Goal: Task Accomplishment & Management: Use online tool/utility

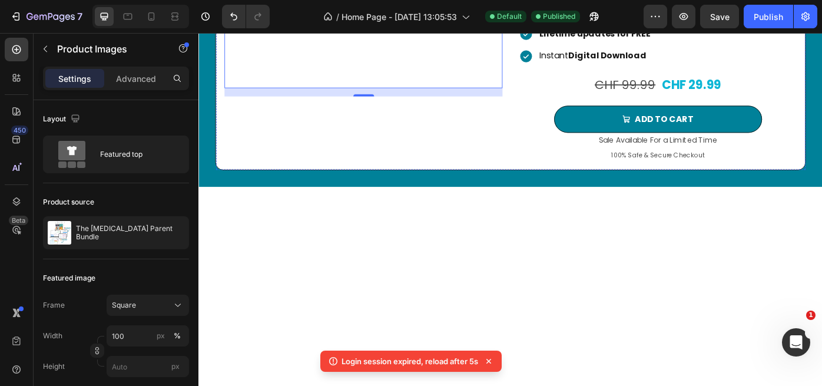
scroll to position [661, 0]
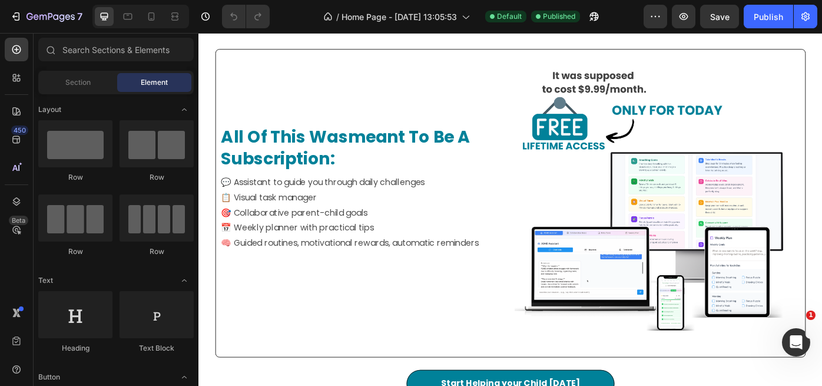
scroll to position [924, 0]
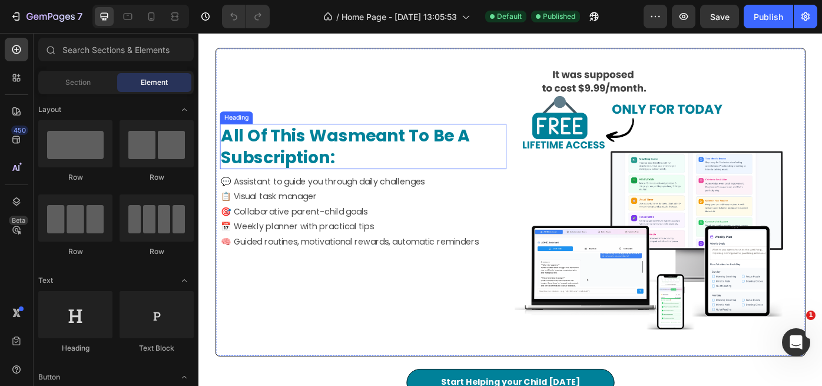
click at [305, 164] on strong "meant to be a subscription:" at bounding box center [365, 161] width 282 height 51
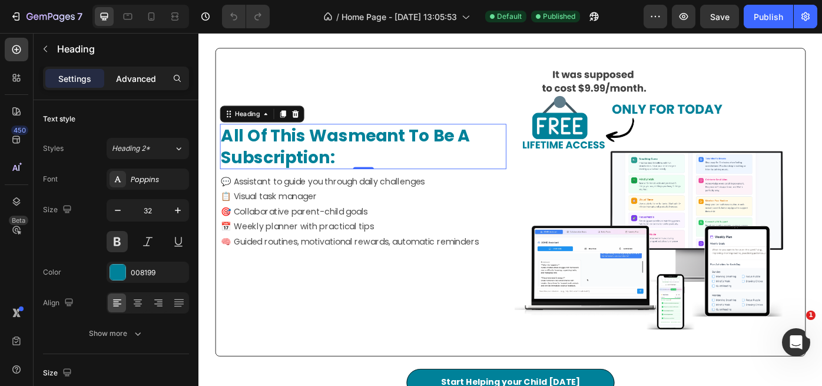
click at [133, 78] on p "Advanced" at bounding box center [136, 78] width 40 height 12
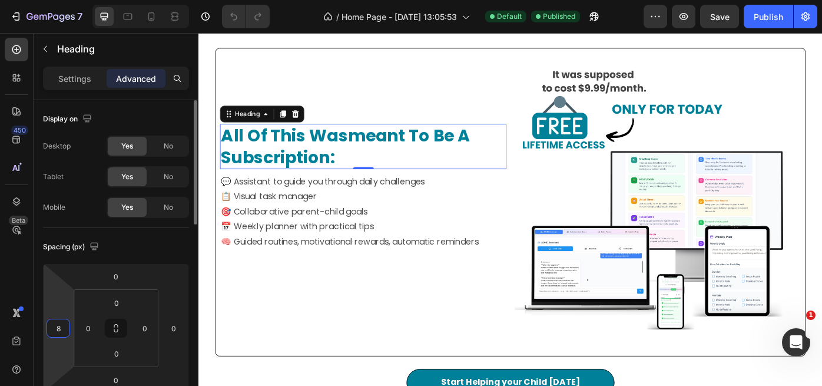
click at [60, 327] on input "8" at bounding box center [58, 328] width 18 height 18
type input "1"
type input "24"
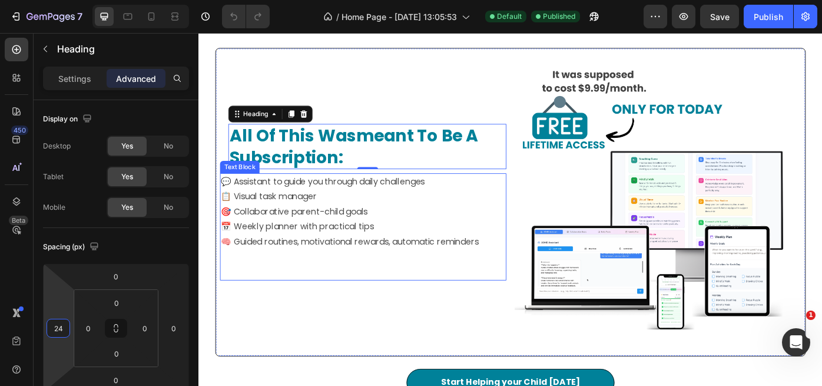
click at [280, 246] on p "📋 Visual task manager 🎯 Collaborative parent-child goals 📅 Weekly planner with …" at bounding box center [385, 244] width 322 height 68
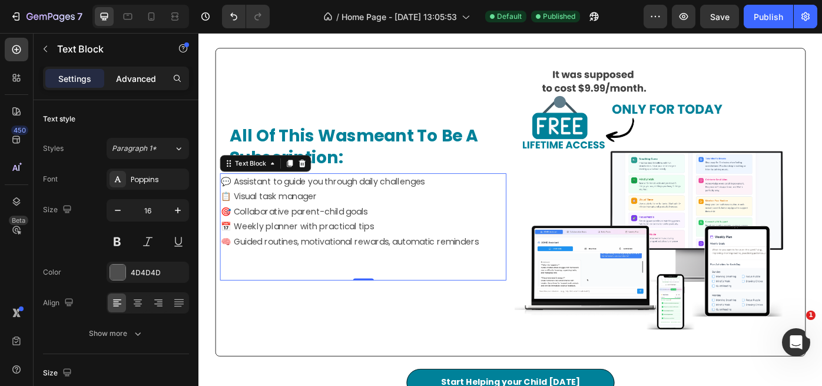
click at [134, 82] on p "Advanced" at bounding box center [136, 78] width 40 height 12
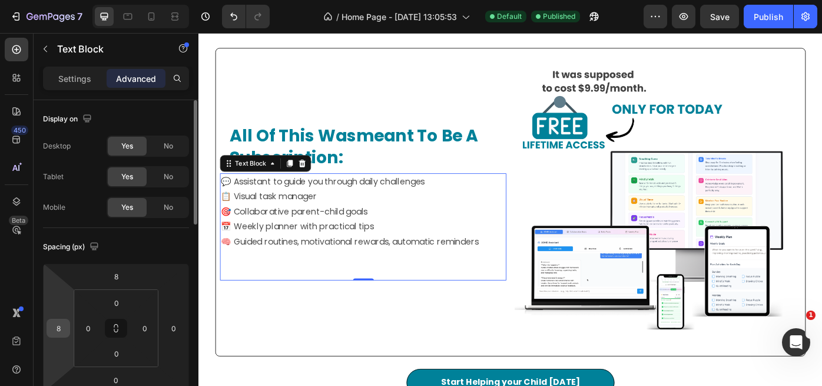
click at [66, 326] on input "8" at bounding box center [58, 328] width 18 height 18
type input "24"
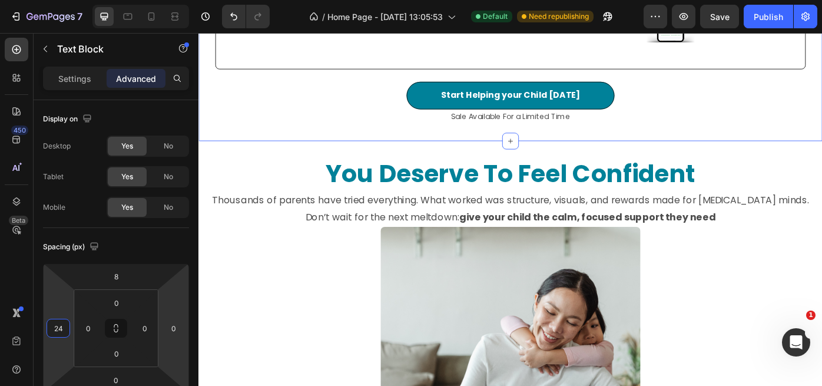
scroll to position [1254, 0]
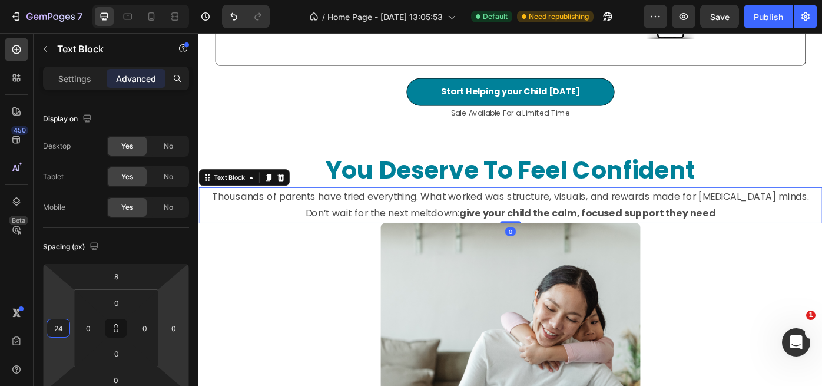
click at [343, 227] on p "Thousands of parents have tried everything. What worked was structure, visuals,…" at bounding box center [552, 228] width 704 height 38
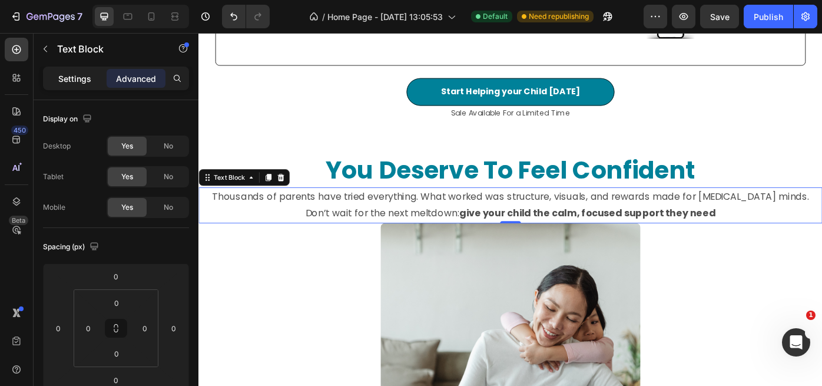
click at [81, 76] on p "Settings" at bounding box center [74, 78] width 33 height 12
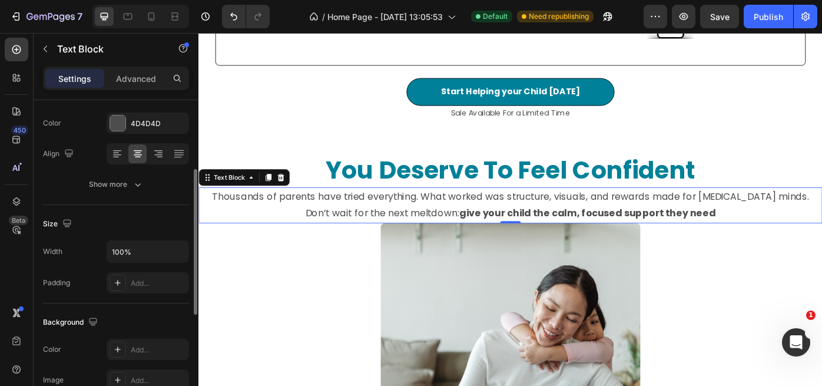
scroll to position [150, 0]
click at [121, 252] on input "100%" at bounding box center [147, 250] width 81 height 21
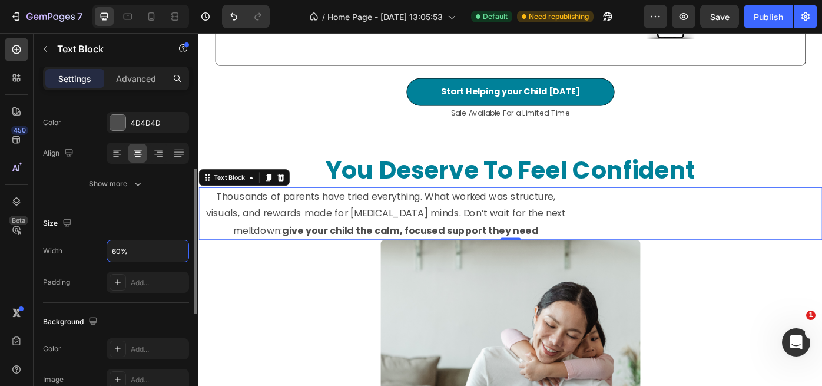
type input "60%"
click at [97, 269] on div "Width 60% Padding Add..." at bounding box center [116, 266] width 146 height 53
click at [120, 154] on icon at bounding box center [117, 154] width 8 height 1
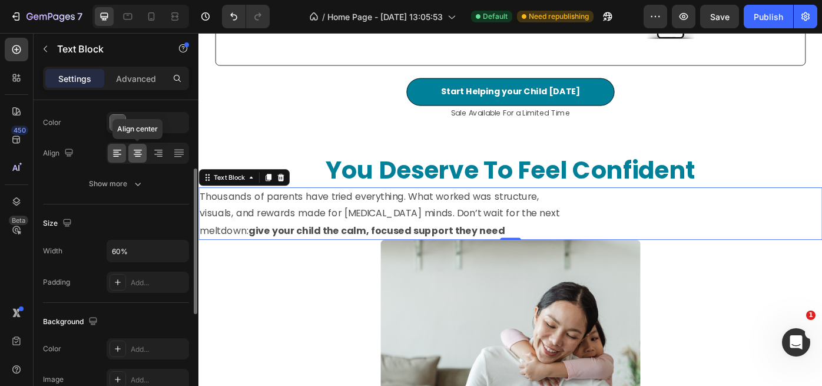
click at [142, 154] on icon at bounding box center [138, 153] width 12 height 12
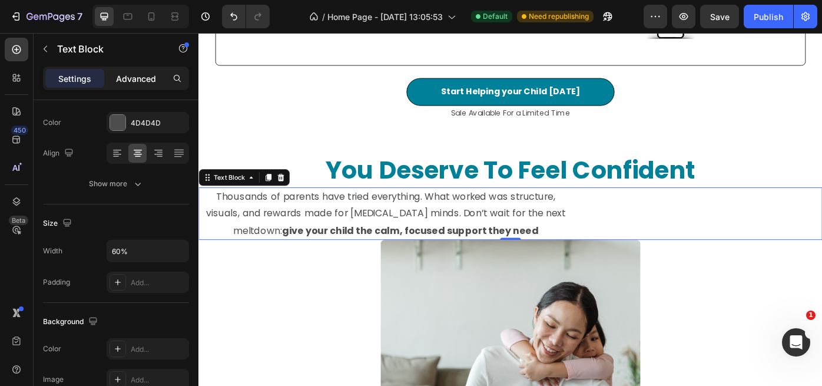
click at [144, 77] on p "Advanced" at bounding box center [136, 78] width 40 height 12
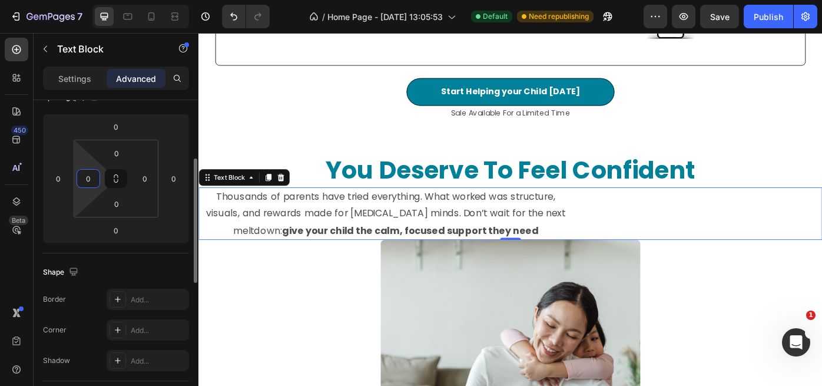
click at [88, 177] on input "0" at bounding box center [88, 179] width 18 height 18
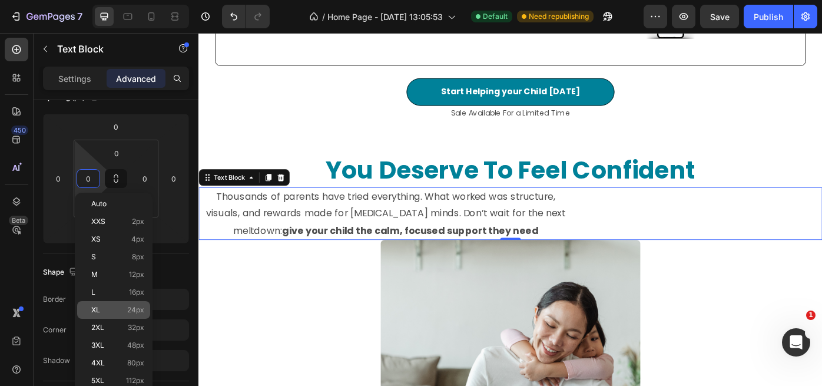
click at [131, 310] on span "24px" at bounding box center [135, 310] width 17 height 8
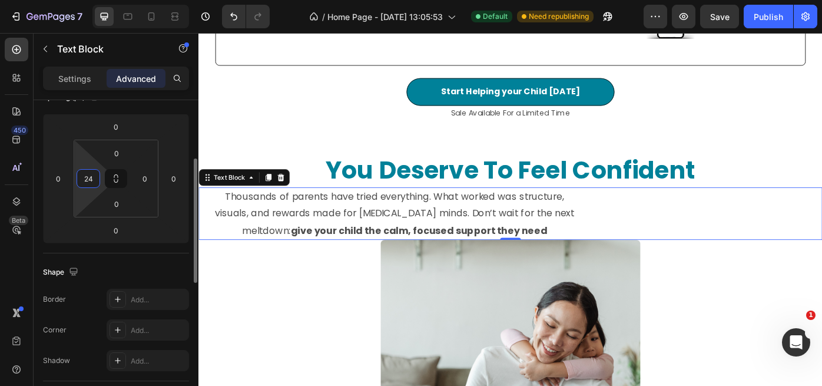
click at [91, 181] on input "24" at bounding box center [88, 179] width 18 height 18
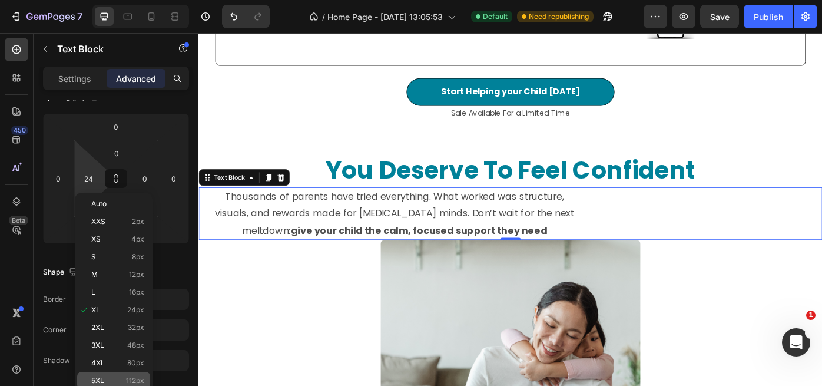
click at [137, 379] on span "112px" at bounding box center [135, 380] width 18 height 8
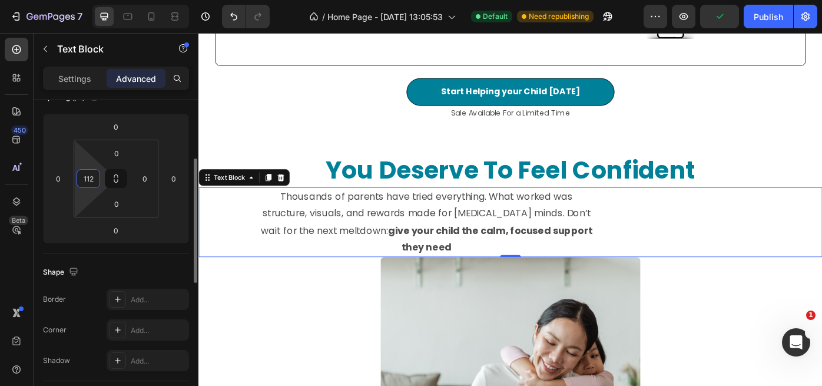
click at [88, 178] on input "112" at bounding box center [88, 179] width 18 height 18
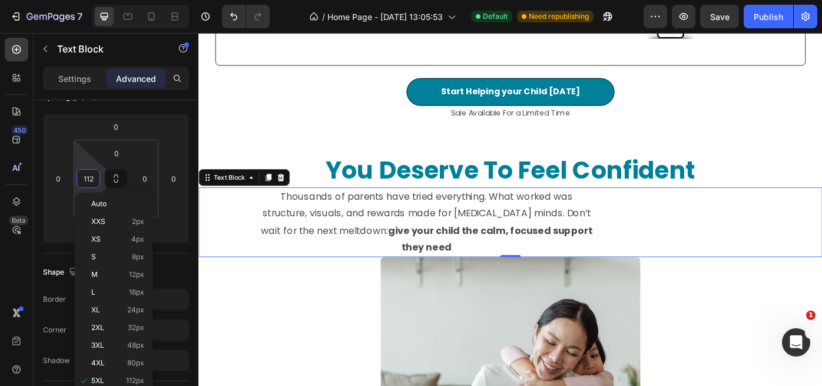
type input "0"
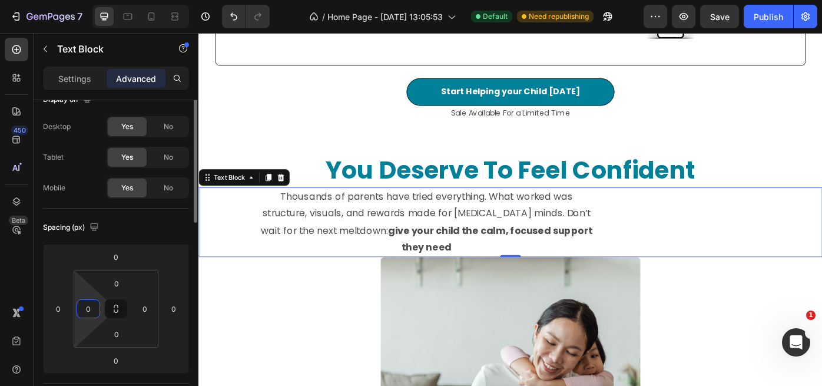
scroll to position [0, 0]
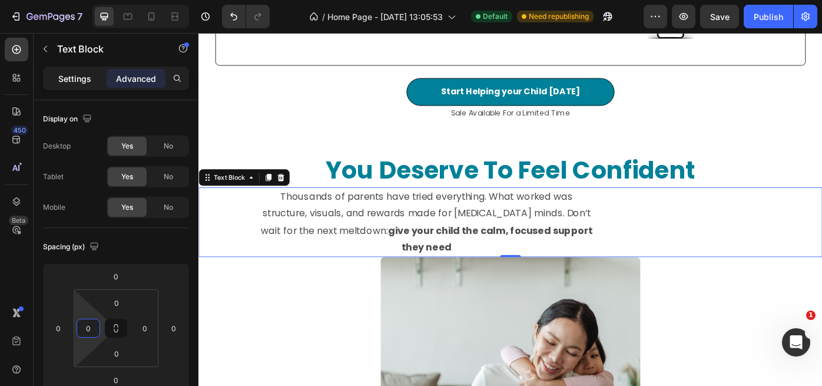
click at [76, 75] on p "Settings" at bounding box center [74, 78] width 33 height 12
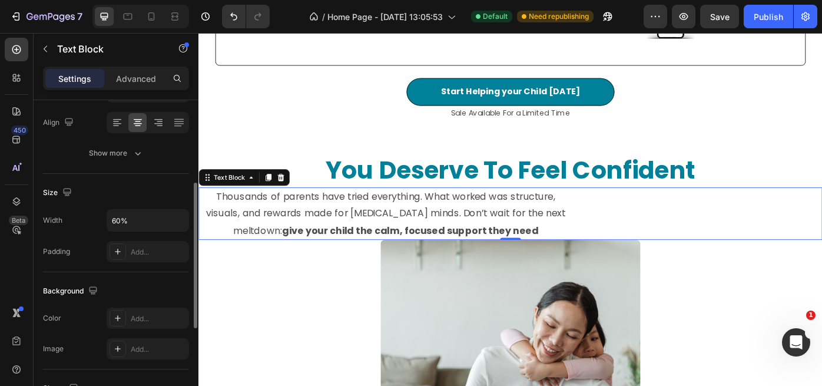
scroll to position [182, 0]
drag, startPoint x: 116, startPoint y: 217, endPoint x: 114, endPoint y: 224, distance: 6.7
click at [116, 217] on input "60%" at bounding box center [147, 218] width 81 height 21
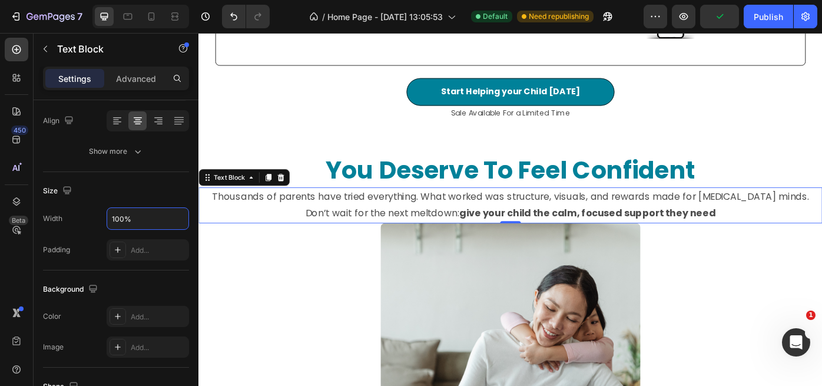
type input "100%"
click at [445, 218] on p "Thousands of parents have tried everything. What worked was structure, visuals,…" at bounding box center [552, 228] width 704 height 38
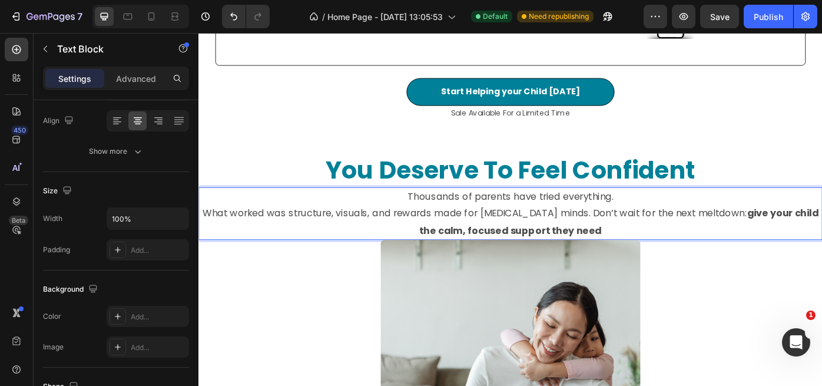
click at [588, 238] on p "What worked was structure, visuals, and rewards made for ADHD minds. Don’t wait…" at bounding box center [552, 247] width 704 height 38
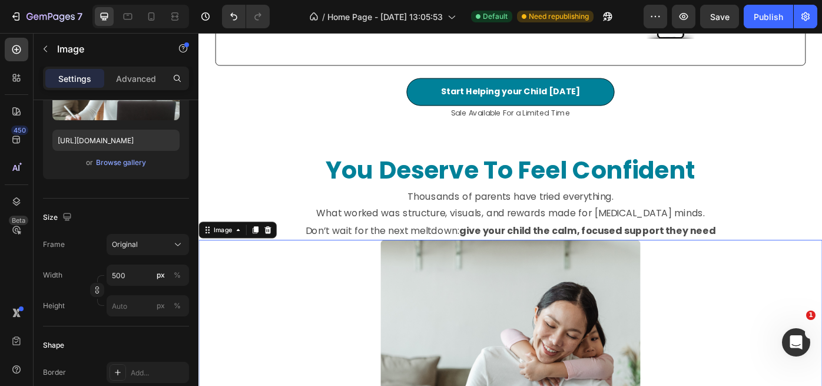
scroll to position [0, 0]
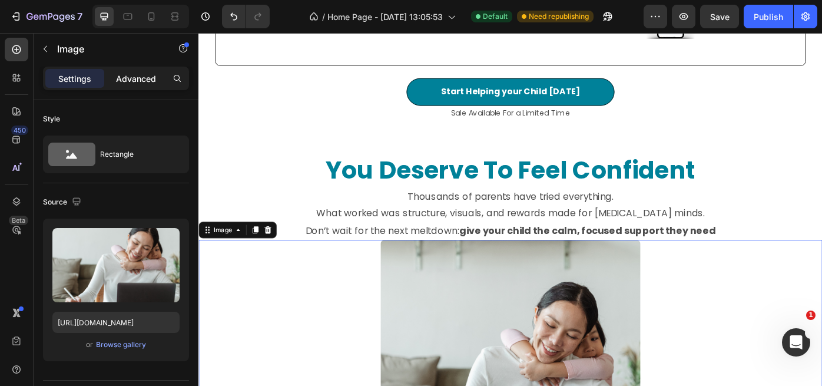
click at [141, 83] on p "Advanced" at bounding box center [136, 78] width 40 height 12
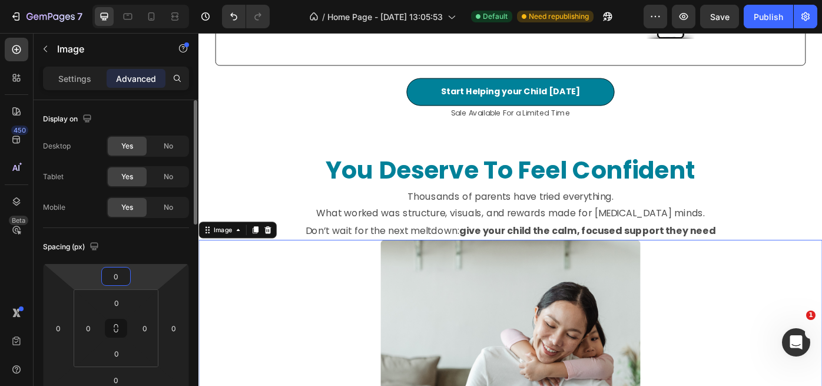
click at [124, 279] on input "0" at bounding box center [116, 276] width 24 height 18
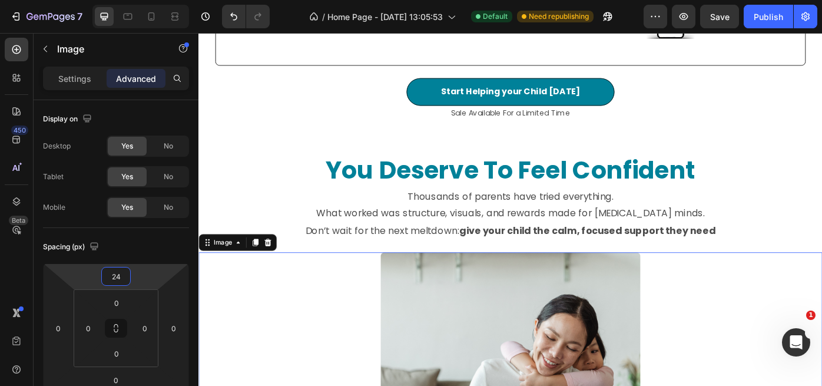
type input "24"
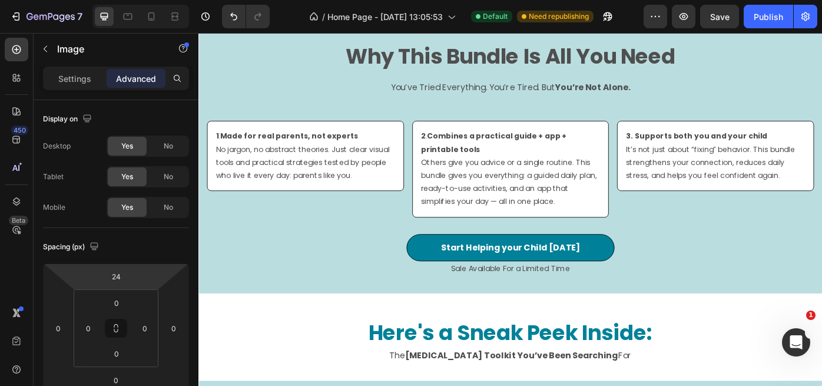
scroll to position [2508, 0]
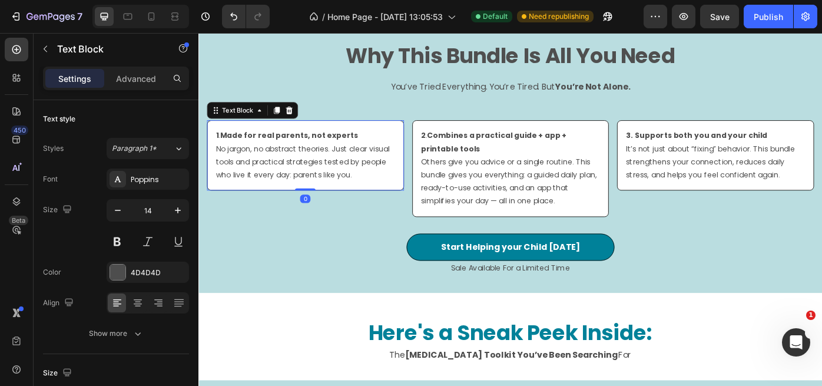
click at [407, 211] on div "1 . Made for real parents, not experts No jargon, no abstract theories. Just cl…" at bounding box center [319, 171] width 223 height 79
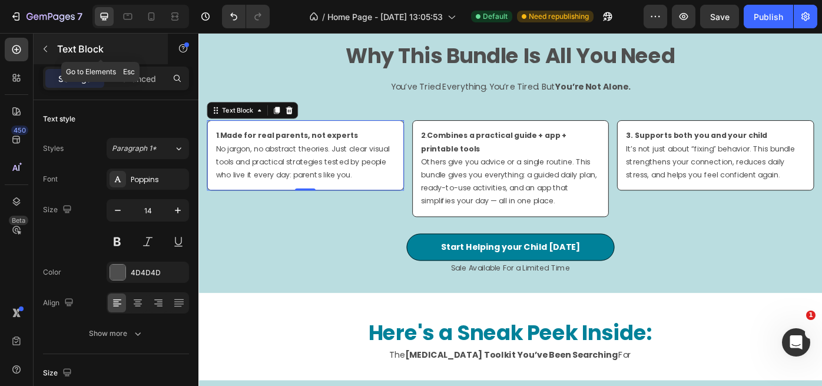
click at [53, 54] on button "button" at bounding box center [45, 48] width 19 height 19
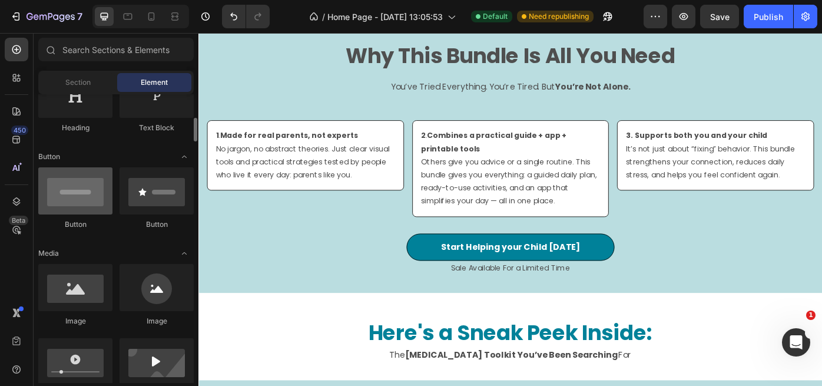
scroll to position [232, 0]
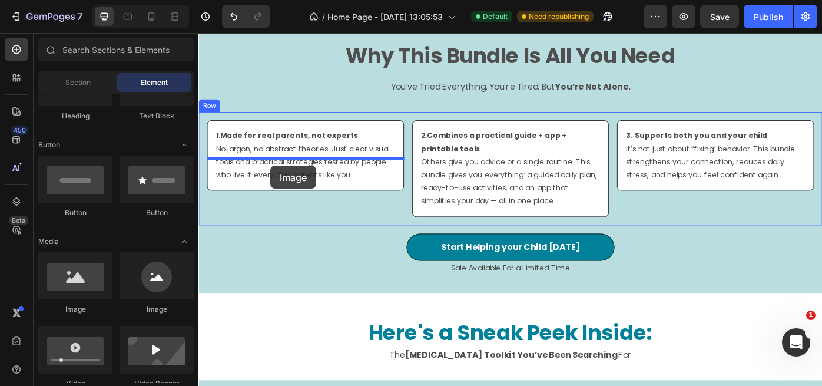
drag, startPoint x: 349, startPoint y: 313, endPoint x: 280, endPoint y: 183, distance: 147.0
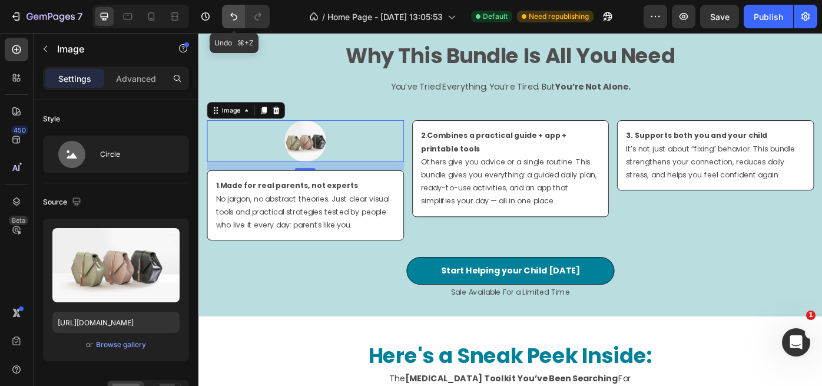
click at [231, 15] on icon "Undo/Redo" at bounding box center [233, 17] width 7 height 8
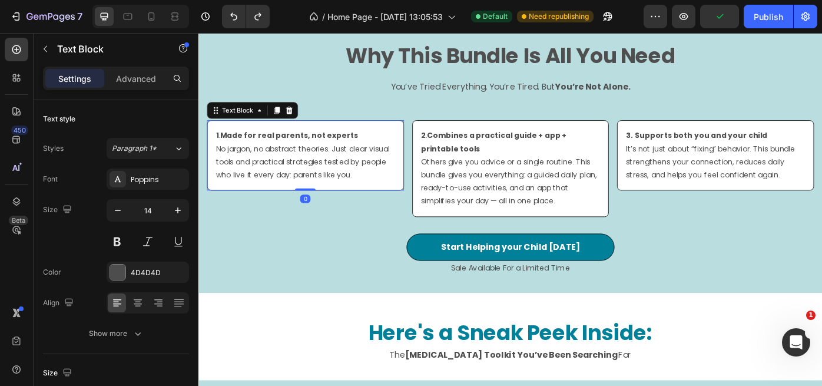
click at [293, 182] on div "1 . Made for real parents, not experts No jargon, no abstract theories. Just cl…" at bounding box center [319, 171] width 223 height 79
click at [45, 51] on icon "button" at bounding box center [45, 48] width 9 height 9
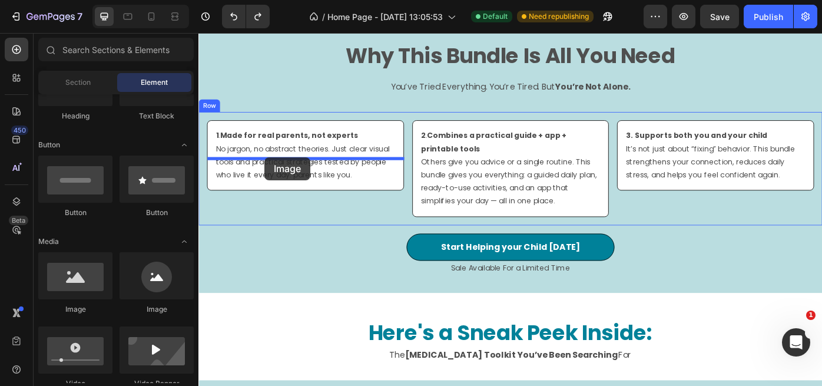
drag, startPoint x: 279, startPoint y: 314, endPoint x: 273, endPoint y: 174, distance: 140.2
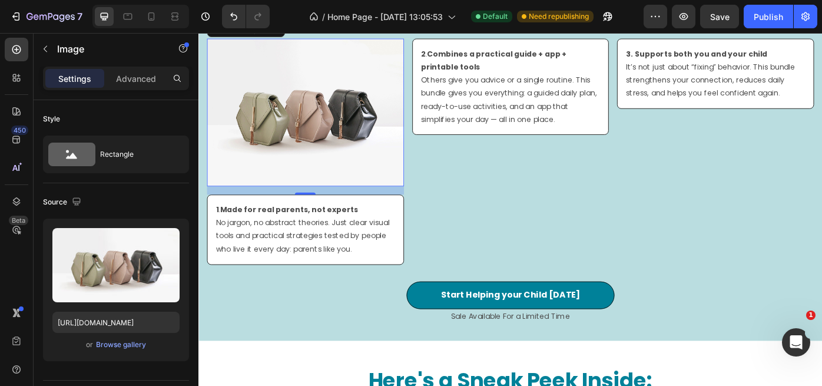
scroll to position [2617, 0]
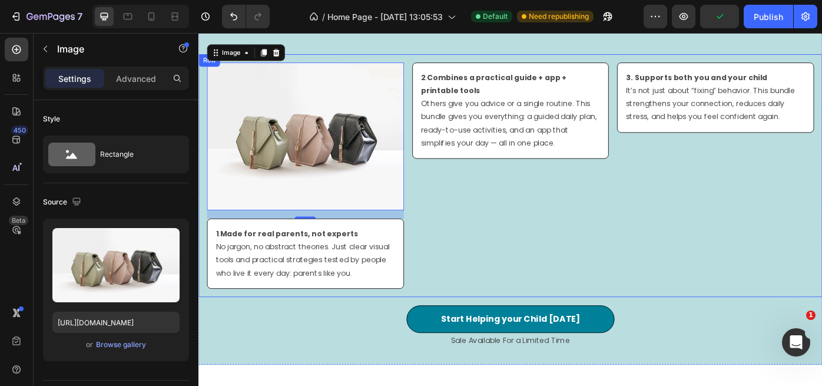
click at [339, 62] on div "Image 16 1 . Made for real parents, not experts No jargon, no abstract theories…" at bounding box center [551, 194] width 707 height 275
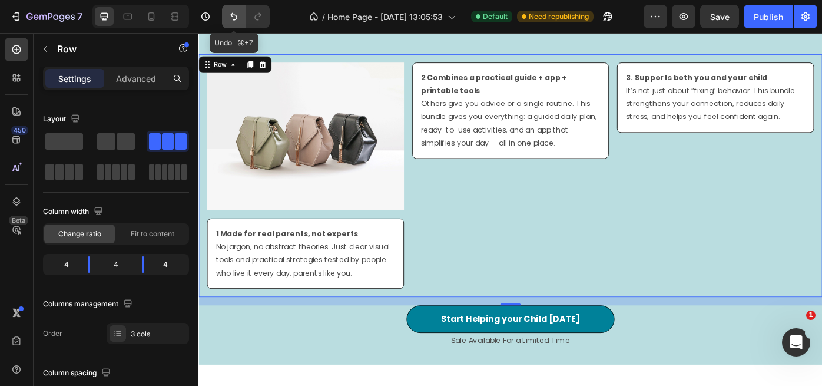
click at [227, 21] on button "Undo/Redo" at bounding box center [234, 17] width 24 height 24
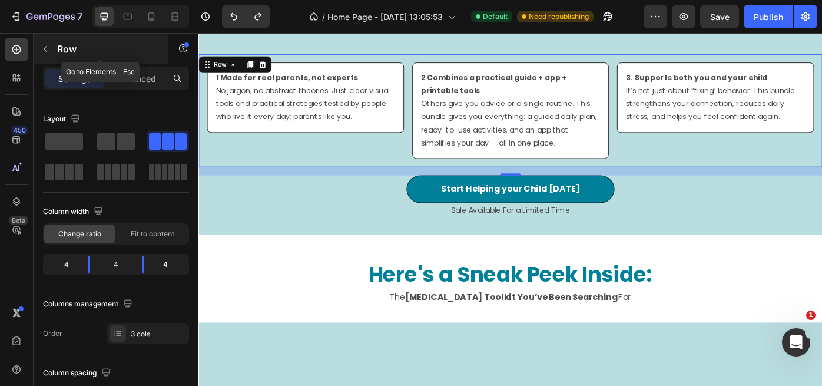
click at [75, 52] on p "Row" at bounding box center [107, 49] width 100 height 14
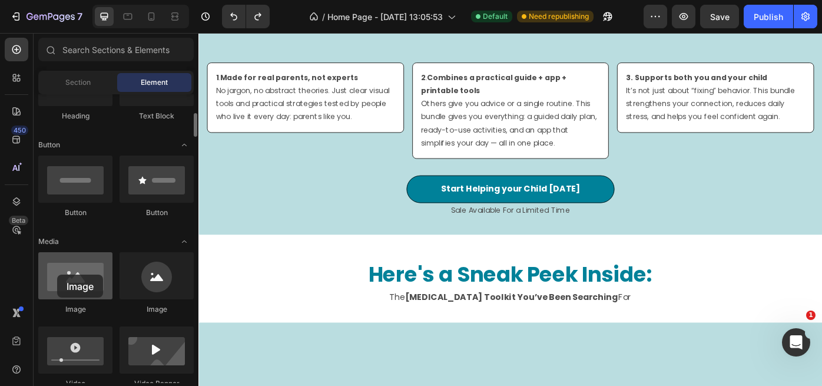
drag, startPoint x: 81, startPoint y: 283, endPoint x: 62, endPoint y: 270, distance: 23.4
click at [57, 274] on div at bounding box center [75, 275] width 74 height 47
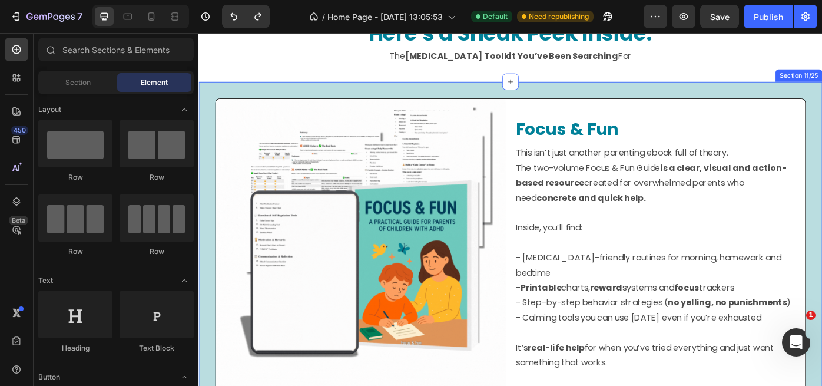
scroll to position [2889, 0]
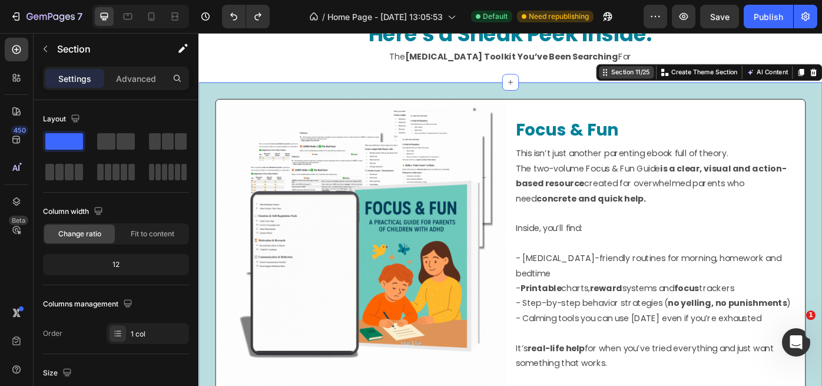
click at [664, 79] on div "Section 11/25" at bounding box center [688, 77] width 48 height 11
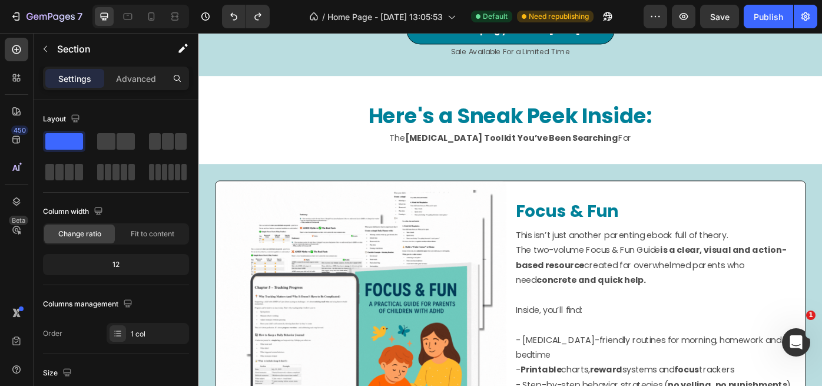
scroll to position [2793, 0]
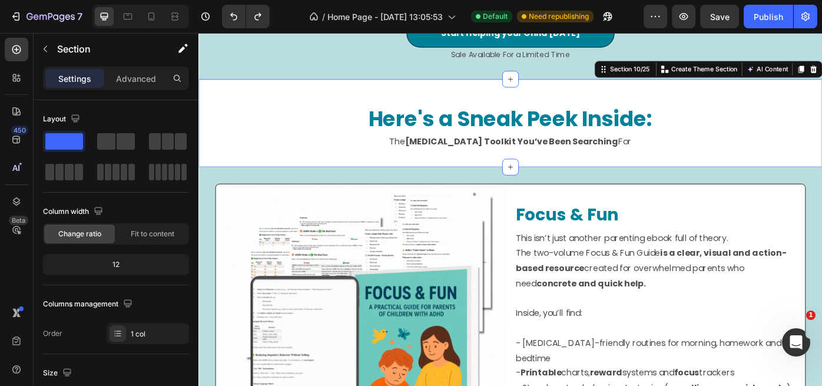
click at [314, 168] on div "Here's a Sneak Peek Inside: Heading The ADHD Toolkit You’ve Been Searching For …" at bounding box center [551, 135] width 707 height 100
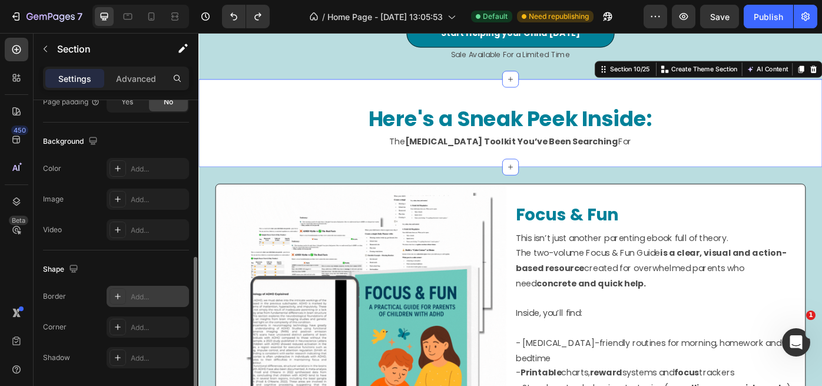
scroll to position [348, 0]
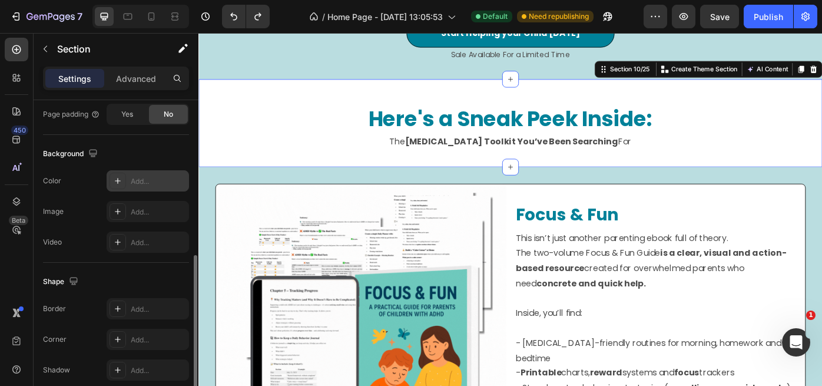
click at [120, 181] on icon at bounding box center [117, 180] width 9 height 9
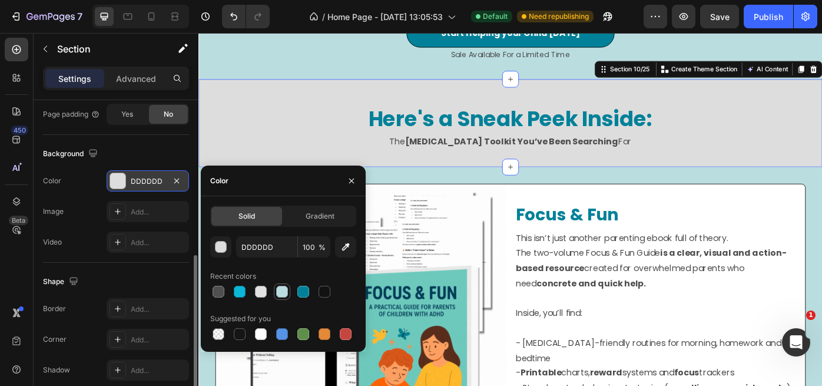
click at [283, 293] on div at bounding box center [282, 292] width 12 height 12
type input "BADDE0"
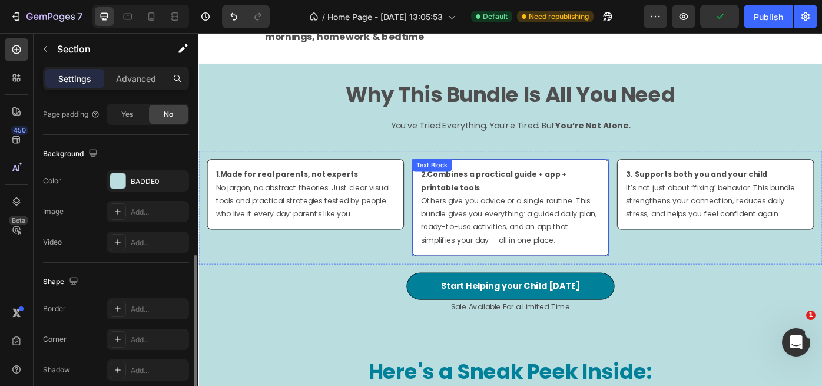
scroll to position [2462, 0]
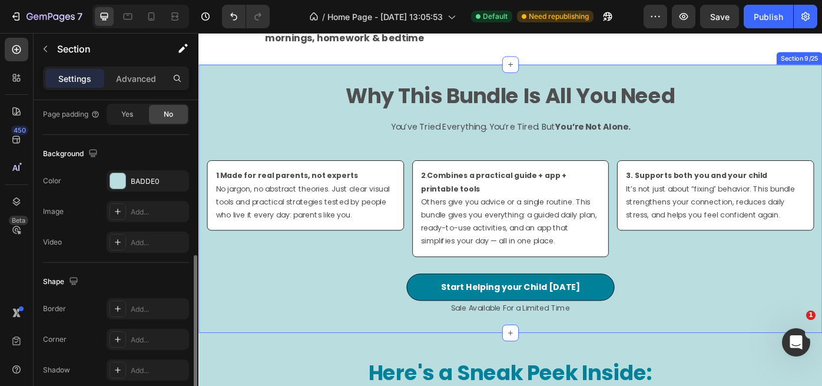
click at [330, 123] on div "Why This Bundle Is All You Need Heading You’ve Tried Everything. You’re Tired. …" at bounding box center [551, 221] width 707 height 304
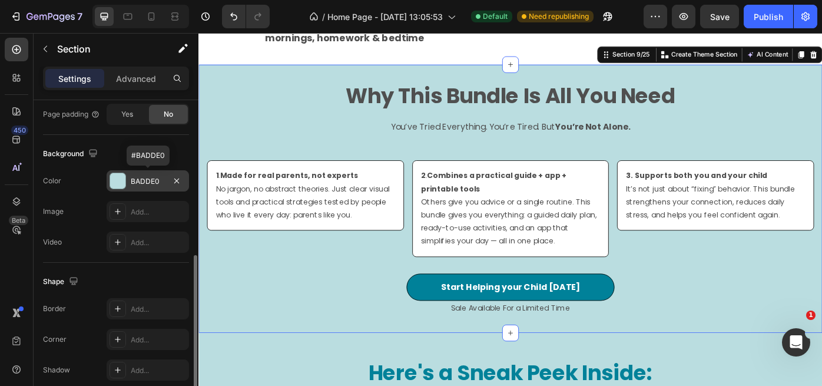
click at [121, 182] on div at bounding box center [117, 180] width 15 height 15
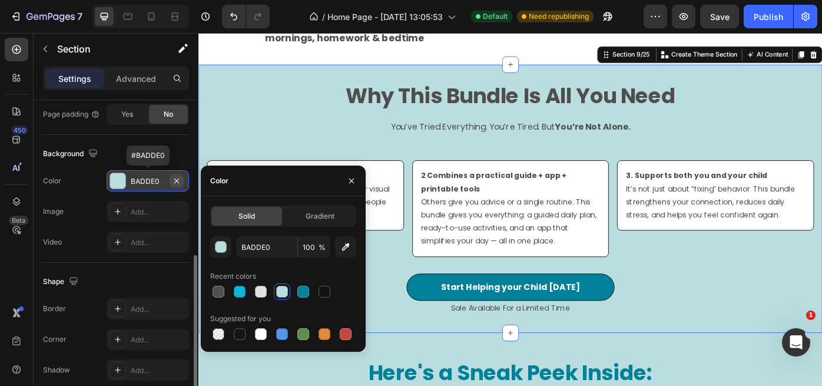
click at [179, 180] on icon "button" at bounding box center [176, 180] width 9 height 9
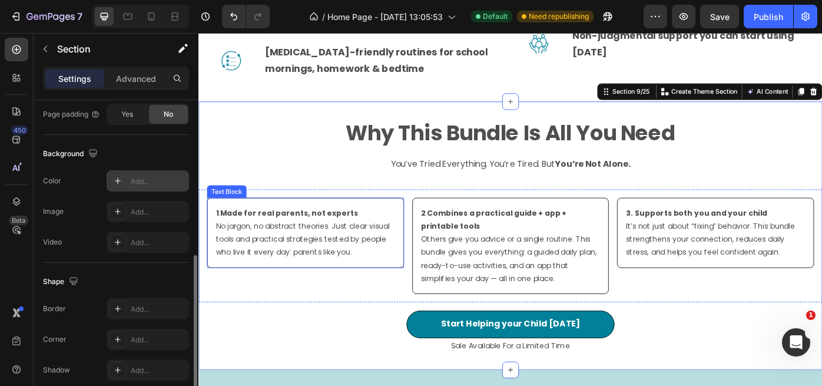
scroll to position [2405, 0]
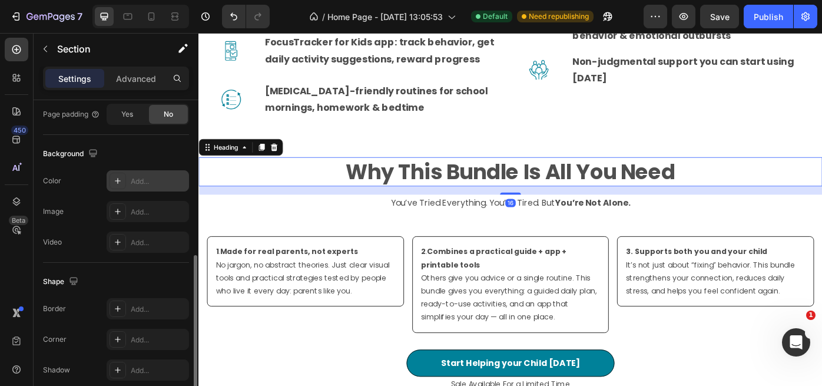
click at [409, 207] on h2 "Why This Bundle Is All You Need" at bounding box center [551, 190] width 707 height 33
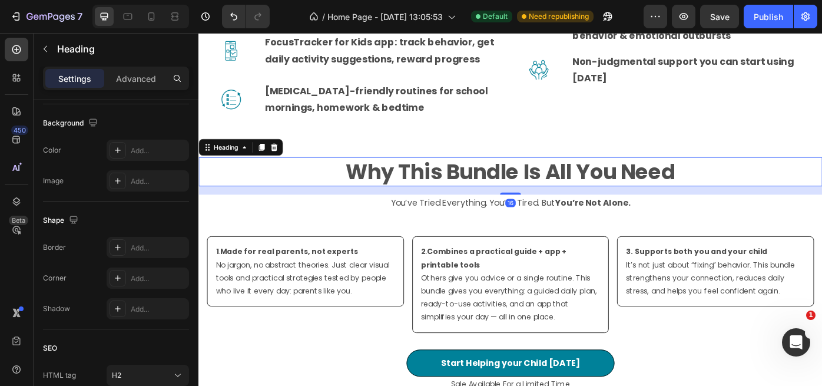
scroll to position [0, 0]
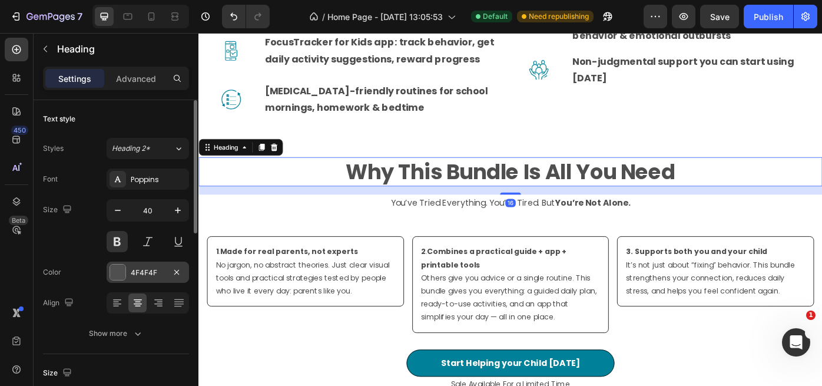
click at [121, 274] on div at bounding box center [117, 271] width 15 height 15
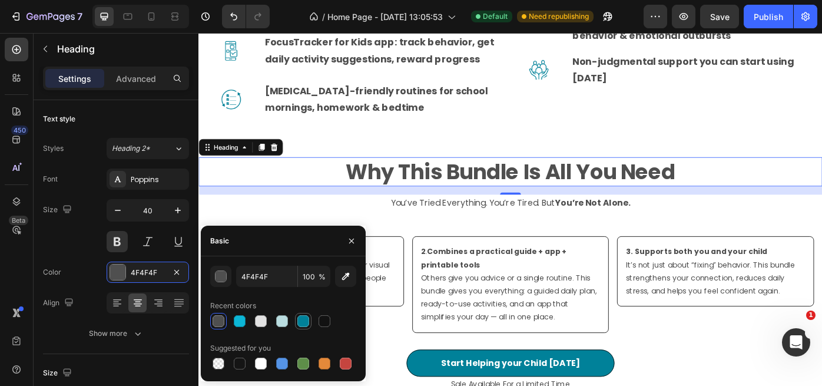
click at [301, 319] on div at bounding box center [303, 321] width 12 height 12
type input "008199"
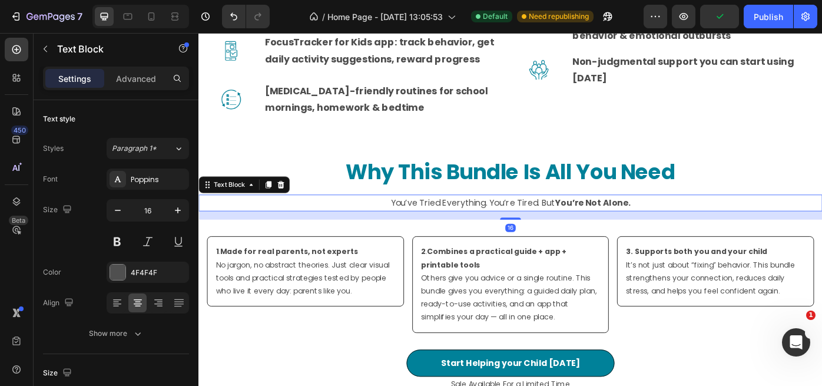
click at [409, 234] on p "You’ve Tried Everything. You’re Tired. But You’re Not Alone." at bounding box center [552, 225] width 704 height 17
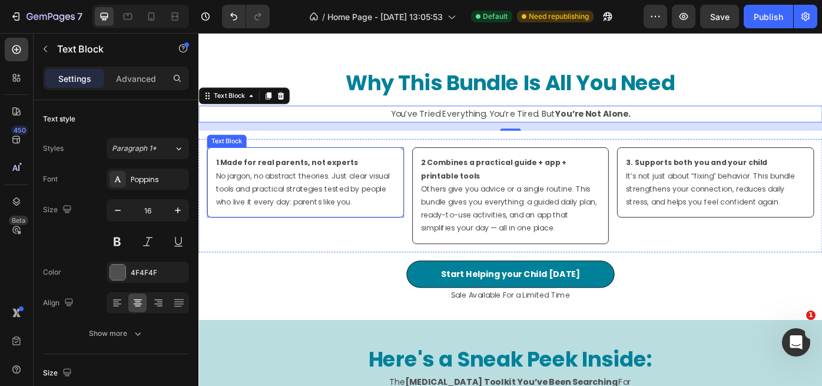
scroll to position [2510, 0]
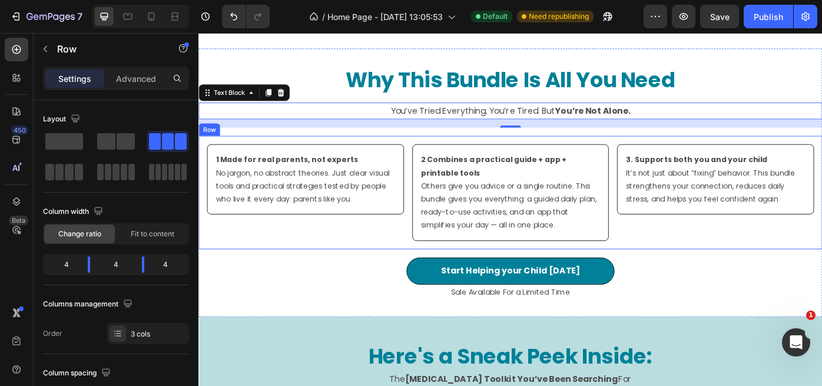
click at [372, 267] on div "1 . Made for real parents, not experts No jargon, no abstract theories. Just cl…" at bounding box center [319, 213] width 223 height 109
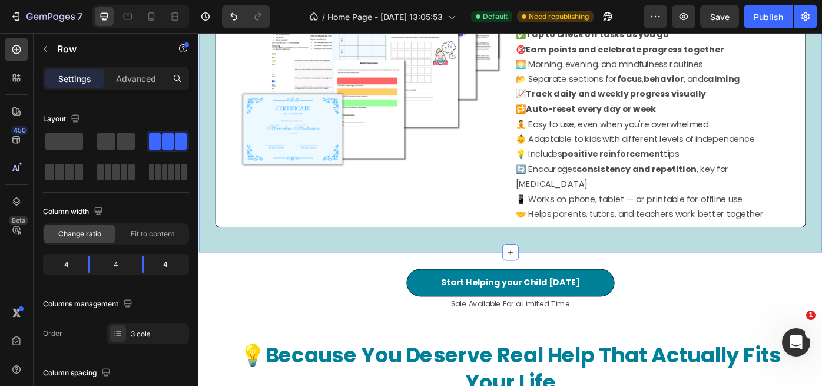
scroll to position [5183, 0]
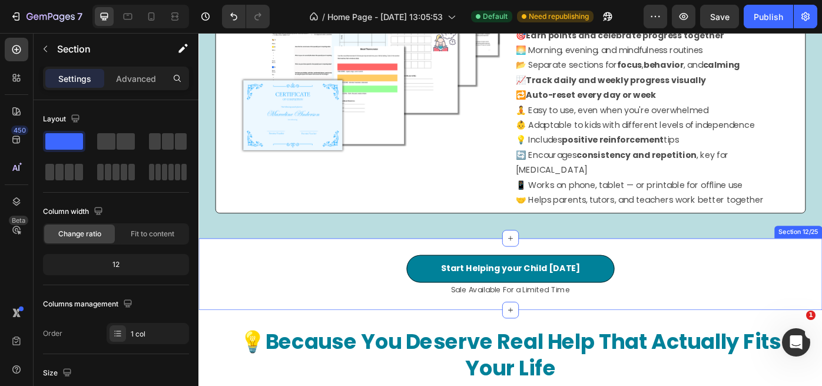
click at [374, 267] on div "Start Helping your Child Today Button Sale Available For a Limited Time Text Bl…" at bounding box center [551, 306] width 707 height 81
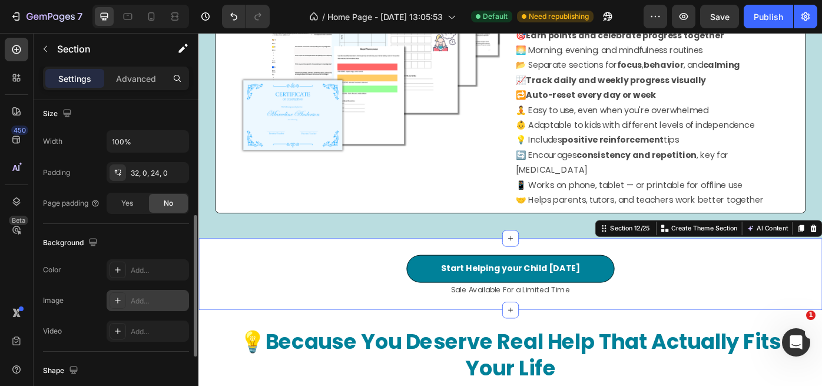
scroll to position [280, 0]
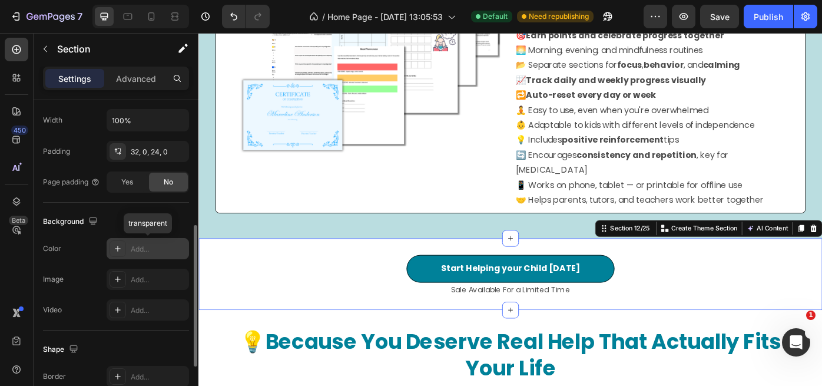
click at [123, 253] on div at bounding box center [118, 248] width 16 height 16
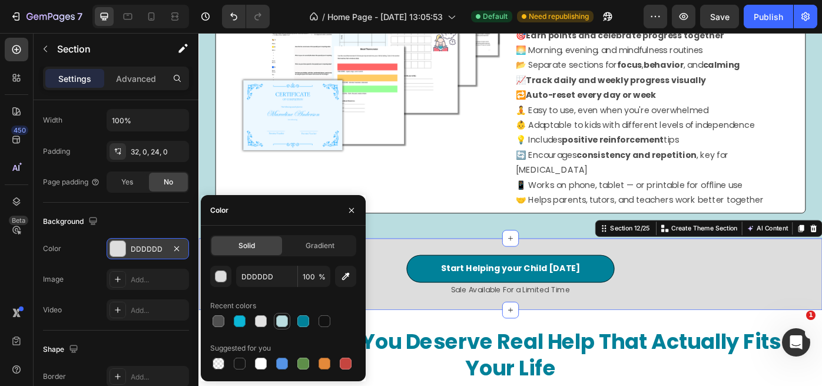
click at [283, 320] on div at bounding box center [282, 321] width 12 height 12
type input "BADDE0"
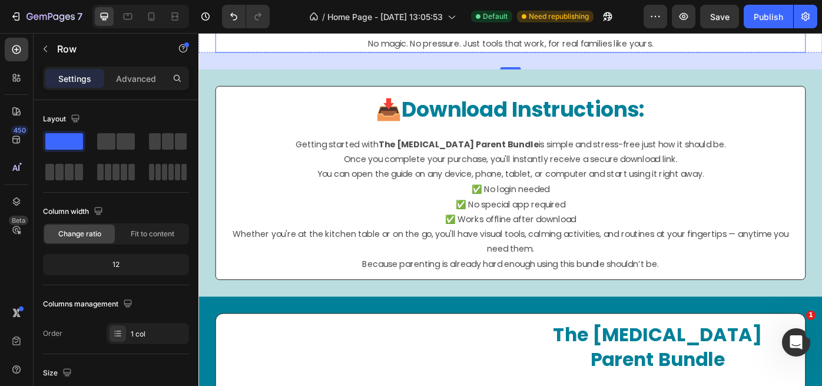
scroll to position [5800, 0]
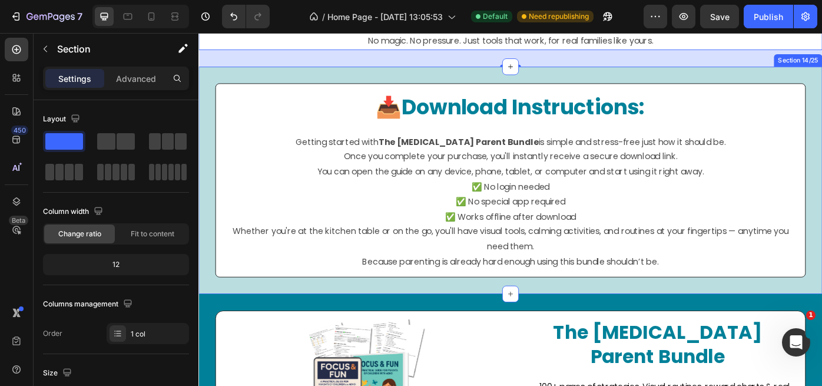
click at [306, 85] on div "📥 Download Instructions: Heading Getting started with The ADHD Parent Bundle is…" at bounding box center [551, 199] width 707 height 257
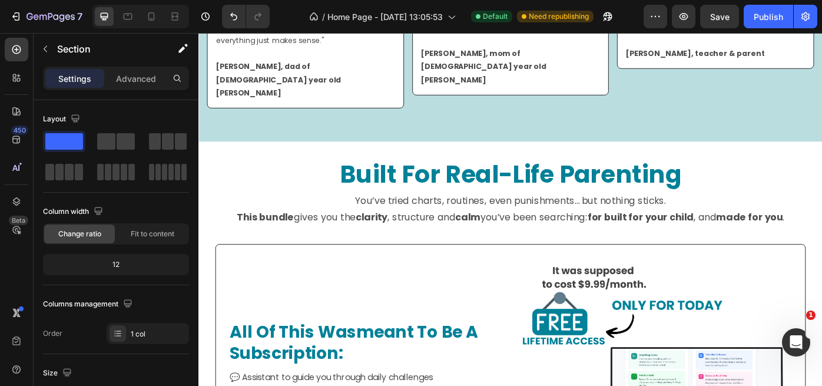
scroll to position [735, 0]
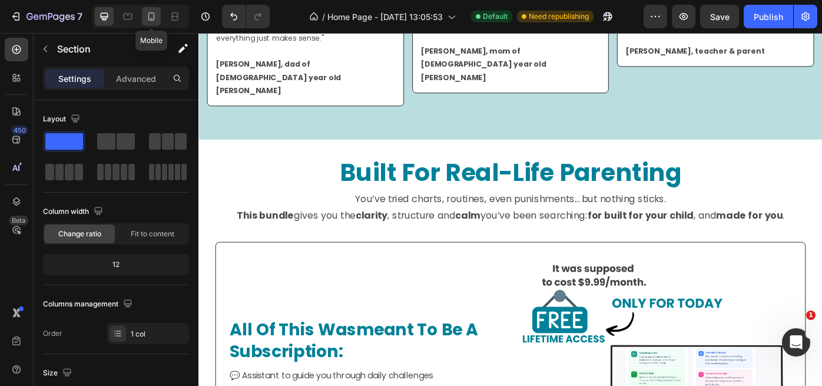
click at [149, 18] on icon at bounding box center [151, 16] width 6 height 8
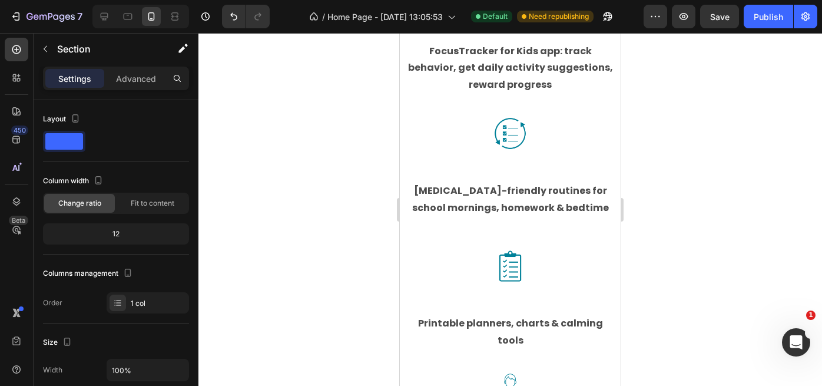
scroll to position [3035, 0]
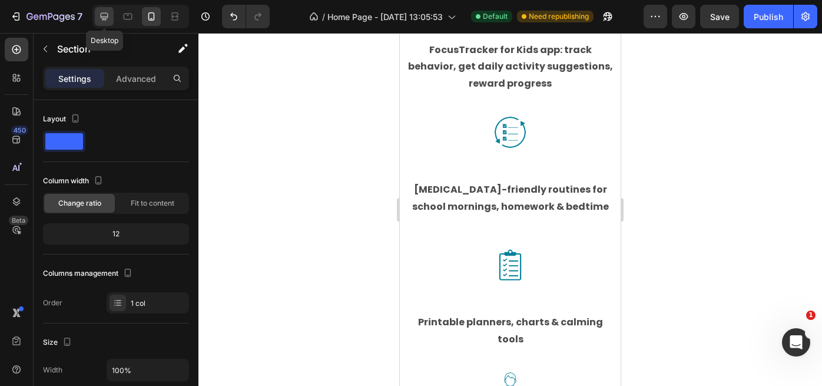
click at [107, 14] on icon at bounding box center [104, 17] width 12 height 12
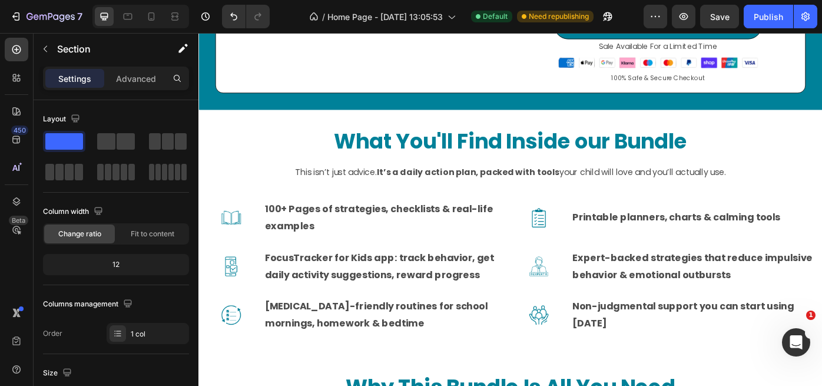
scroll to position [2458, 0]
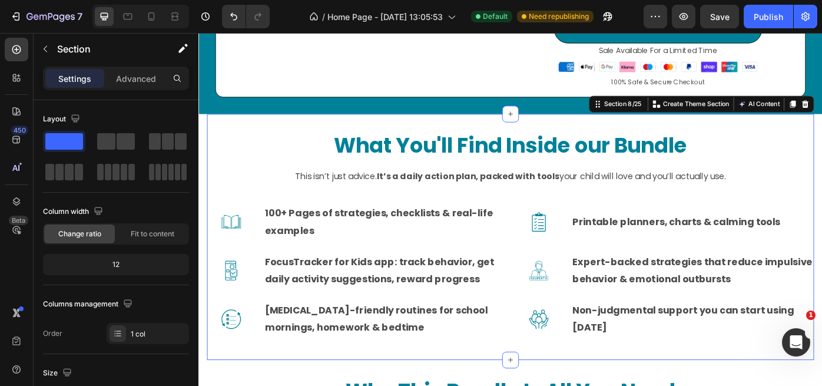
click at [299, 125] on div "What You'll Find Inside our Bundle Heading Row This isn’t just advice. It’s a d…" at bounding box center [552, 264] width 688 height 279
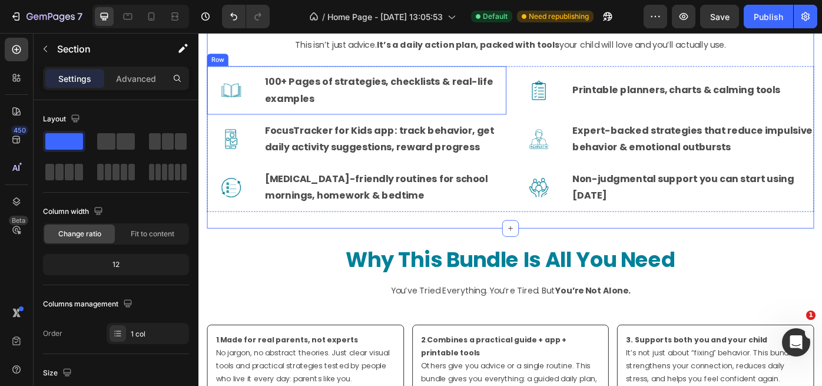
scroll to position [2861, 0]
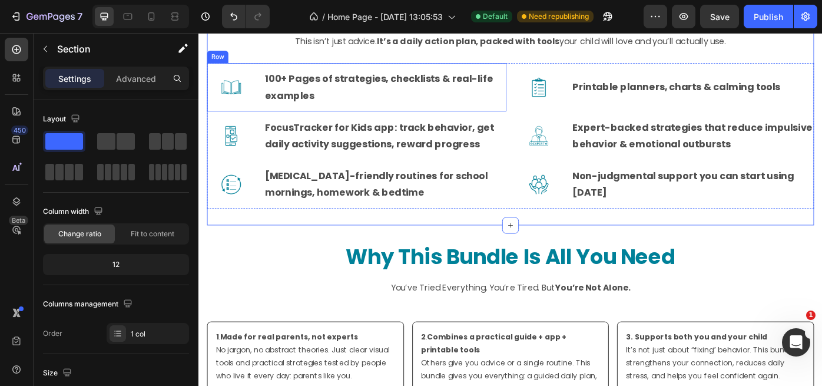
click at [265, 97] on div "Image 100+ Pages of strategies, checklists & real-life examples Text Block Row" at bounding box center [377, 94] width 339 height 55
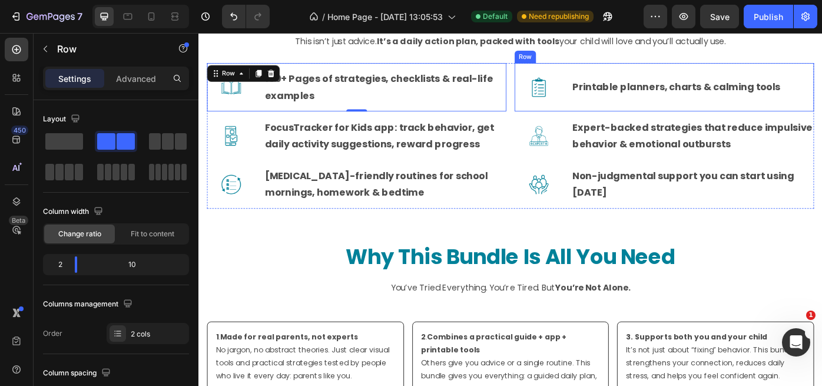
click at [629, 71] on div "Image Printable planners, charts & calming tools Text Block Row" at bounding box center [725, 94] width 339 height 55
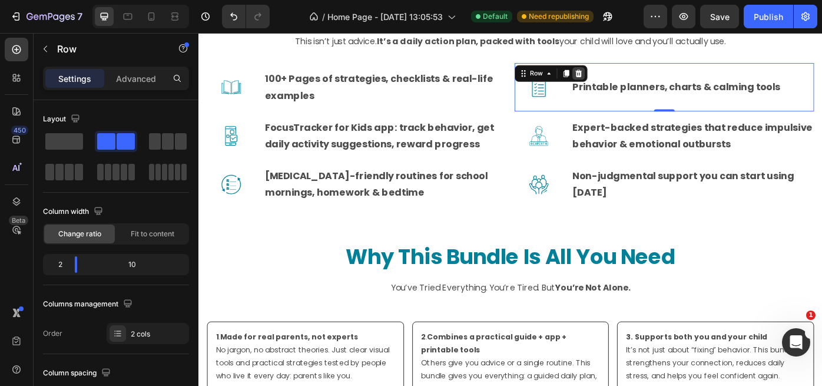
click at [628, 78] on icon at bounding box center [629, 79] width 8 height 8
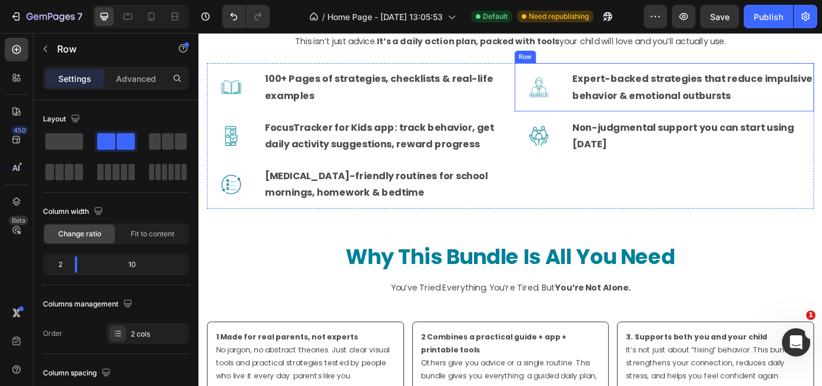
click at [674, 70] on div "Expert-backed strategies that reduce impulsive behavior & emotional outbursts T…" at bounding box center [758, 94] width 275 height 55
click at [629, 80] on icon at bounding box center [629, 79] width 8 height 8
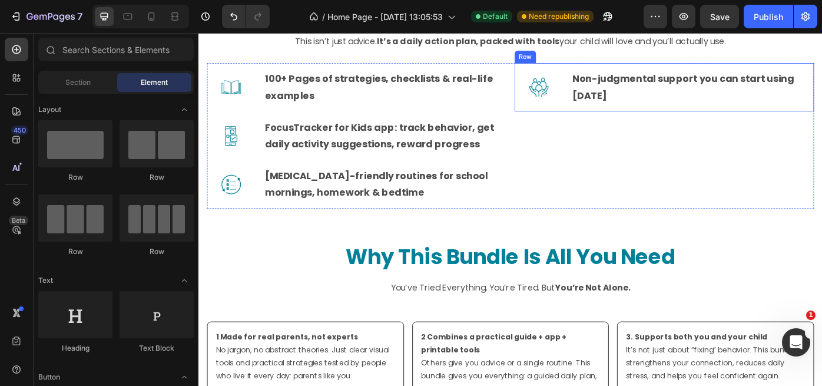
click at [690, 67] on div "Non-judgmental support you can start using today Text Block" at bounding box center [758, 94] width 275 height 55
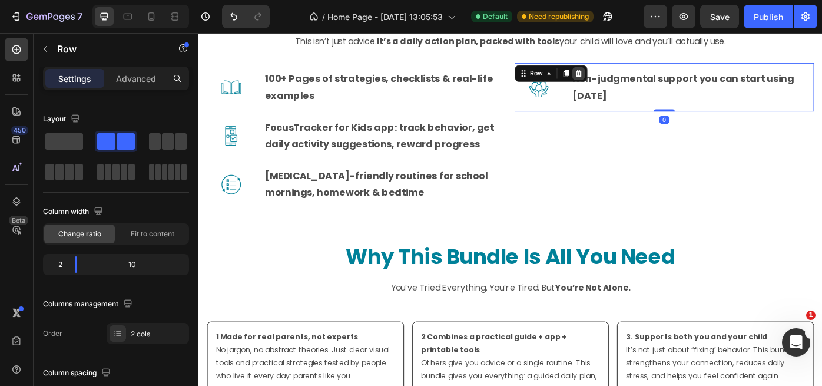
click at [632, 79] on icon at bounding box center [628, 78] width 9 height 9
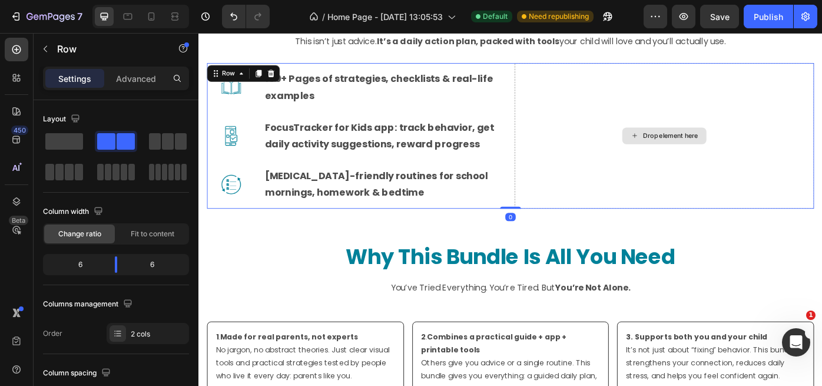
click at [623, 125] on div "Drop element here" at bounding box center [725, 149] width 339 height 165
click at [279, 82] on icon at bounding box center [281, 79] width 8 height 8
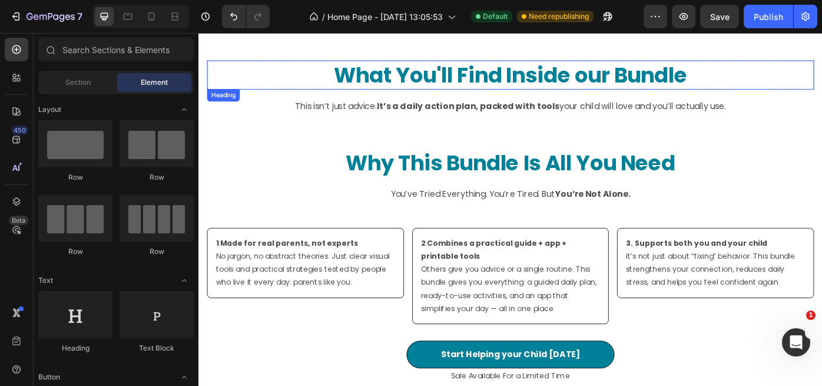
scroll to position [2786, 0]
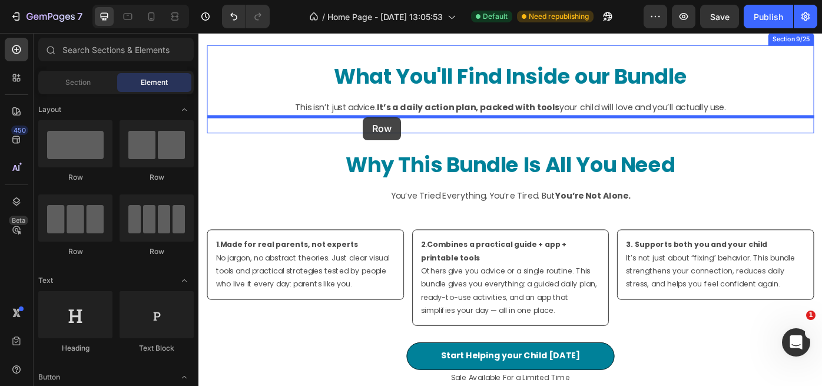
drag, startPoint x: 280, startPoint y: 251, endPoint x: 384, endPoint y: 128, distance: 161.3
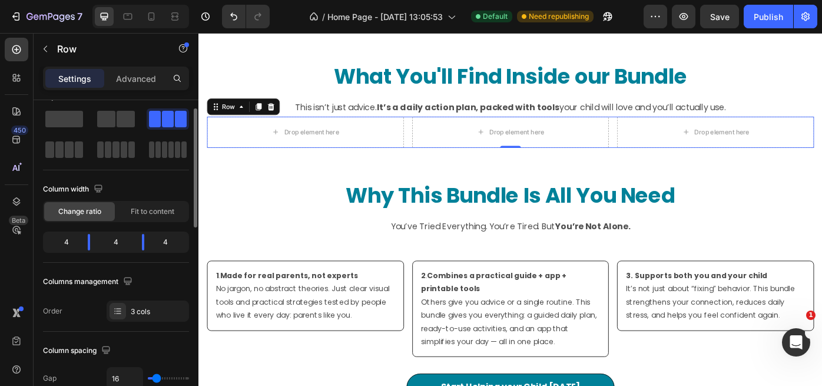
scroll to position [0, 0]
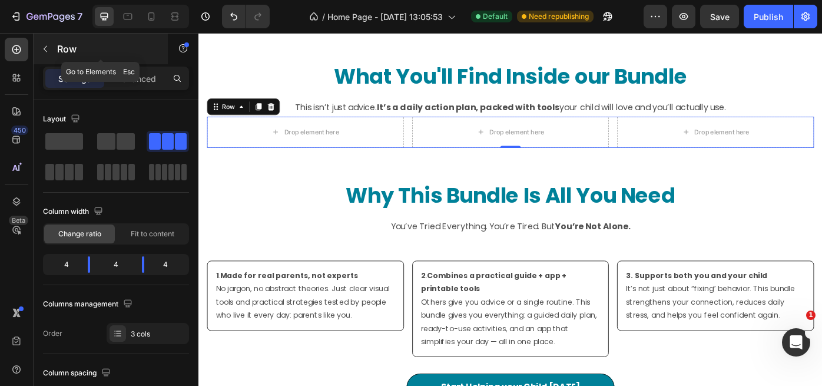
click at [49, 51] on icon "button" at bounding box center [45, 48] width 9 height 9
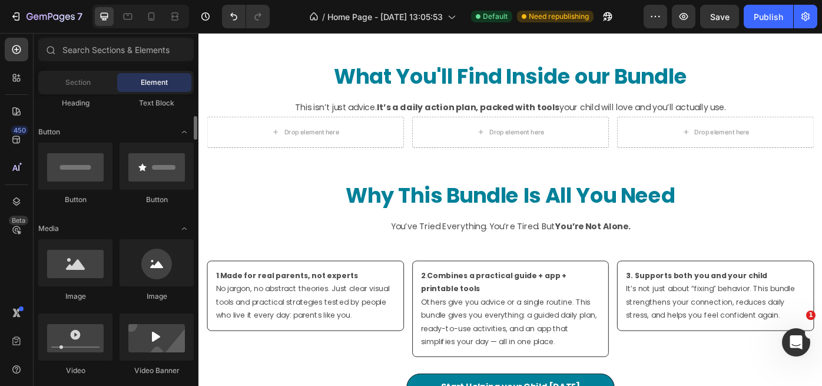
scroll to position [253, 0]
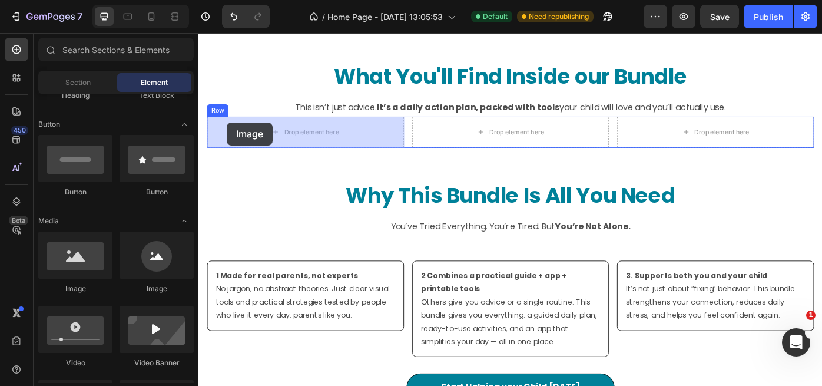
drag, startPoint x: 272, startPoint y: 290, endPoint x: 230, endPoint y: 134, distance: 161.0
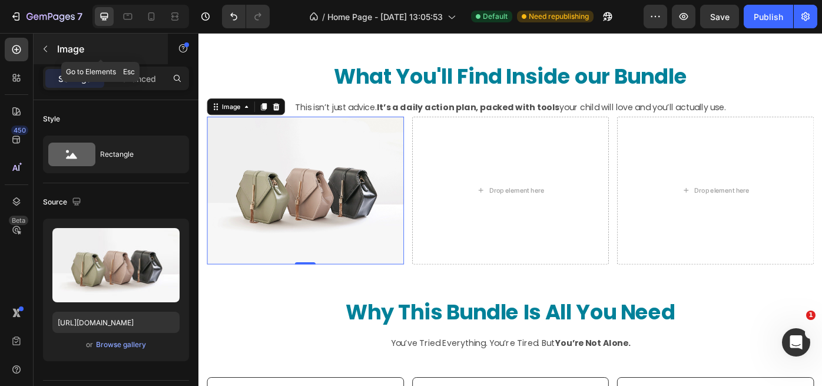
click at [45, 50] on icon "button" at bounding box center [46, 49] width 4 height 6
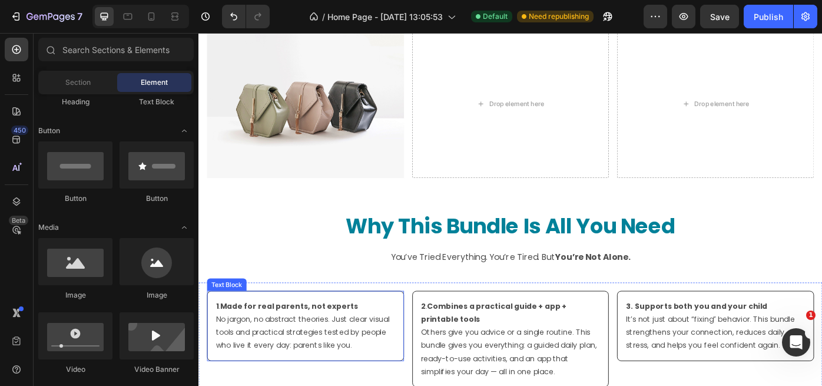
scroll to position [2885, 0]
click at [363, 369] on p "No jargon, no abstract theories. Just clear visual tools and practical strategi…" at bounding box center [319, 371] width 203 height 45
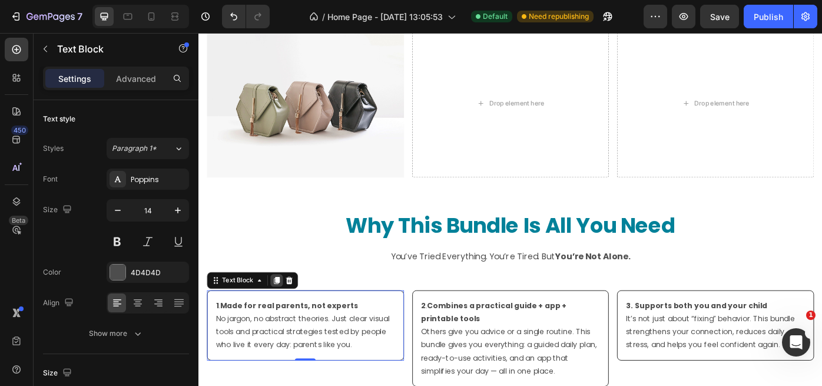
click at [286, 311] on icon at bounding box center [287, 313] width 6 height 8
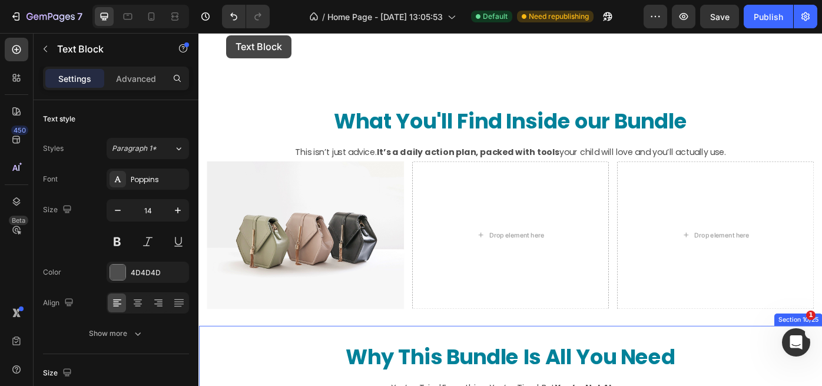
scroll to position [2734, 0]
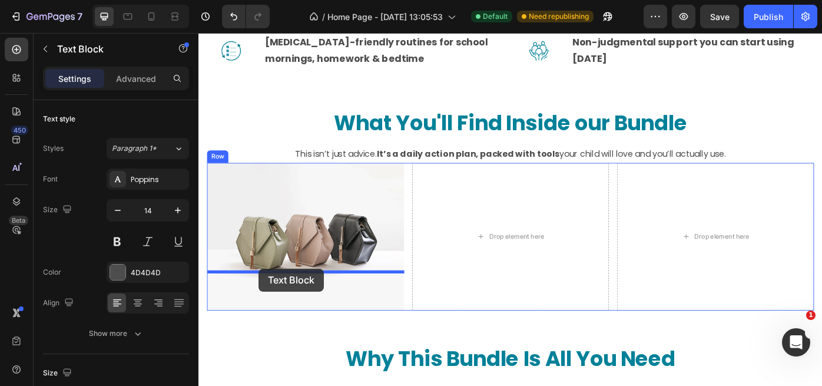
drag, startPoint x: 219, startPoint y: 64, endPoint x: 267, endPoint y: 300, distance: 240.9
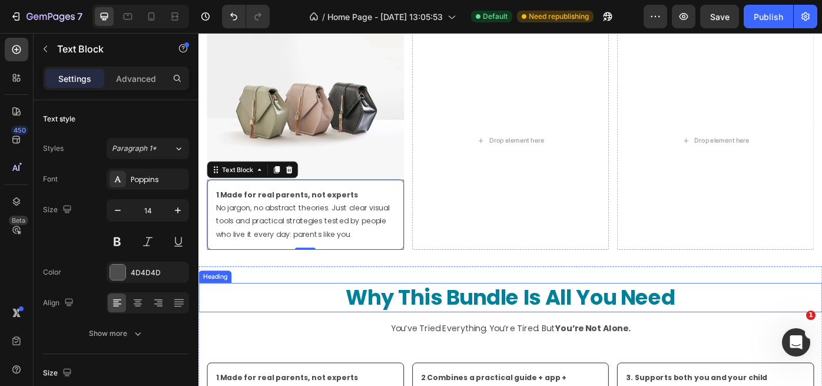
scroll to position [2879, 0]
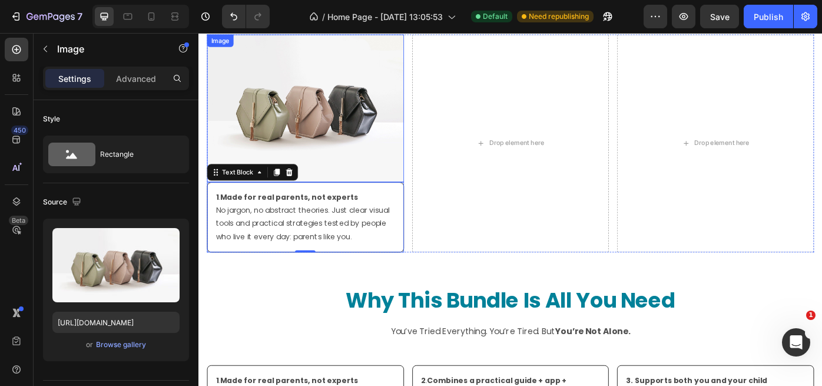
click at [348, 148] on img at bounding box center [319, 118] width 223 height 167
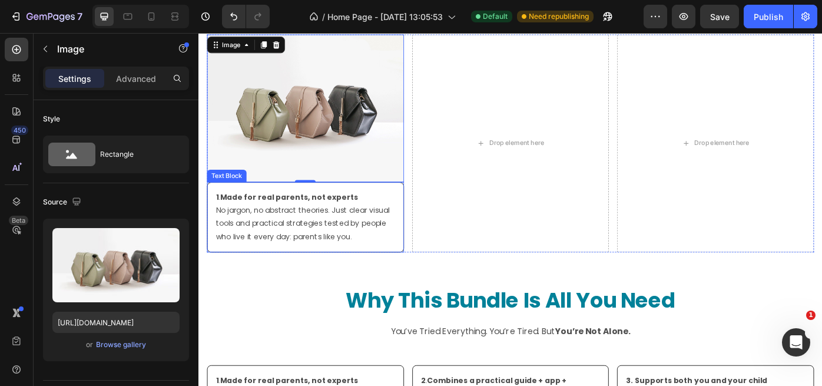
click at [225, 220] on strong "Made for real parents, not experts" at bounding box center [301, 219] width 157 height 12
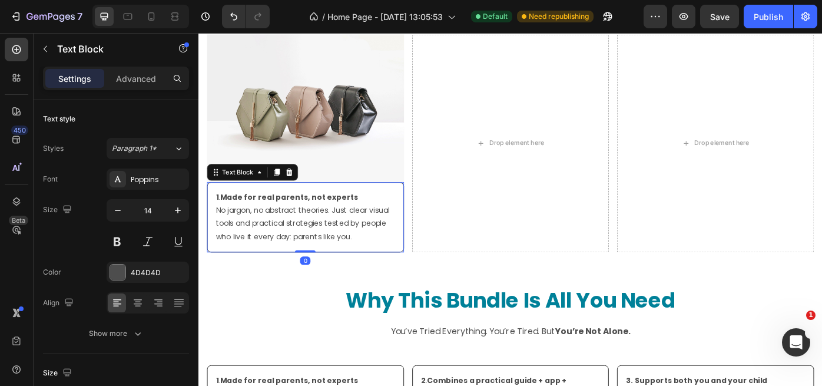
click at [225, 220] on strong "Made for real parents, not experts" at bounding box center [301, 219] width 157 height 12
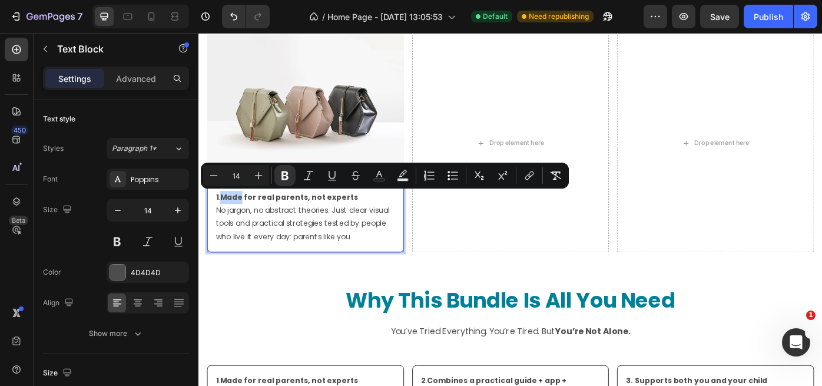
click at [225, 220] on strong "Made for real parents, not experts" at bounding box center [301, 219] width 157 height 12
drag, startPoint x: 225, startPoint y: 220, endPoint x: 356, endPoint y: 220, distance: 131.3
click at [374, 221] on p "1 . Made for real parents, not experts" at bounding box center [319, 219] width 203 height 15
copy strong "Made for real parents, not experts"
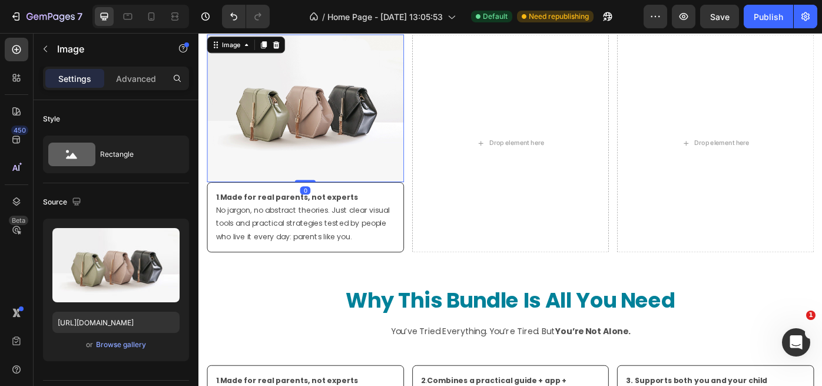
click at [342, 100] on img at bounding box center [319, 118] width 223 height 167
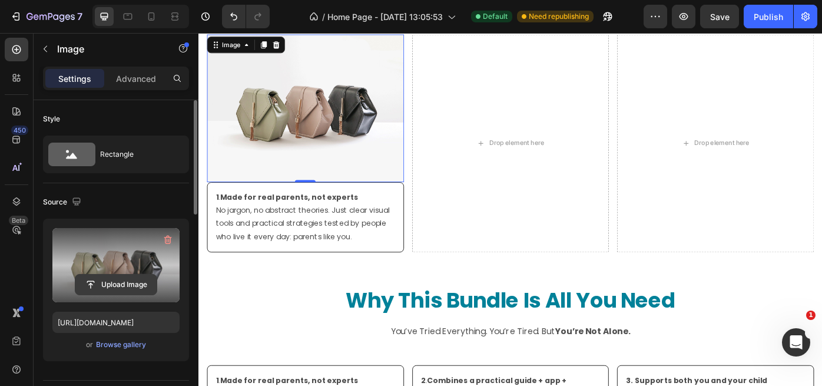
click at [123, 285] on input "file" at bounding box center [115, 284] width 81 height 20
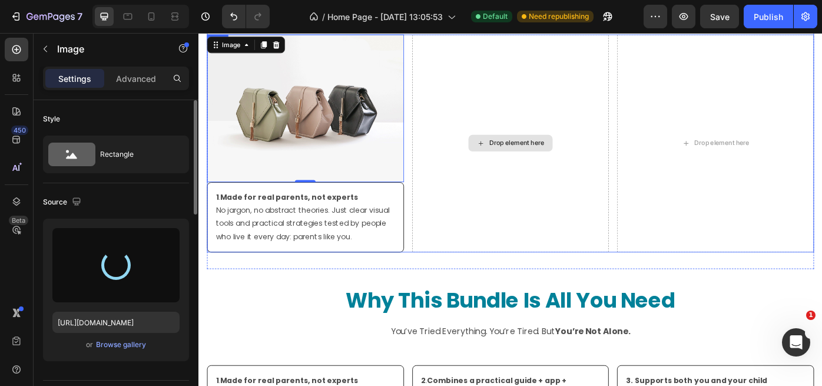
type input "https://cdn.shopify.com/s/files/1/0938/6980/1847/files/gempages_580901048072274…"
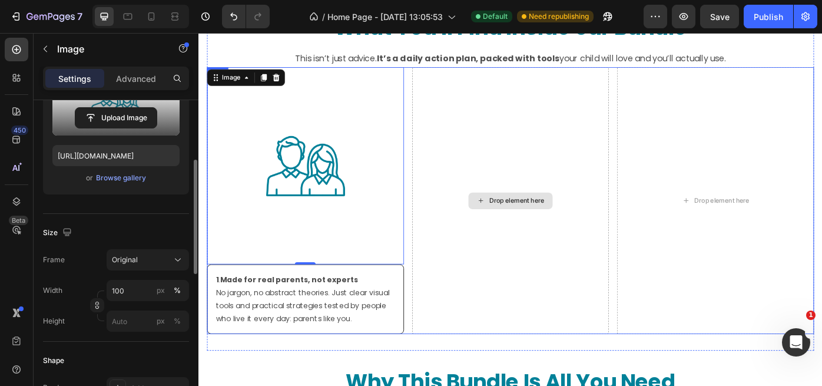
scroll to position [2838, 0]
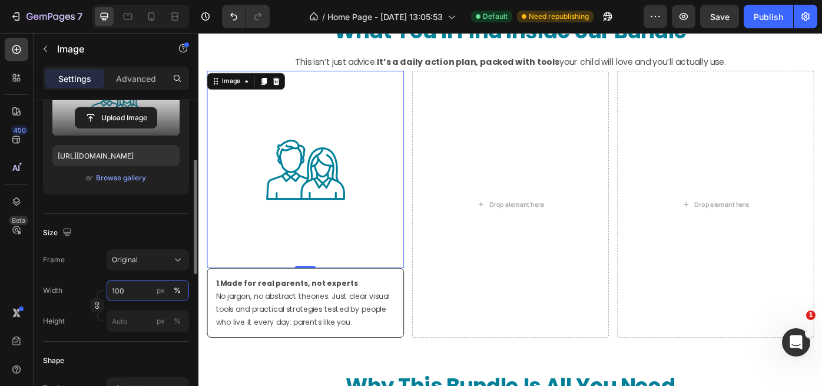
click at [127, 290] on input "100" at bounding box center [148, 290] width 82 height 21
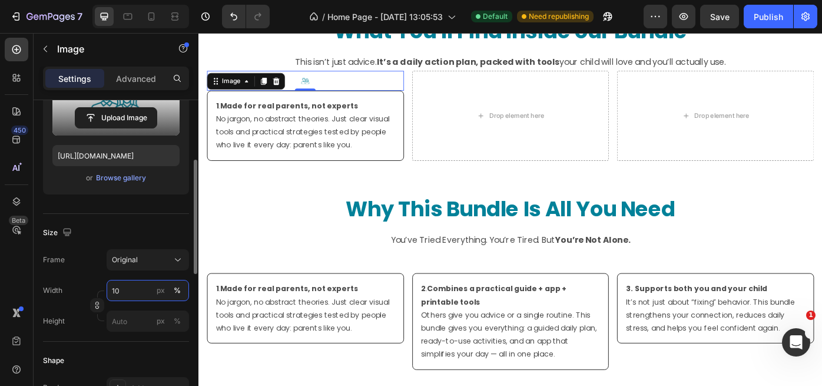
type input "1"
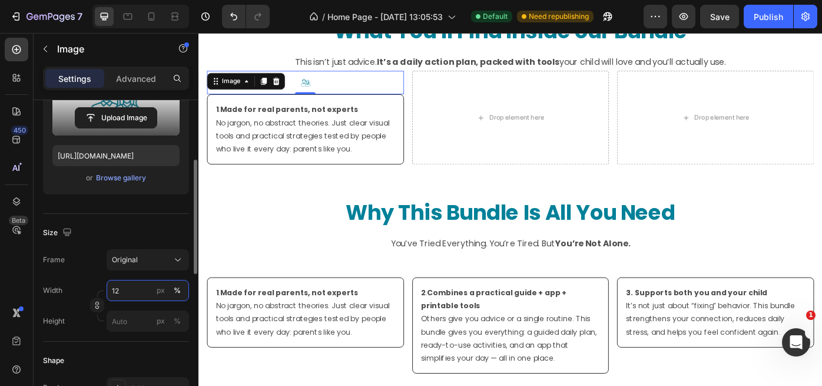
type input "1"
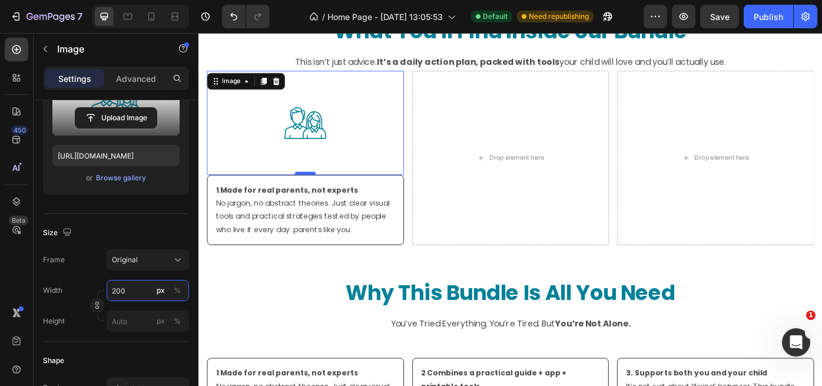
type input "200"
drag, startPoint x: 316, startPoint y: 191, endPoint x: 321, endPoint y: 170, distance: 21.8
click at [321, 170] on div "Image 0" at bounding box center [319, 135] width 223 height 118
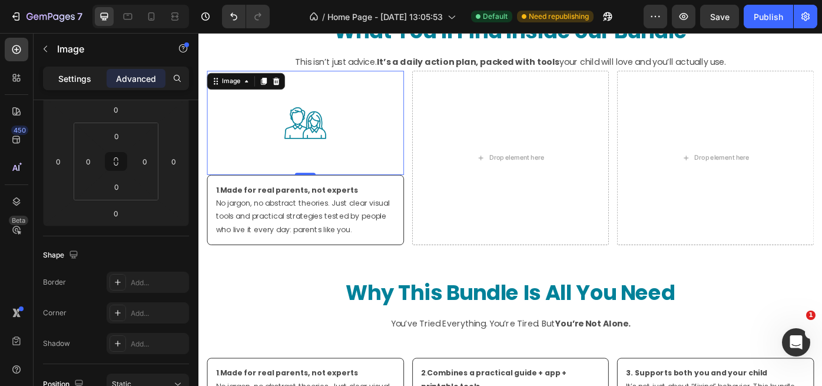
click at [82, 78] on p "Settings" at bounding box center [74, 78] width 33 height 12
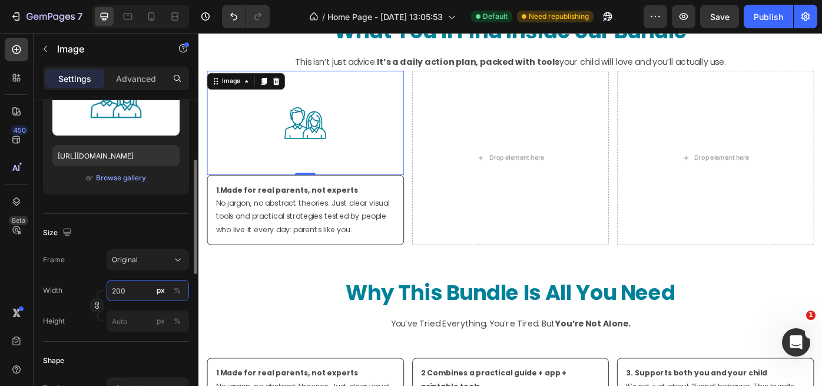
click at [130, 291] on input "200" at bounding box center [148, 290] width 82 height 21
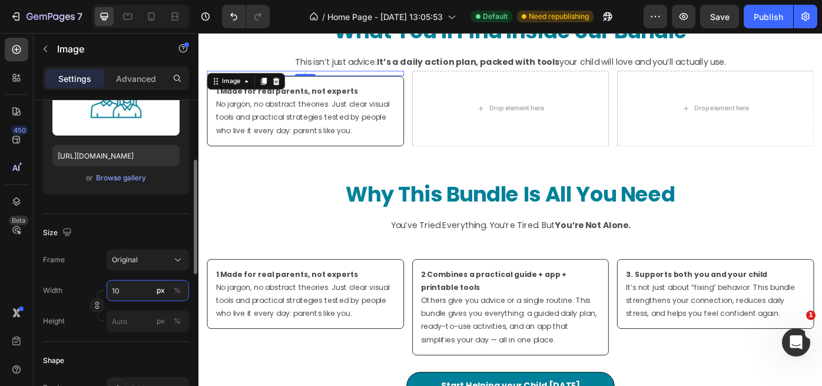
type input "1"
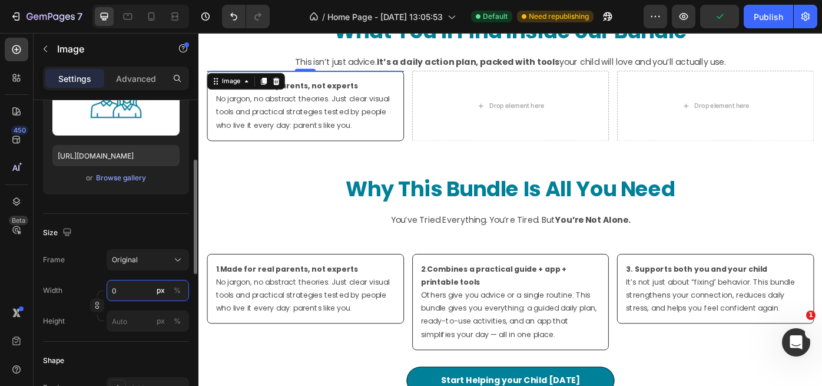
type input "70"
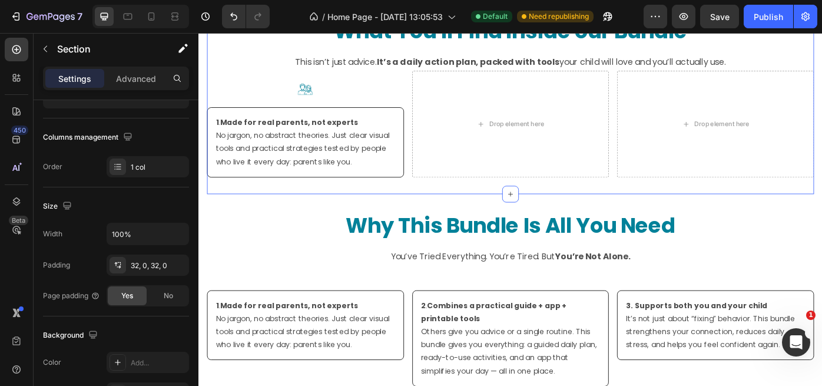
click at [423, 204] on div "What You'll Find Inside our Bundle Heading Row This isn’t just advice. It’s a d…" at bounding box center [552, 105] width 688 height 220
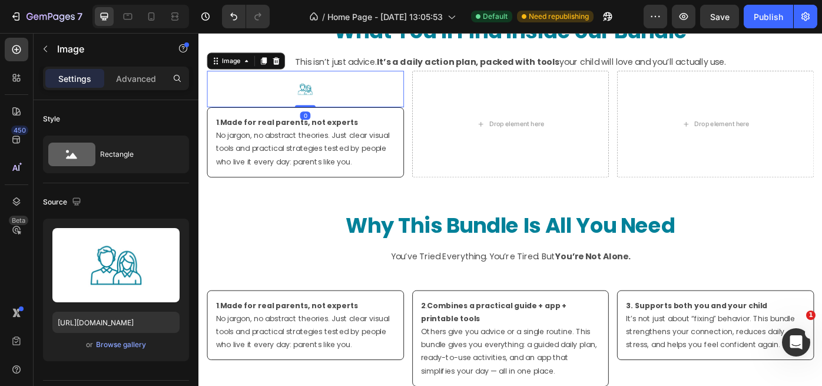
click at [429, 95] on div at bounding box center [319, 96] width 223 height 41
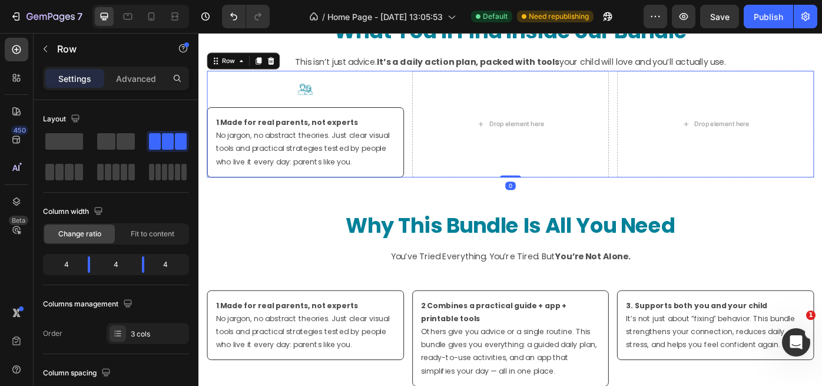
click at [435, 104] on div "Image 1 . Made for real parents, not experts No jargon, no abstract theories. J…" at bounding box center [552, 136] width 688 height 121
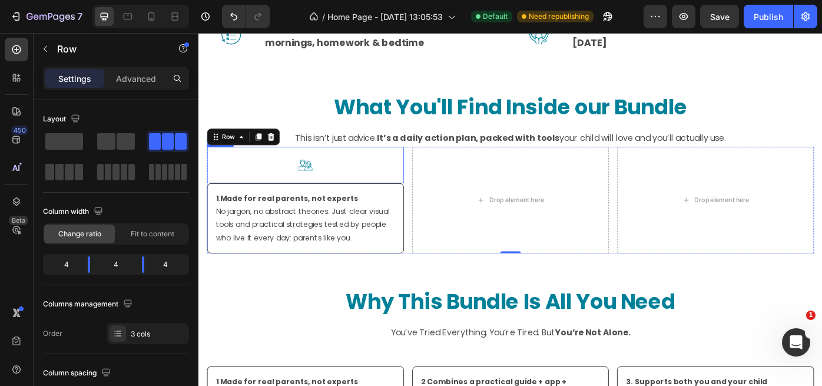
scroll to position [2751, 0]
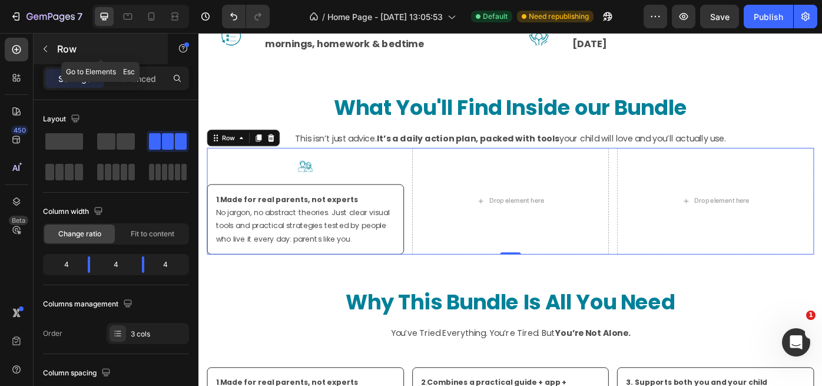
click at [47, 49] on icon "button" at bounding box center [45, 48] width 9 height 9
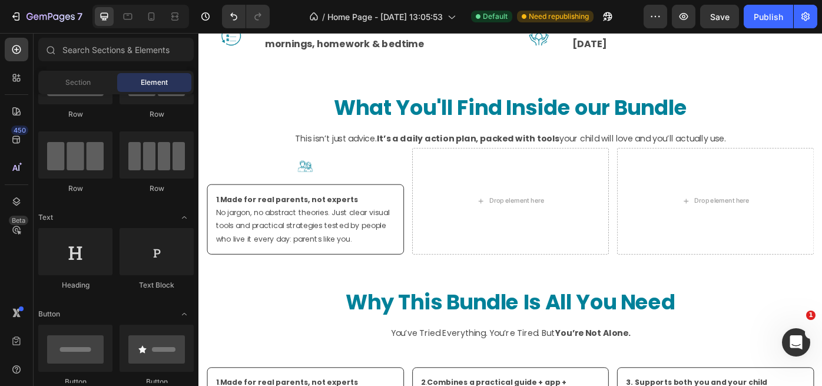
scroll to position [0, 0]
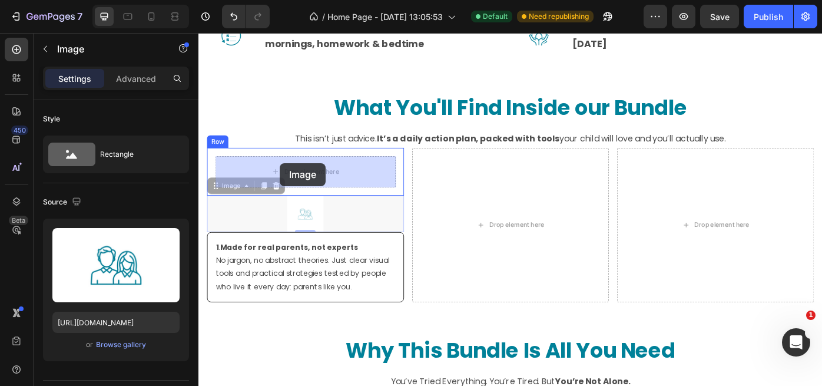
drag, startPoint x: 287, startPoint y: 247, endPoint x: 290, endPoint y: 180, distance: 66.6
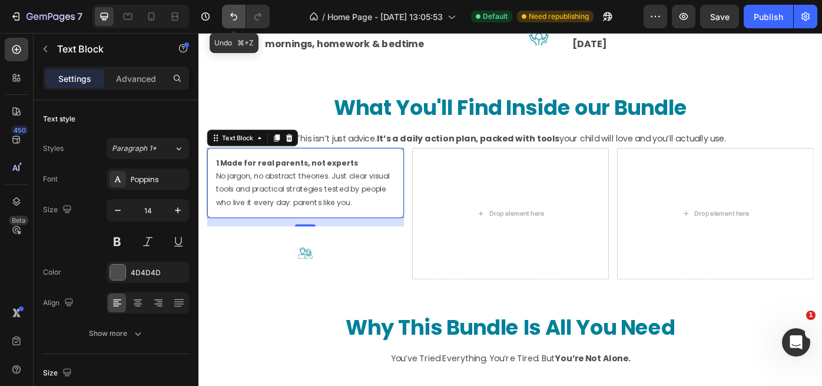
click at [236, 21] on icon "Undo/Redo" at bounding box center [234, 17] width 12 height 12
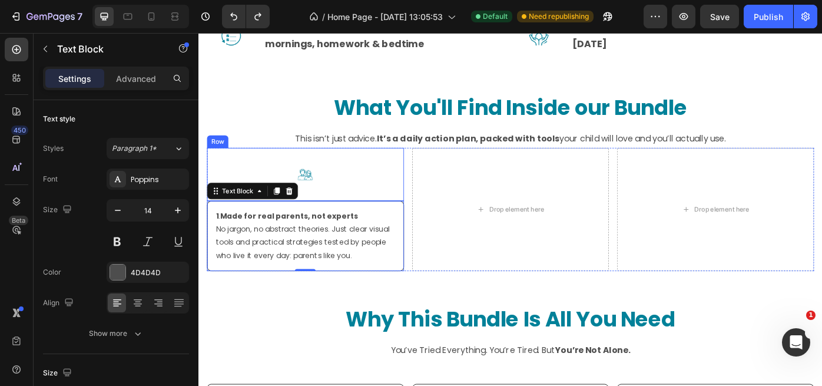
click at [264, 164] on div "Image Row" at bounding box center [319, 193] width 223 height 60
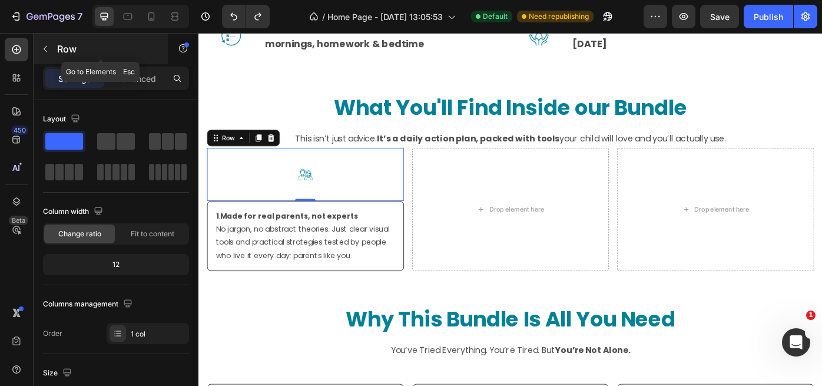
click at [48, 53] on icon "button" at bounding box center [45, 48] width 9 height 9
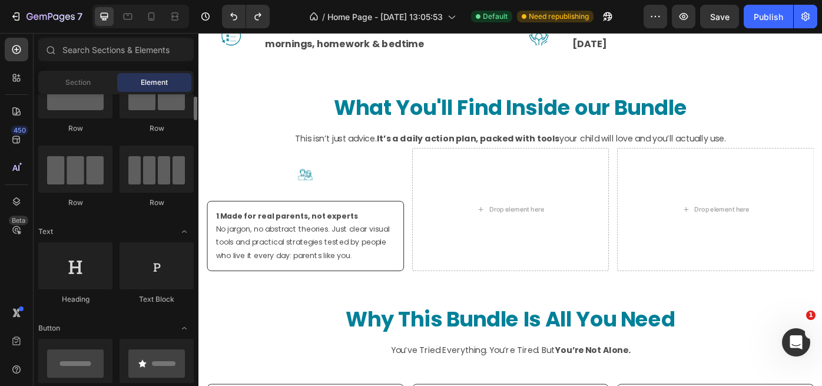
scroll to position [49, 0]
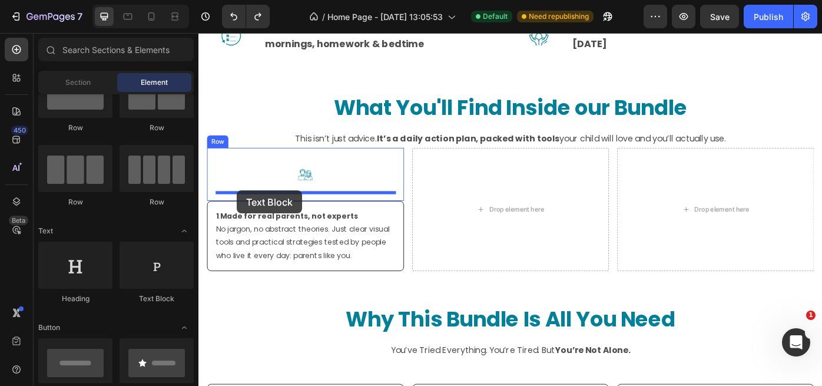
drag, startPoint x: 351, startPoint y: 300, endPoint x: 242, endPoint y: 211, distance: 140.6
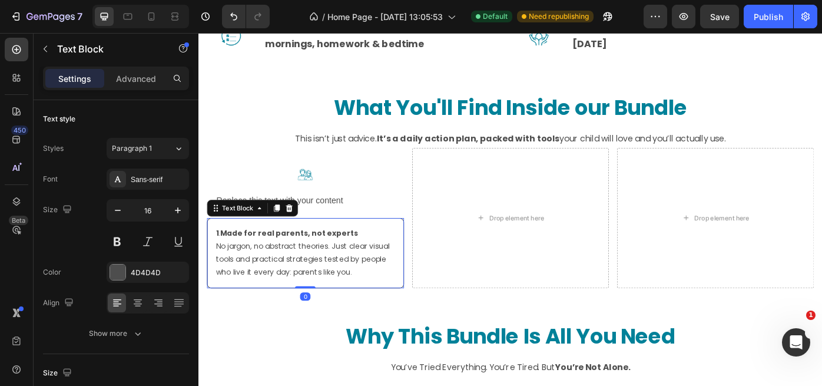
click at [218, 259] on strong "1" at bounding box center [219, 260] width 3 height 12
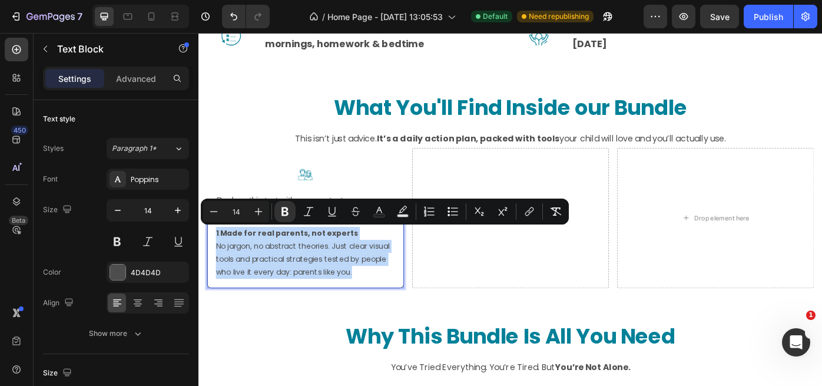
drag, startPoint x: 218, startPoint y: 259, endPoint x: 378, endPoint y: 307, distance: 166.7
click at [379, 308] on div "1 . Made for real parents, not experts No jargon, no abstract theories. Just cl…" at bounding box center [319, 282] width 223 height 79
copy div "1 . Made for real parents, not experts No jargon, no abstract theories. Just cl…"
click at [275, 216] on div "Replace this text with your content" at bounding box center [319, 223] width 204 height 19
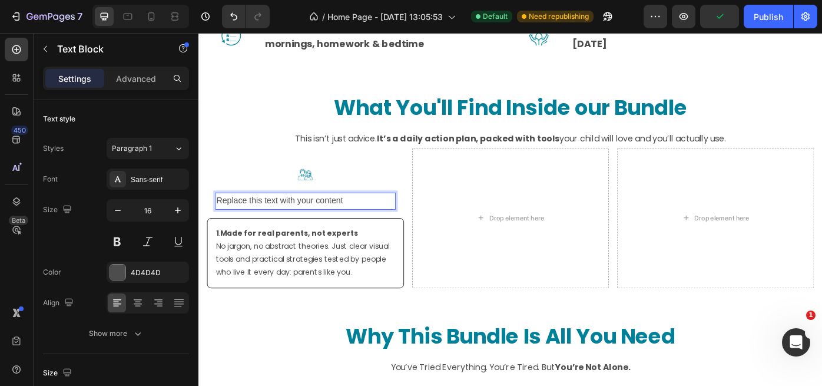
click at [268, 220] on div "Replace this text with your content" at bounding box center [319, 223] width 204 height 19
click at [268, 220] on p "Replace this text with your content" at bounding box center [319, 223] width 202 height 17
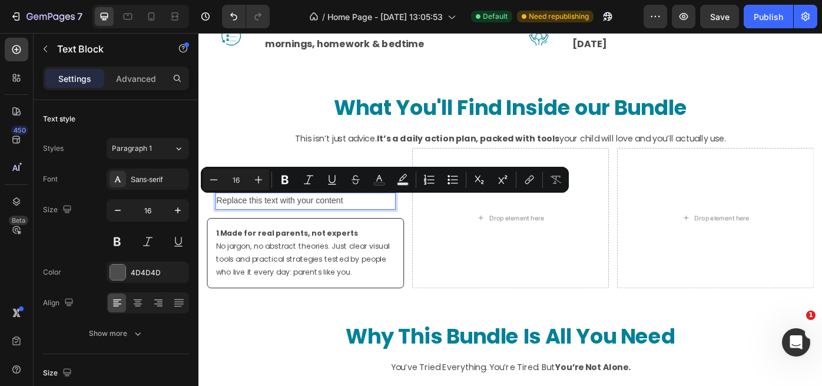
click at [219, 223] on p "Replace this text with your content" at bounding box center [319, 223] width 202 height 17
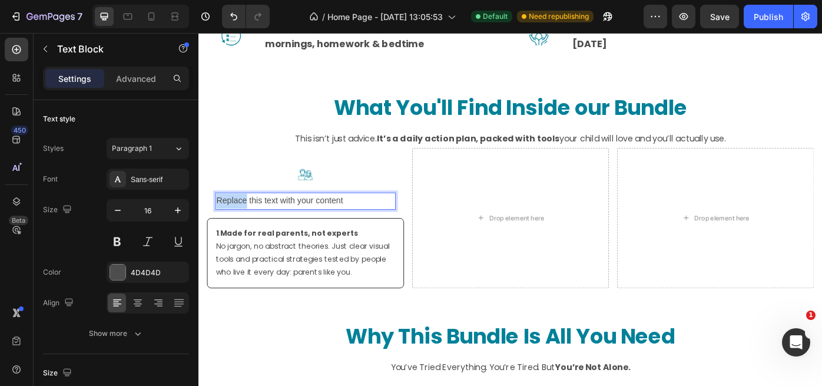
click at [219, 223] on p "Replace this text with your content" at bounding box center [319, 223] width 202 height 17
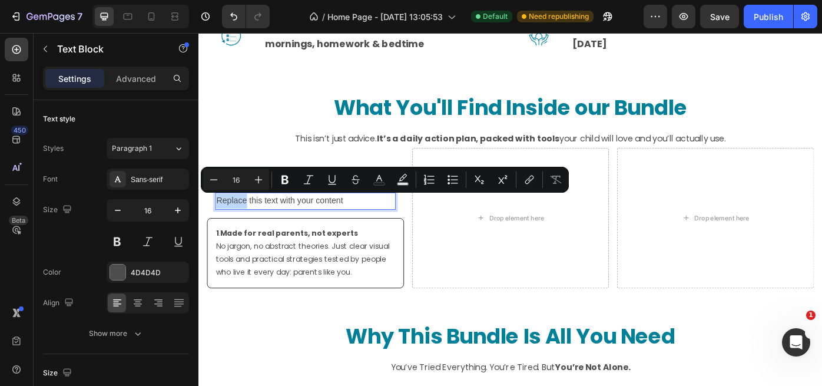
click at [219, 223] on p "Replace this text with your content" at bounding box center [319, 223] width 202 height 17
drag, startPoint x: 219, startPoint y: 223, endPoint x: 367, endPoint y: 222, distance: 148.4
click at [367, 222] on p "Replace this text with your content" at bounding box center [319, 223] width 202 height 17
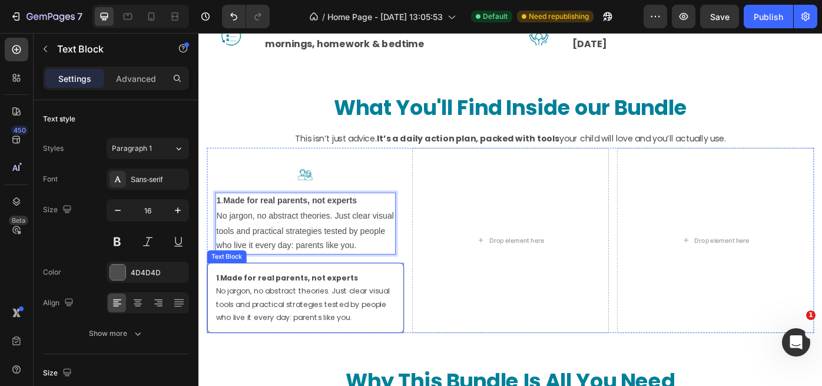
click at [332, 301] on div "1 . Made for real parents, not experts No jargon, no abstract theories. Just cl…" at bounding box center [319, 332] width 223 height 79
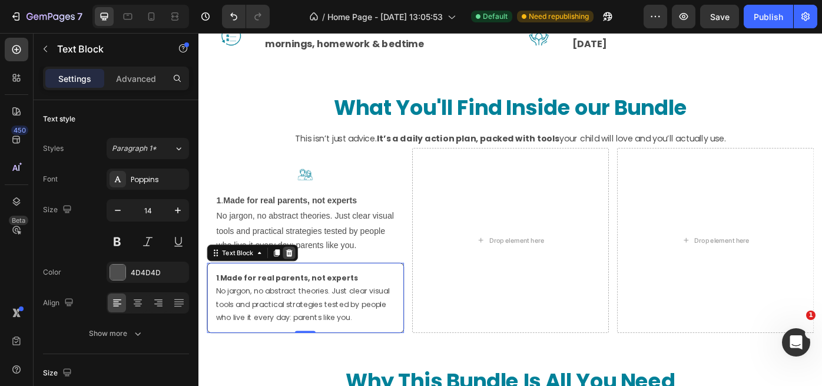
click at [299, 281] on icon at bounding box center [301, 282] width 8 height 8
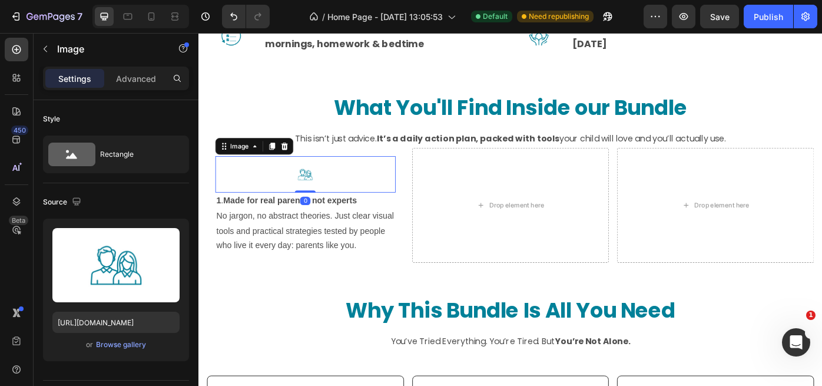
click at [344, 190] on div at bounding box center [319, 193] width 204 height 41
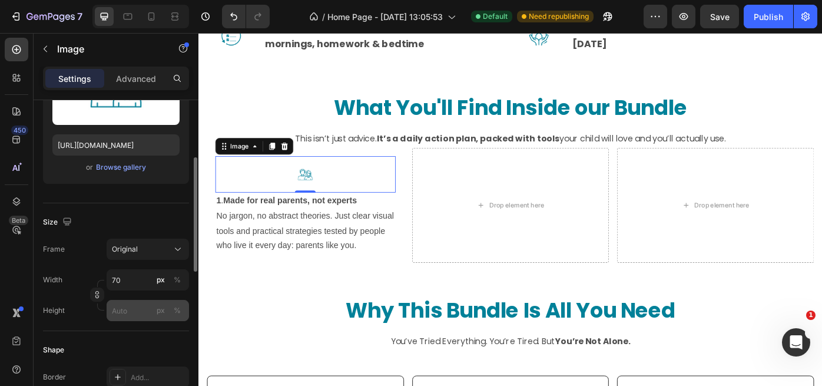
scroll to position [183, 0]
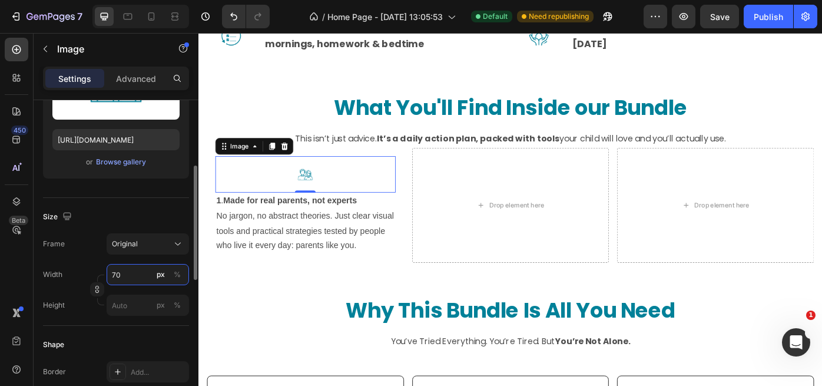
click at [134, 276] on input "70" at bounding box center [148, 274] width 82 height 21
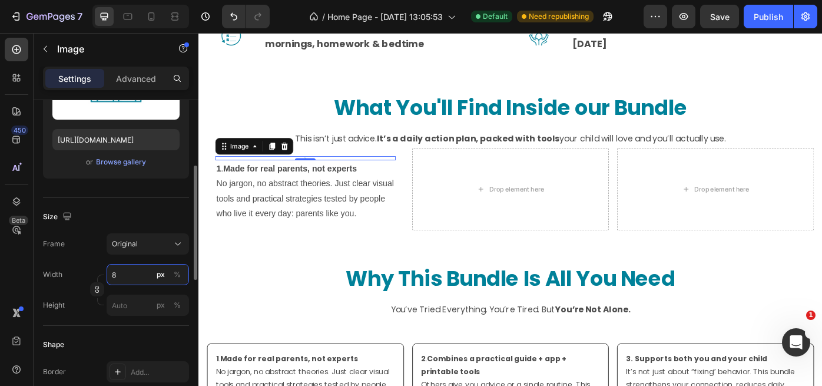
type input "80"
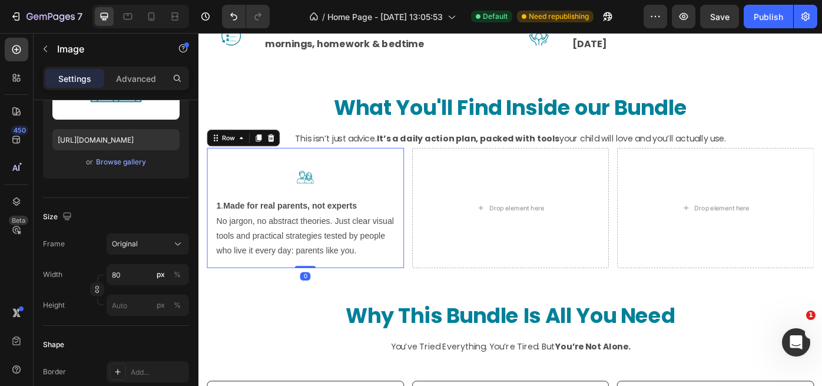
click at [349, 298] on div "Image 1 . Made for real parents, not experts No jargon, no abstract theories. J…" at bounding box center [319, 231] width 223 height 136
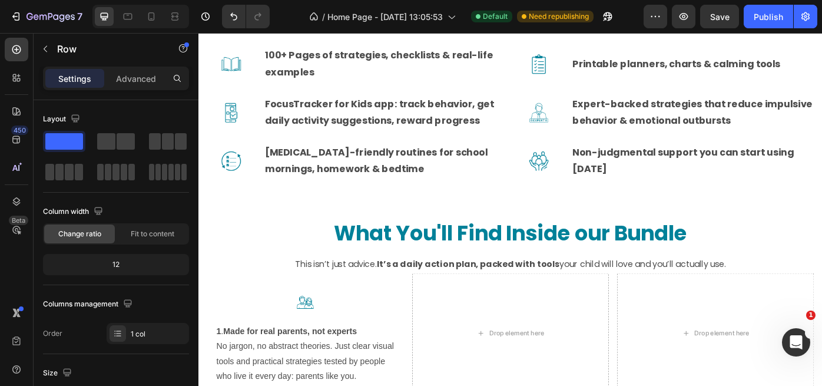
scroll to position [2606, 0]
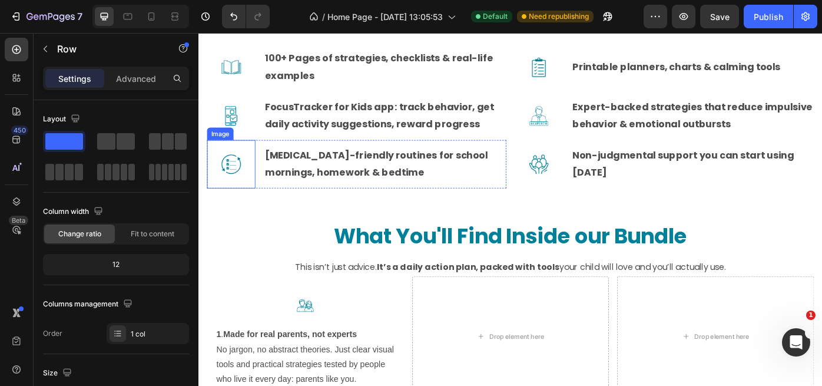
click at [246, 182] on img at bounding box center [235, 181] width 55 height 55
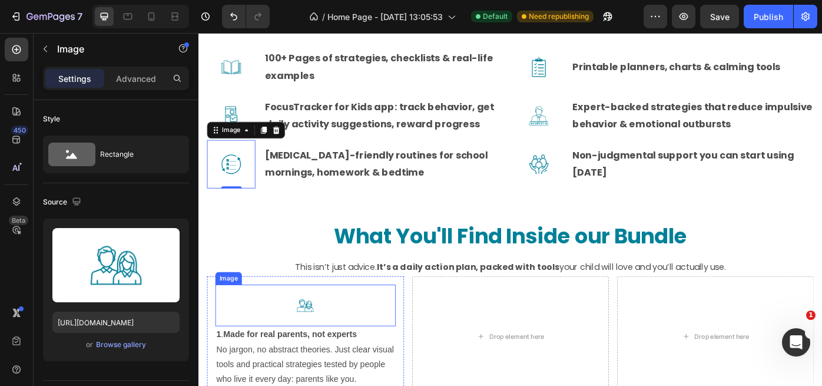
click at [322, 339] on img at bounding box center [319, 341] width 47 height 47
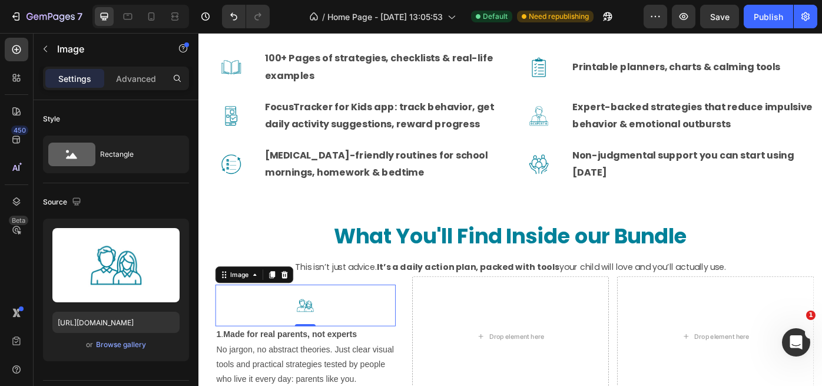
click at [300, 307] on div at bounding box center [296, 307] width 14 height 14
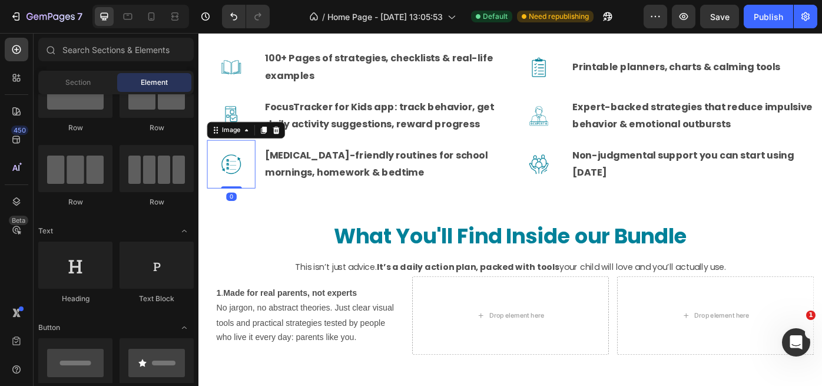
click at [238, 182] on img at bounding box center [235, 181] width 55 height 55
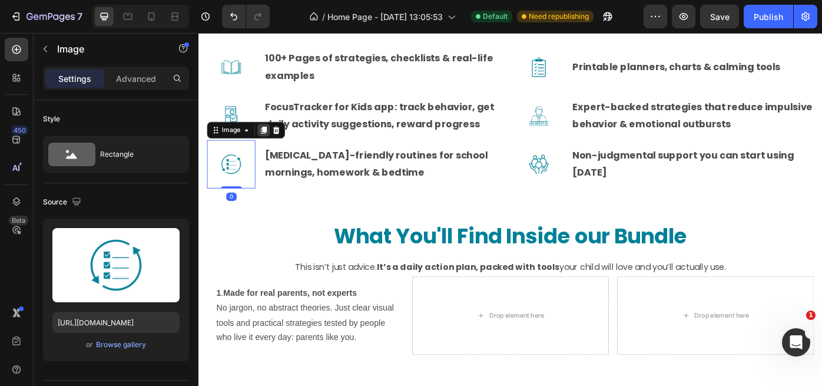
click at [273, 141] on icon at bounding box center [272, 143] width 6 height 8
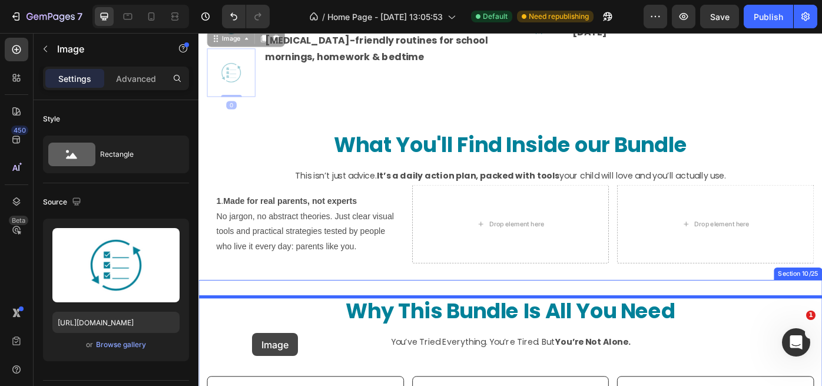
scroll to position [2834, 0]
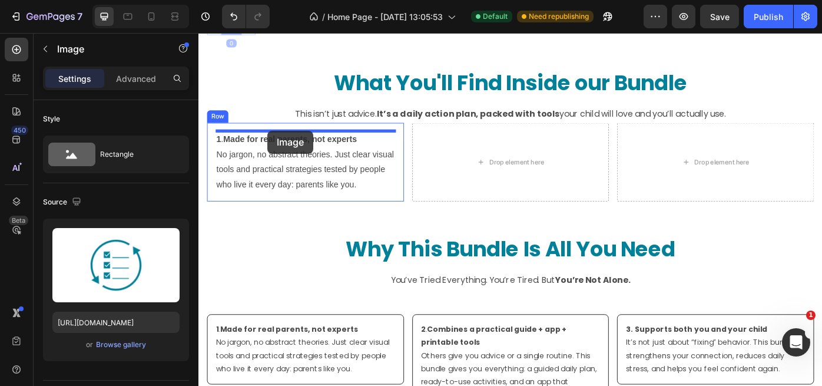
drag, startPoint x: 231, startPoint y: 201, endPoint x: 276, endPoint y: 144, distance: 72.6
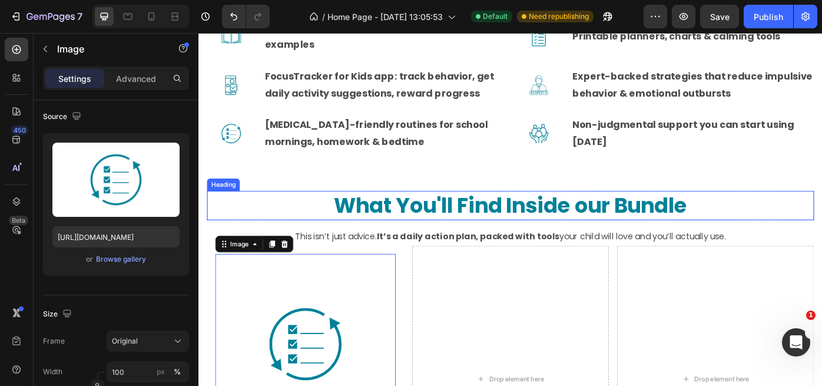
scroll to position [2636, 0]
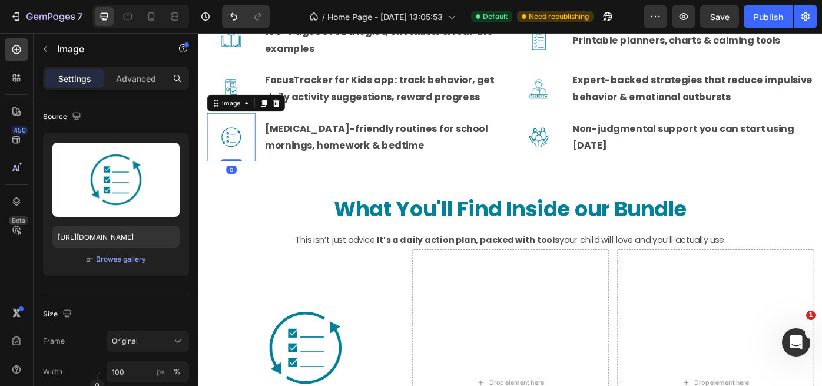
click at [239, 145] on img at bounding box center [235, 151] width 55 height 55
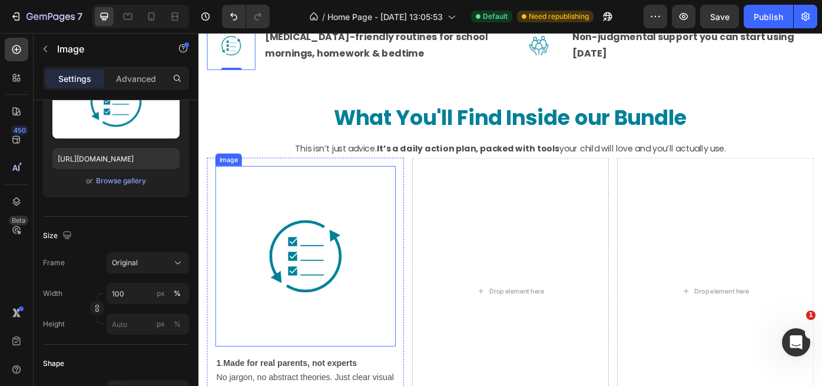
scroll to position [2742, 0]
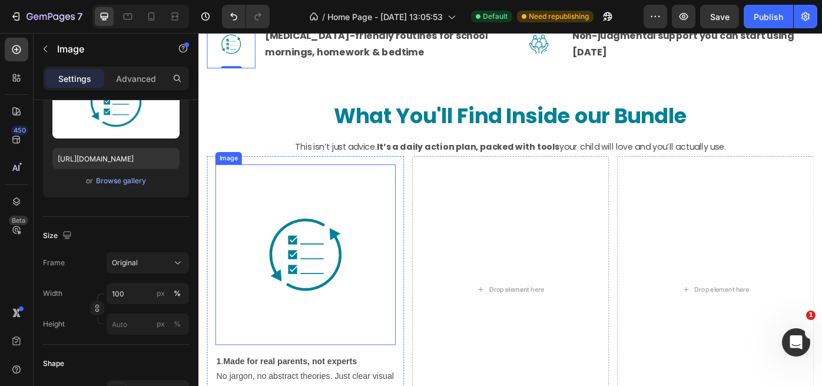
click at [289, 353] on img at bounding box center [319, 284] width 204 height 204
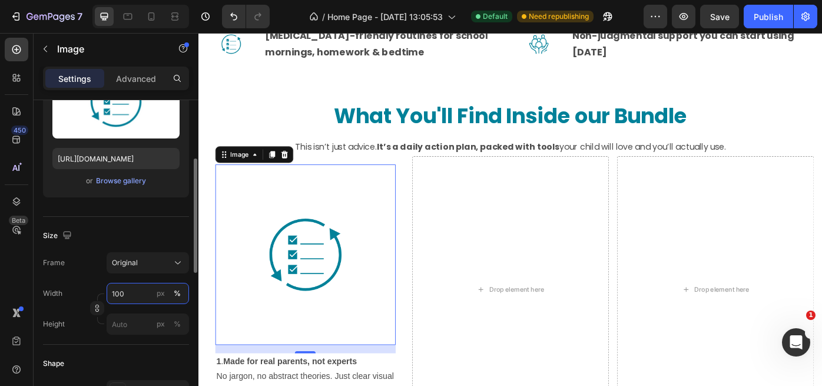
click at [127, 298] on input "100" at bounding box center [148, 293] width 82 height 21
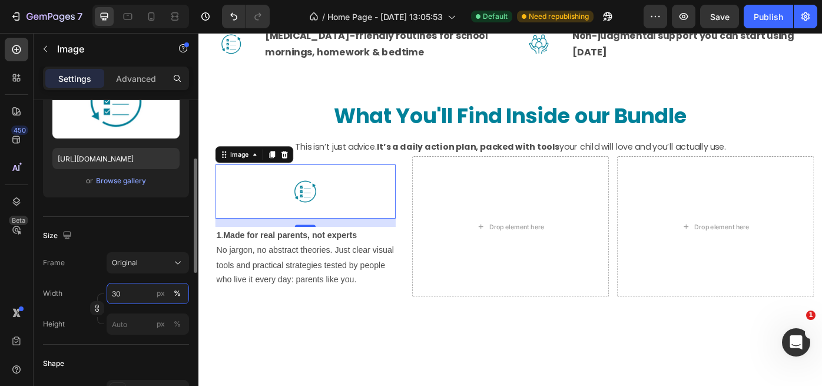
scroll to position [165, 0]
type input "30"
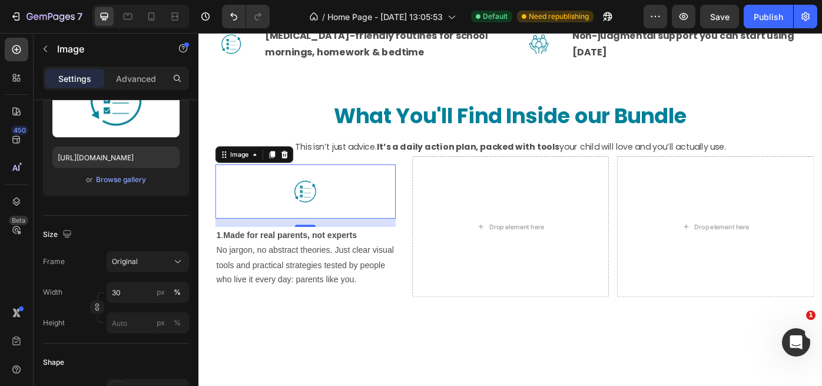
click at [286, 218] on div at bounding box center [319, 212] width 204 height 61
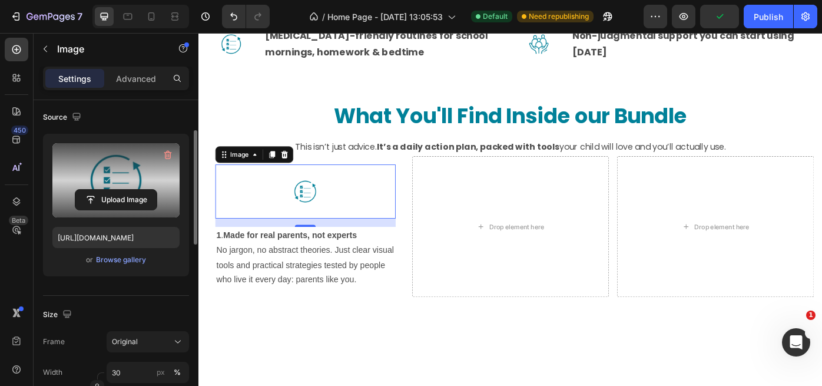
scroll to position [84, 0]
click at [121, 199] on input "file" at bounding box center [115, 200] width 81 height 20
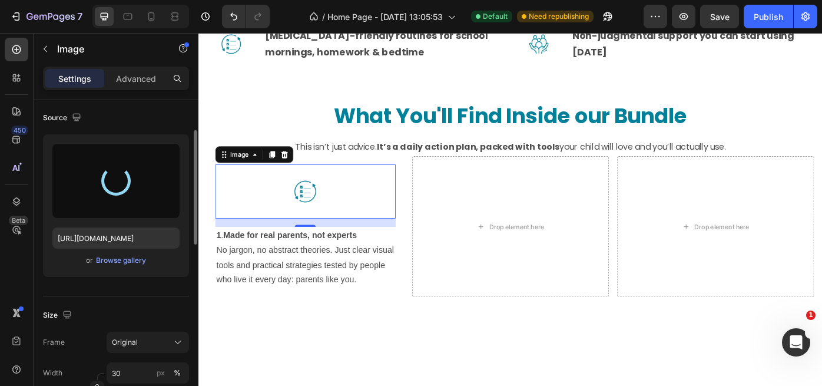
type input "https://cdn.shopify.com/s/files/1/0938/6980/1847/files/gempages_580901048072274…"
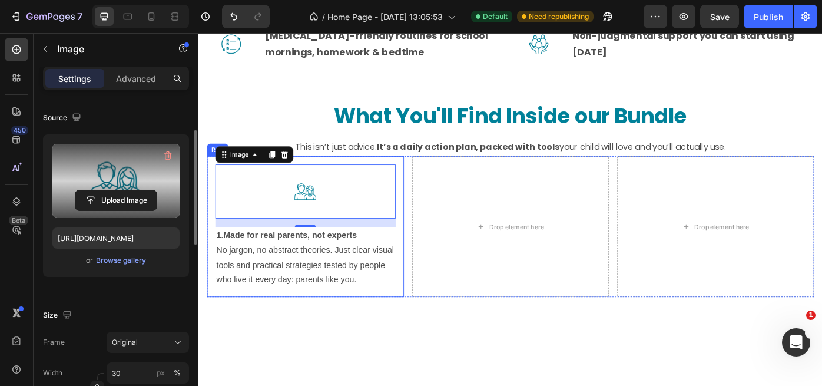
click at [423, 283] on div "Image 16 1 . Made for real parents, not experts No jargon, no abstract theories…" at bounding box center [319, 253] width 223 height 160
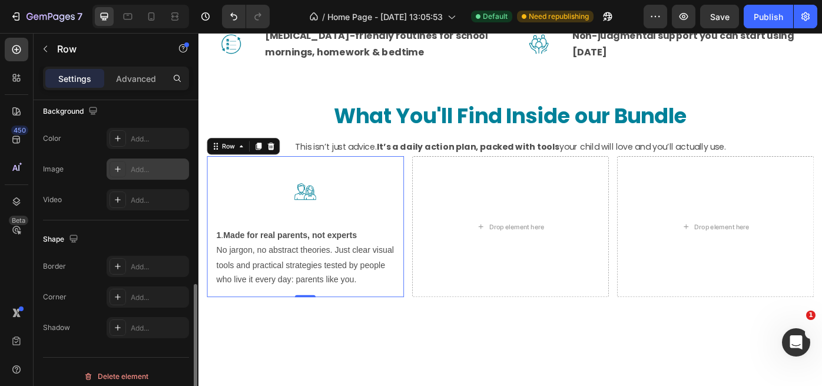
scroll to position [398, 0]
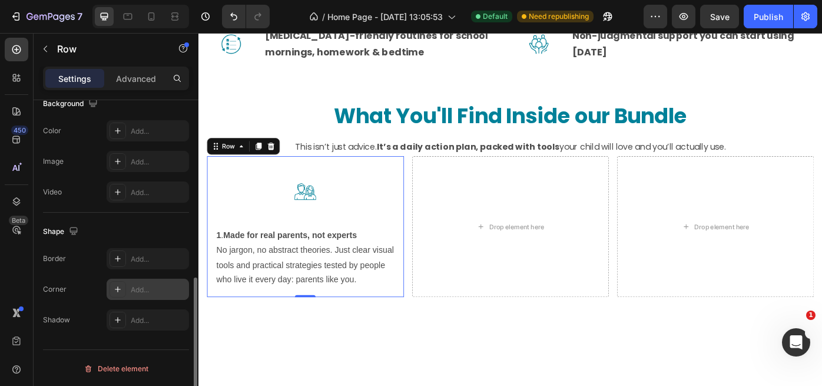
click at [121, 291] on icon at bounding box center [117, 288] width 9 height 9
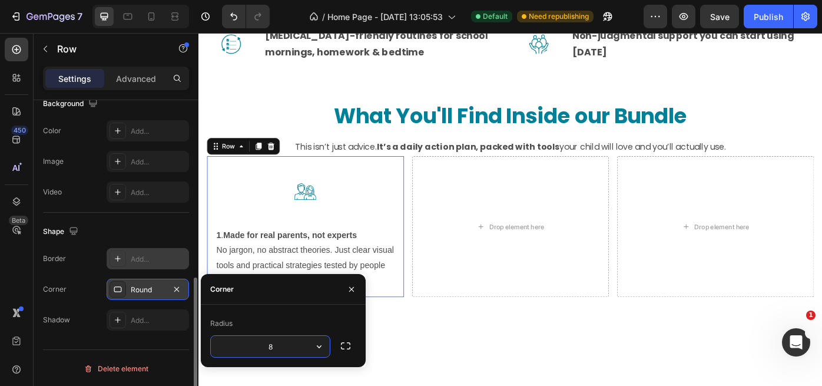
click at [121, 258] on icon at bounding box center [117, 258] width 9 height 9
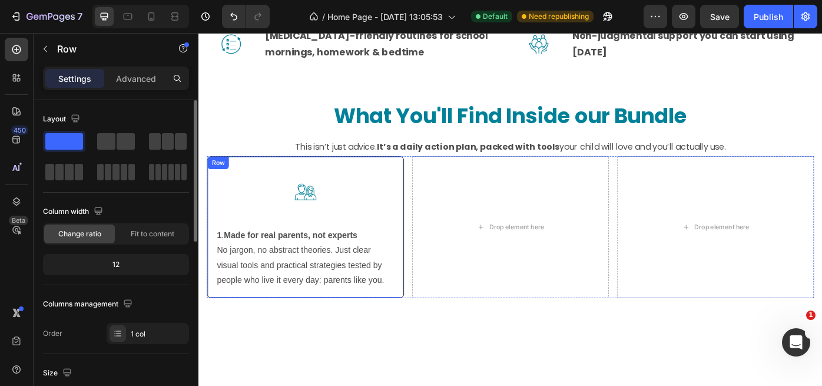
click at [423, 244] on div "Image 1 . Made for real parents, not experts No jargon, no abstract theories. J…" at bounding box center [319, 253] width 223 height 161
click at [266, 187] on icon at bounding box center [267, 185] width 6 height 8
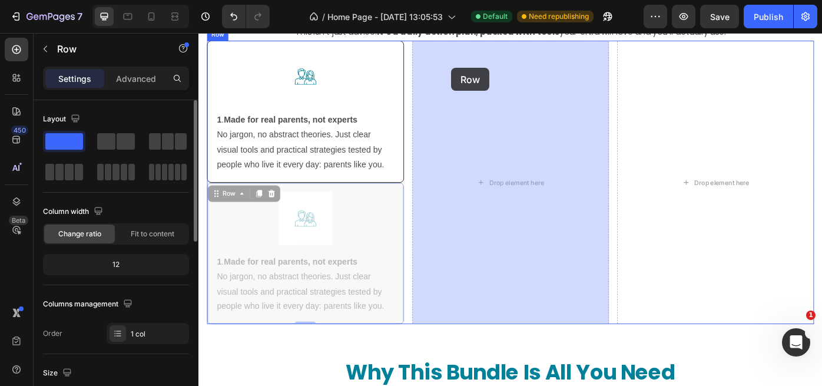
scroll to position [2853, 0]
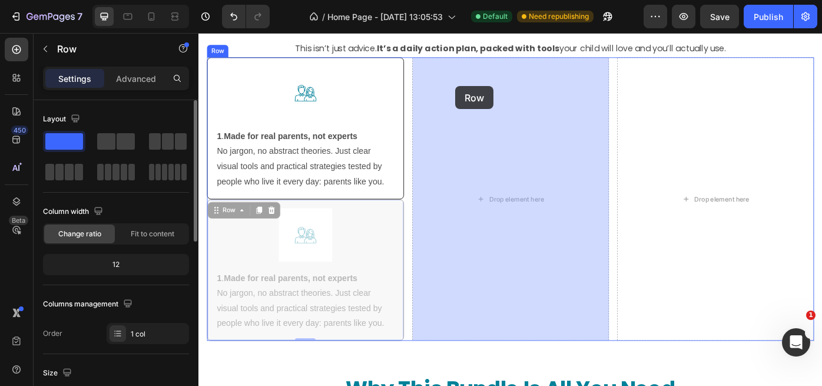
drag, startPoint x: 220, startPoint y: 89, endPoint x: 489, endPoint y: 93, distance: 269.1
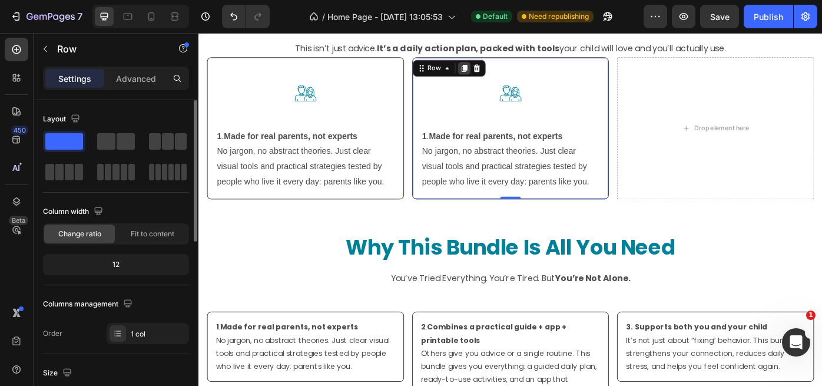
click at [499, 76] on icon at bounding box center [499, 73] width 6 height 8
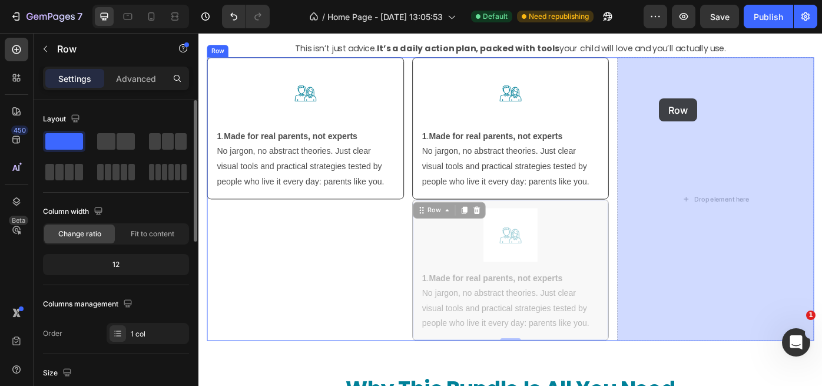
drag, startPoint x: 454, startPoint y: 236, endPoint x: 720, endPoint y: 107, distance: 295.7
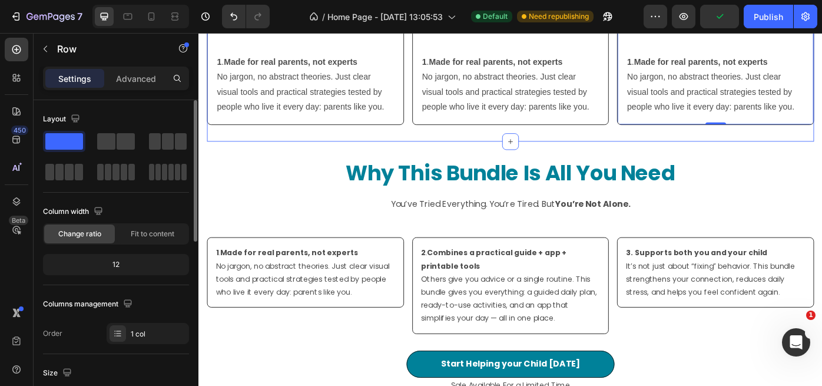
scroll to position [2941, 0]
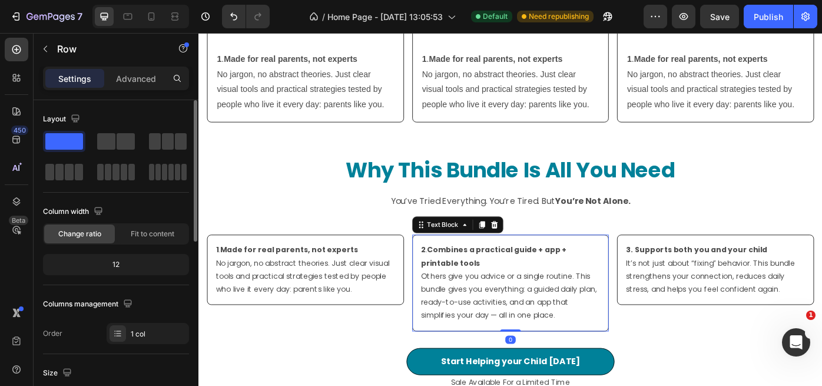
click at [452, 276] on strong "2" at bounding box center [452, 279] width 5 height 12
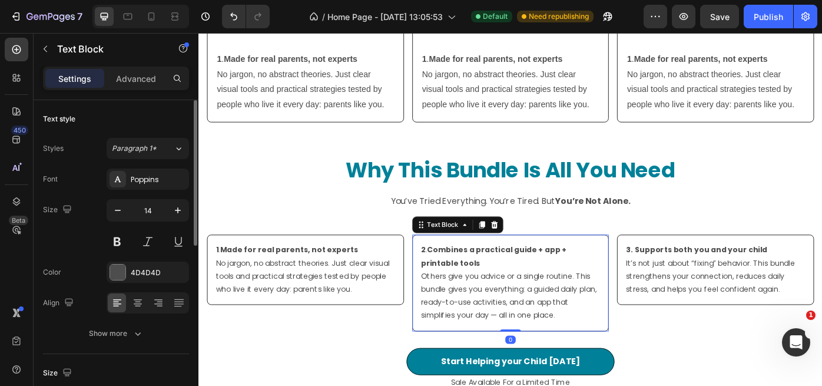
click at [452, 276] on strong "2" at bounding box center [452, 279] width 5 height 12
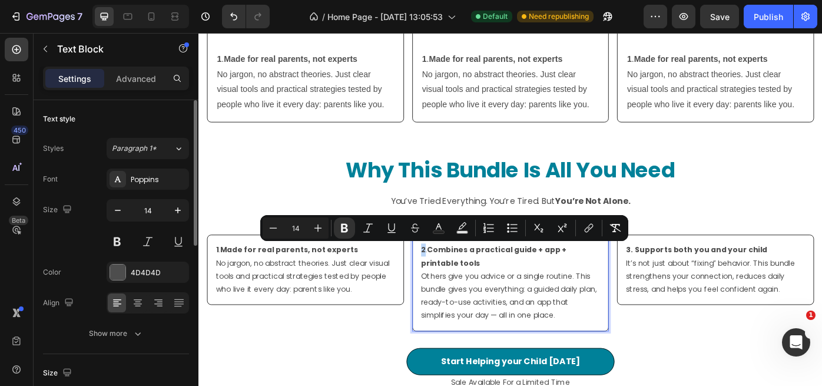
click at [450, 277] on strong "2" at bounding box center [452, 279] width 5 height 12
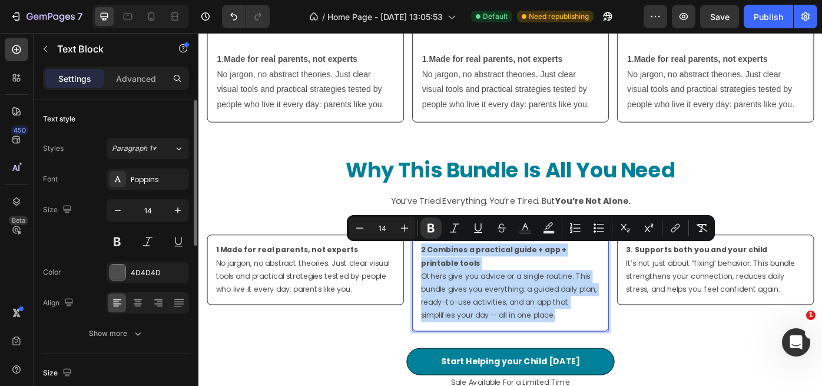
drag, startPoint x: 450, startPoint y: 277, endPoint x: 613, endPoint y: 354, distance: 179.9
click at [613, 355] on div "2 . Combines a practical guide + app + printable tools Others give you advice o…" at bounding box center [551, 315] width 223 height 109
copy div "2 . Combines a practical guide + app + printable tools Others give you advice o…"
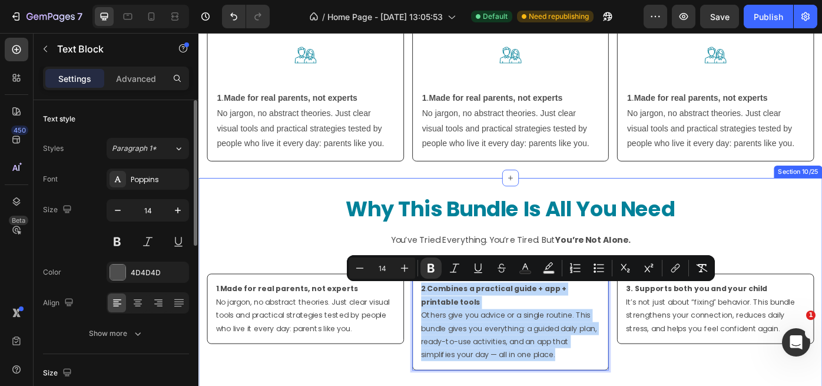
scroll to position [2895, 0]
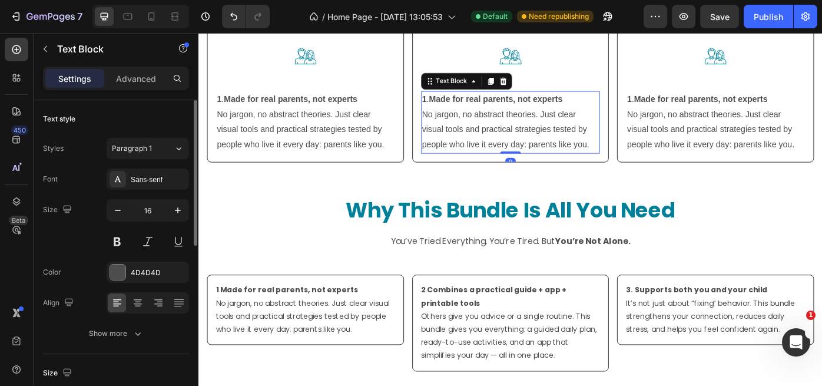
click at [455, 108] on strong "1" at bounding box center [454, 108] width 5 height 10
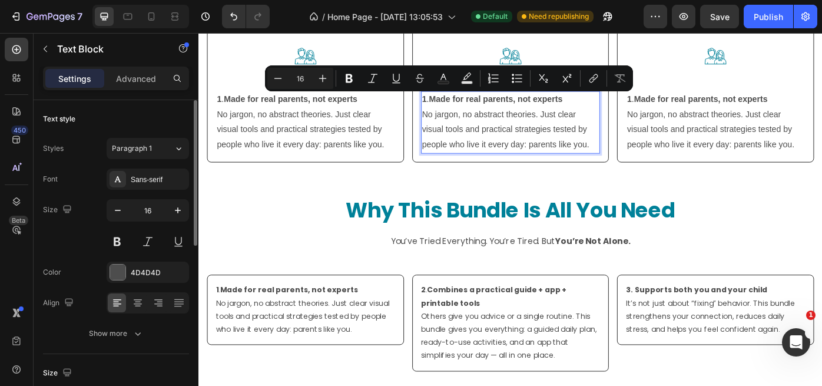
click at [453, 109] on strong "1" at bounding box center [454, 108] width 5 height 10
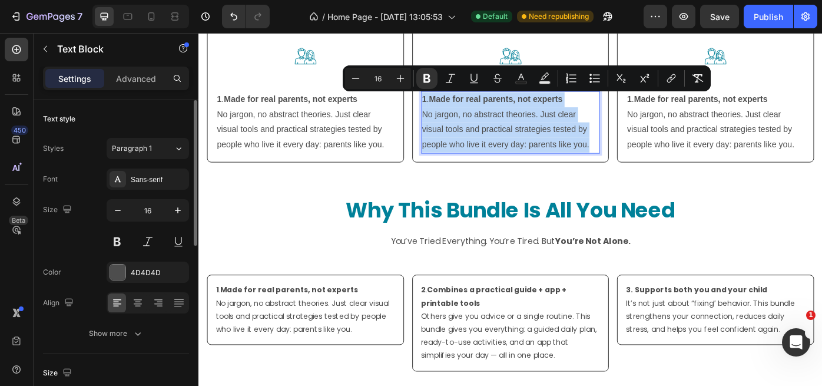
drag, startPoint x: 453, startPoint y: 109, endPoint x: 605, endPoint y: 146, distance: 156.4
click at [642, 163] on div "1 . Made for real parents, not experts No jargon, no abstract theories. Just cl…" at bounding box center [551, 134] width 203 height 70
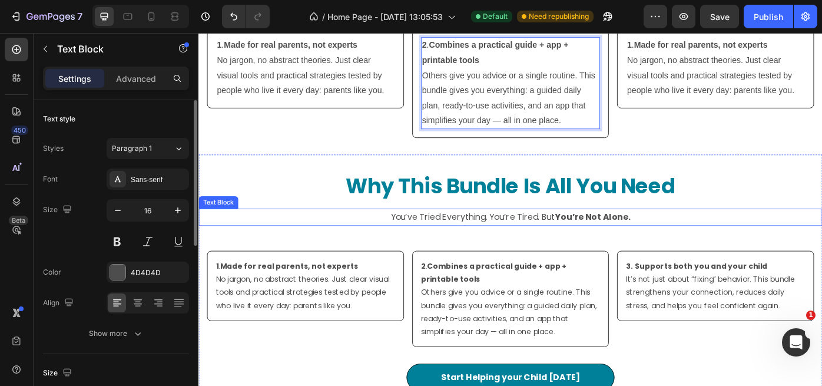
scroll to position [2959, 0]
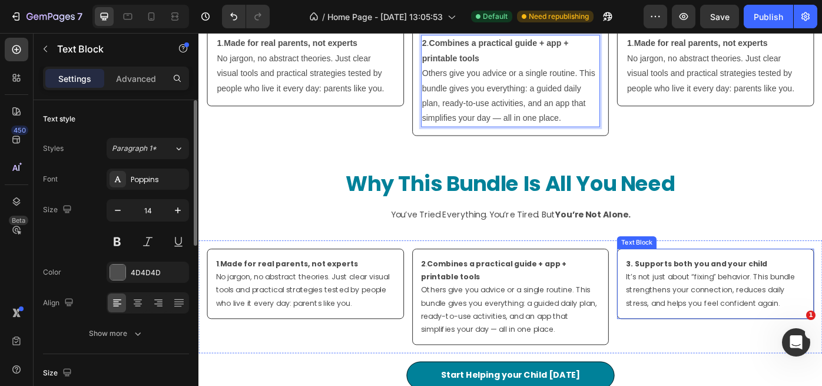
click at [685, 294] on strong "3." at bounding box center [686, 295] width 8 height 12
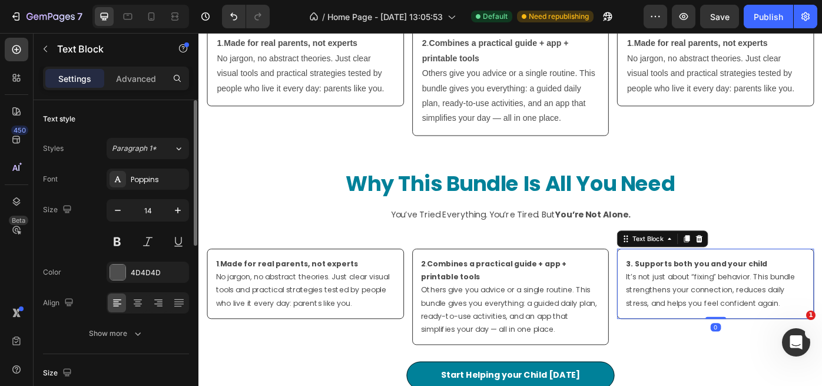
click at [685, 294] on strong "3." at bounding box center [686, 295] width 8 height 12
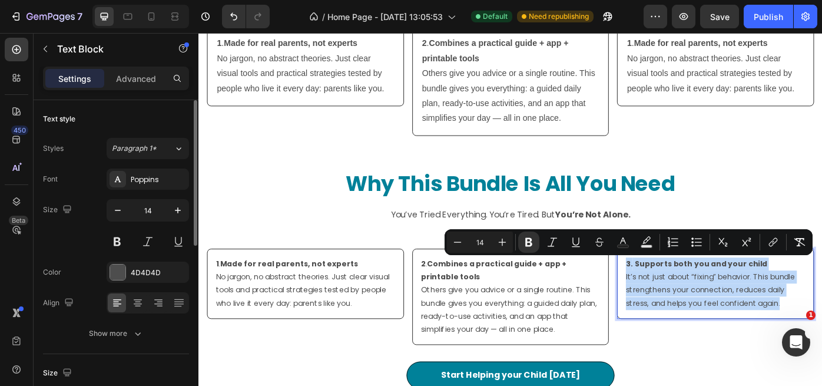
drag, startPoint x: 684, startPoint y: 295, endPoint x: 800, endPoint y: 326, distance: 120.7
click at [821, 338] on div "3. Supports both you and your child It’s not just about “fixing” behavior. This…" at bounding box center [783, 316] width 223 height 79
copy div "3. Supports both you and your child It’s not just about “fixing” behavior. This…"
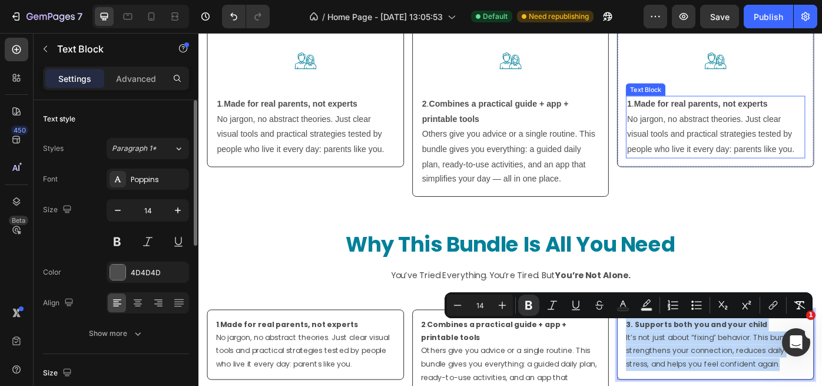
scroll to position [2883, 0]
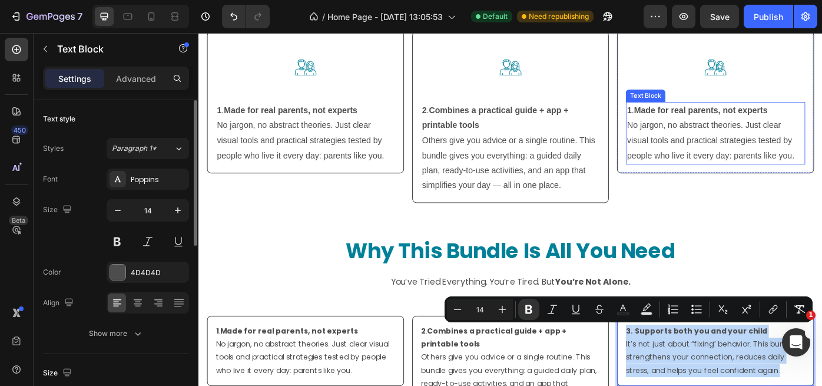
click at [684, 117] on strong "1" at bounding box center [686, 120] width 5 height 10
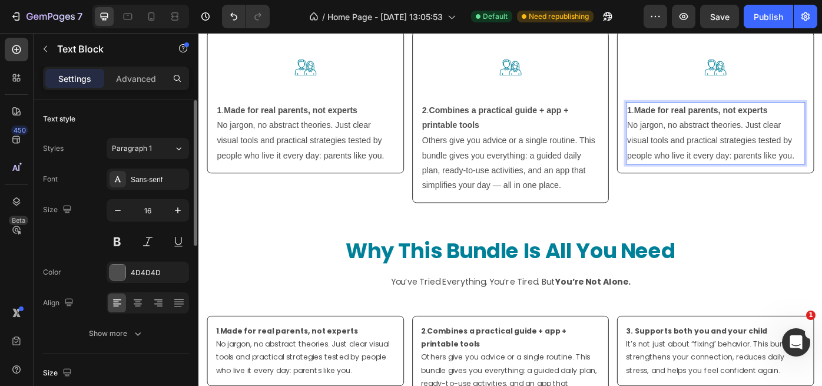
click at [687, 120] on strong "1" at bounding box center [686, 120] width 5 height 10
click at [685, 121] on strong "1" at bounding box center [686, 120] width 5 height 10
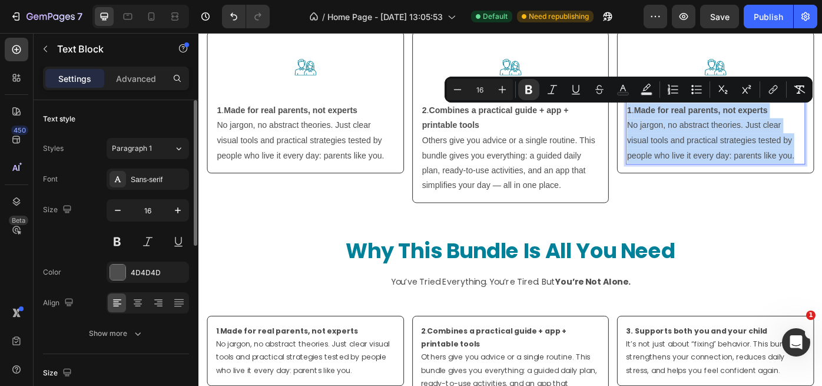
drag, startPoint x: 685, startPoint y: 121, endPoint x: 876, endPoint y: 171, distance: 197.2
click at [821, 171] on div "1 . Made for real parents, not experts No jargon, no abstract theories. Just cl…" at bounding box center [783, 146] width 203 height 70
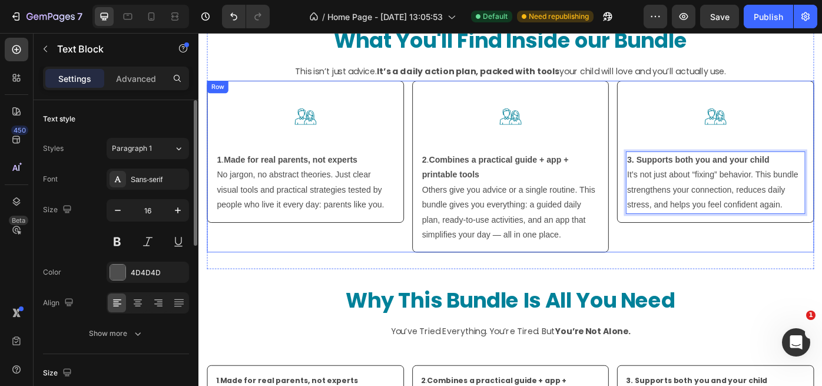
scroll to position [2826, 0]
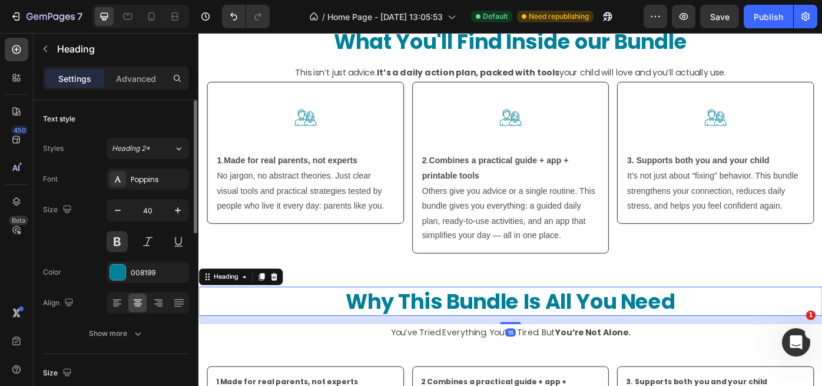
click at [526, 340] on h2 "Why This Bundle Is All You Need" at bounding box center [551, 336] width 707 height 33
click at [364, 338] on h2 "Why This Bundle Is All You Need" at bounding box center [551, 336] width 707 height 33
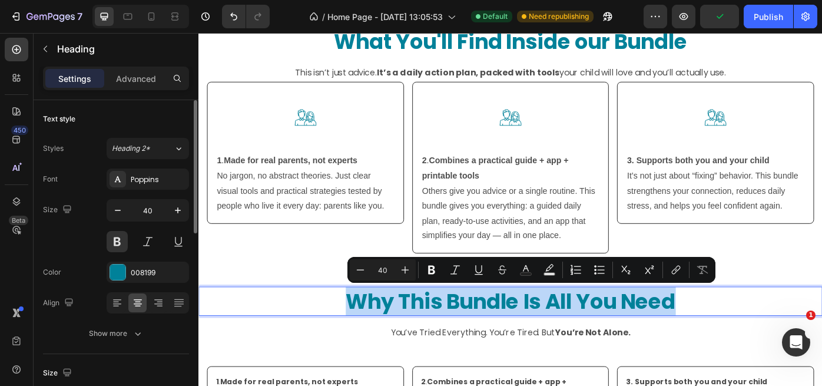
drag, startPoint x: 362, startPoint y: 339, endPoint x: 727, endPoint y: 337, distance: 365.7
click at [748, 337] on p "Why This Bundle Is All You Need" at bounding box center [552, 336] width 704 height 31
copy p "Why This Bundle Is All You Need"
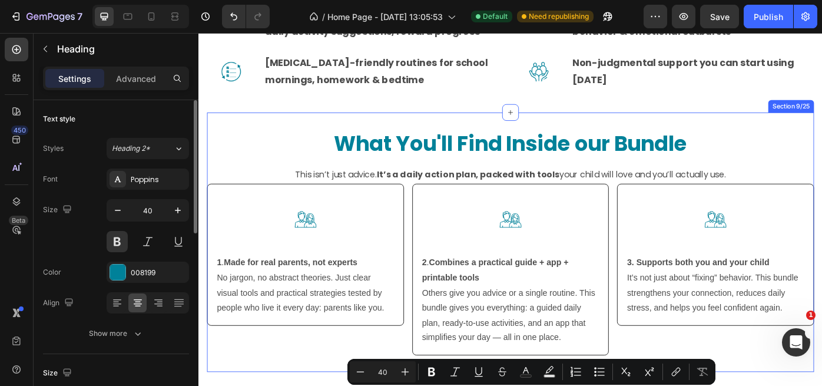
scroll to position [2706, 0]
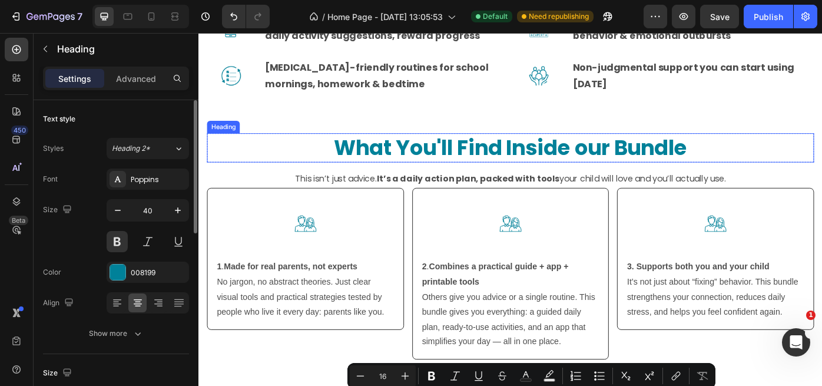
click at [350, 162] on h2 "What You'll Find Inside our Bundle" at bounding box center [552, 163] width 688 height 33
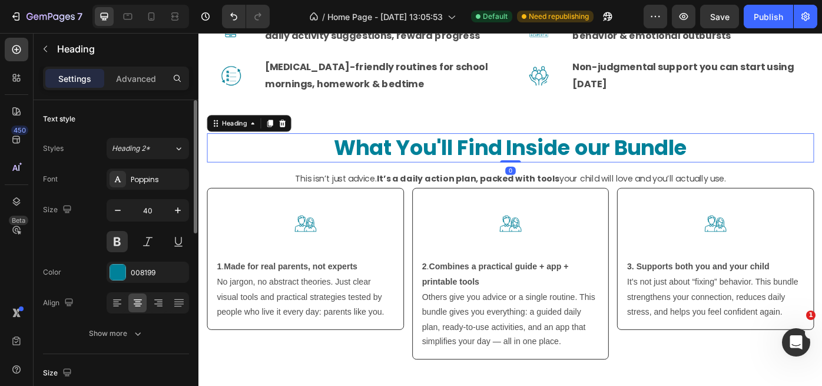
click at [350, 162] on h2 "What You'll Find Inside our Bundle" at bounding box center [552, 163] width 688 height 33
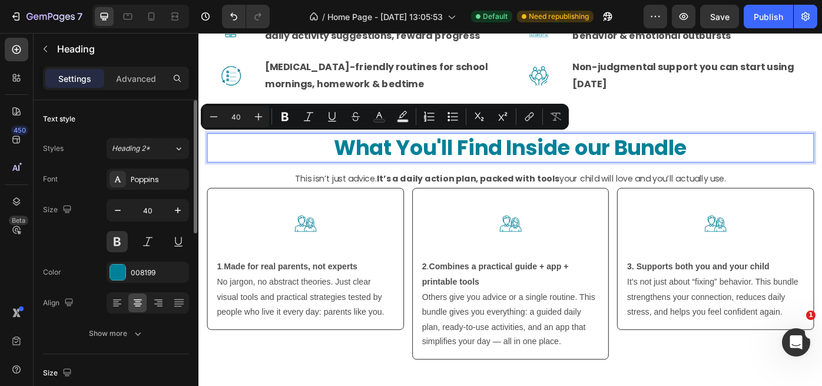
click at [350, 162] on p "What You'll Find Inside our Bundle" at bounding box center [551, 163] width 685 height 31
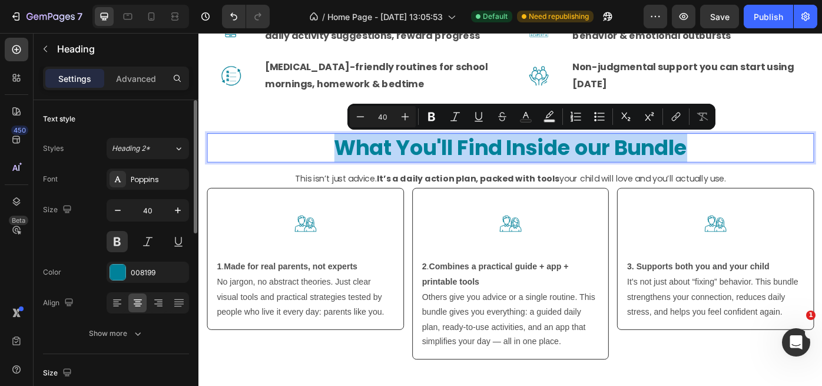
drag, startPoint x: 350, startPoint y: 162, endPoint x: 750, endPoint y: 157, distance: 399.8
click at [753, 157] on p "What You'll Find Inside our Bundle" at bounding box center [551, 163] width 685 height 31
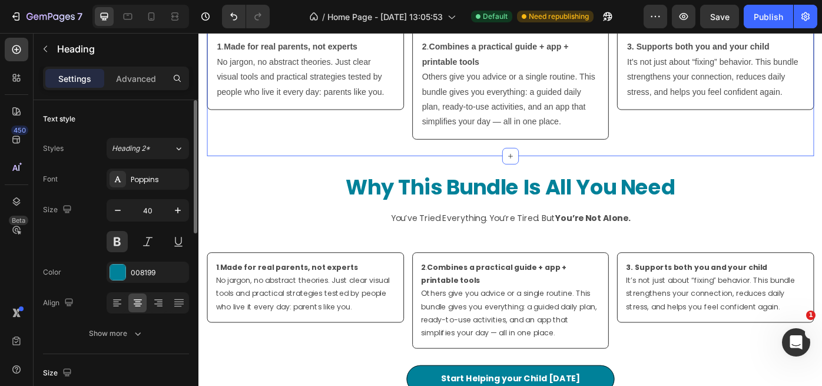
scroll to position [2956, 0]
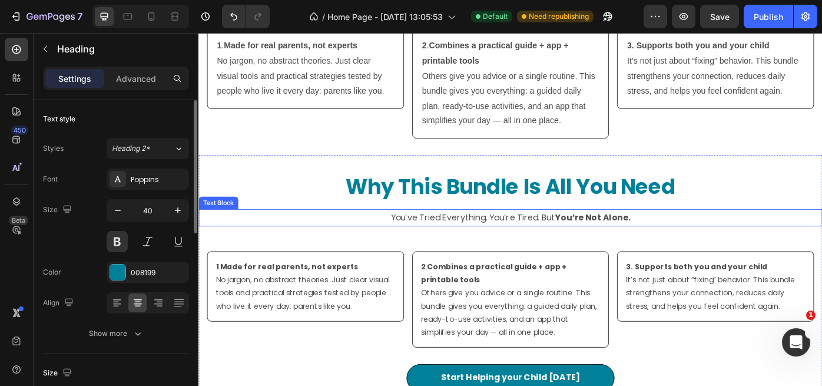
click at [417, 242] on p "You’ve Tried Everything. You’re Tired. But You’re Not Alone." at bounding box center [552, 242] width 704 height 17
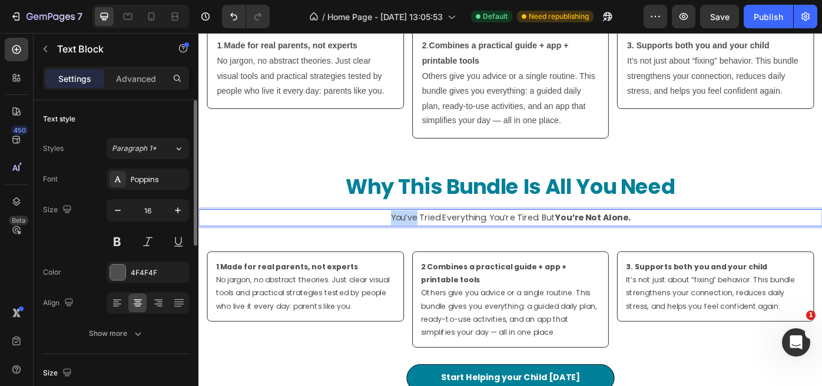
click at [417, 242] on p "You’ve Tried Everything. You’re Tired. But You’re Not Alone." at bounding box center [552, 242] width 704 height 17
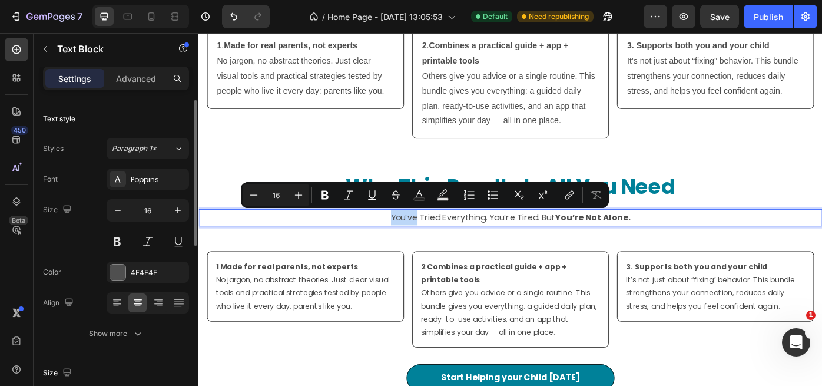
click at [417, 242] on p "You’ve Tried Everything. You’re Tired. But You’re Not Alone." at bounding box center [552, 242] width 704 height 17
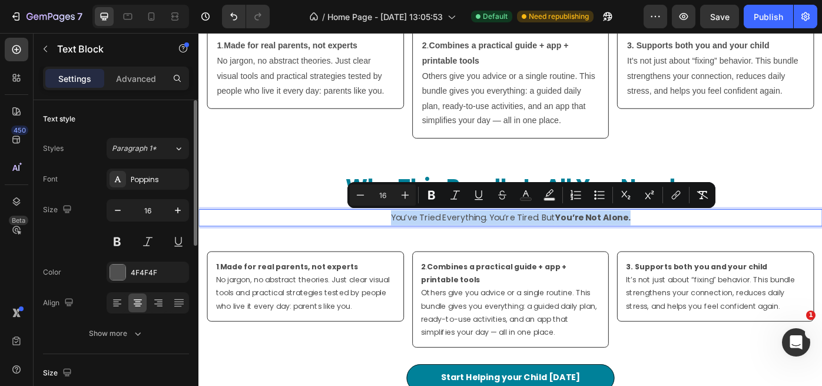
drag, startPoint x: 416, startPoint y: 243, endPoint x: 688, endPoint y: 238, distance: 271.5
click at [688, 238] on p "You’ve Tried Everything. You’re Tired. But You’re Not Alone." at bounding box center [552, 242] width 704 height 17
copy p "You’ve Tried Everything. You’re Tired. But You’re Not Alone."
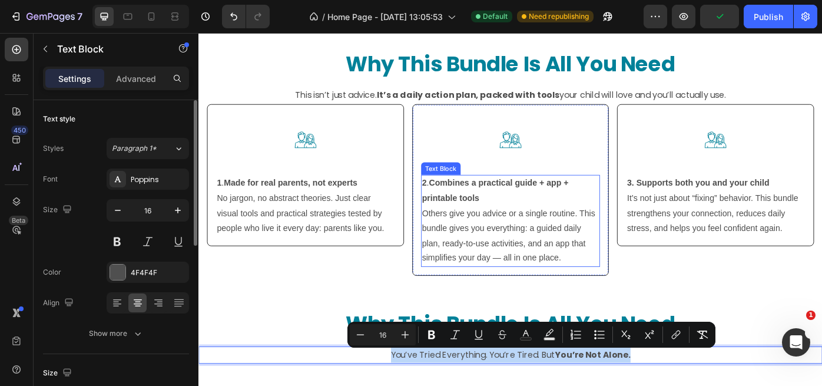
scroll to position [2798, 0]
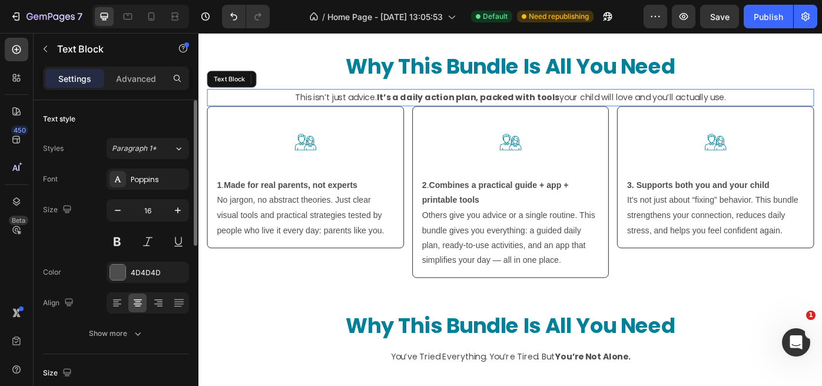
click at [309, 105] on p "This isn’t just advice. It’s a daily action plan, packed with tools your child …" at bounding box center [551, 106] width 685 height 17
click at [308, 105] on p "This isn’t just advice. It’s a daily action plan, packed with tools your child …" at bounding box center [551, 106] width 685 height 17
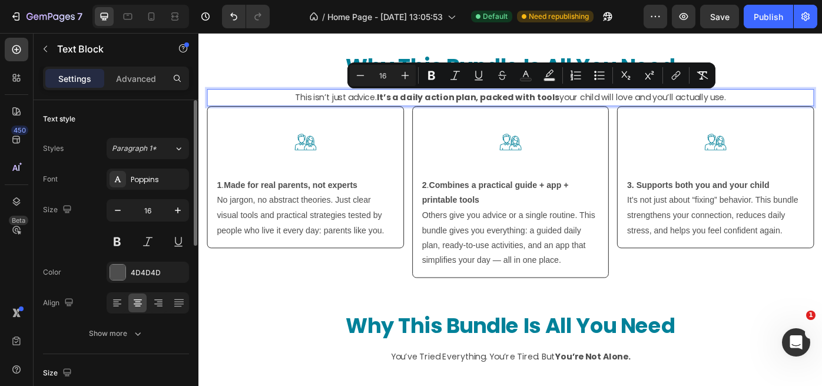
drag, startPoint x: 306, startPoint y: 106, endPoint x: 803, endPoint y: 106, distance: 496.4
click at [803, 105] on p "This isn’t just advice. It’s a daily action plan, packed with tools your child …" at bounding box center [551, 106] width 685 height 17
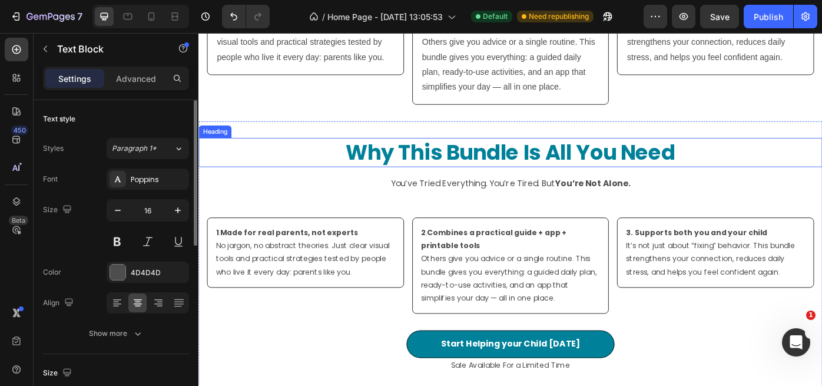
scroll to position [3002, 0]
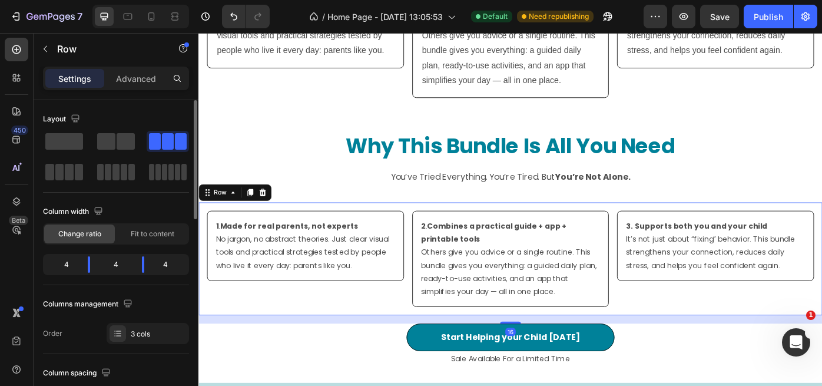
click at [533, 226] on div "1 . Made for real parents, not experts No jargon, no abstract theories. Just cl…" at bounding box center [551, 289] width 707 height 128
click at [134, 79] on p "Advanced" at bounding box center [136, 78] width 40 height 12
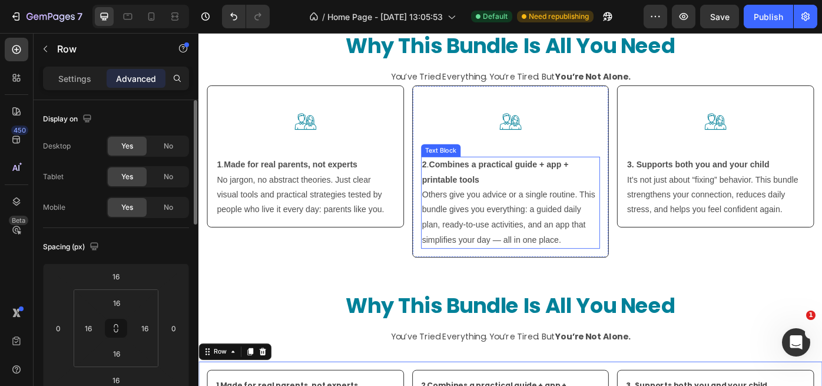
scroll to position [2779, 0]
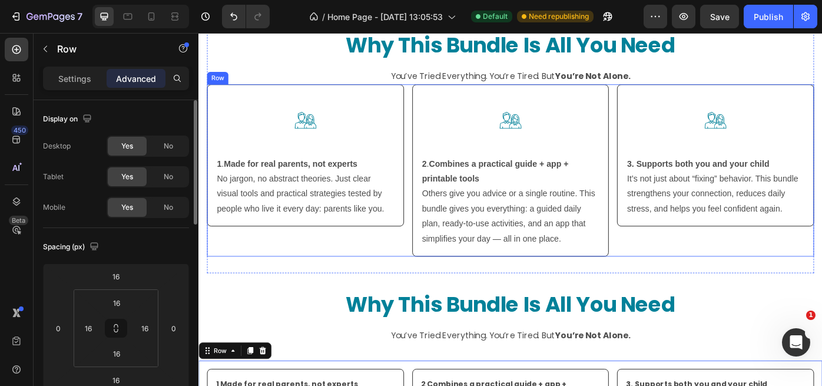
click at [416, 268] on div "Image 1 . Made for real parents, not experts No jargon, no abstract theories. J…" at bounding box center [319, 188] width 223 height 194
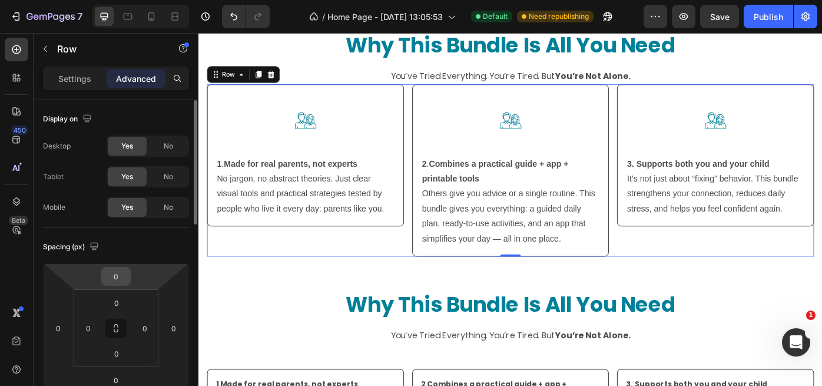
click at [114, 276] on input "0" at bounding box center [116, 276] width 24 height 18
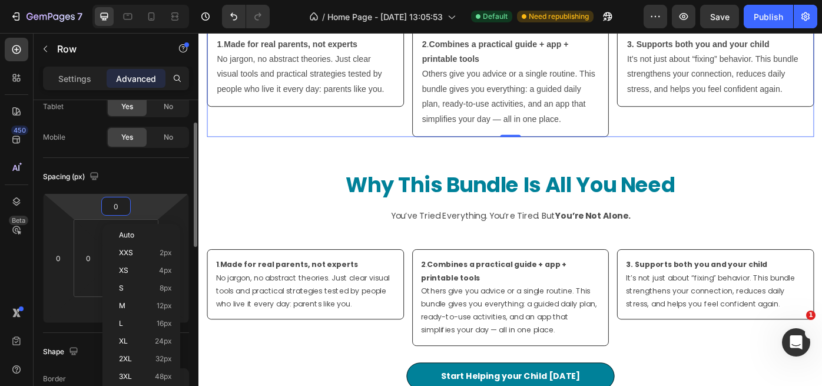
scroll to position [71, 0]
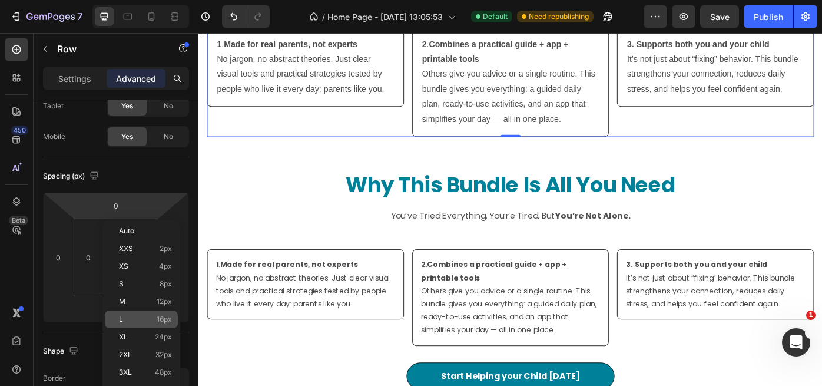
click at [161, 317] on span "16px" at bounding box center [164, 319] width 15 height 8
type input "16"
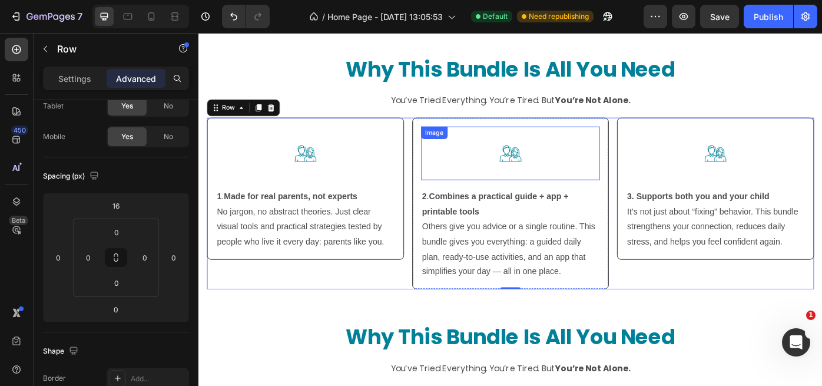
scroll to position [2806, 0]
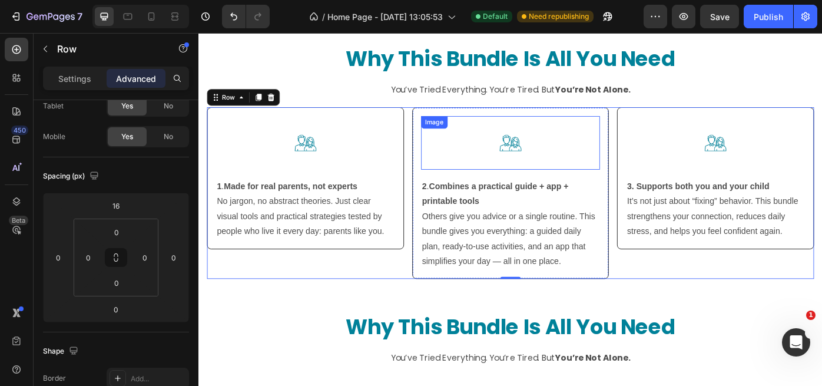
click at [545, 163] on img at bounding box center [551, 157] width 61 height 61
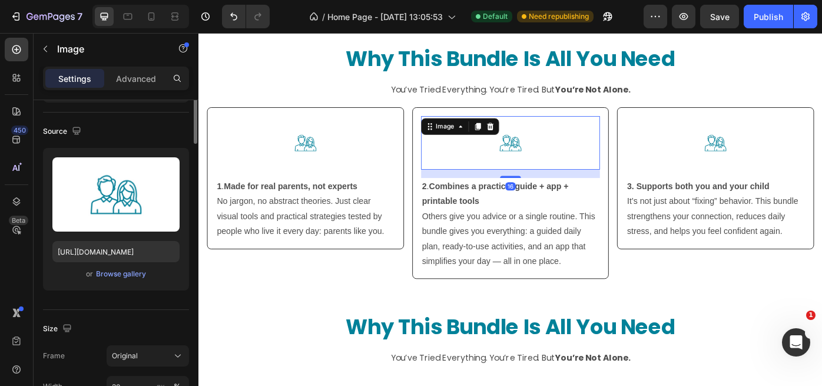
scroll to position [0, 0]
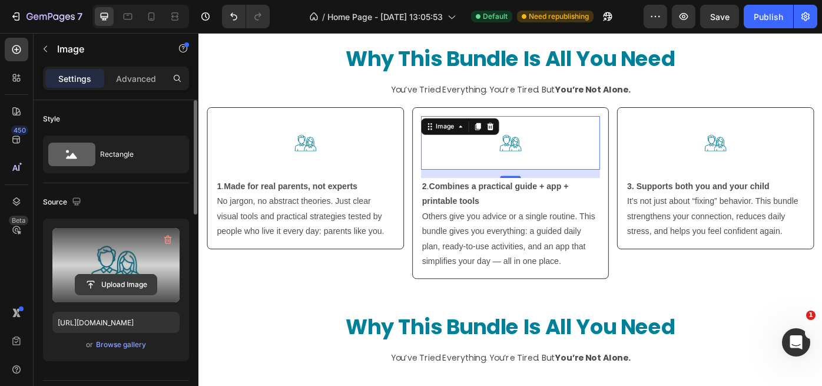
click at [117, 283] on input "file" at bounding box center [115, 284] width 81 height 20
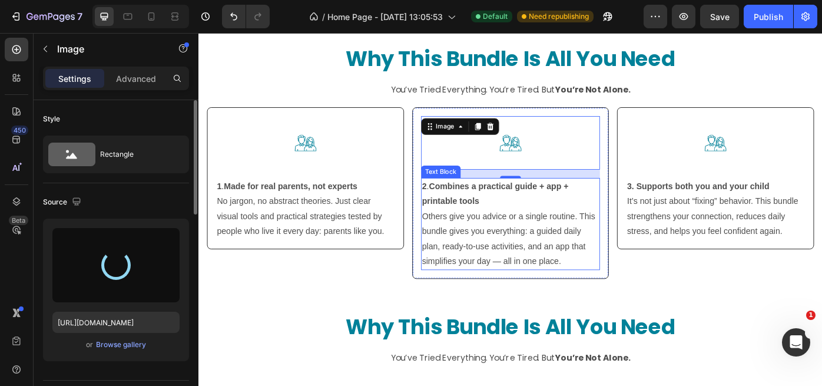
type input "https://cdn.shopify.com/s/files/1/0938/6980/1847/files/gempages_580901048072274…"
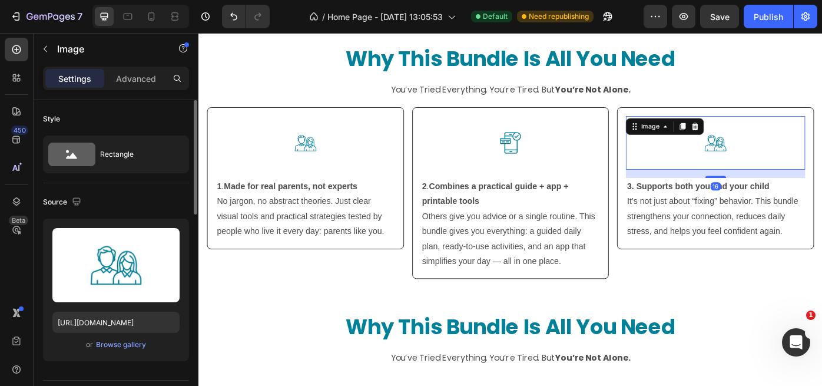
click at [784, 157] on img at bounding box center [784, 157] width 61 height 61
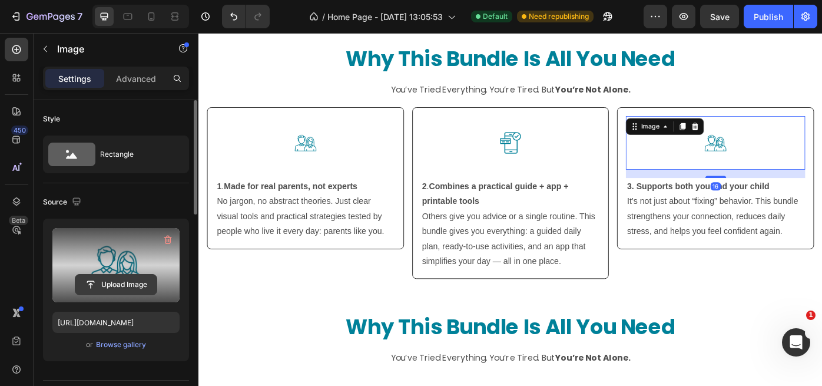
click at [124, 287] on input "file" at bounding box center [115, 284] width 81 height 20
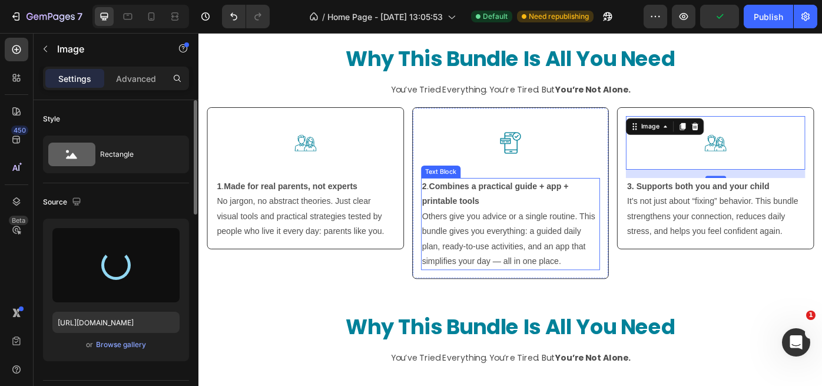
type input "https://cdn.shopify.com/s/files/1/0938/6980/1847/files/gempages_580901048072274…"
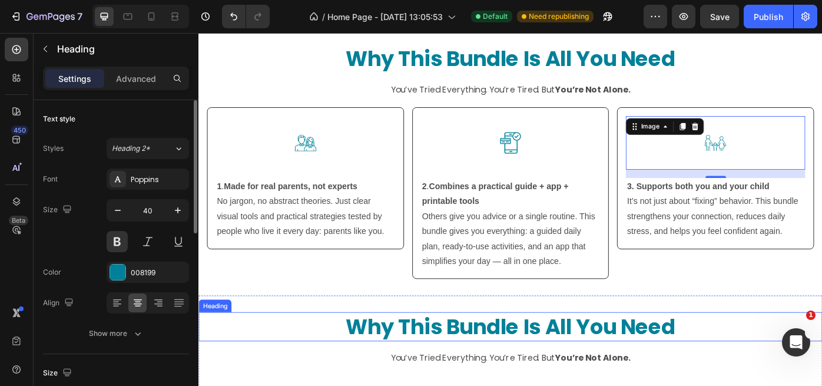
click at [283, 363] on p "Why This Bundle Is All You Need" at bounding box center [552, 365] width 704 height 31
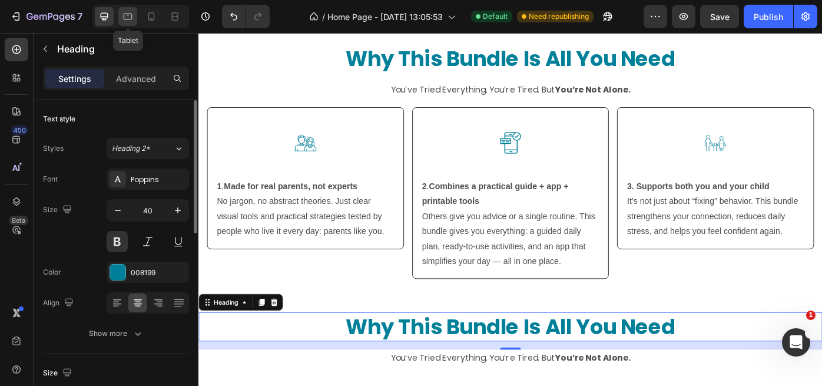
click at [130, 17] on icon at bounding box center [128, 17] width 12 height 12
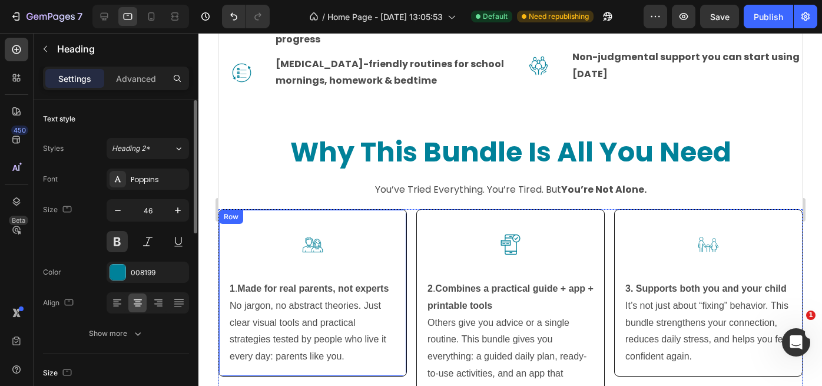
scroll to position [2670, 0]
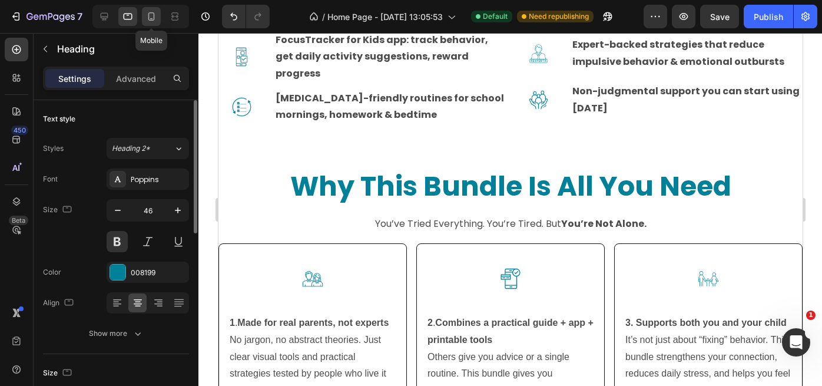
click at [149, 18] on icon at bounding box center [151, 17] width 12 height 12
type input "34"
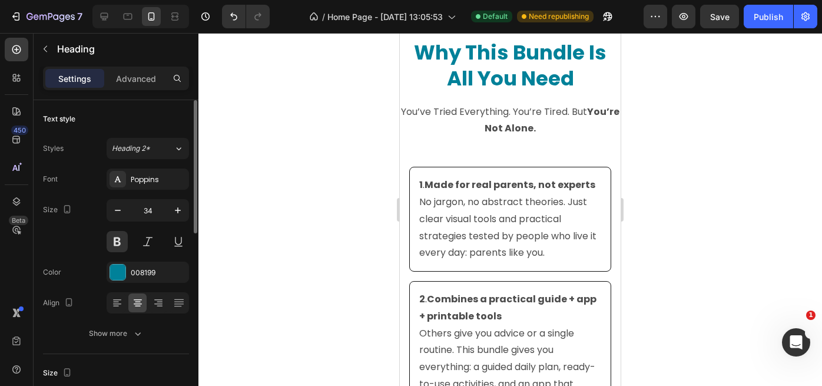
scroll to position [4121, 0]
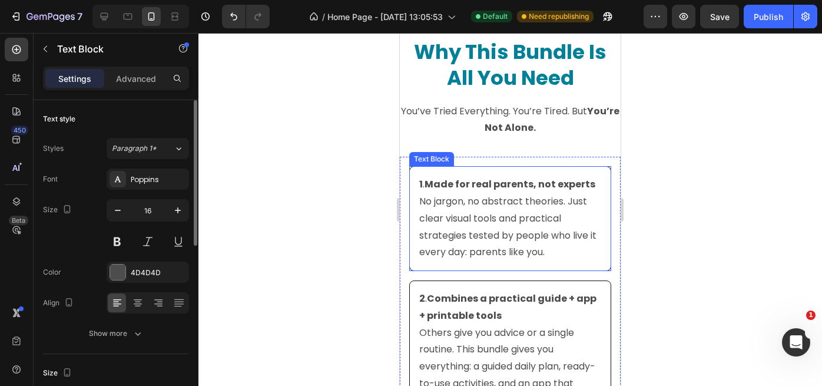
click at [463, 171] on div "1 . Made for real parents, not experts No jargon, no abstract theories. Just cl…" at bounding box center [510, 218] width 202 height 105
click at [140, 78] on p "Advanced" at bounding box center [136, 78] width 40 height 12
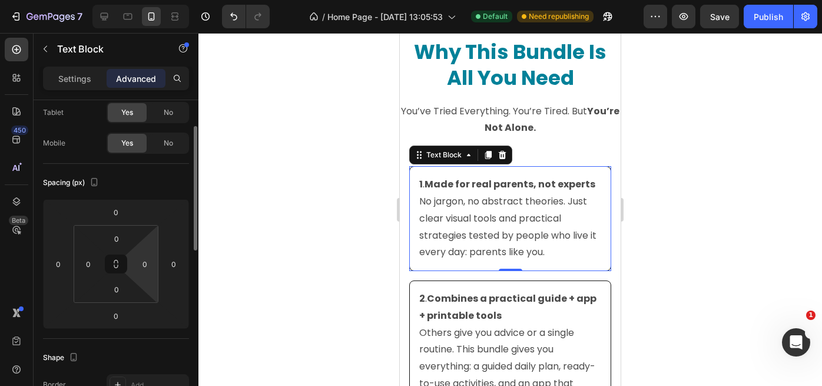
scroll to position [65, 0]
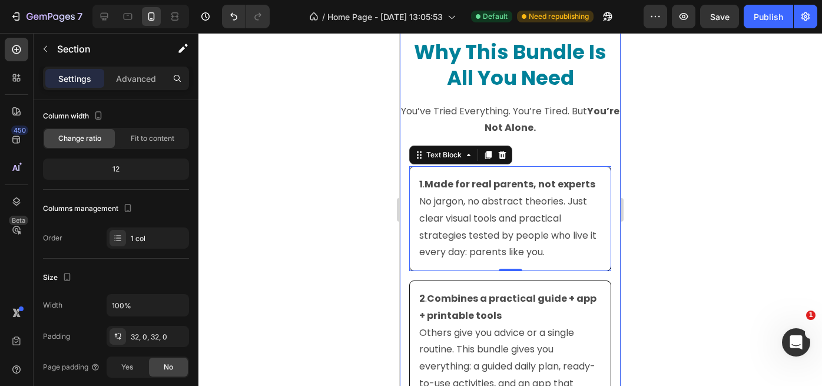
click at [594, 155] on div "Why This Bundle Is All You Need Heading You’ve Tried Everything. You’re Tired. …" at bounding box center [510, 318] width 221 height 561
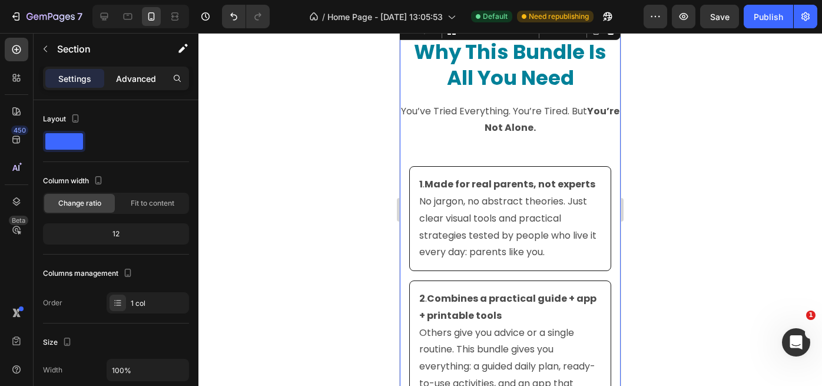
click at [144, 84] on p "Advanced" at bounding box center [136, 78] width 40 height 12
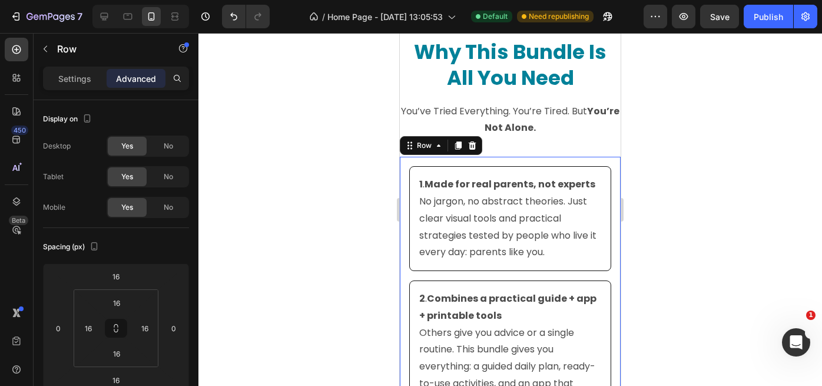
click at [405, 186] on div "1 . Made for real parents, not experts No jargon, no abstract theories. Just cl…" at bounding box center [510, 350] width 221 height 386
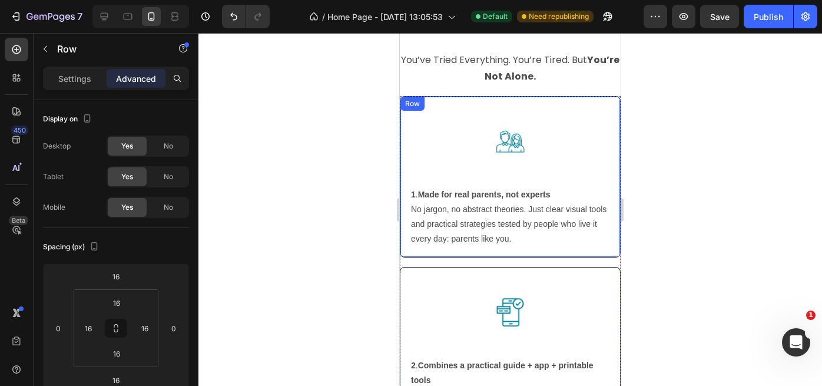
scroll to position [3490, 0]
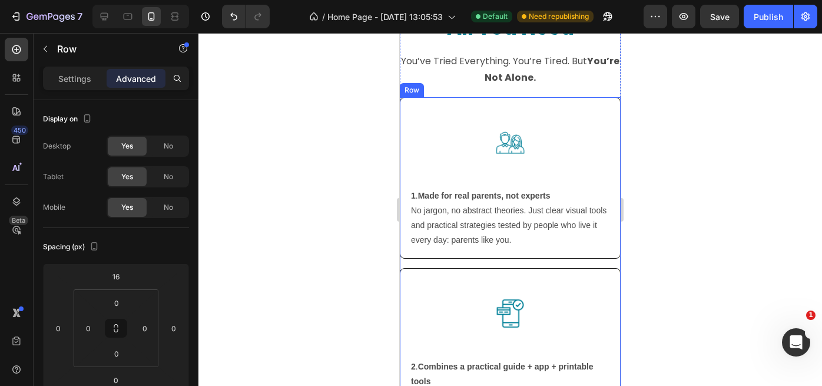
click at [422, 263] on div "Image 1 . Made for real parents, not experts No jargon, no abstract theories. J…" at bounding box center [510, 363] width 221 height 533
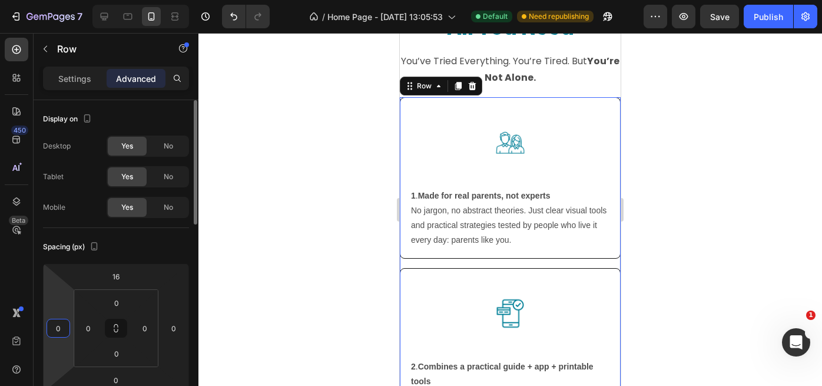
click at [62, 328] on input "0" at bounding box center [58, 328] width 18 height 18
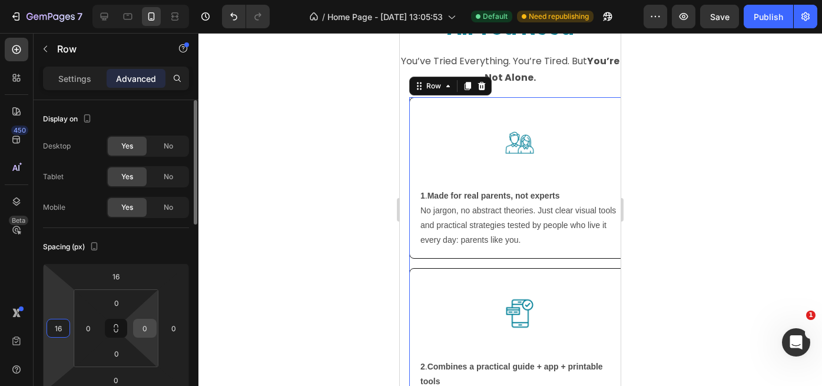
type input "16"
click at [143, 329] on input "0" at bounding box center [145, 328] width 18 height 18
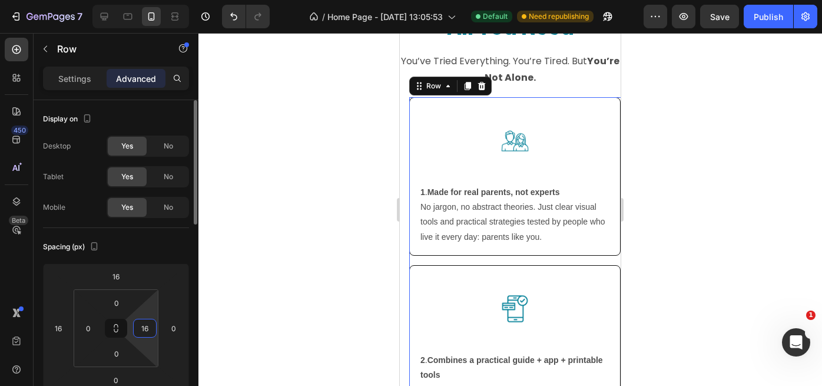
type input "1"
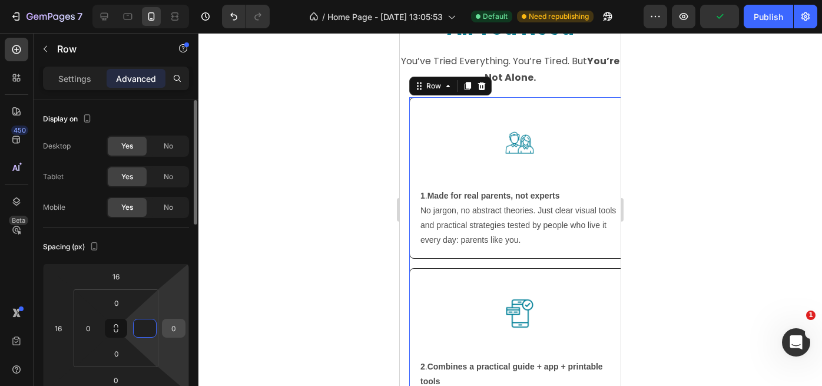
type input "0"
click at [177, 327] on input "0" at bounding box center [174, 328] width 18 height 18
type input "1"
type input "0"
click at [150, 329] on input "0" at bounding box center [145, 328] width 18 height 18
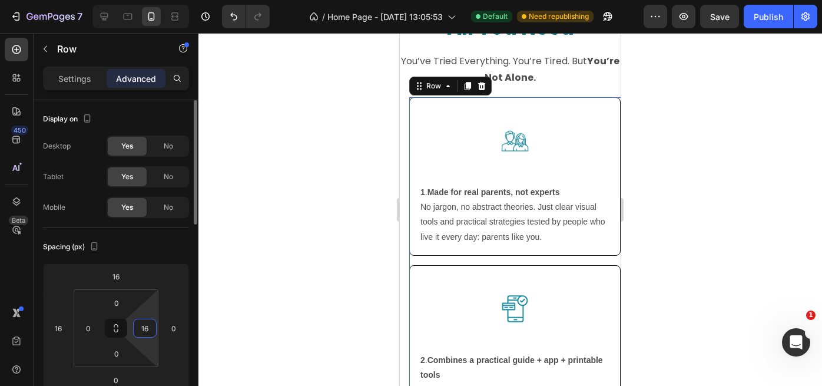
type input "1"
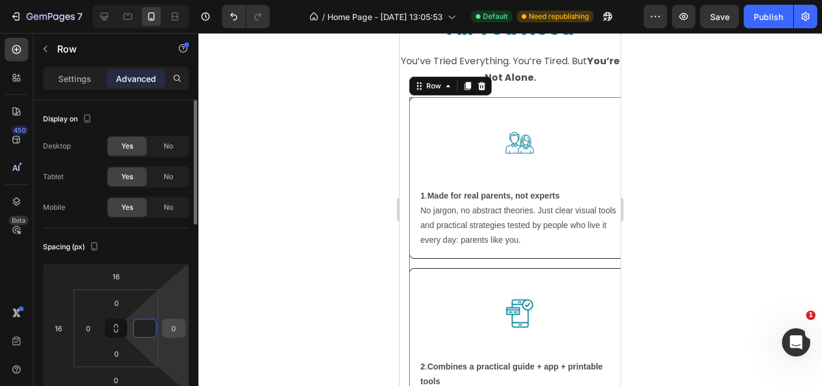
click at [177, 325] on input "0" at bounding box center [174, 328] width 18 height 18
type input "0"
type input "1"
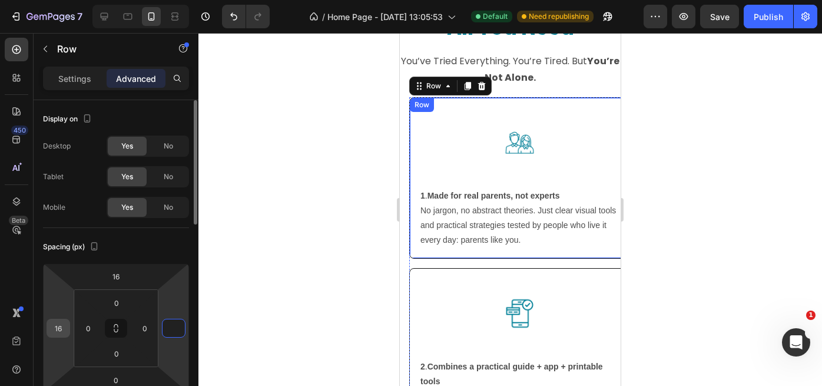
click at [59, 327] on input "16" at bounding box center [58, 328] width 18 height 18
type input "0"
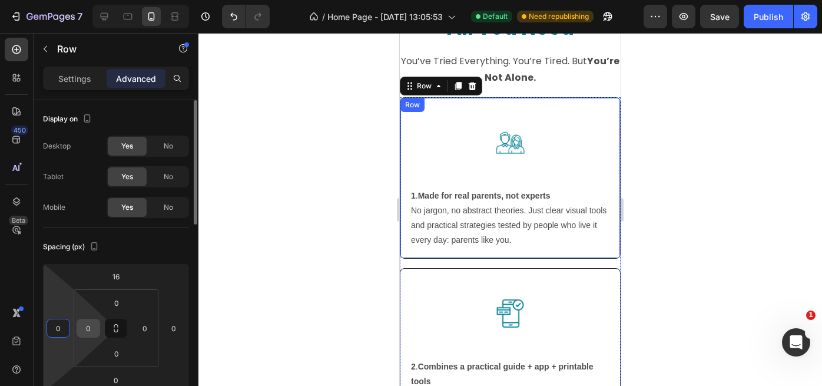
type input "0"
click at [90, 327] on input "0" at bounding box center [88, 328] width 18 height 18
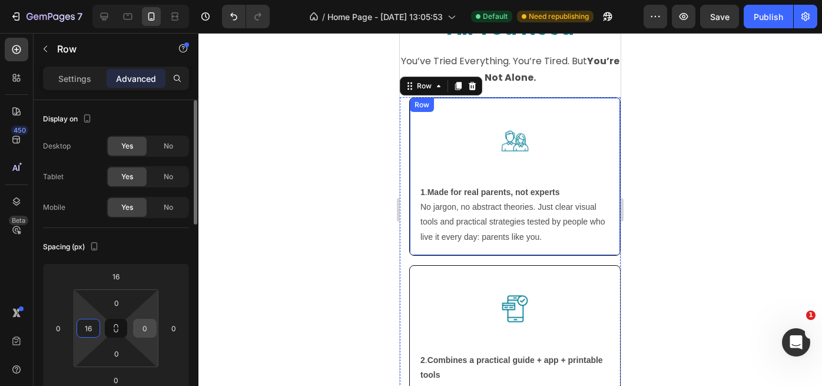
type input "16"
click at [143, 329] on input "0" at bounding box center [145, 328] width 18 height 18
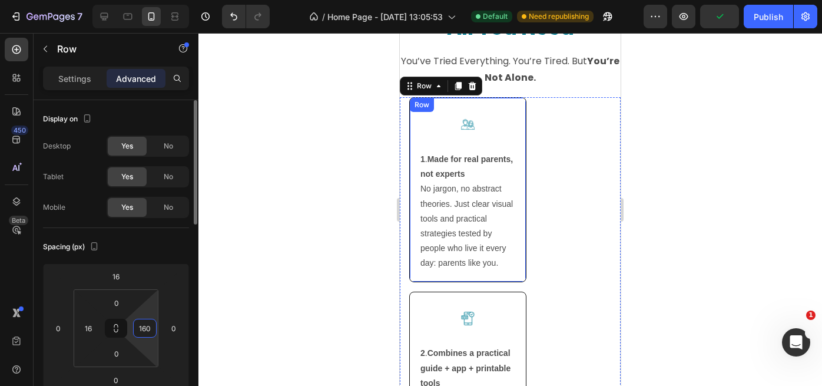
type input "16"
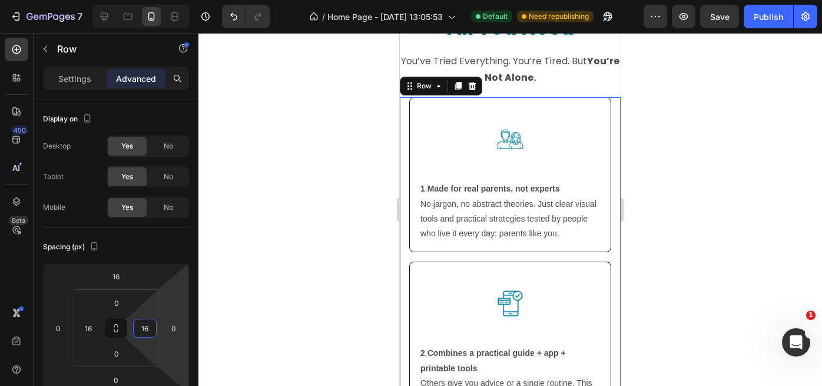
click at [675, 142] on div at bounding box center [510, 209] width 624 height 353
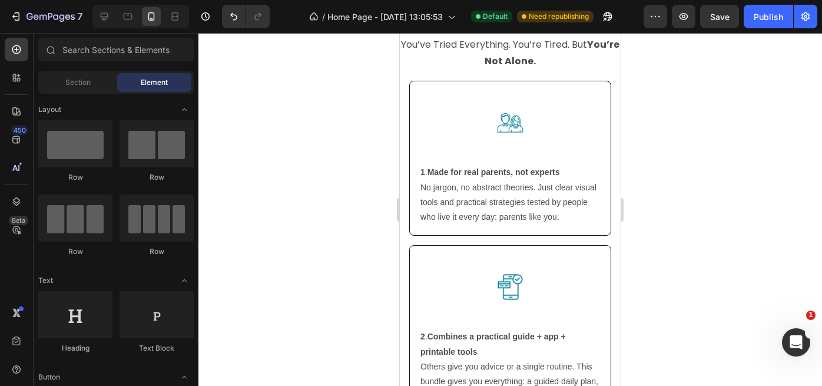
scroll to position [3498, 0]
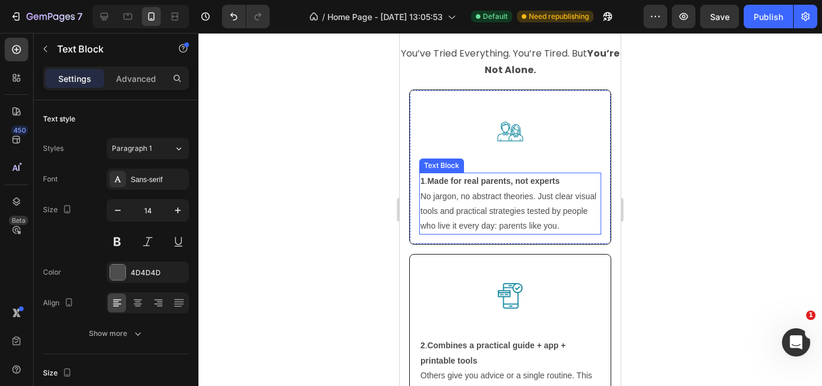
click at [521, 195] on p "No jargon, no abstract theories. Just clear visual tools and practical strategi…" at bounding box center [510, 211] width 180 height 45
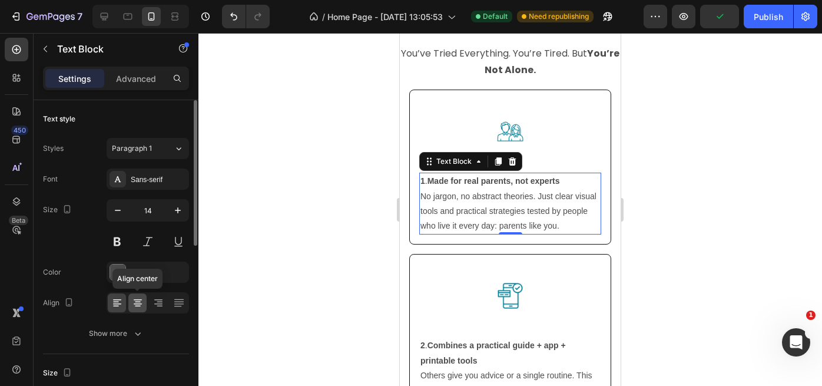
click at [135, 302] on icon at bounding box center [138, 303] width 12 height 12
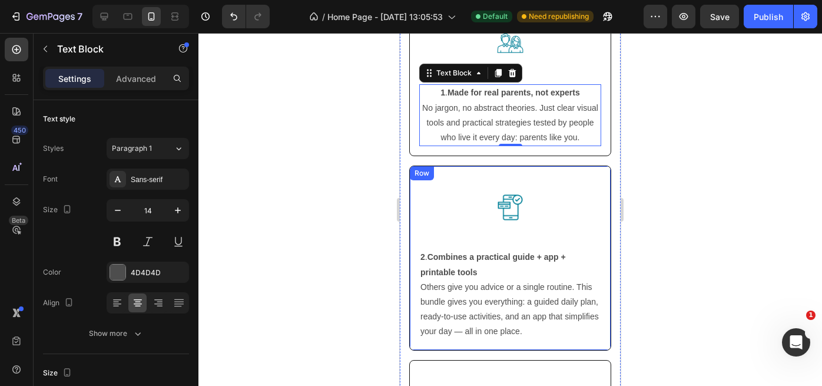
scroll to position [3621, 0]
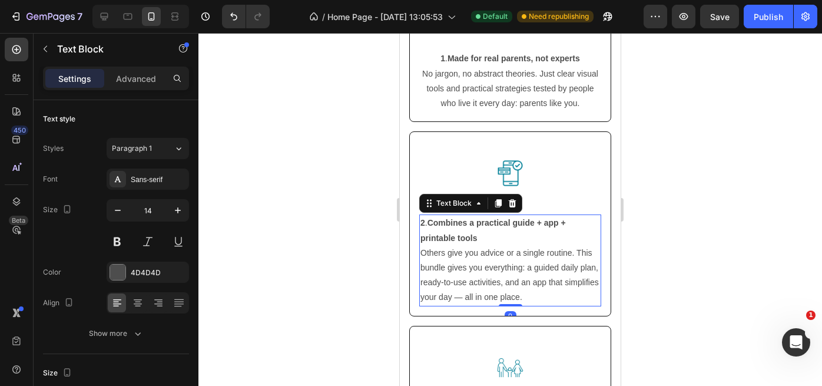
drag, startPoint x: 479, startPoint y: 274, endPoint x: 459, endPoint y: 278, distance: 20.3
click at [480, 274] on p "Others give you advice or a single routine. This bundle gives you everything: a…" at bounding box center [510, 275] width 180 height 59
click at [139, 309] on div at bounding box center [137, 302] width 18 height 19
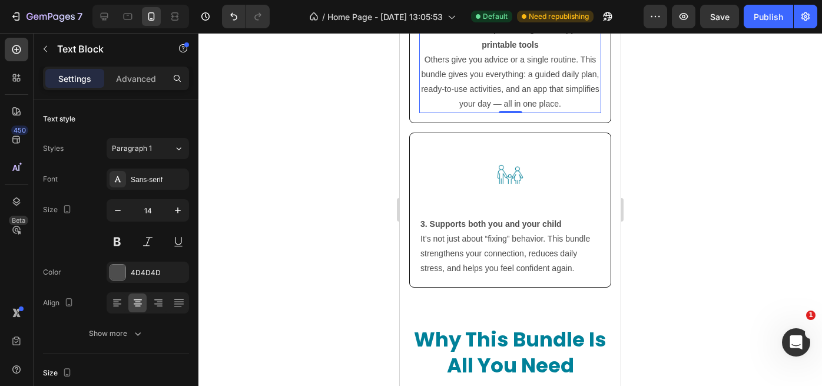
scroll to position [3817, 0]
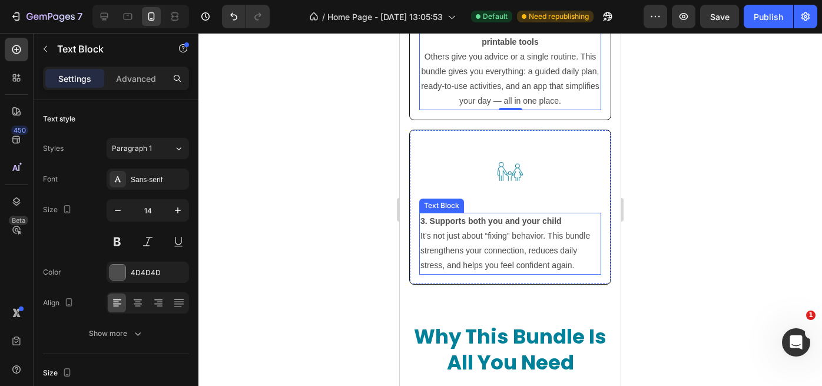
click at [466, 253] on p "It’s not just about “fixing” behavior. This bundle strengthens your connection,…" at bounding box center [510, 250] width 180 height 45
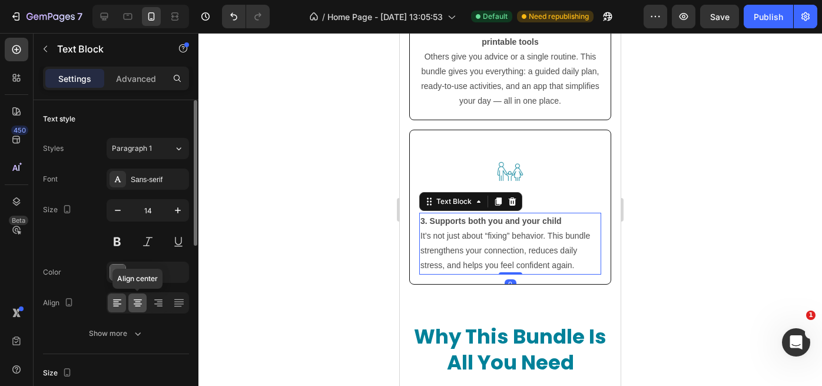
click at [137, 303] on icon at bounding box center [138, 303] width 12 height 12
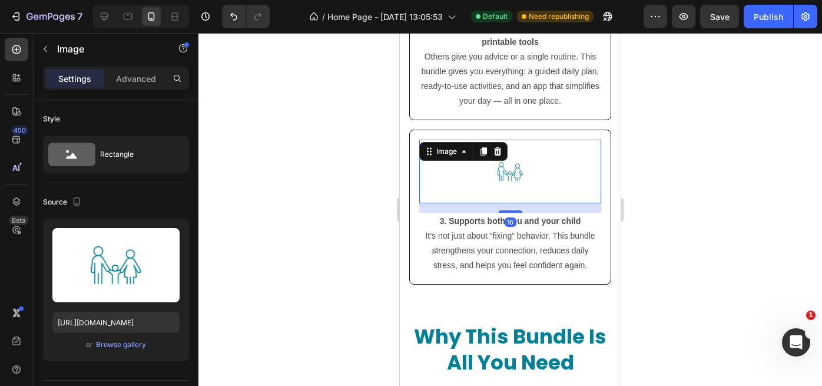
click at [552, 184] on div at bounding box center [510, 172] width 182 height 64
click at [137, 75] on p "Advanced" at bounding box center [136, 78] width 40 height 12
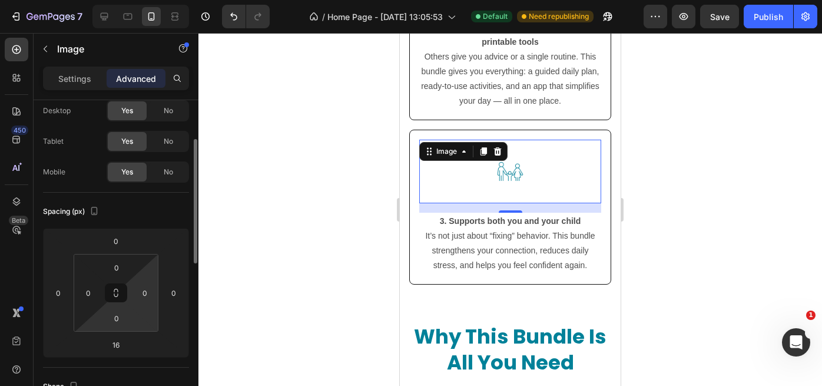
scroll to position [64, 0]
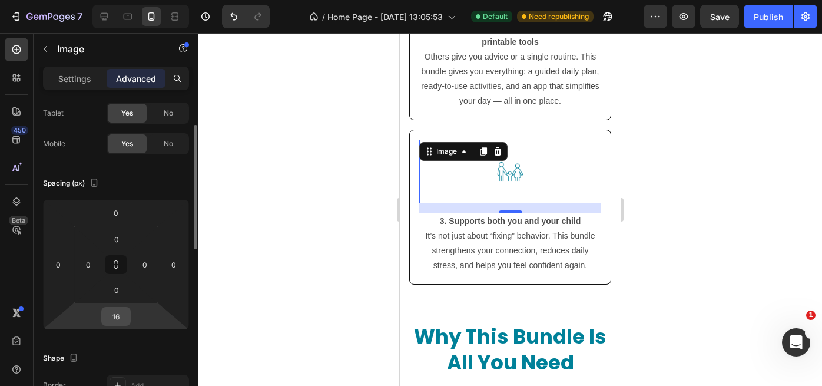
click at [124, 315] on input "16" at bounding box center [116, 316] width 24 height 18
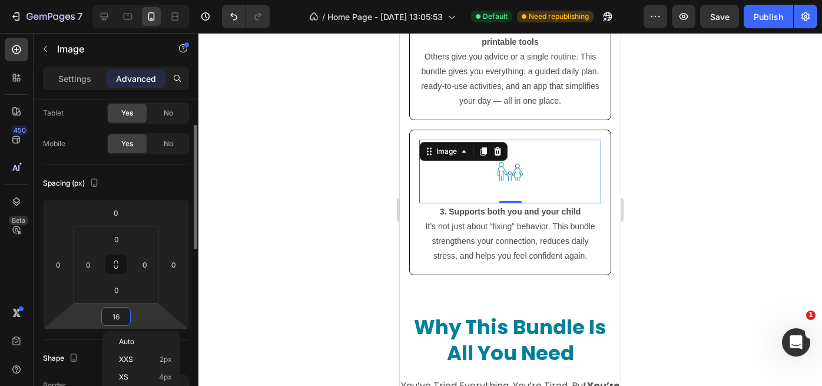
type input "0"
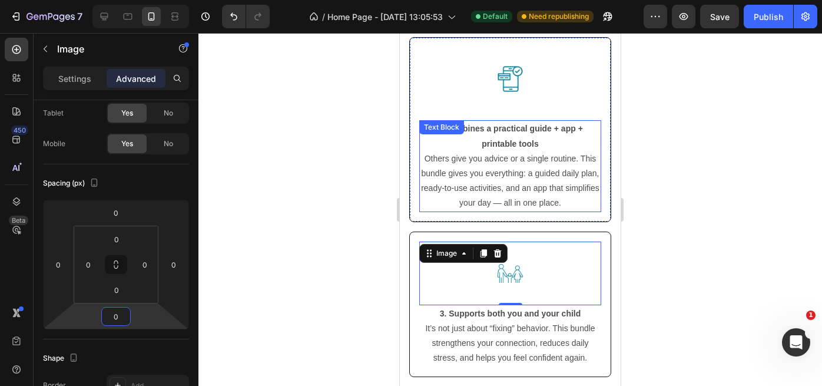
scroll to position [3708, 0]
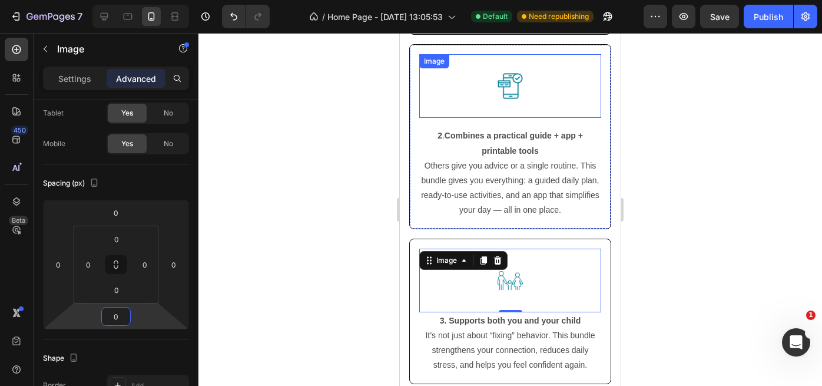
click at [549, 90] on div at bounding box center [510, 86] width 182 height 64
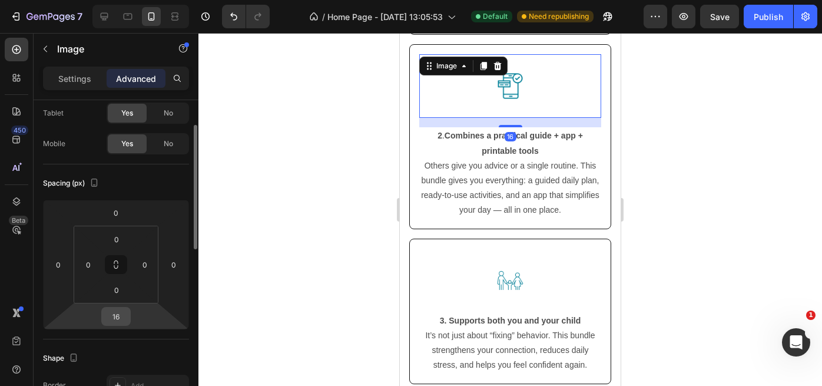
click at [120, 319] on input "16" at bounding box center [116, 316] width 24 height 18
type input "0"
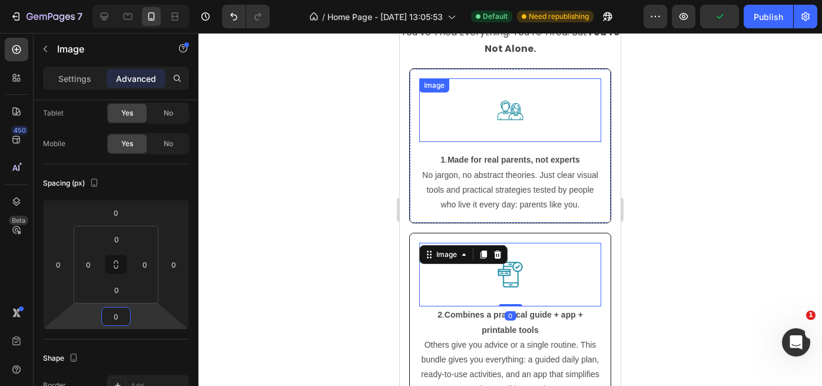
scroll to position [3519, 0]
click at [533, 118] on img at bounding box center [510, 111] width 64 height 64
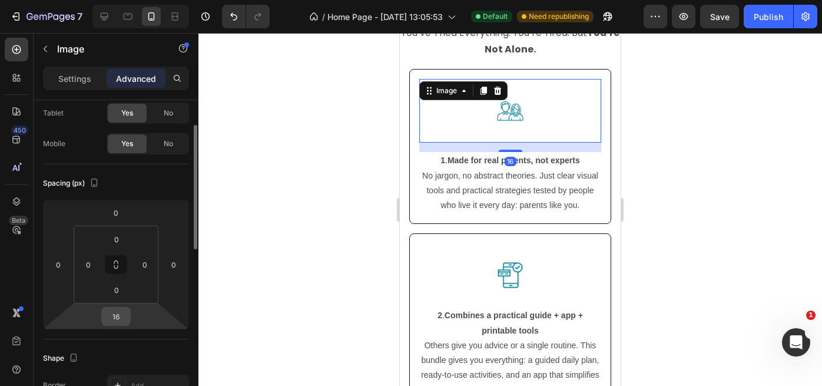
click at [124, 316] on input "16" at bounding box center [116, 316] width 24 height 18
type input "0"
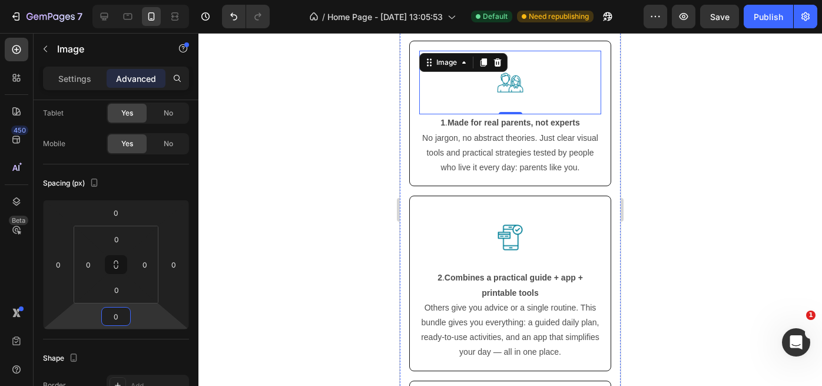
scroll to position [3548, 0]
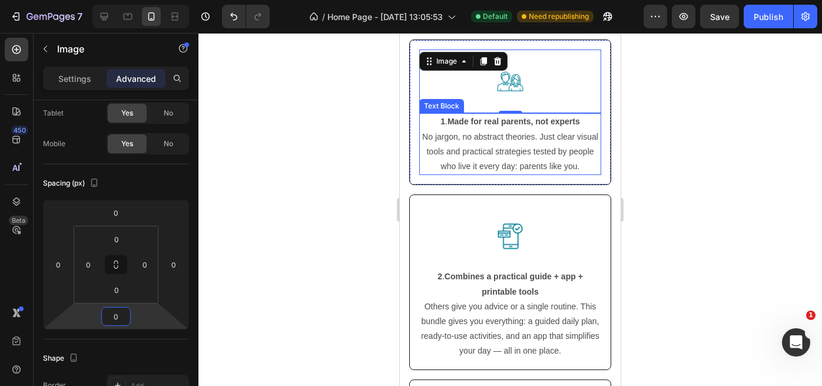
click at [536, 149] on p "No jargon, no abstract theories. Just clear visual tools and practical strategi…" at bounding box center [510, 152] width 180 height 45
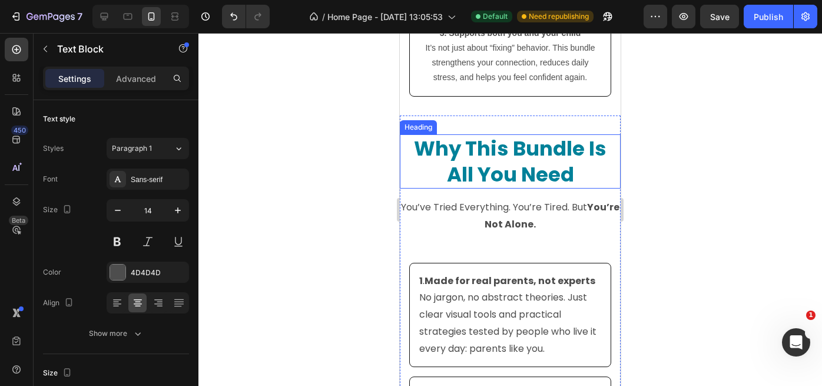
scroll to position [3984, 0]
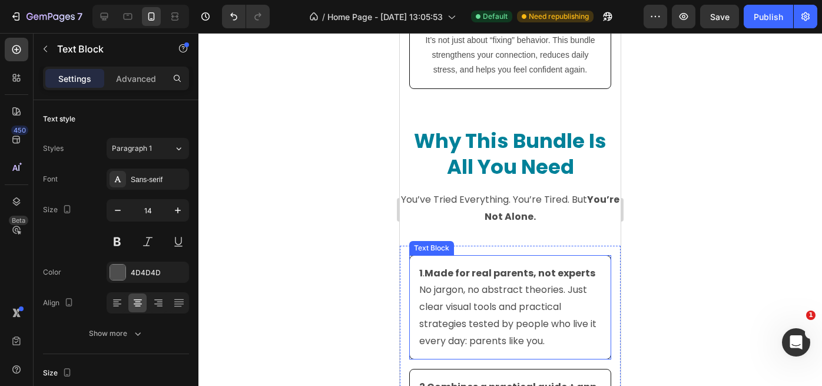
click at [510, 283] on p "No jargon, no abstract theories. Just clear visual tools and practical strategi…" at bounding box center [510, 315] width 182 height 68
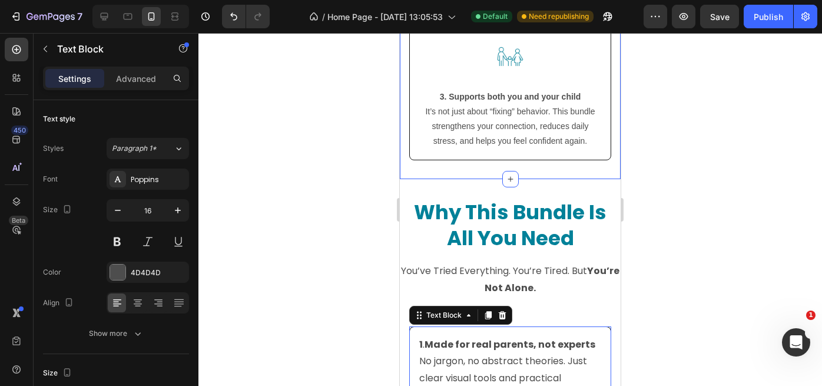
scroll to position [3838, 0]
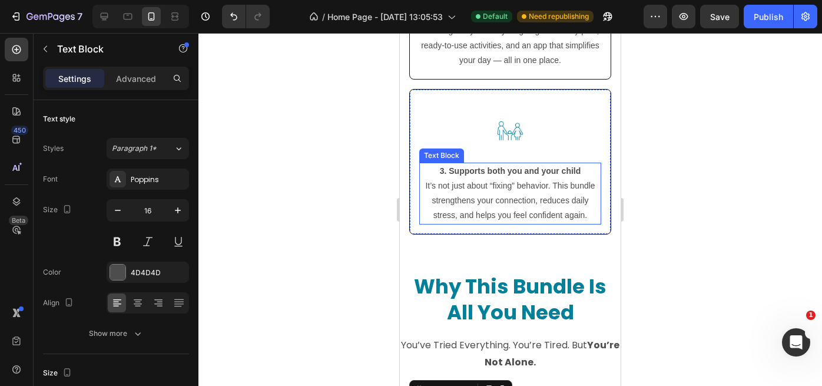
click at [551, 201] on p "It’s not just about “fixing” behavior. This bundle strengthens your connection,…" at bounding box center [510, 200] width 180 height 45
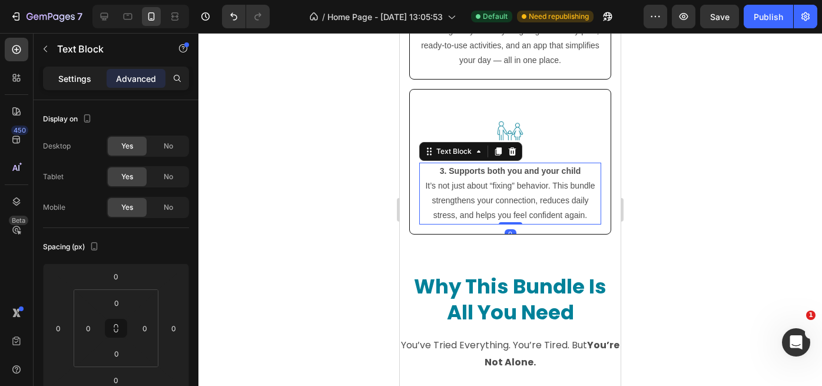
click at [70, 82] on p "Settings" at bounding box center [74, 78] width 33 height 12
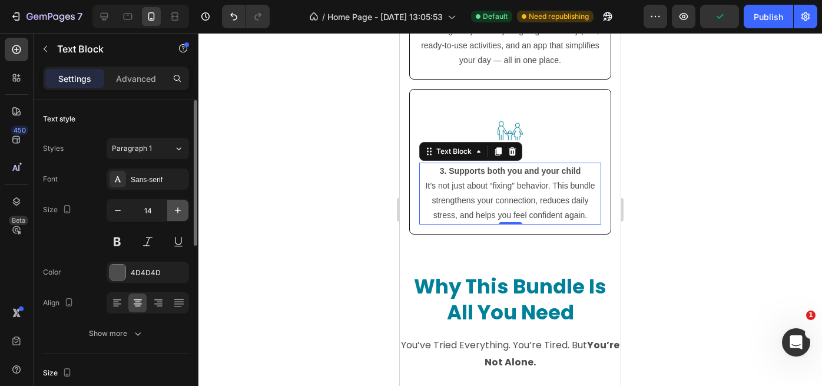
click at [180, 209] on icon "button" at bounding box center [178, 210] width 12 height 12
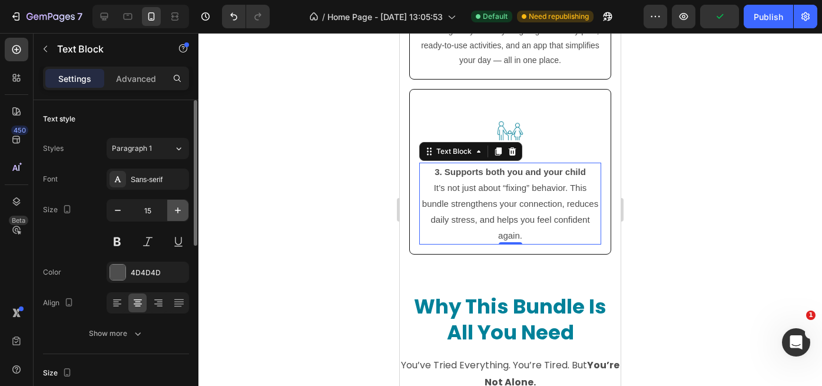
click at [180, 209] on icon "button" at bounding box center [178, 210] width 12 height 12
type input "16"
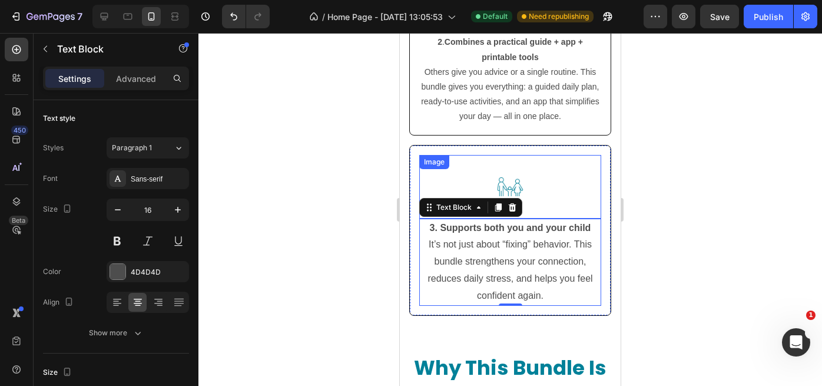
scroll to position [3781, 0]
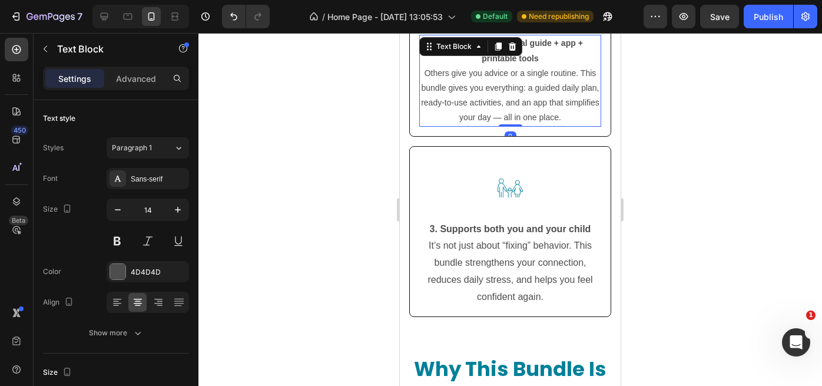
click at [535, 105] on p "Others give you advice or a single routine. This bundle gives you everything: a…" at bounding box center [510, 95] width 180 height 59
click at [498, 117] on p "Others give you advice or a single routine. This bundle gives you everything: a…" at bounding box center [510, 95] width 180 height 59
click at [182, 210] on icon "button" at bounding box center [178, 210] width 12 height 12
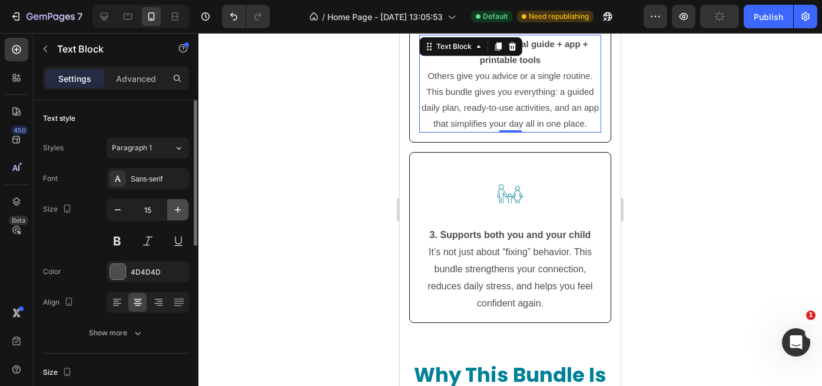
click at [182, 210] on icon "button" at bounding box center [178, 210] width 12 height 12
type input "16"
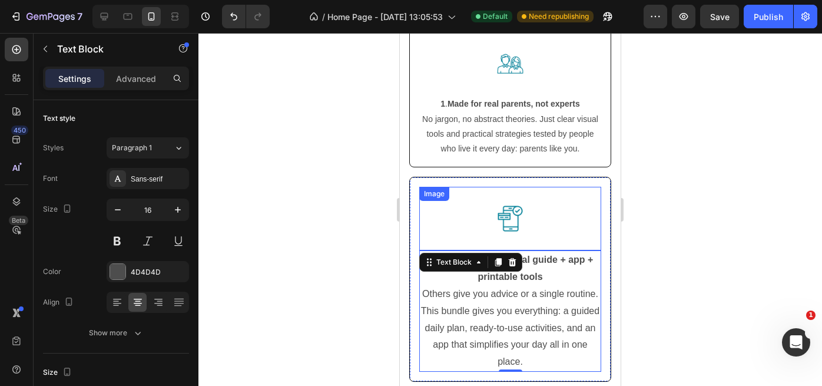
scroll to position [3565, 0]
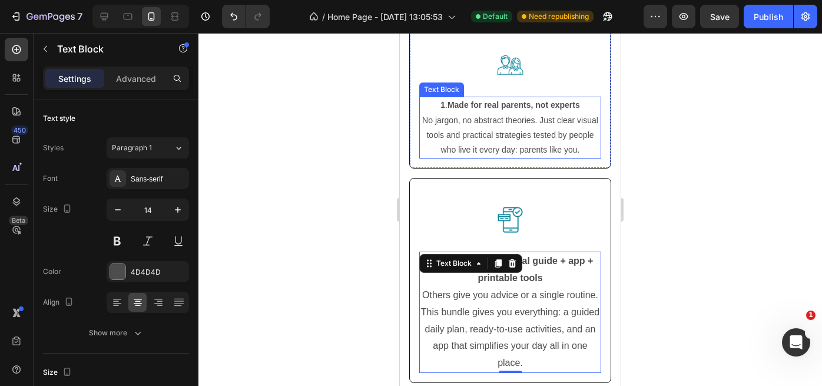
click at [524, 134] on p "No jargon, no abstract theories. Just clear visual tools and practical strategi…" at bounding box center [510, 135] width 180 height 45
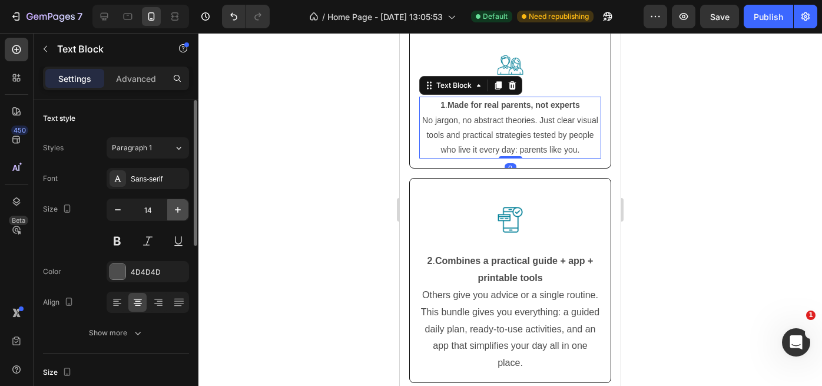
click at [183, 211] on icon "button" at bounding box center [178, 210] width 12 height 12
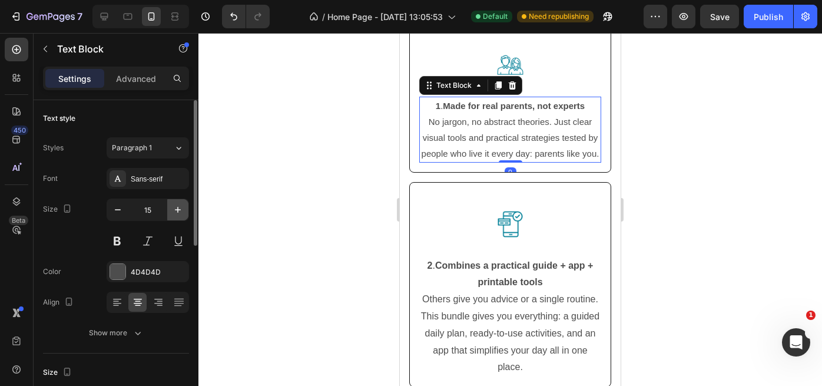
click at [180, 212] on icon "button" at bounding box center [178, 210] width 12 height 12
type input "16"
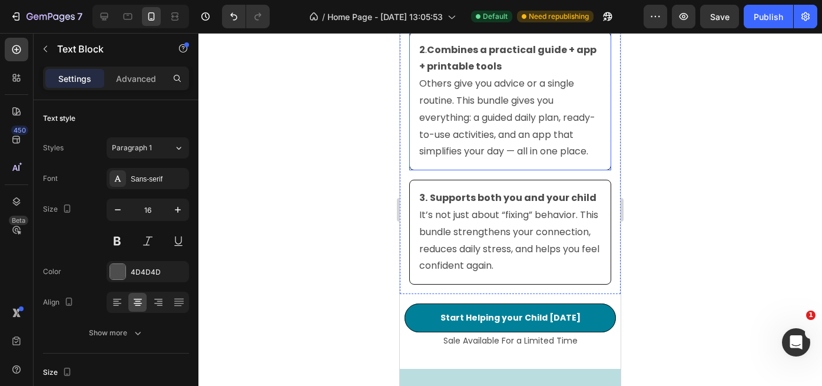
scroll to position [3944, 0]
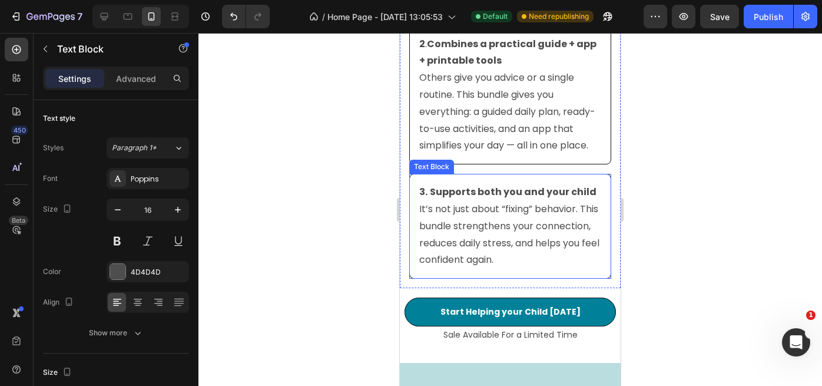
click at [500, 231] on p "It’s not just about “fixing” behavior. This bundle strengthens your connection,…" at bounding box center [510, 235] width 182 height 68
click at [420, 198] on strong "3." at bounding box center [423, 192] width 8 height 14
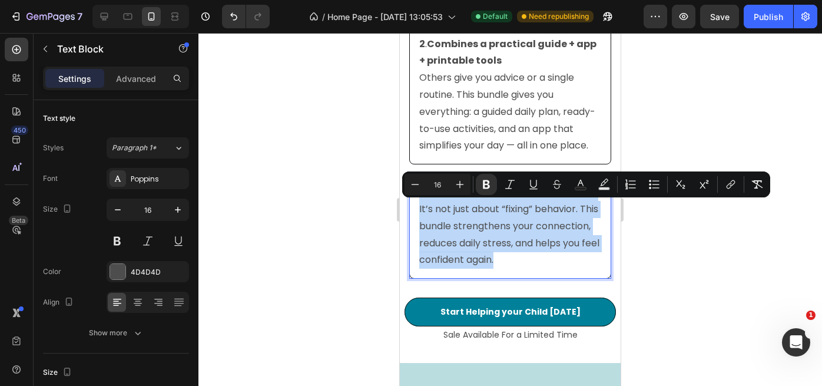
drag, startPoint x: 420, startPoint y: 208, endPoint x: 565, endPoint y: 276, distance: 159.6
click at [565, 276] on div "3. Supports both you and your child It’s not just about “fixing” behavior. This…" at bounding box center [510, 226] width 202 height 105
click at [575, 268] on p "It’s not just about “fixing” behavior. This bundle strengthens your connection,…" at bounding box center [510, 235] width 182 height 68
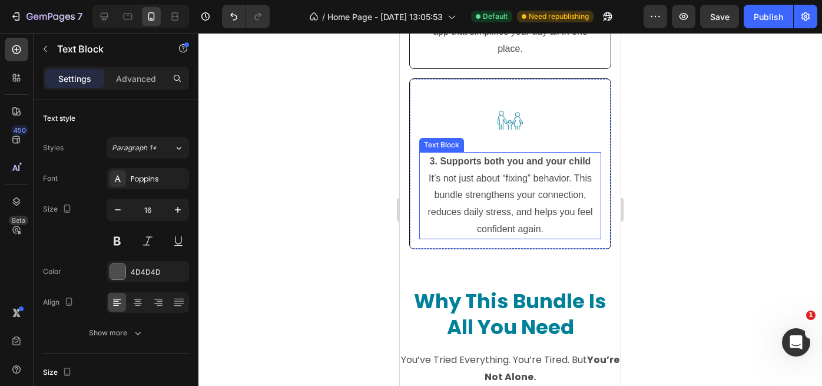
scroll to position [3439, 0]
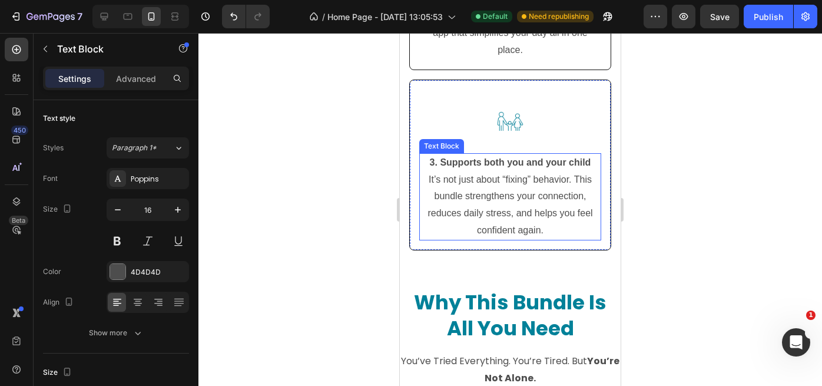
click at [525, 180] on p "It’s not just about “fixing” behavior. This bundle strengthens your connection,…" at bounding box center [510, 205] width 180 height 68
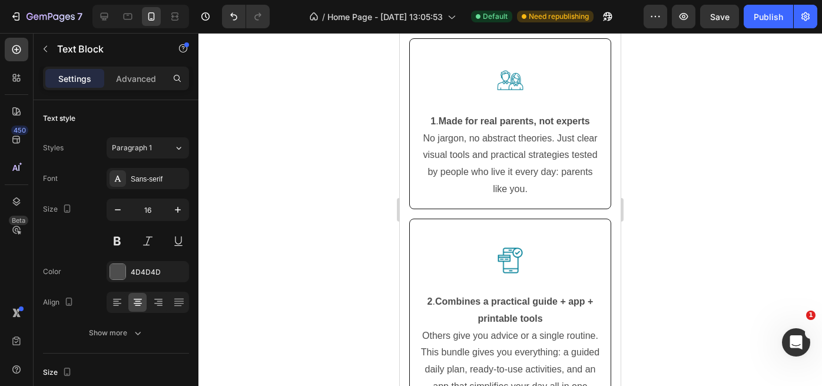
scroll to position [3085, 0]
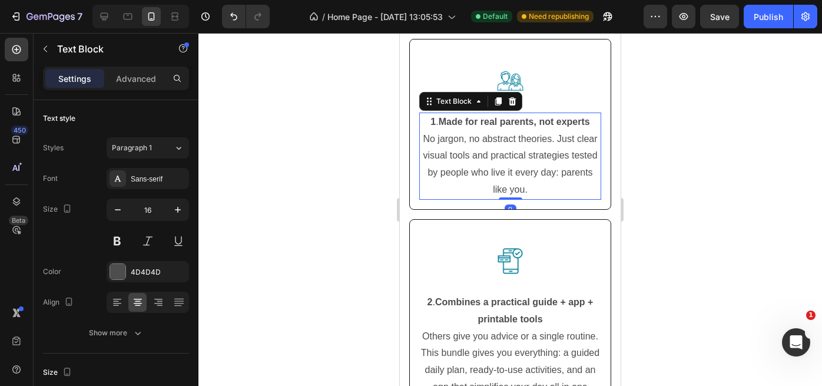
click at [577, 140] on p "No jargon, no abstract theories. Just clear visual tools and practical strategi…" at bounding box center [510, 165] width 180 height 68
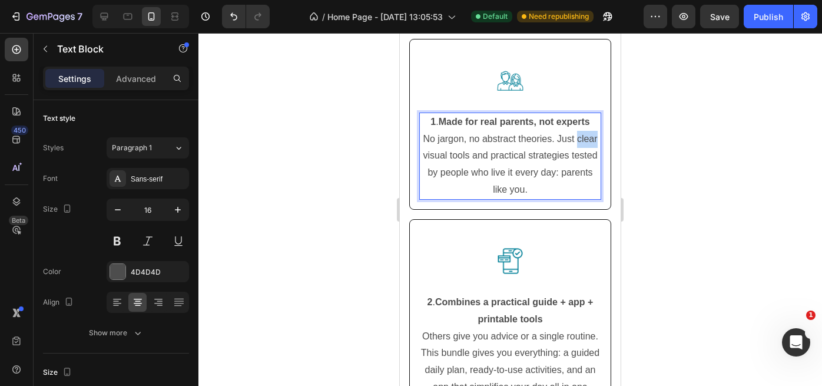
click at [577, 140] on p "No jargon, no abstract theories. Just clear visual tools and practical strategi…" at bounding box center [510, 165] width 180 height 68
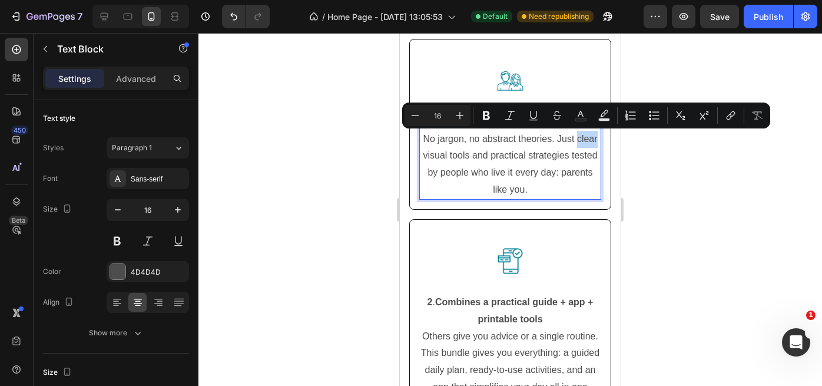
click at [577, 140] on p "No jargon, no abstract theories. Just clear visual tools and practical strategi…" at bounding box center [510, 165] width 180 height 68
drag, startPoint x: 577, startPoint y: 140, endPoint x: 468, endPoint y: 160, distance: 111.2
click at [468, 160] on p "No jargon, no abstract theories. Just clear visual tools and practical strategi…" at bounding box center [510, 165] width 180 height 68
click at [489, 115] on icon "Editor contextual toolbar" at bounding box center [486, 116] width 12 height 12
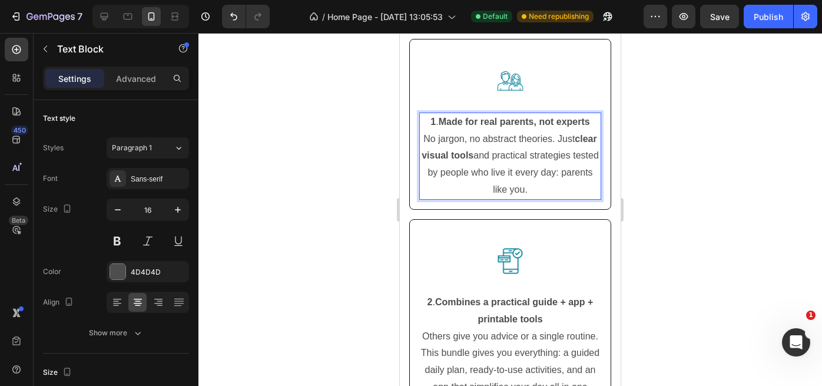
click at [508, 157] on p "No jargon, no abstract theories. Just clear visual tools and practical strategi…" at bounding box center [510, 165] width 180 height 68
drag, startPoint x: 508, startPoint y: 157, endPoint x: 584, endPoint y: 159, distance: 76.6
click at [584, 159] on p "No jargon, no abstract theories. Just clear visual tools and practical strategi…" at bounding box center [510, 165] width 180 height 68
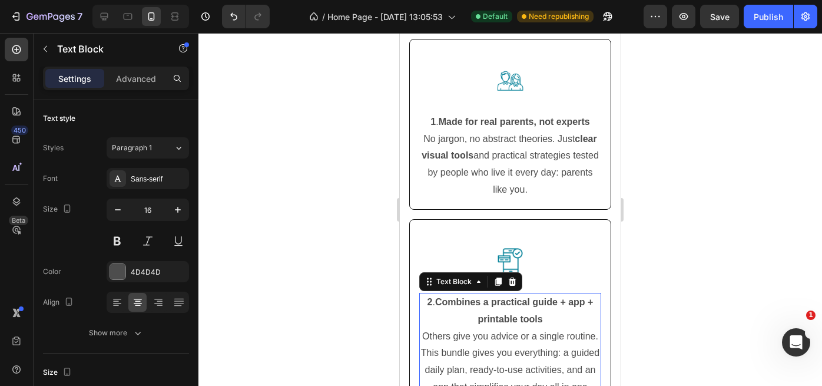
click at [552, 326] on p "2 . Combines a practical guide + app + printable tools" at bounding box center [510, 311] width 180 height 34
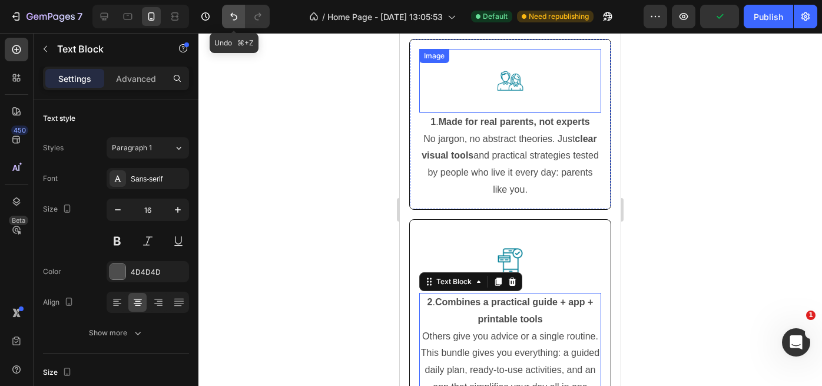
click at [230, 17] on icon "Undo/Redo" at bounding box center [234, 17] width 12 height 12
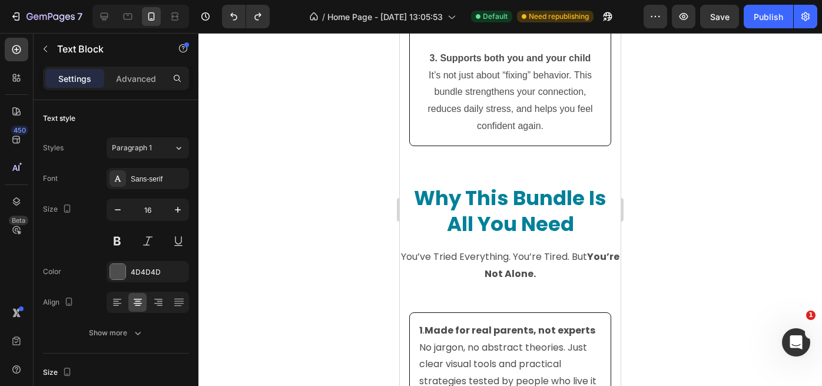
scroll to position [4254, 0]
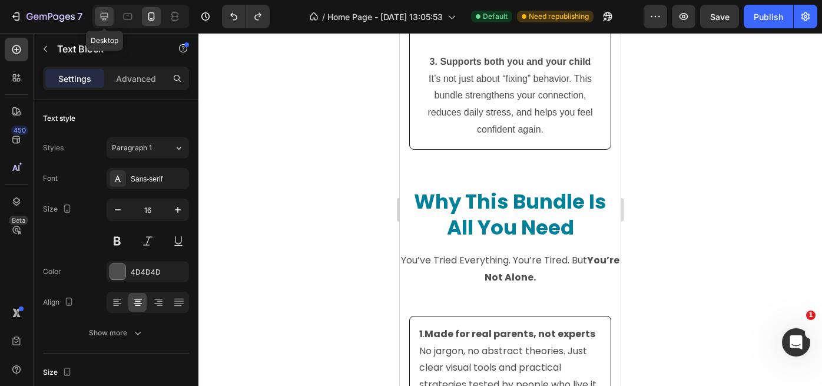
click at [105, 19] on icon at bounding box center [105, 17] width 8 height 8
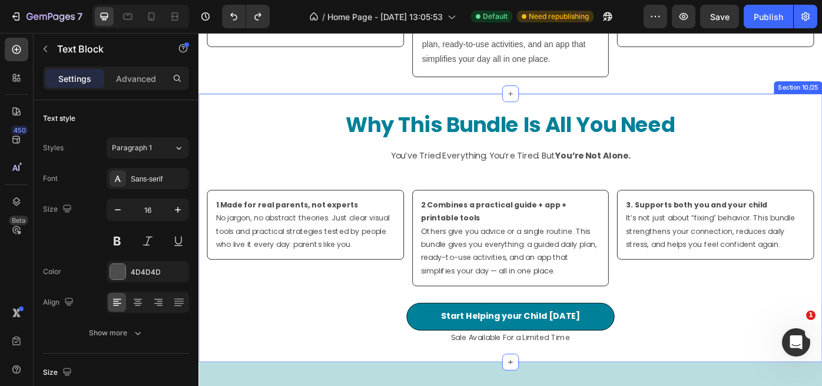
scroll to position [3918, 0]
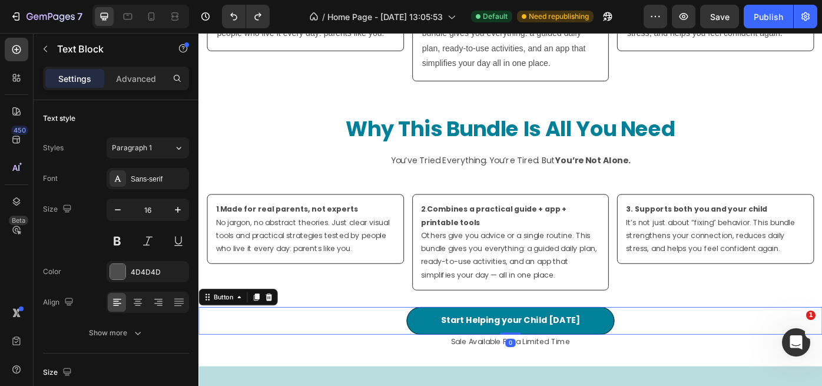
click at [380, 364] on div "Start Helping your Child Today Button 0" at bounding box center [551, 358] width 707 height 31
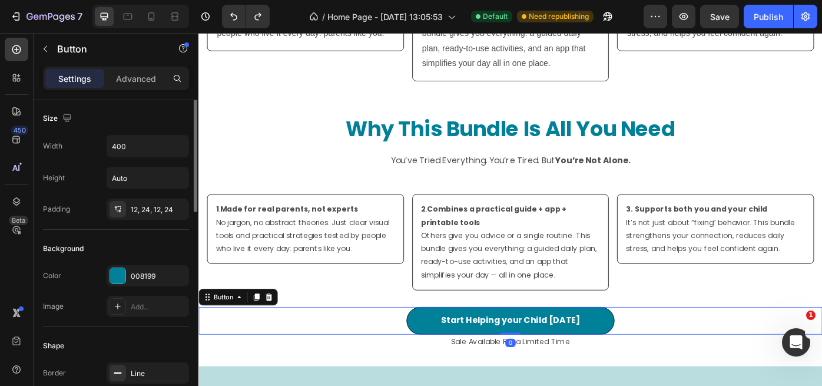
scroll to position [0, 0]
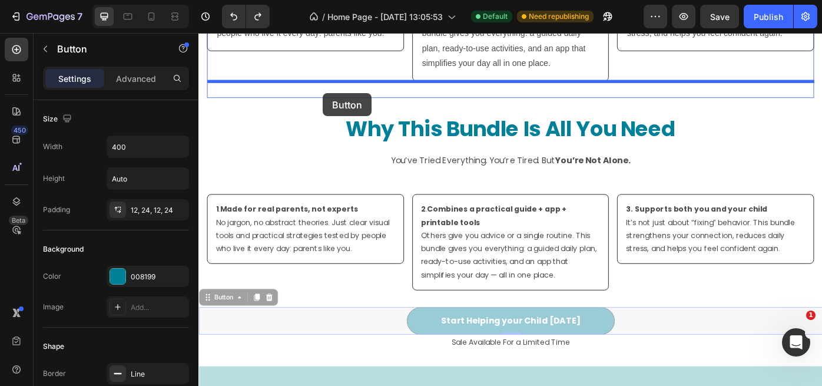
drag, startPoint x: 224, startPoint y: 336, endPoint x: 339, endPoint y: 101, distance: 261.0
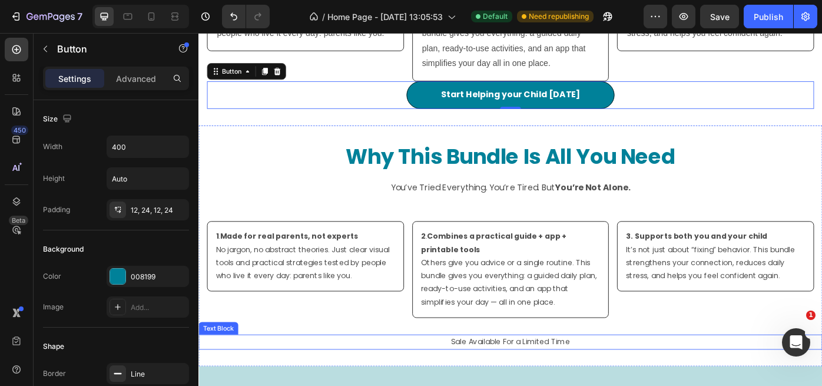
click at [496, 384] on p "Sale Available For a Limited Time" at bounding box center [552, 383] width 704 height 15
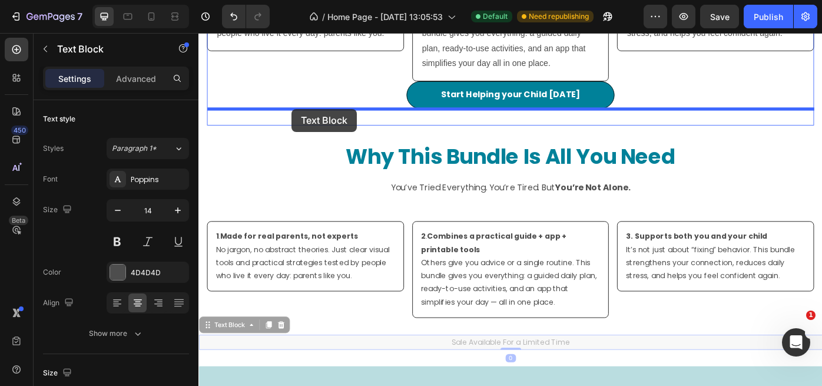
drag, startPoint x: 223, startPoint y: 367, endPoint x: 304, endPoint y: 119, distance: 260.9
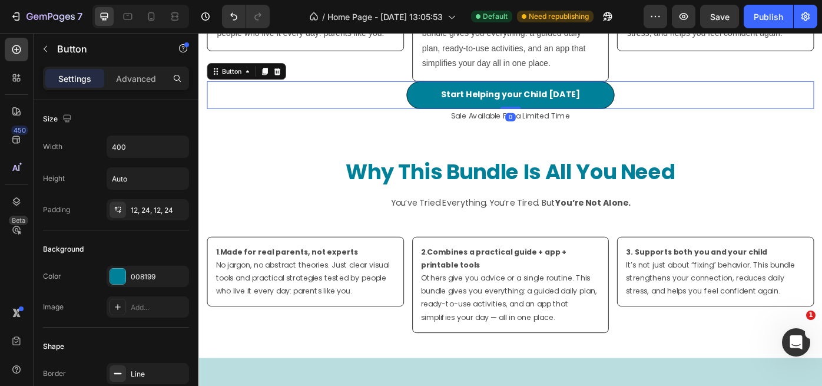
click at [346, 97] on div "Start Helping your Child Today Button 0" at bounding box center [552, 103] width 688 height 31
click at [142, 81] on p "Advanced" at bounding box center [136, 78] width 40 height 12
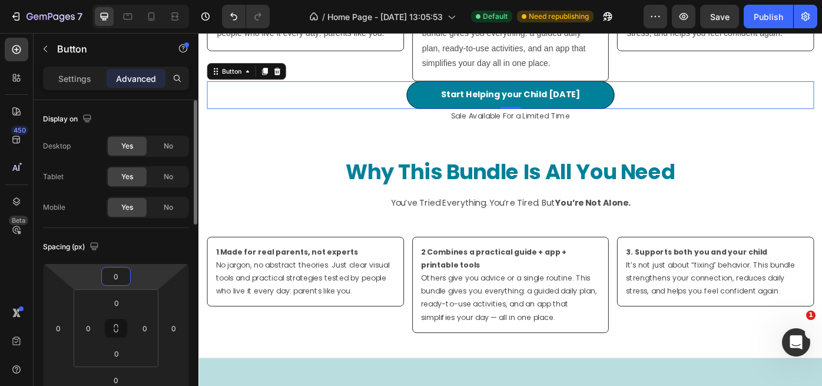
click at [117, 282] on input "0" at bounding box center [116, 276] width 24 height 18
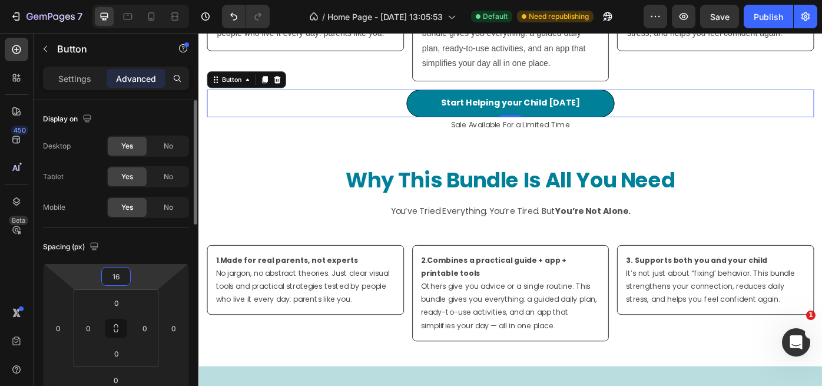
type input "1"
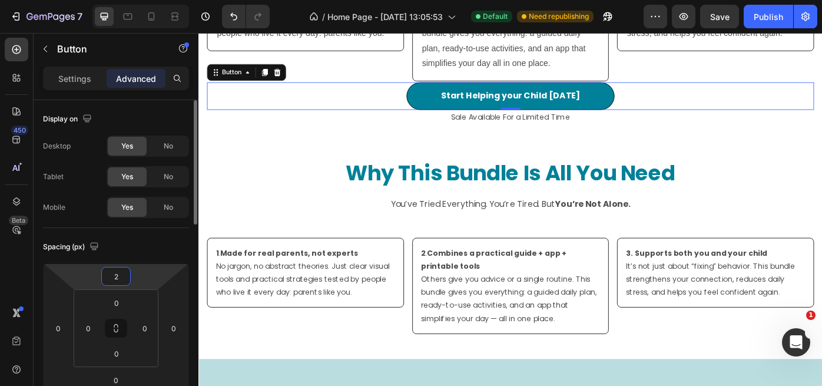
type input "24"
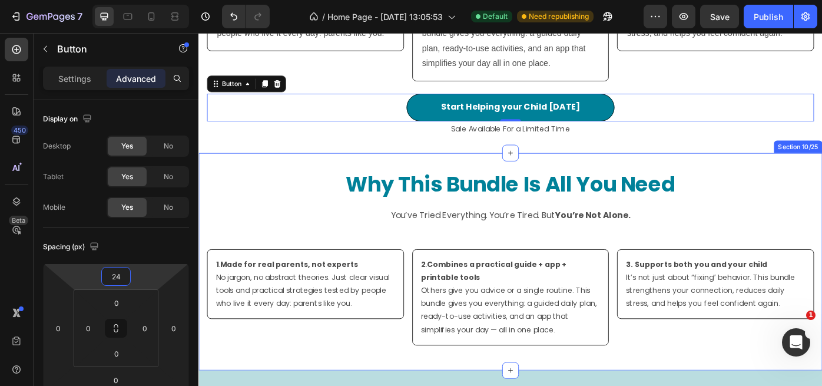
click at [321, 172] on div "Why This Bundle Is All You Need Heading You’ve Tried Everything. You’re Tired. …" at bounding box center [551, 292] width 707 height 246
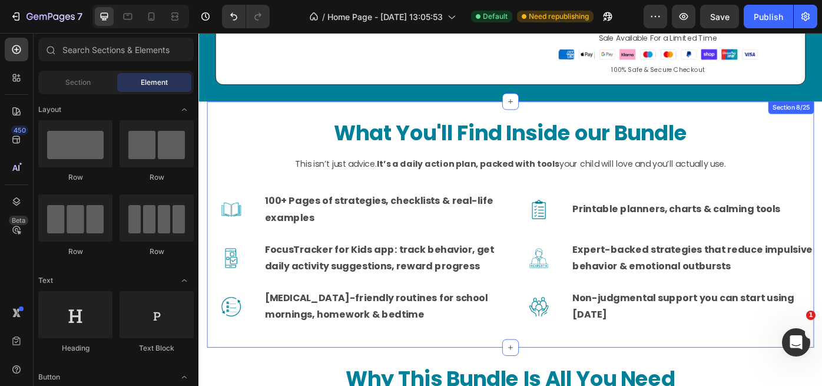
scroll to position [2471, 0]
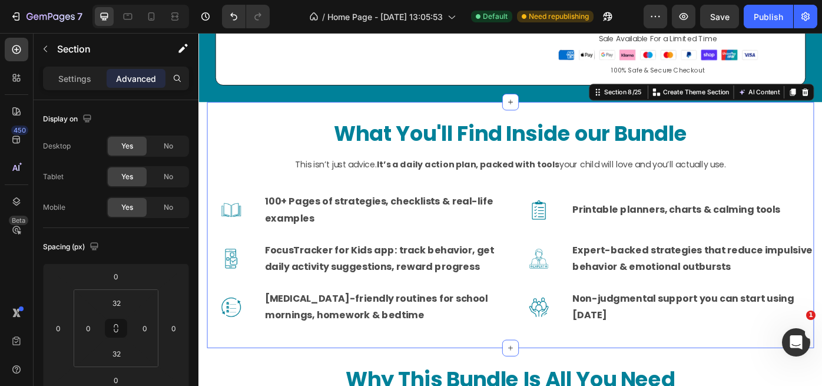
click at [280, 111] on div "What You'll Find Inside our Bundle Heading Row This isn’t just advice. It’s a d…" at bounding box center [552, 250] width 688 height 279
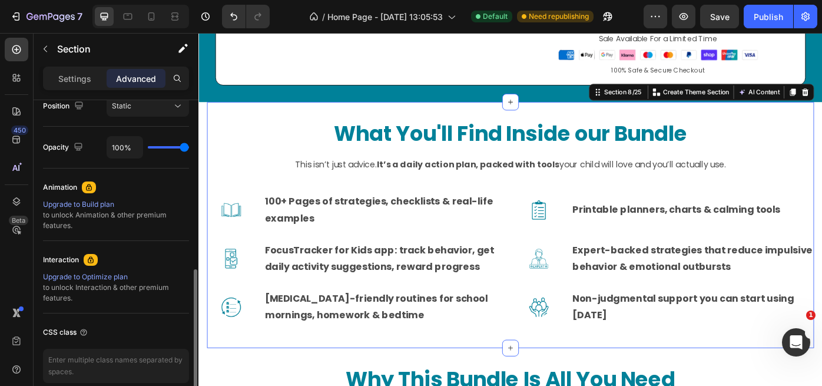
scroll to position [445, 0]
click at [81, 83] on p "Settings" at bounding box center [74, 78] width 33 height 12
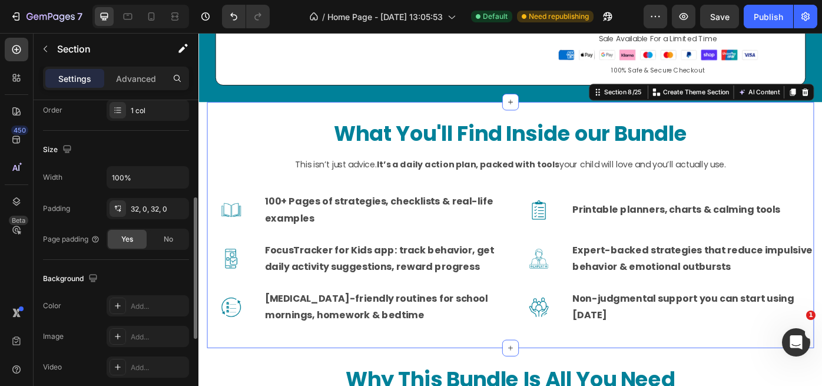
scroll to position [222, 0]
click at [170, 236] on span "No" at bounding box center [168, 240] width 9 height 11
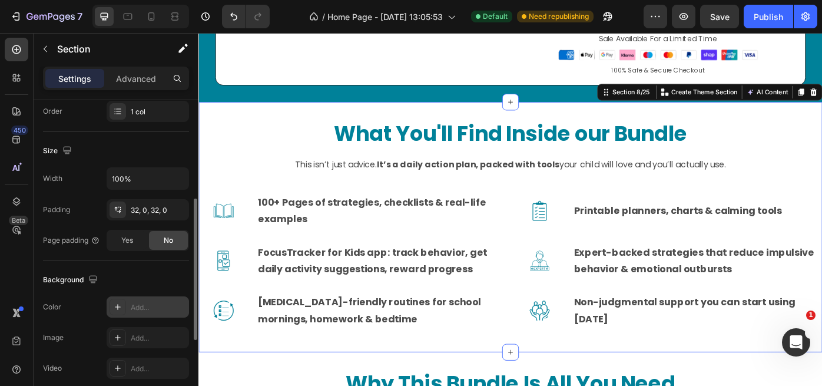
click at [118, 304] on icon at bounding box center [118, 307] width 6 height 6
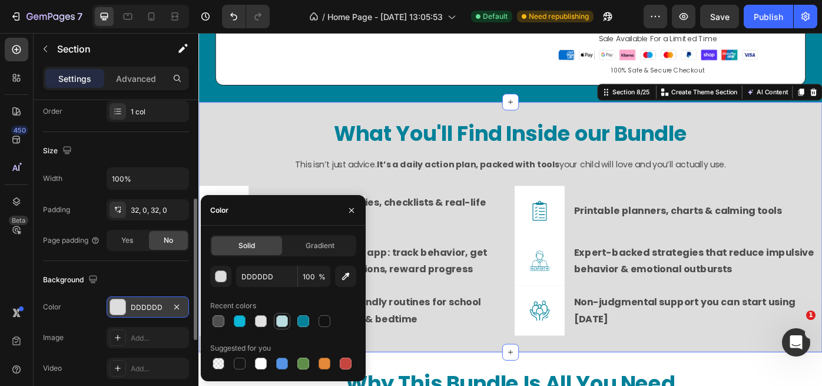
click at [283, 320] on div at bounding box center [282, 321] width 12 height 12
type input "BADDE0"
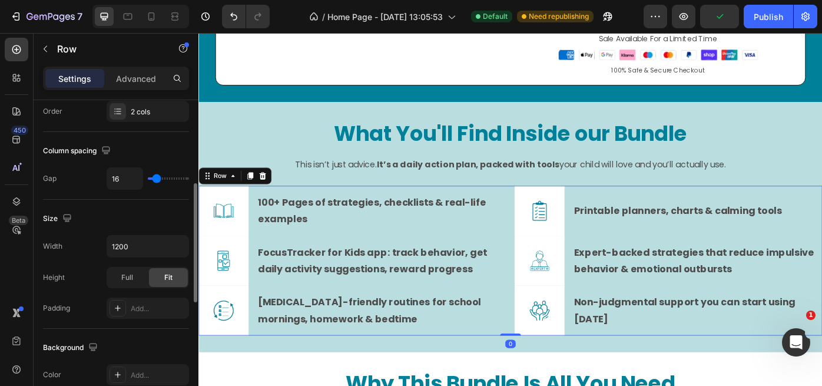
click at [548, 206] on div "Image 100+ Pages of strategies, checklists & real-life examples Text Block Row …" at bounding box center [551, 291] width 707 height 170
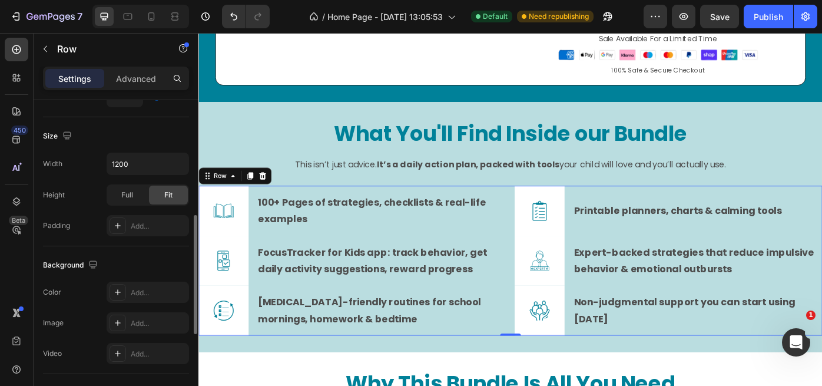
scroll to position [305, 0]
click at [150, 290] on div "Add..." at bounding box center [158, 292] width 55 height 11
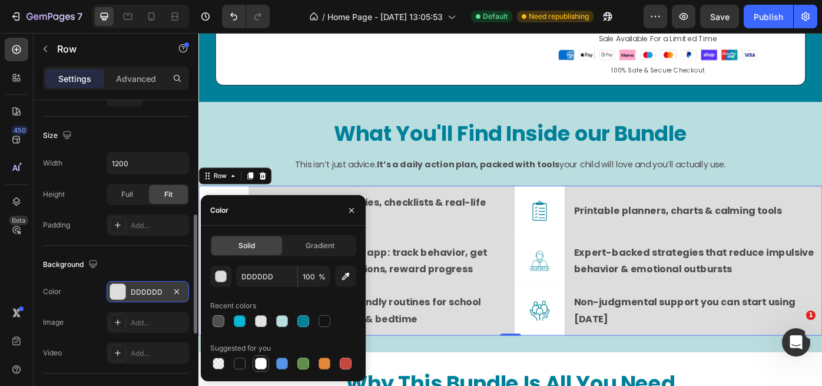
click at [261, 362] on div at bounding box center [261, 363] width 12 height 12
type input "FFFFFF"
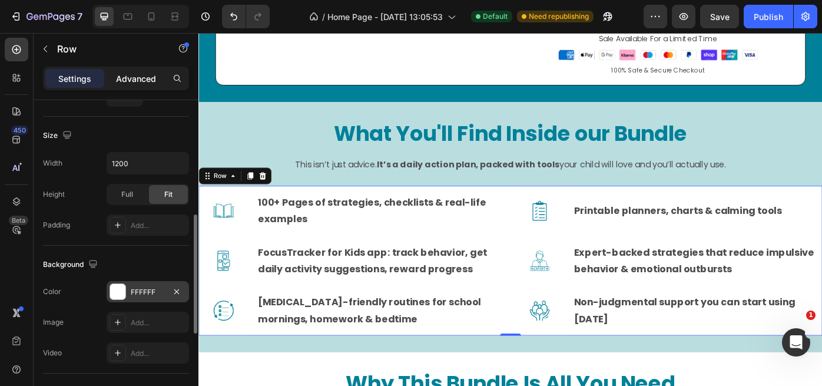
click at [127, 75] on p "Advanced" at bounding box center [136, 78] width 40 height 12
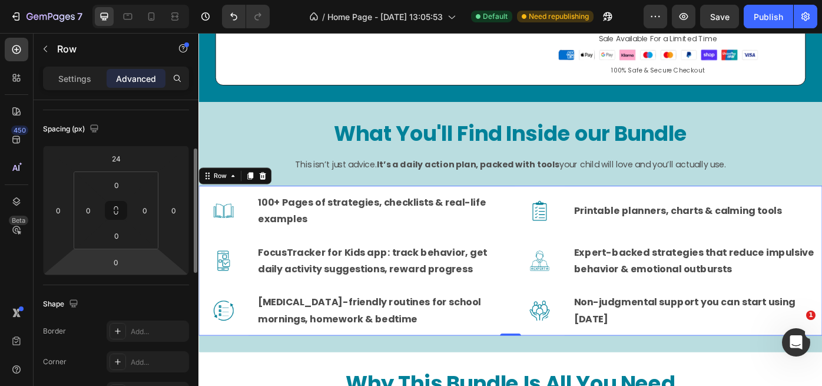
scroll to position [117, 0]
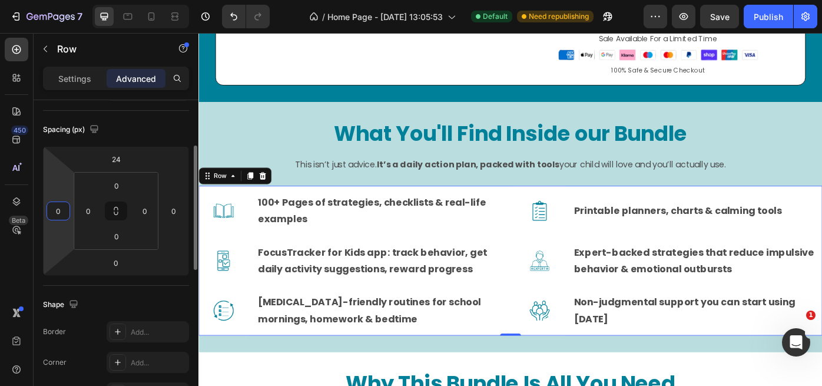
click at [55, 213] on input "0" at bounding box center [58, 211] width 18 height 18
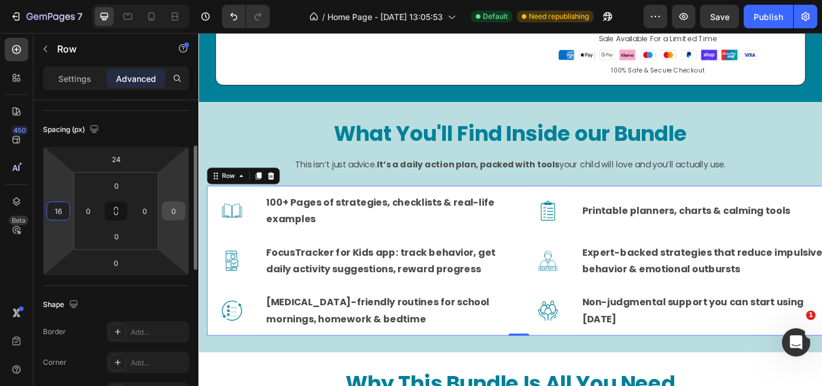
type input "16"
click at [176, 209] on input "0" at bounding box center [174, 211] width 18 height 18
type input "1"
type input "0"
click at [65, 210] on input "16" at bounding box center [58, 211] width 18 height 18
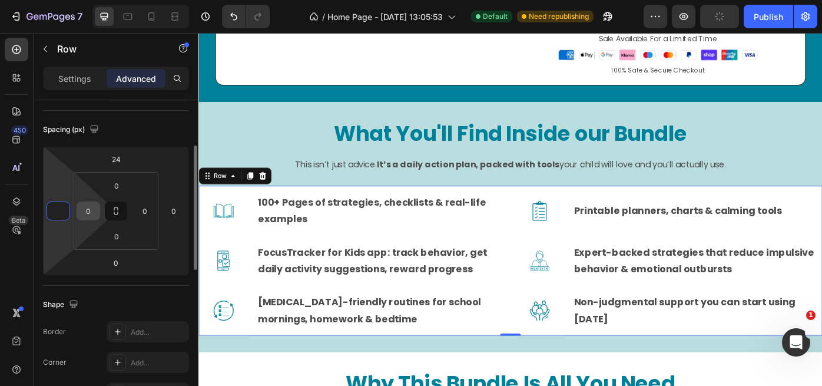
type input "0"
click at [87, 209] on input "0" at bounding box center [88, 211] width 18 height 18
click at [91, 210] on input "0" at bounding box center [88, 211] width 18 height 18
click at [87, 210] on input "0" at bounding box center [88, 211] width 18 height 18
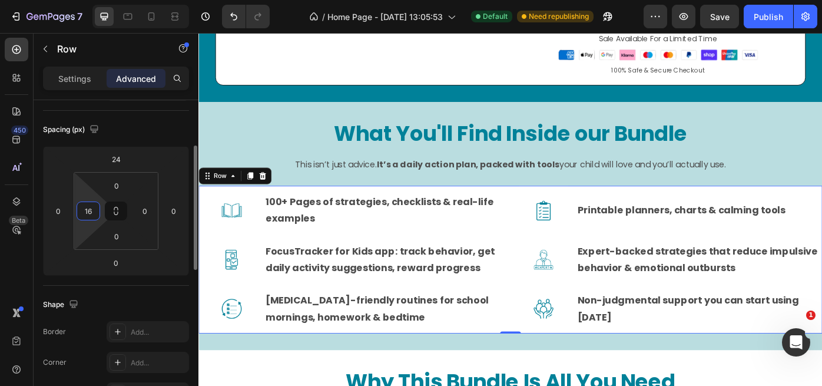
type input "1"
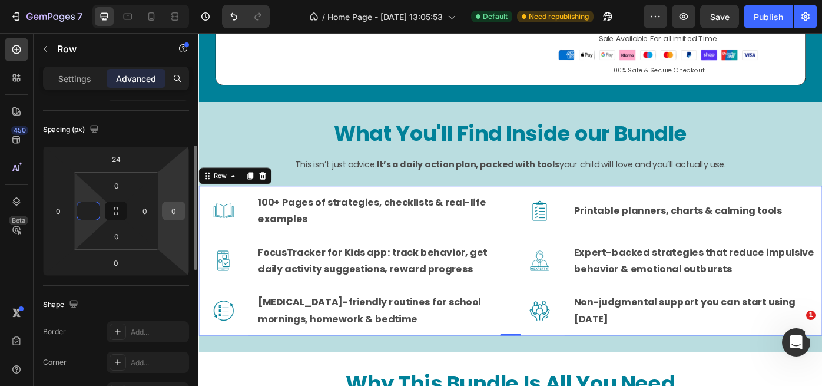
click at [175, 212] on input "0" at bounding box center [174, 211] width 18 height 18
type input "0"
type input "1"
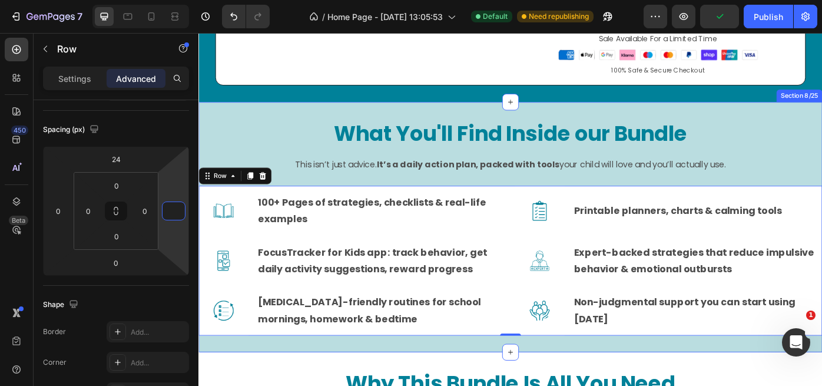
click at [821, 170] on div "What You'll Find Inside our Bundle Heading Row This isn’t just advice. It’s a d…" at bounding box center [551, 253] width 707 height 246
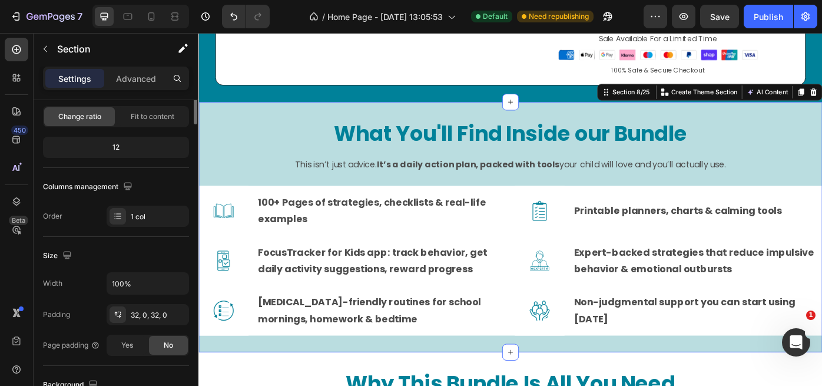
scroll to position [0, 0]
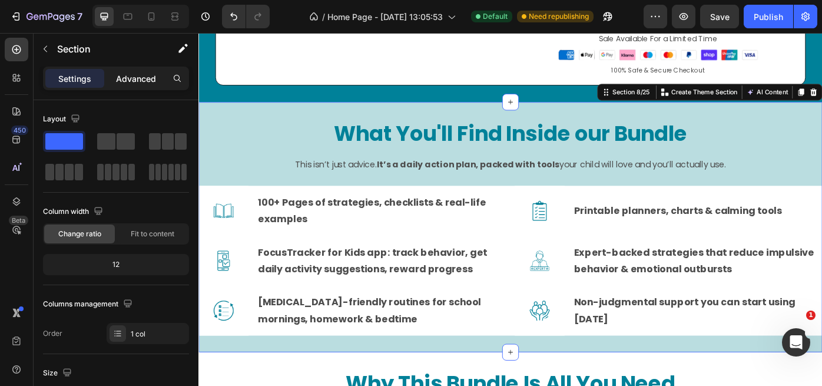
click at [130, 78] on p "Advanced" at bounding box center [136, 78] width 40 height 12
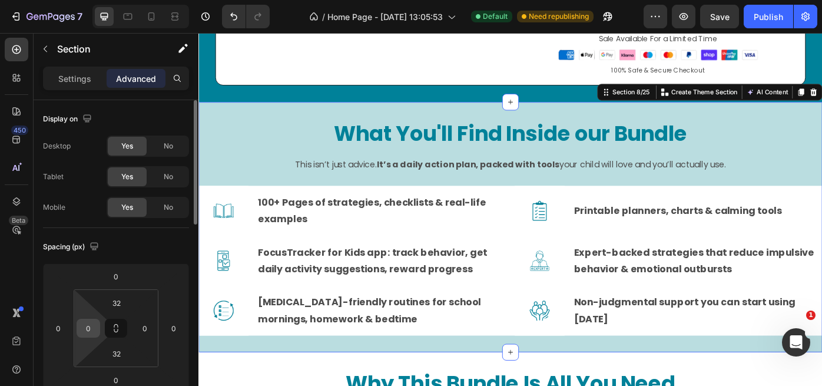
click at [91, 333] on input "0" at bounding box center [88, 328] width 18 height 18
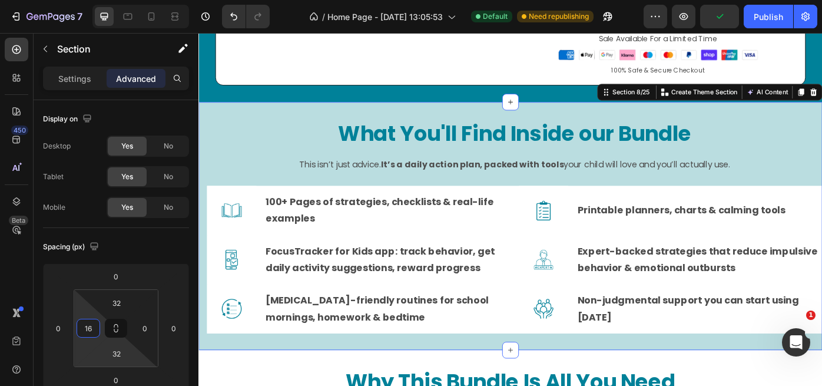
type input "1"
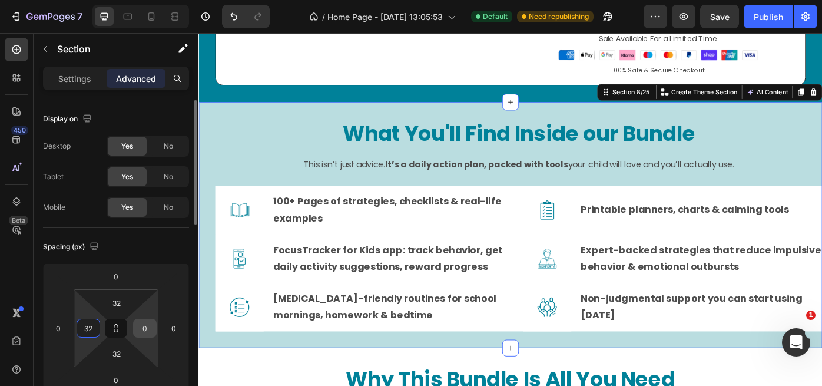
type input "32"
click at [147, 332] on input "0" at bounding box center [145, 328] width 18 height 18
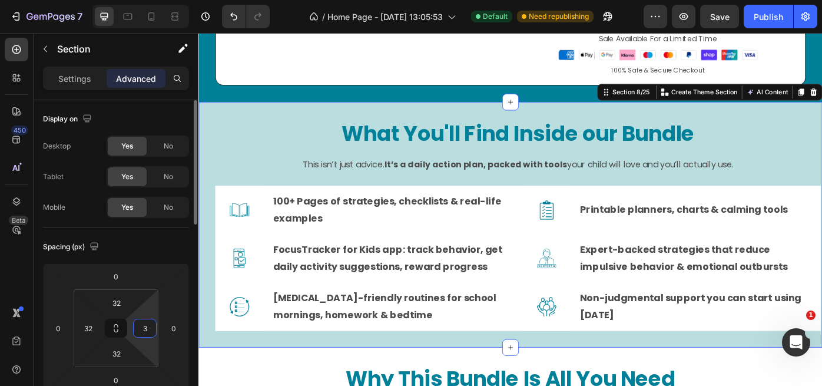
type input "32"
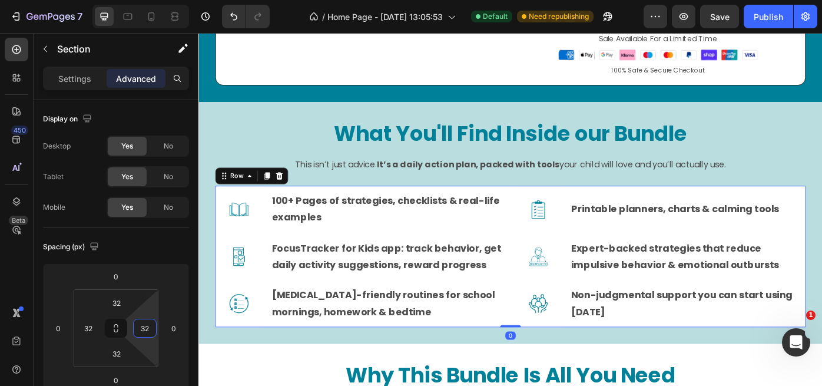
click at [551, 206] on div "Image 100+ Pages of strategies, checklists & real-life examples Text Block Row …" at bounding box center [551, 286] width 669 height 160
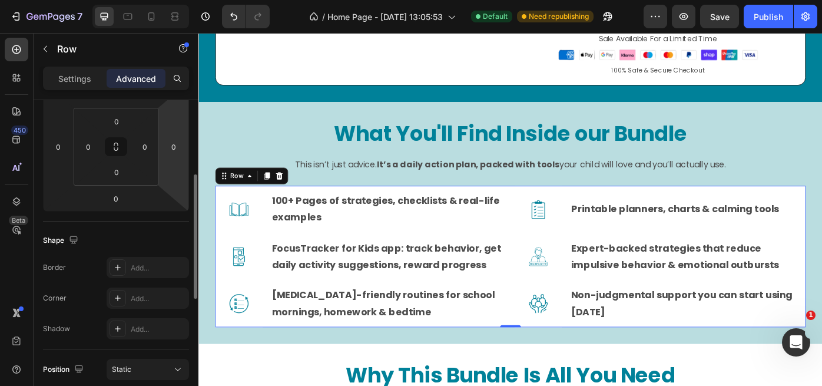
scroll to position [189, 0]
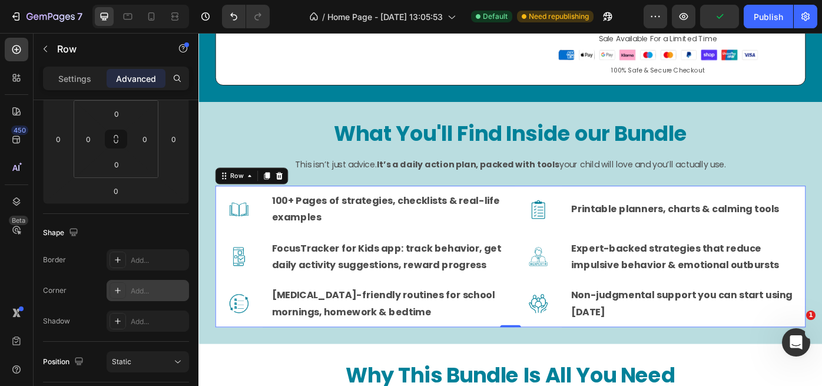
click at [118, 289] on icon at bounding box center [117, 290] width 9 height 9
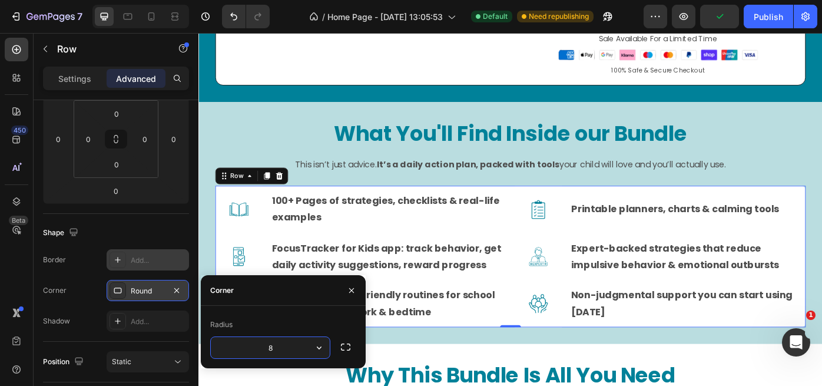
click at [118, 262] on icon at bounding box center [117, 259] width 9 height 9
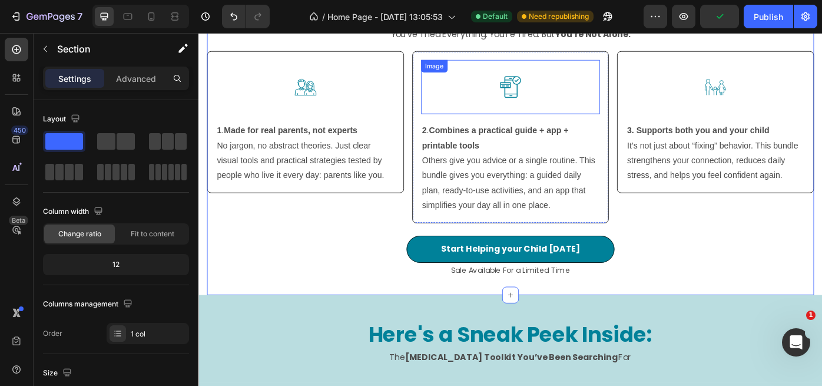
scroll to position [2859, 0]
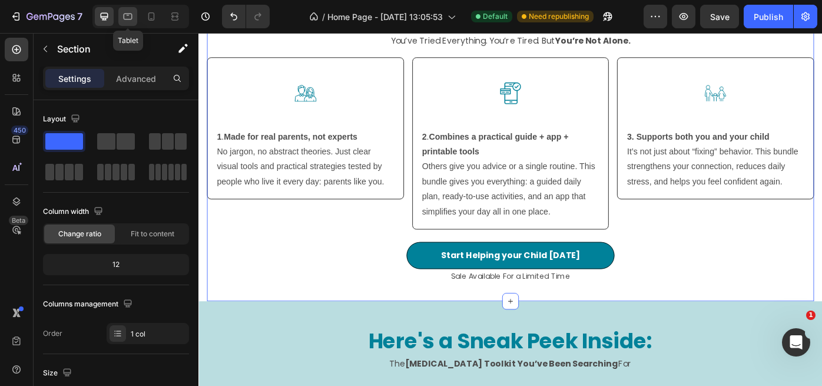
click at [130, 16] on icon at bounding box center [128, 17] width 12 height 12
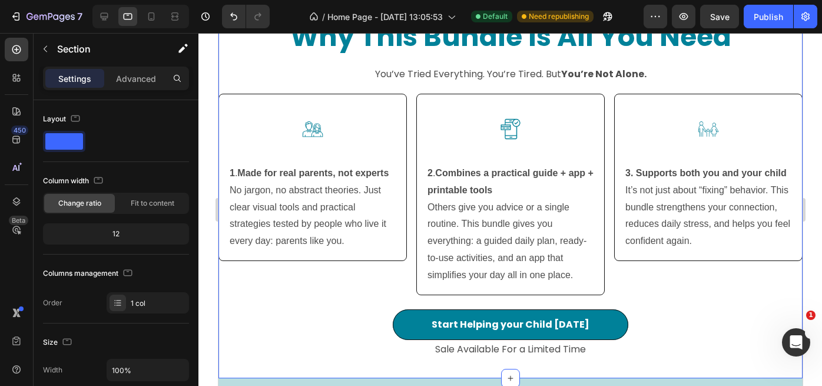
scroll to position [2812, 0]
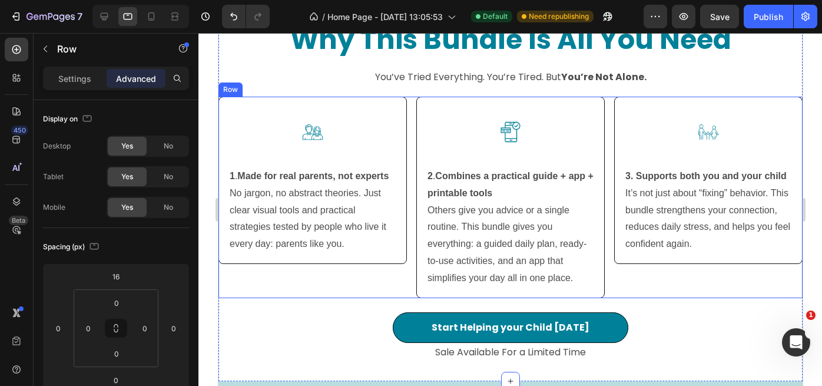
click at [251, 282] on div "Image 1 . Made for real parents, not experts No jargon, no abstract theories. J…" at bounding box center [312, 197] width 188 height 201
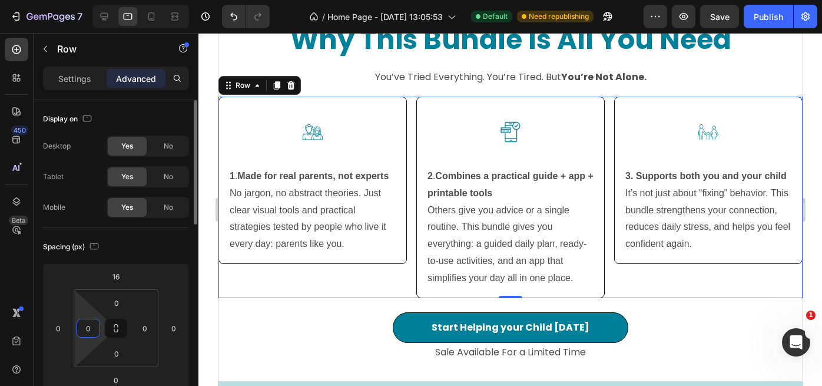
click at [91, 323] on input "0" at bounding box center [88, 328] width 18 height 18
click at [153, 327] on input "0" at bounding box center [145, 328] width 18 height 18
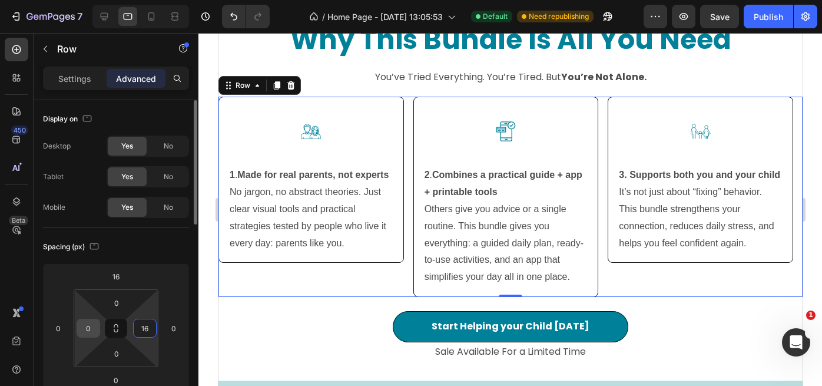
type input "16"
click at [98, 329] on div "0" at bounding box center [89, 328] width 24 height 19
click at [91, 327] on input "0" at bounding box center [88, 328] width 18 height 18
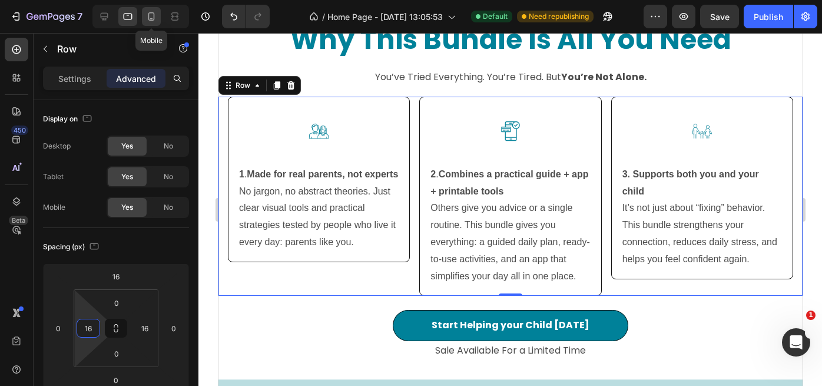
type input "16"
click at [151, 16] on icon at bounding box center [151, 17] width 12 height 12
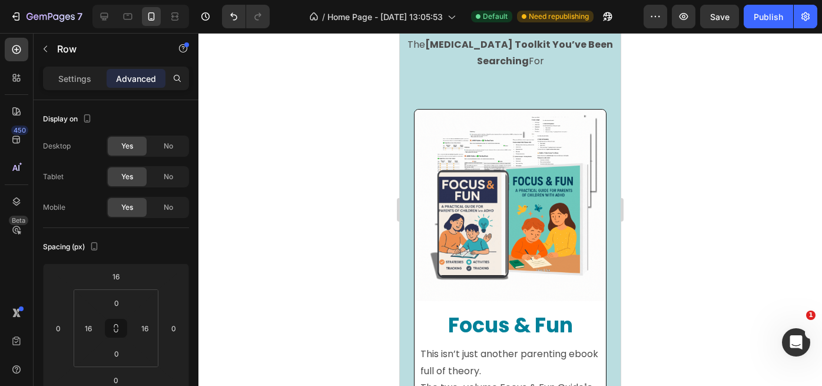
scroll to position [4254, 0]
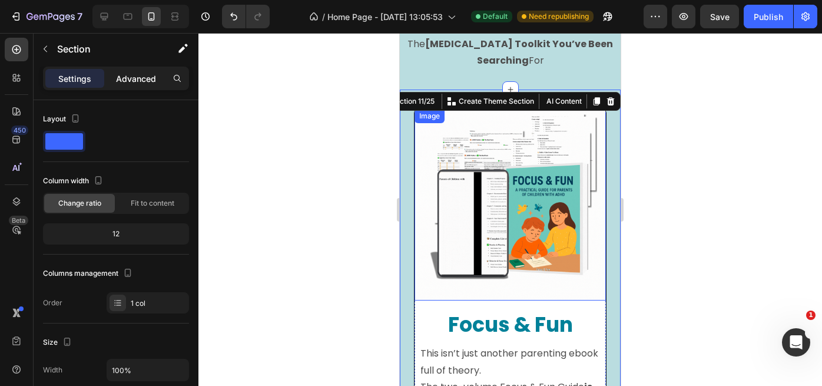
click at [127, 81] on p "Advanced" at bounding box center [136, 78] width 40 height 12
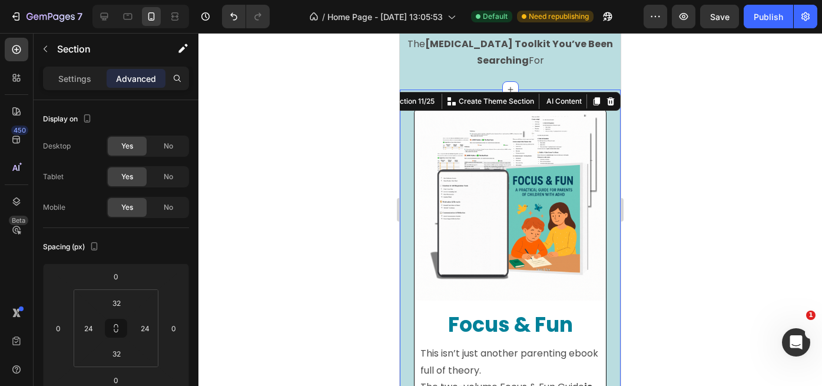
click at [703, 156] on div at bounding box center [510, 209] width 624 height 353
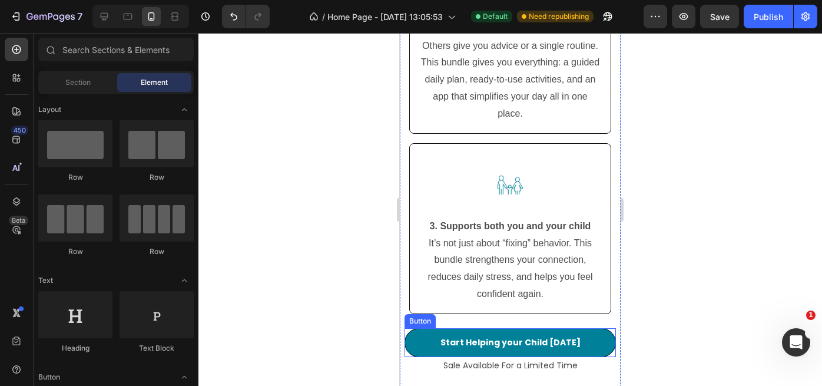
scroll to position [3814, 0]
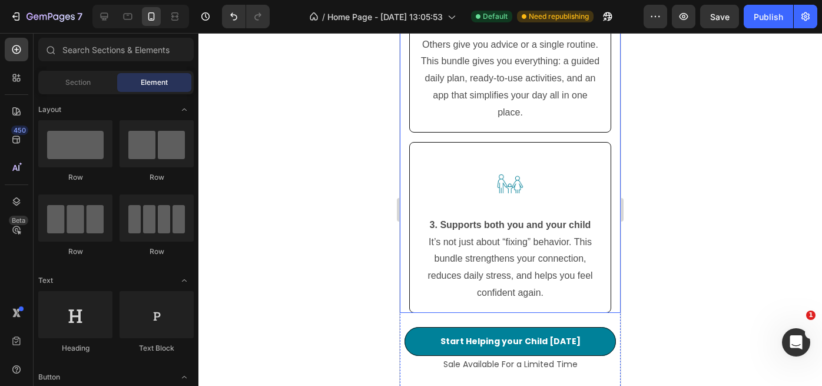
click at [614, 135] on div "Image 1 . Made for real parents, not experts No jargon, no abstract theories. J…" at bounding box center [510, 29] width 221 height 565
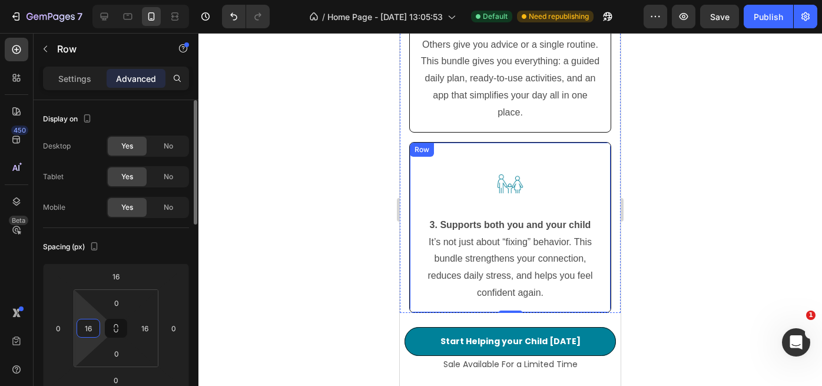
click at [92, 332] on input "16" at bounding box center [88, 328] width 18 height 18
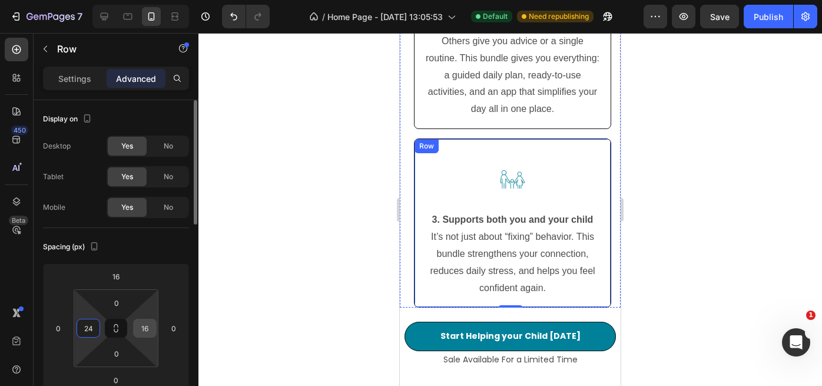
type input "24"
click at [145, 325] on input "16" at bounding box center [145, 328] width 18 height 18
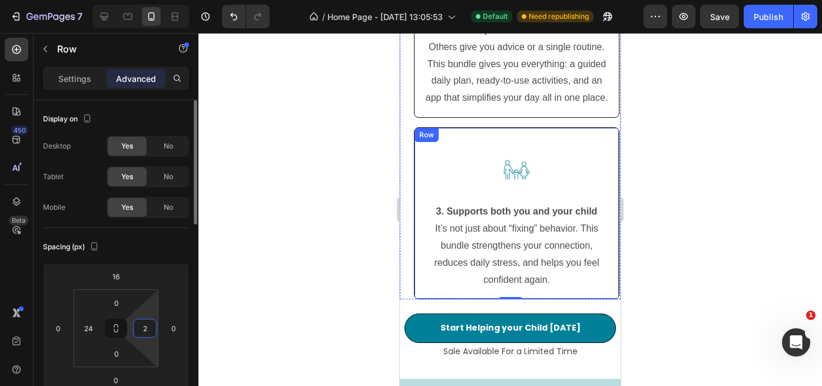
type input "24"
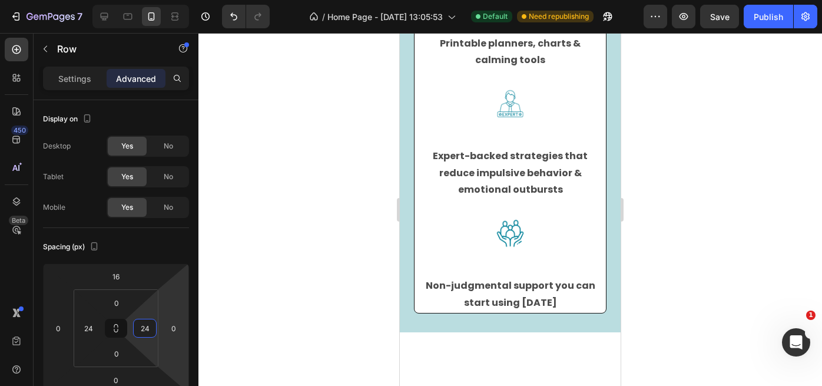
scroll to position [2827, 0]
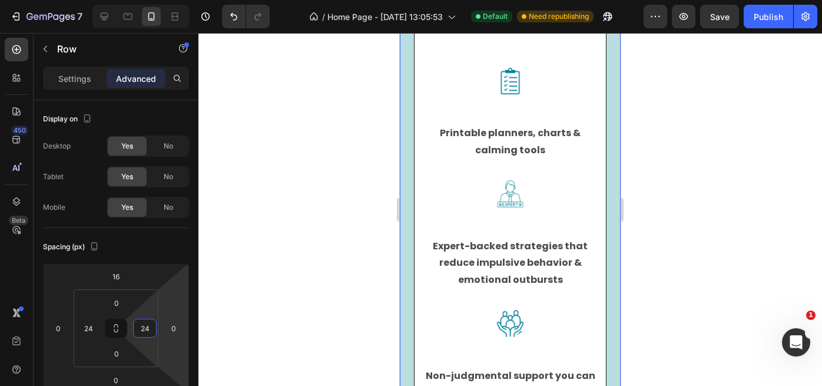
click at [611, 200] on div "What You'll Find Inside our Bundle Heading Row This isn’t just advice. It’s a d…" at bounding box center [510, 68] width 221 height 705
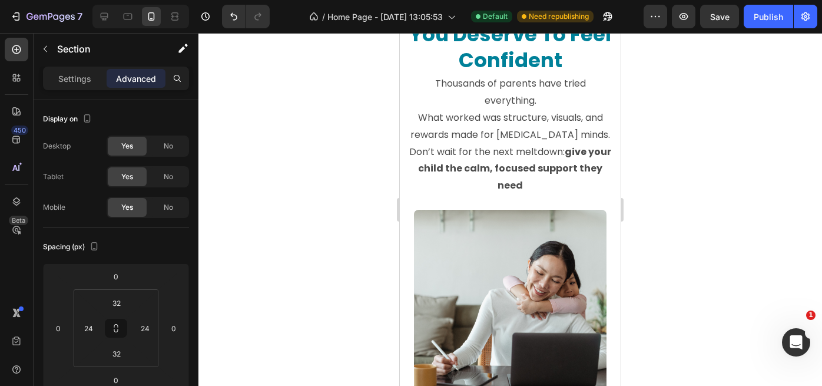
scroll to position [1682, 0]
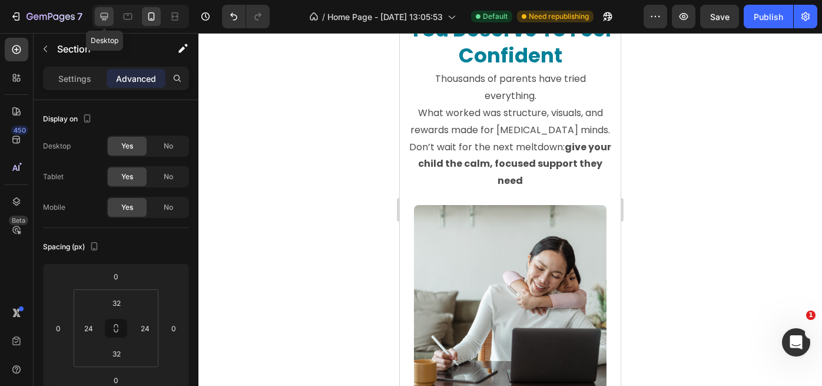
click at [107, 19] on icon at bounding box center [104, 17] width 12 height 12
type input "32"
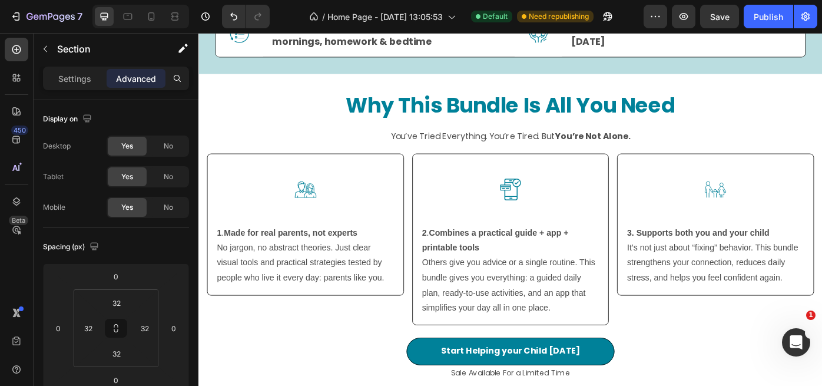
scroll to position [2775, 0]
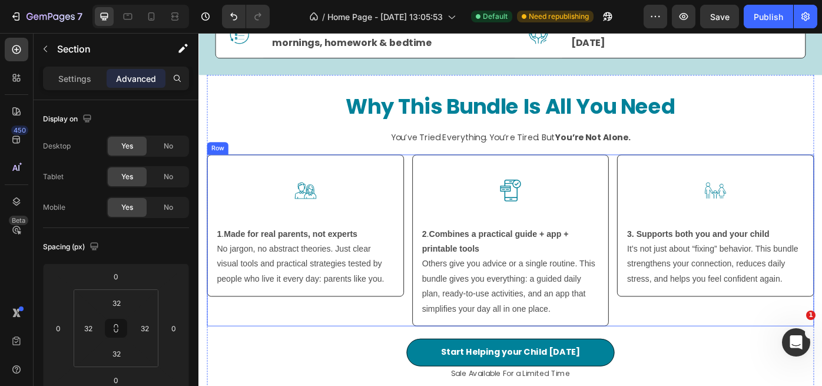
click at [375, 343] on div "Image 1 . Made for real parents, not experts No jargon, no abstract theories. J…" at bounding box center [319, 268] width 223 height 194
click at [821, 208] on section "Why This Bundle Is All You Need Heading Row You’ve Tried Everything. You’re Tir…" at bounding box center [551, 264] width 707 height 366
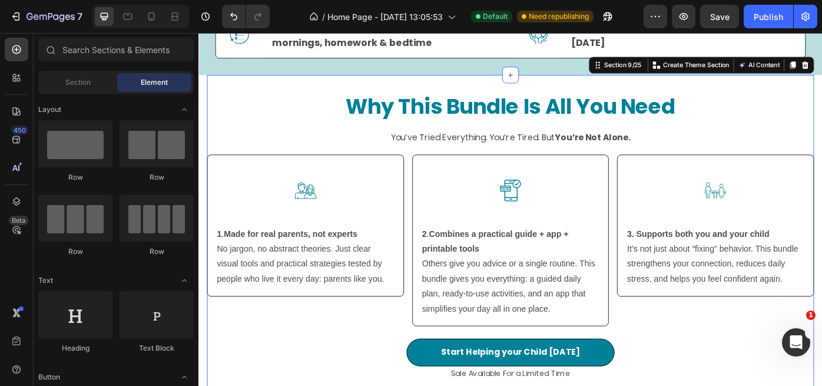
click at [821, 98] on div "Why This Bundle Is All You Need Heading Row You’ve Tried Everything. You’re Tir…" at bounding box center [552, 264] width 688 height 366
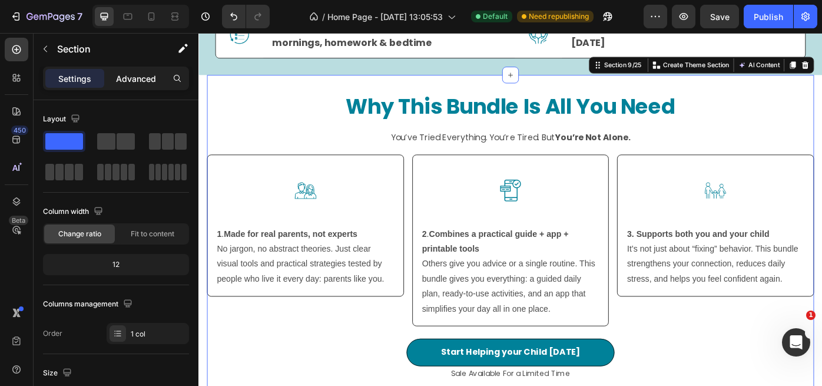
click at [144, 82] on p "Advanced" at bounding box center [136, 78] width 40 height 12
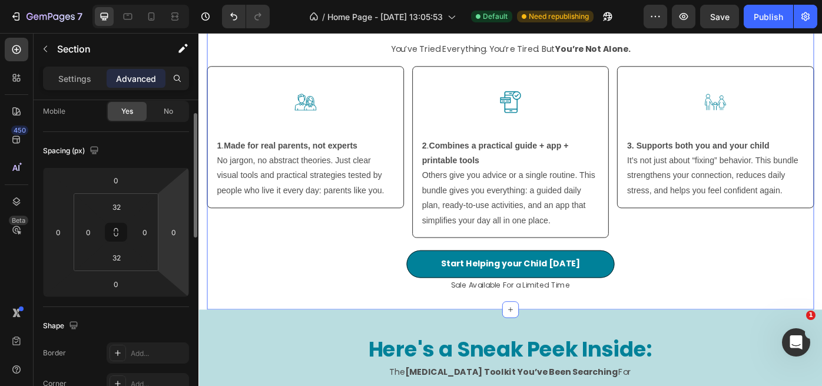
scroll to position [0, 0]
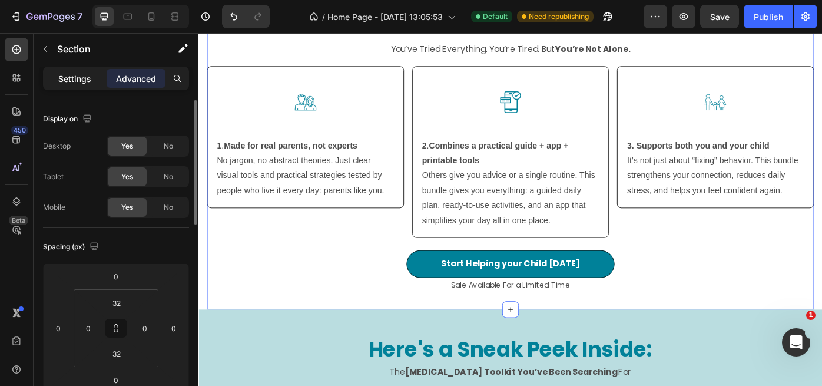
click at [82, 78] on p "Settings" at bounding box center [74, 78] width 33 height 12
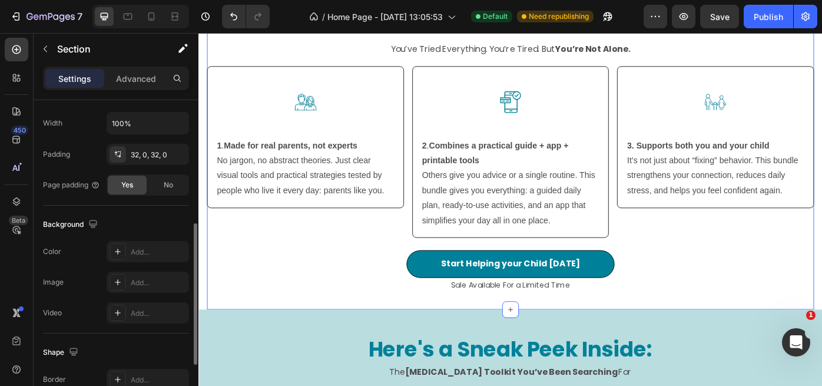
scroll to position [278, 0]
click at [171, 181] on span "No" at bounding box center [168, 184] width 9 height 11
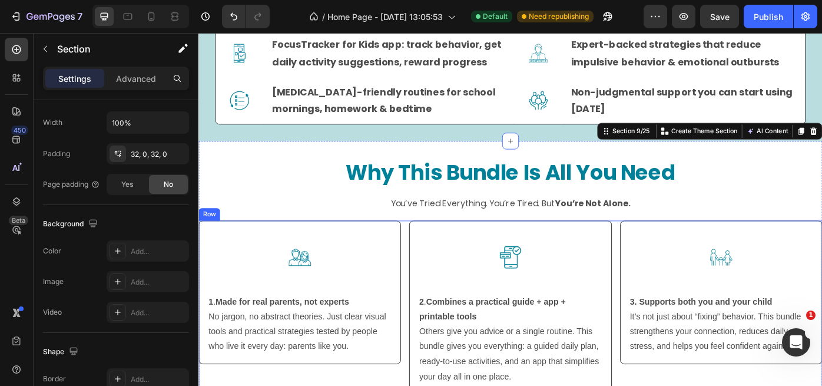
scroll to position [2698, 0]
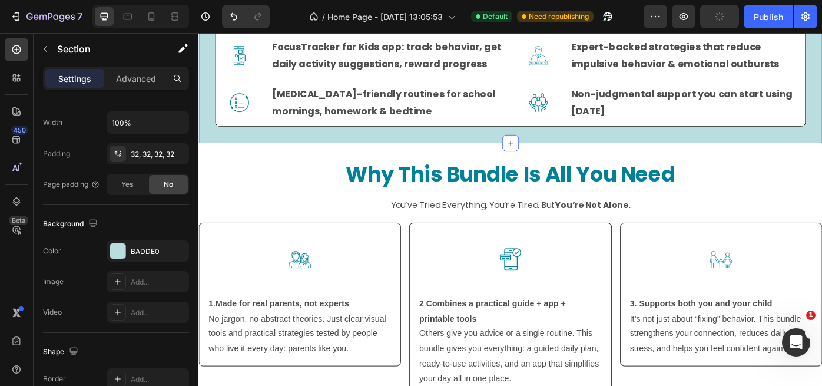
click at [238, 149] on div "What You'll Find Inside our Bundle Heading Row This isn’t just advice. It’s a d…" at bounding box center [551, 20] width 707 height 274
click at [141, 84] on p "Advanced" at bounding box center [136, 78] width 40 height 12
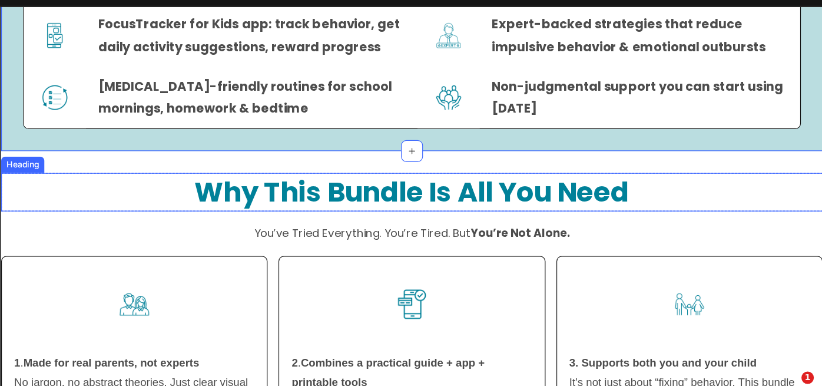
scroll to position [0, 0]
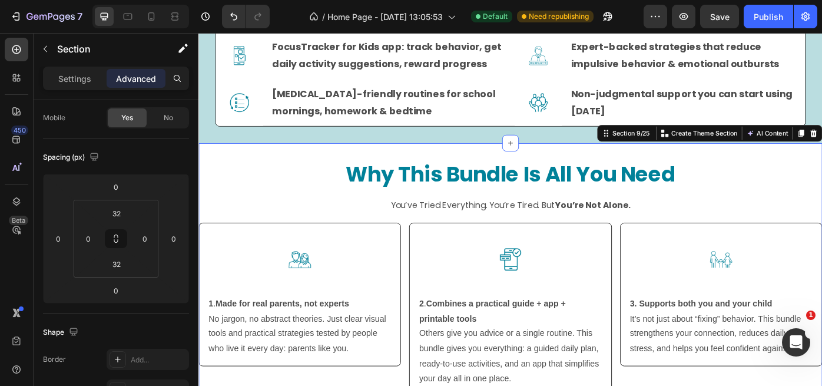
click at [236, 241] on div "Why This Bundle Is All You Need Heading Row You’ve Tried Everything. You’re Tir…" at bounding box center [551, 342] width 707 height 330
click at [87, 237] on input "0" at bounding box center [88, 239] width 18 height 18
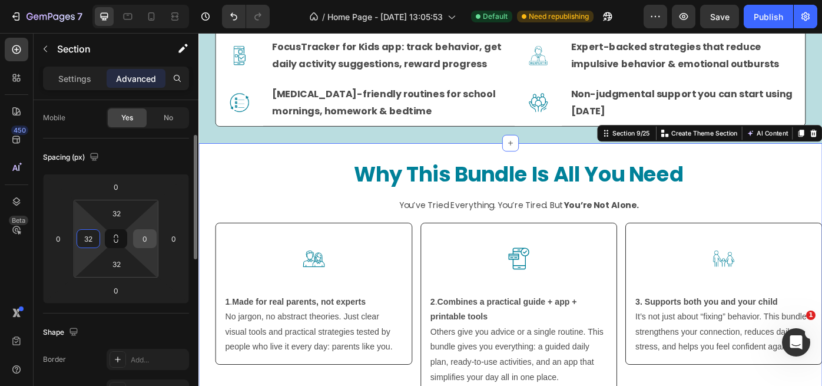
type input "32"
click at [144, 241] on input "0" at bounding box center [145, 239] width 18 height 18
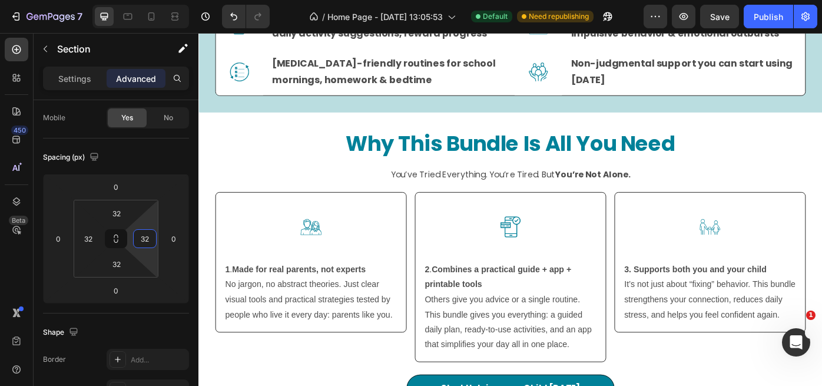
scroll to position [2733, 0]
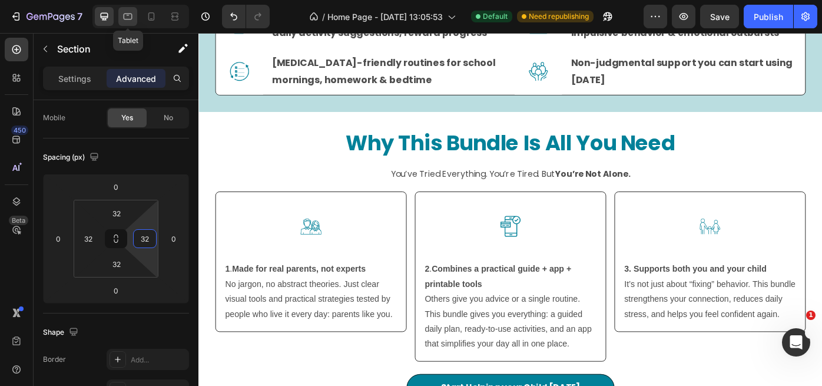
type input "32"
click at [130, 20] on icon at bounding box center [128, 17] width 12 height 12
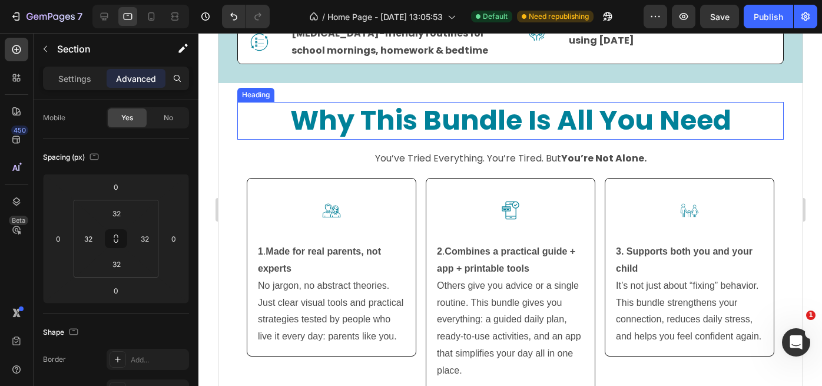
scroll to position [2766, 0]
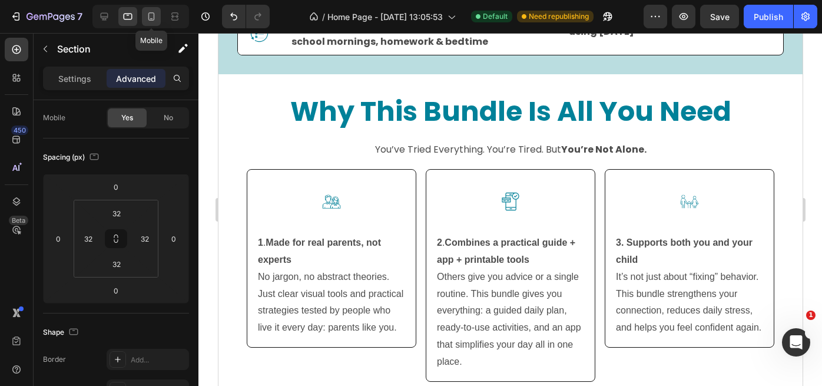
click at [155, 22] on icon at bounding box center [151, 17] width 12 height 12
type input "24"
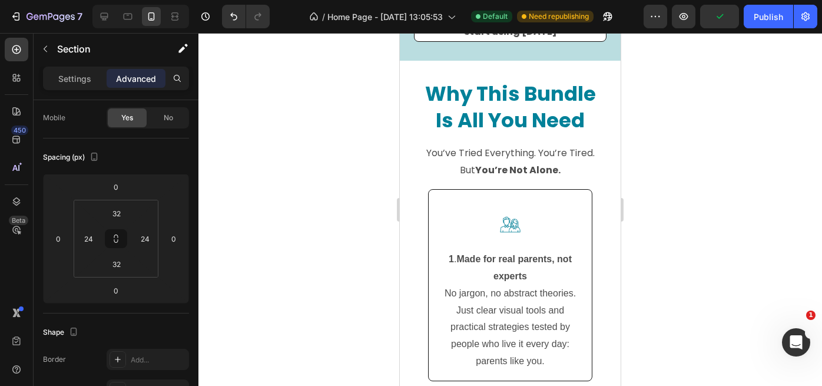
scroll to position [3413, 0]
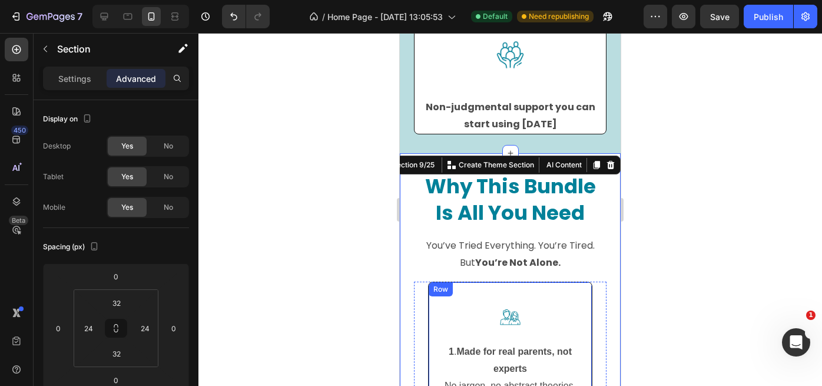
scroll to position [3322, 0]
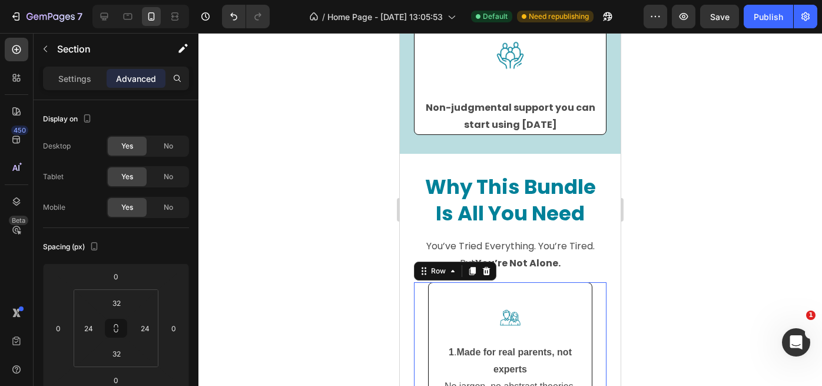
click at [92, 327] on input "24" at bounding box center [88, 328] width 18 height 18
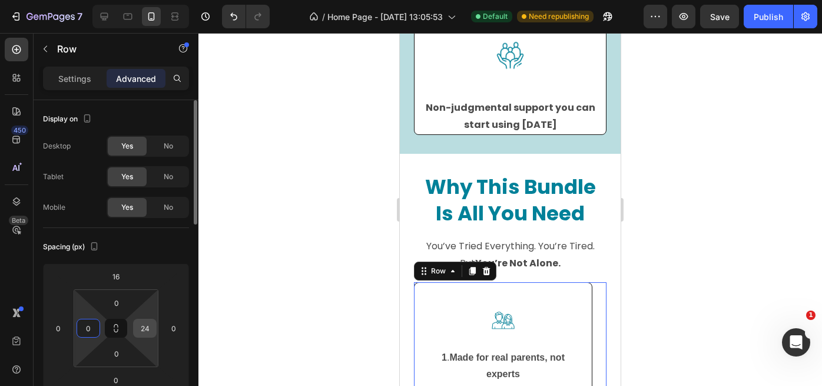
type input "0"
click at [144, 328] on input "24" at bounding box center [145, 328] width 18 height 18
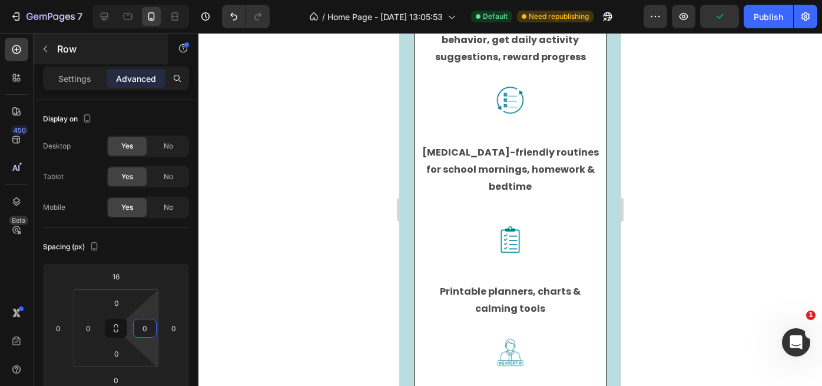
scroll to position [2890, 0]
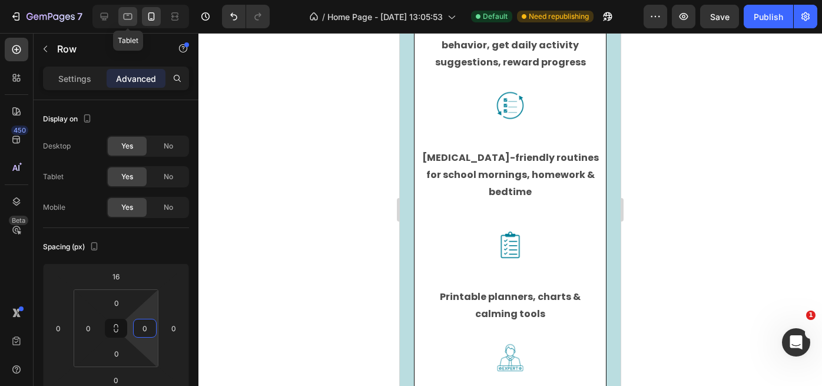
type input "0"
click at [124, 17] on icon at bounding box center [128, 17] width 9 height 6
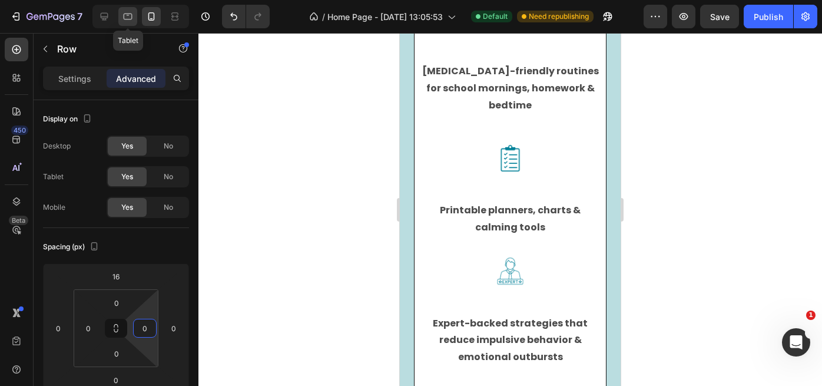
type input "16"
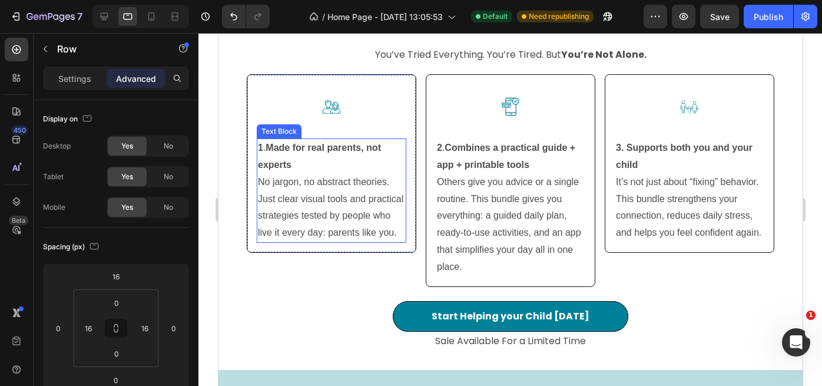
scroll to position [2853, 0]
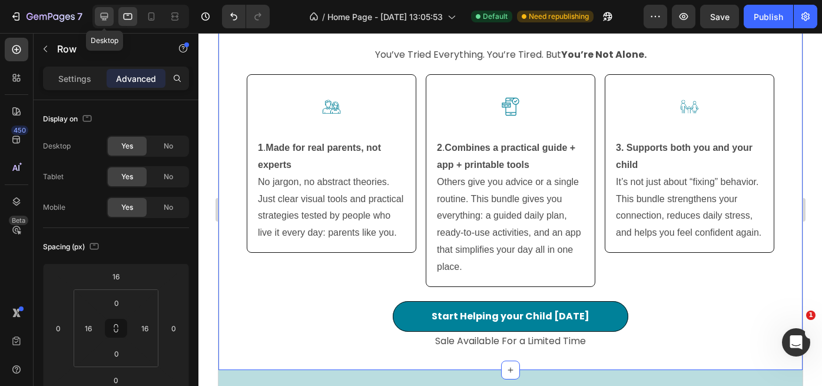
click at [101, 14] on icon at bounding box center [105, 17] width 8 height 8
type input "0"
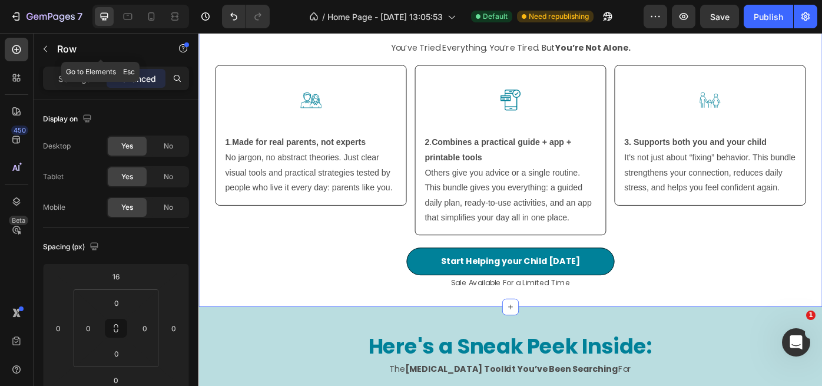
scroll to position [2848, 0]
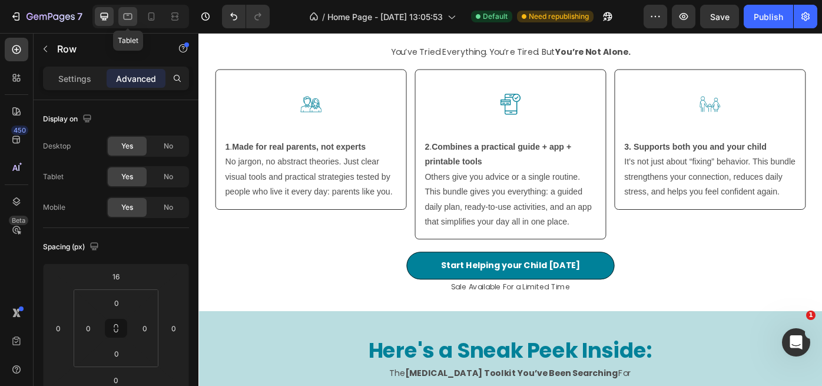
click at [132, 18] on icon at bounding box center [128, 17] width 12 height 12
type input "16"
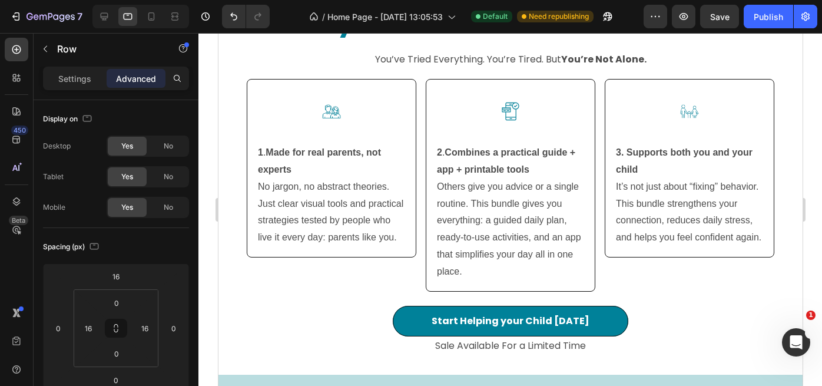
scroll to position [2853, 0]
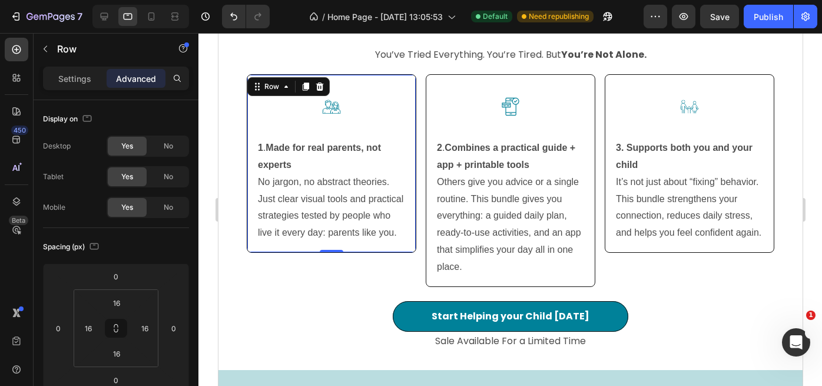
click at [415, 118] on div "Image 1 . Made for real parents, not experts No jargon, no abstract theories. J…" at bounding box center [331, 163] width 170 height 178
click at [89, 329] on input "16" at bounding box center [88, 328] width 18 height 18
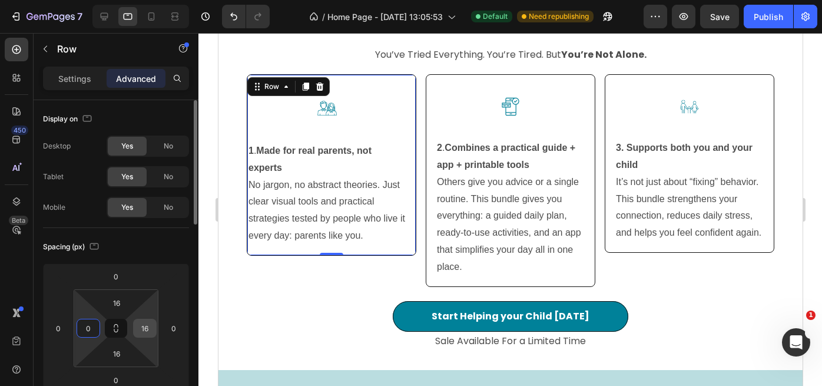
click at [150, 328] on input "16" at bounding box center [145, 328] width 18 height 18
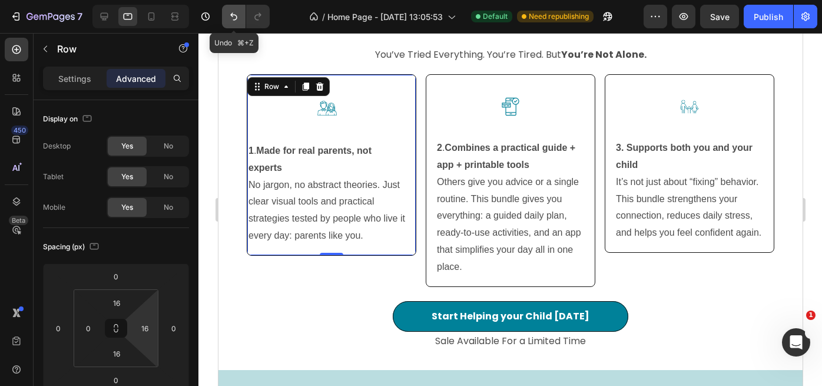
click at [234, 14] on icon "Undo/Redo" at bounding box center [233, 17] width 7 height 8
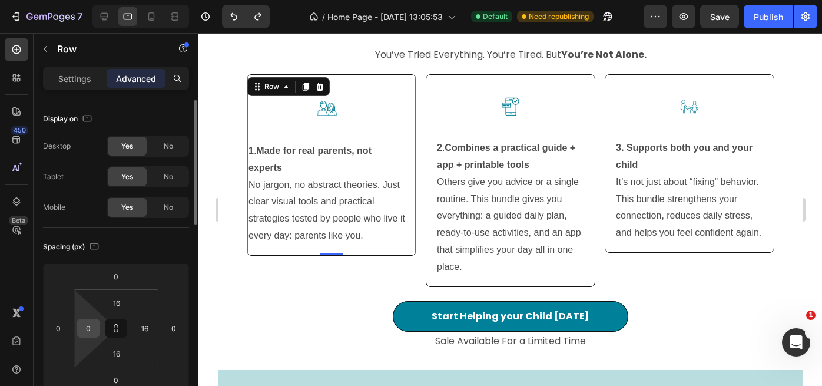
click at [87, 327] on input "0" at bounding box center [88, 328] width 18 height 18
type input "16"
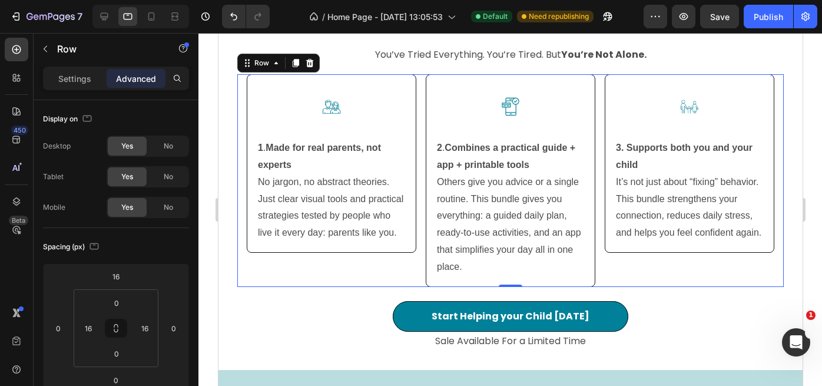
click at [246, 271] on div "Image 1 . Made for real parents, not experts No jargon, no abstract theories. J…" at bounding box center [510, 180] width 546 height 213
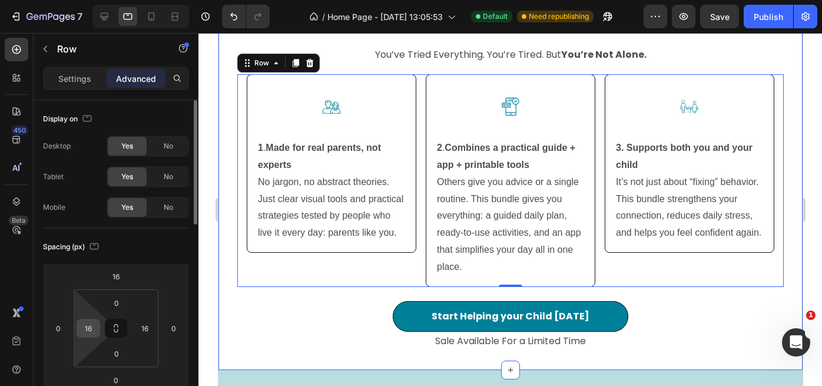
click at [94, 325] on input "16" at bounding box center [88, 328] width 18 height 18
type input "0"
click at [89, 0] on html "7 / Home Page - Aug 21, 13:05:53 Default Need republishing Preview Save Publish…" at bounding box center [411, 0] width 822 height 0
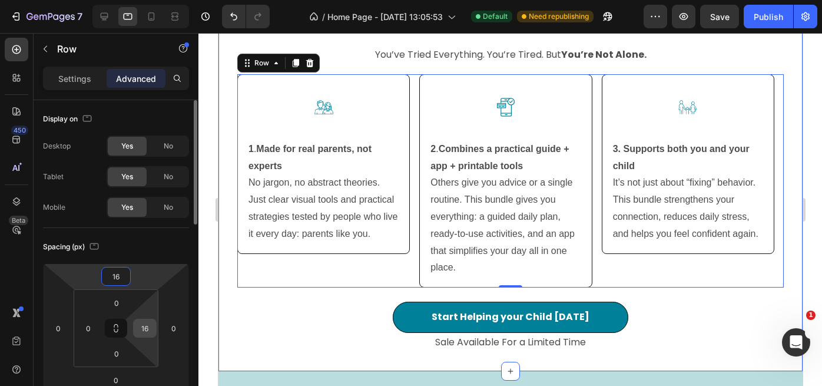
click at [148, 327] on input "16" at bounding box center [145, 328] width 18 height 18
type input "0"
click at [165, 0] on html "7 / Home Page - Aug 21, 13:05:53 Default Need republishing Preview Save Publish…" at bounding box center [411, 0] width 822 height 0
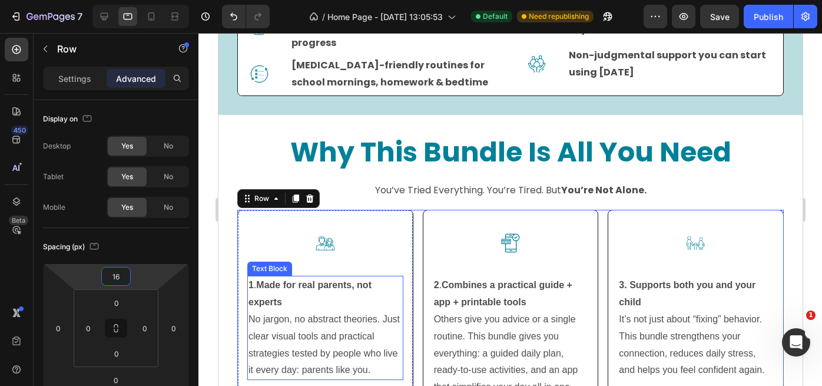
scroll to position [2724, 0]
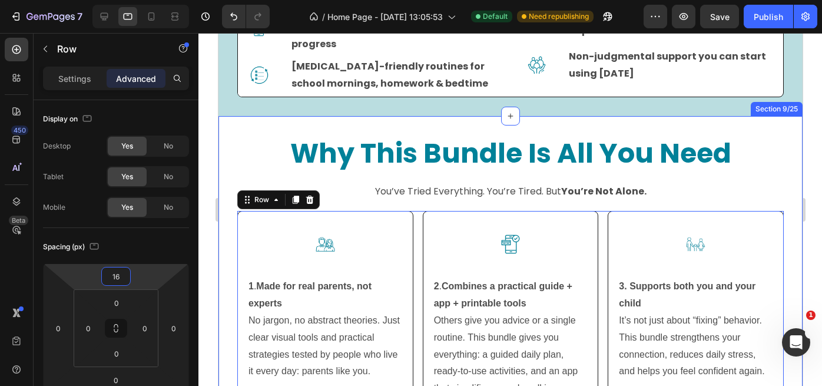
click at [225, 223] on div "Why This Bundle Is All You Need Heading Row You’ve Tried Everything. You’re Tir…" at bounding box center [510, 312] width 584 height 392
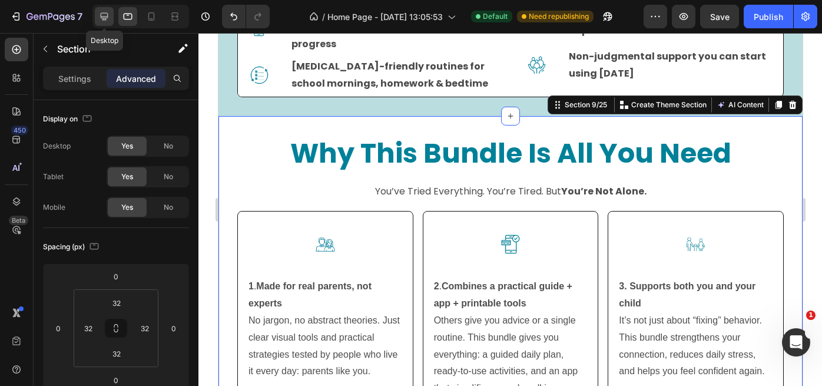
click at [102, 18] on icon at bounding box center [104, 17] width 12 height 12
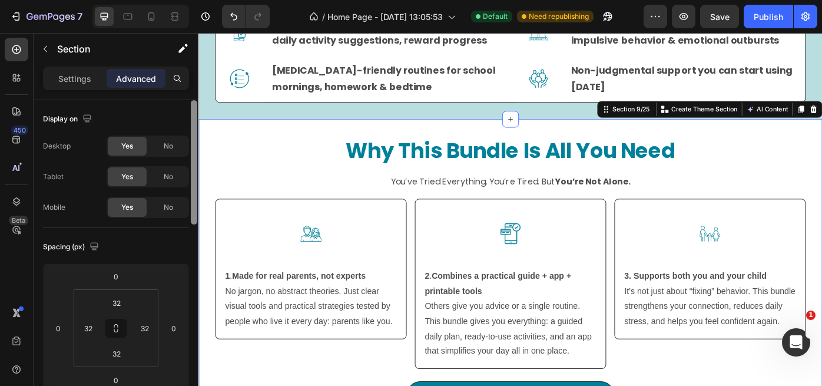
scroll to position [2782, 0]
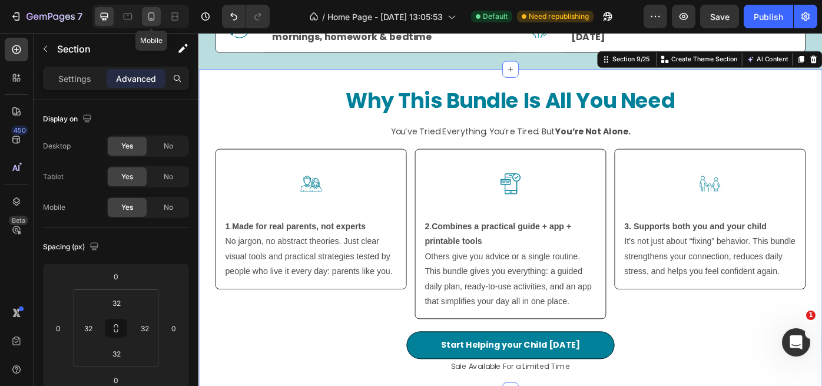
click at [150, 15] on icon at bounding box center [151, 17] width 12 height 12
type input "24"
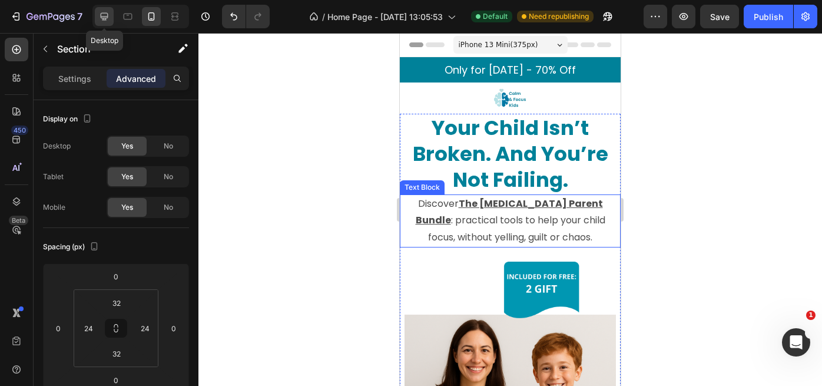
click at [104, 16] on icon at bounding box center [105, 17] width 8 height 8
type input "32"
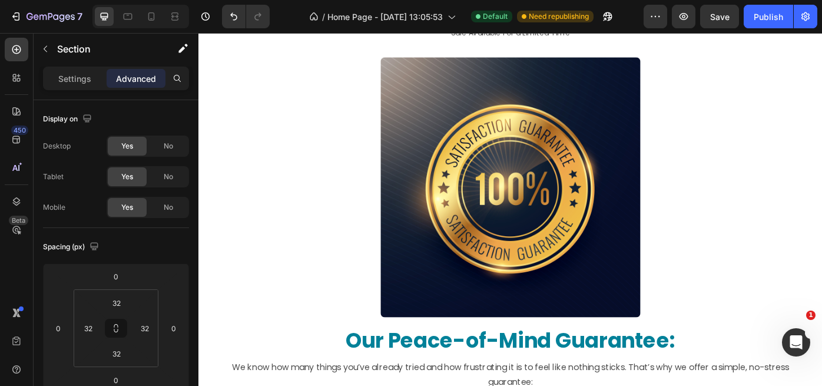
scroll to position [7549, 0]
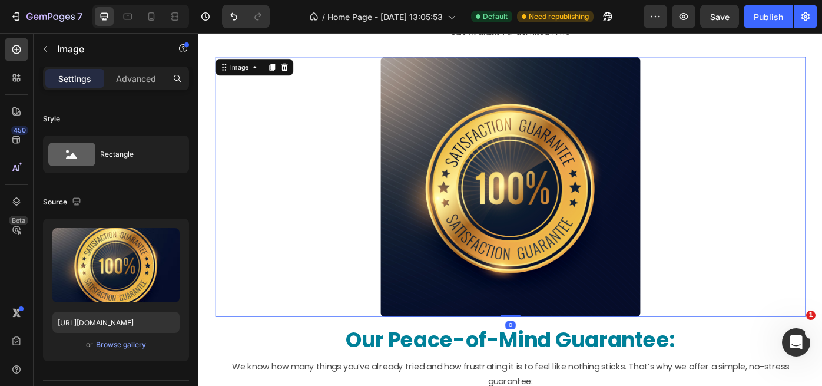
click at [468, 106] on img at bounding box center [552, 207] width 294 height 294
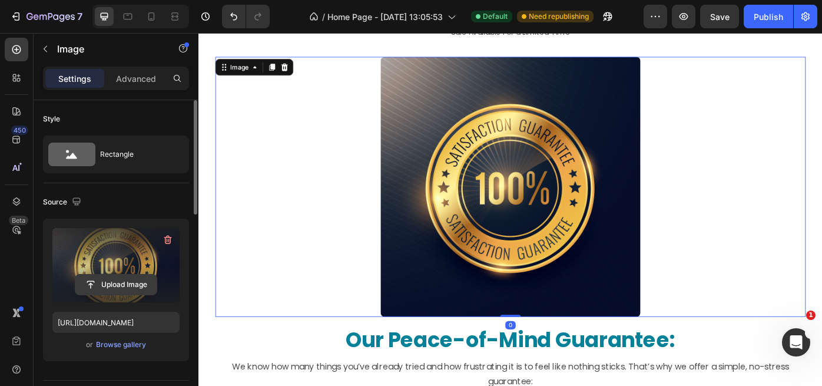
click at [123, 280] on input "file" at bounding box center [115, 284] width 81 height 20
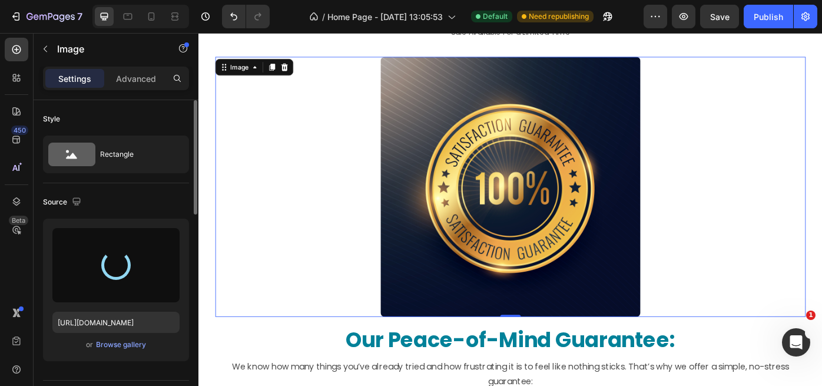
type input "https://cdn.shopify.com/s/files/1/0938/6980/1847/files/gempages_580901048072274…"
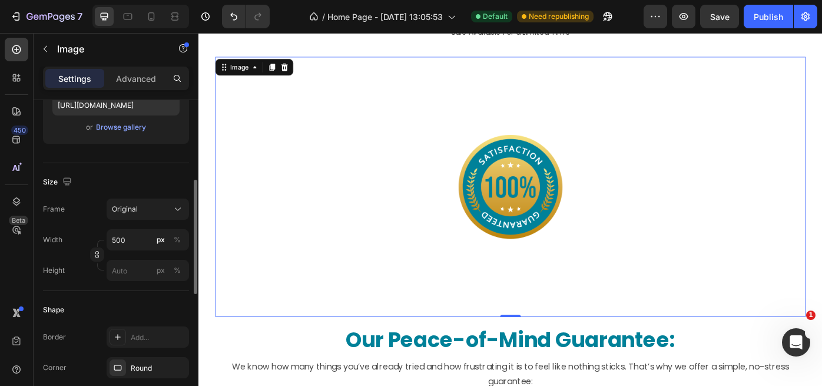
scroll to position [218, 0]
click at [128, 240] on input "500" at bounding box center [148, 238] width 82 height 21
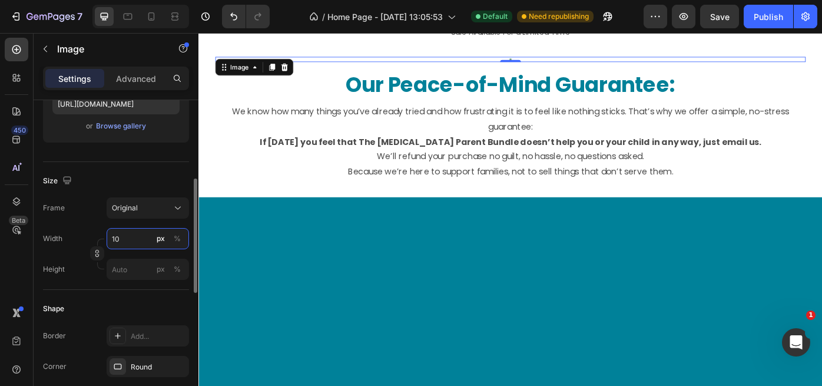
type input "1"
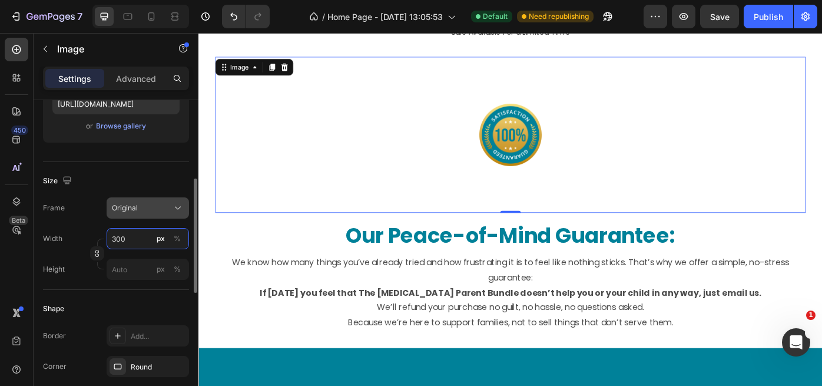
type input "300"
click at [180, 210] on icon at bounding box center [178, 208] width 12 height 12
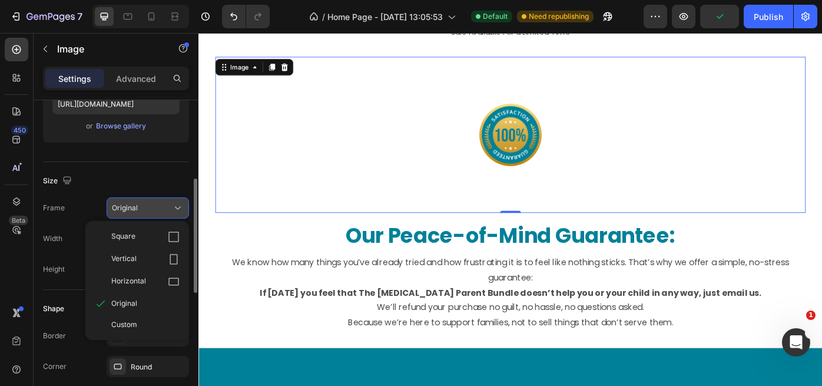
click at [149, 235] on div "Square" at bounding box center [145, 237] width 68 height 12
type input "300"
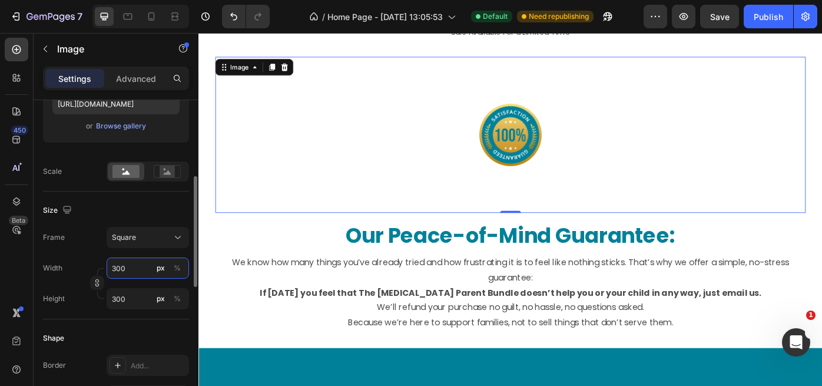
click at [129, 271] on input "300" at bounding box center [148, 267] width 82 height 21
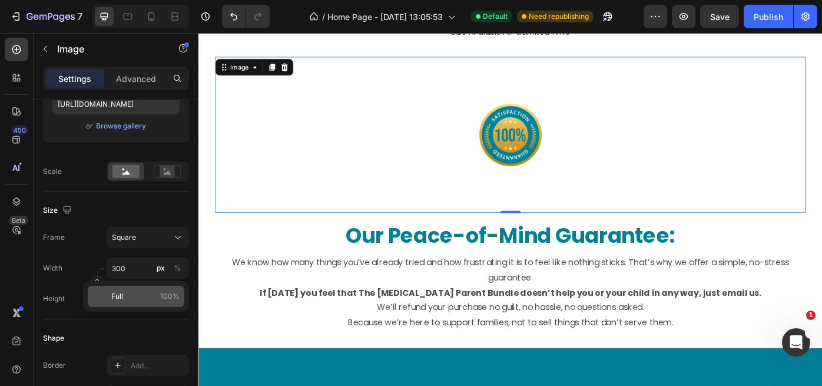
click at [124, 297] on p "Full 100%" at bounding box center [145, 296] width 68 height 11
type input "100"
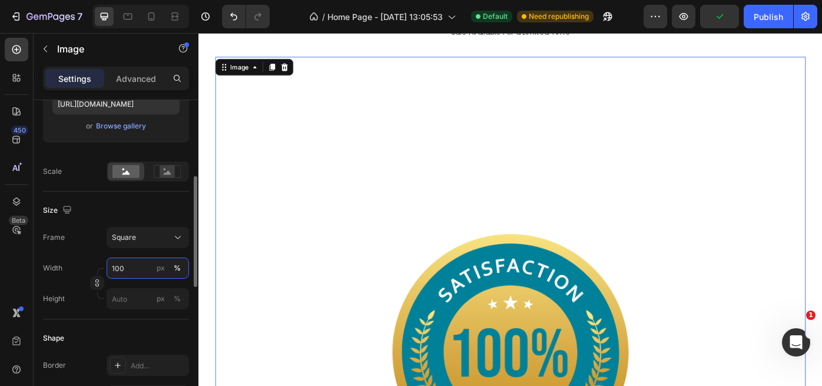
click at [123, 268] on input "100" at bounding box center [148, 267] width 82 height 21
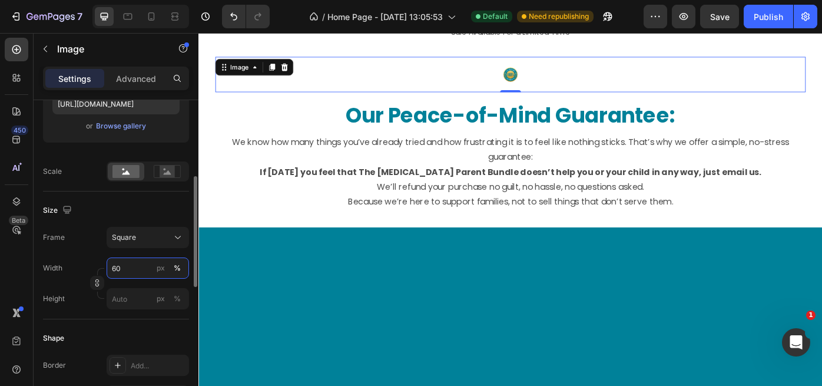
type input "6"
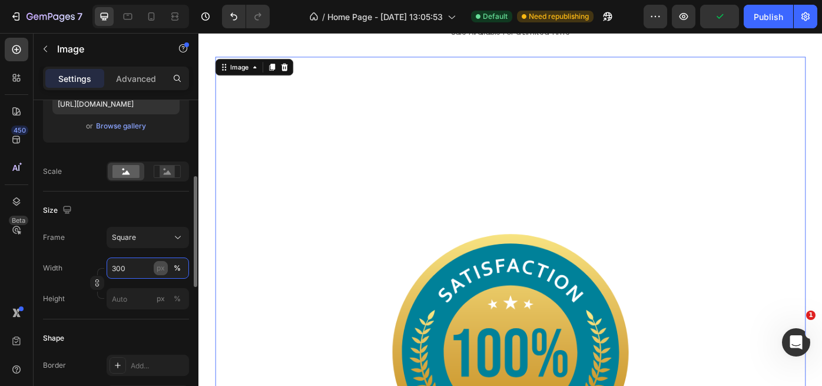
type input "300"
click at [158, 268] on div "px" at bounding box center [161, 268] width 8 height 11
type input "300"
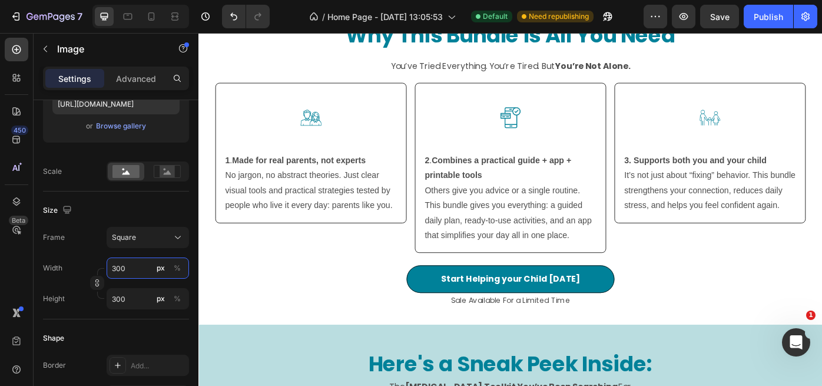
scroll to position [2531, 0]
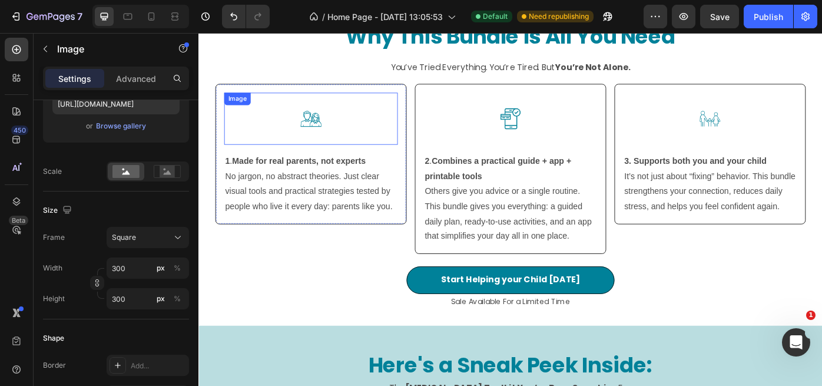
click at [339, 135] on img at bounding box center [325, 130] width 59 height 59
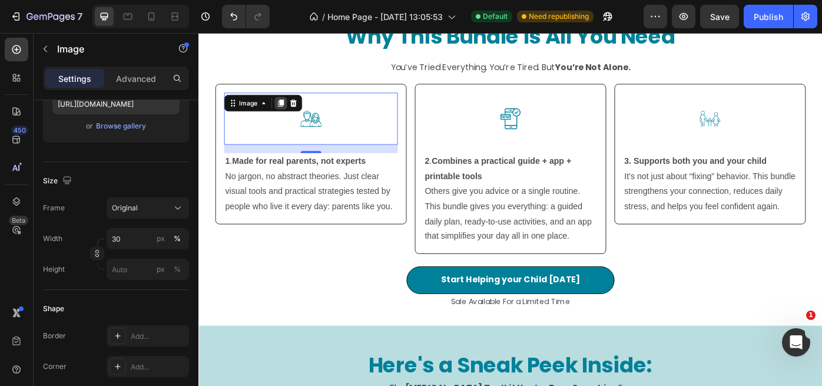
click at [291, 116] on icon at bounding box center [292, 113] width 6 height 8
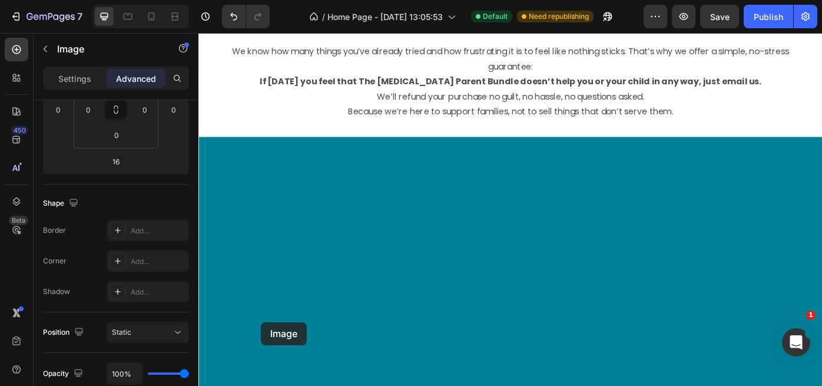
scroll to position [7520, 0]
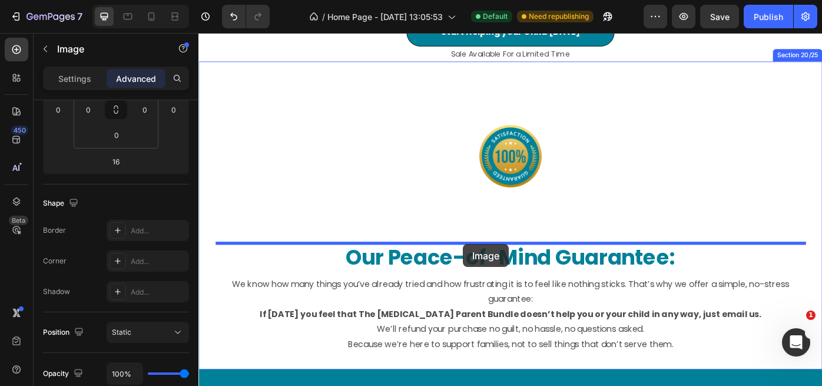
drag, startPoint x: 245, startPoint y: 161, endPoint x: 498, endPoint y: 272, distance: 276.3
type input "0"
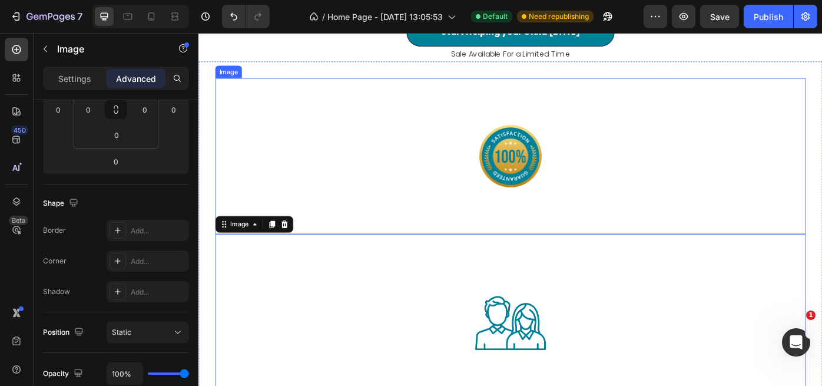
click at [561, 167] on img at bounding box center [551, 172] width 177 height 177
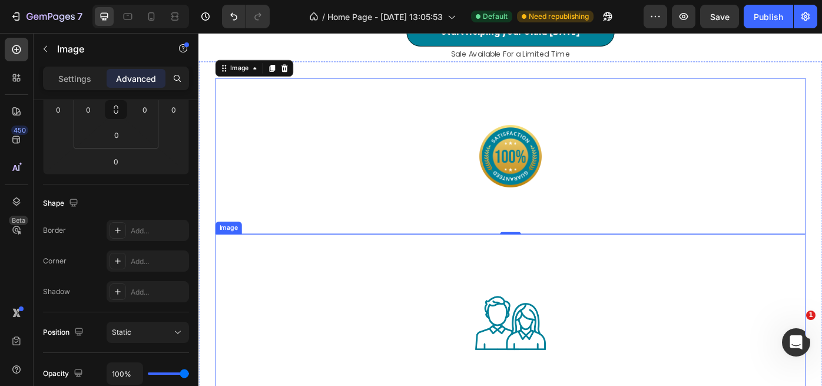
click at [349, 333] on div at bounding box center [551, 361] width 669 height 201
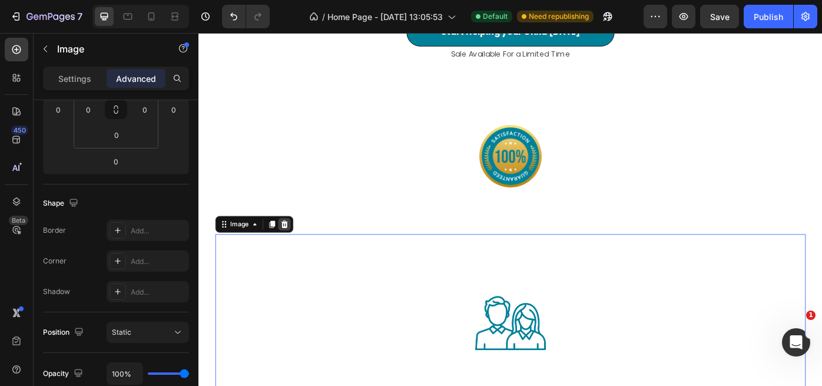
click at [299, 251] on icon at bounding box center [295, 249] width 9 height 9
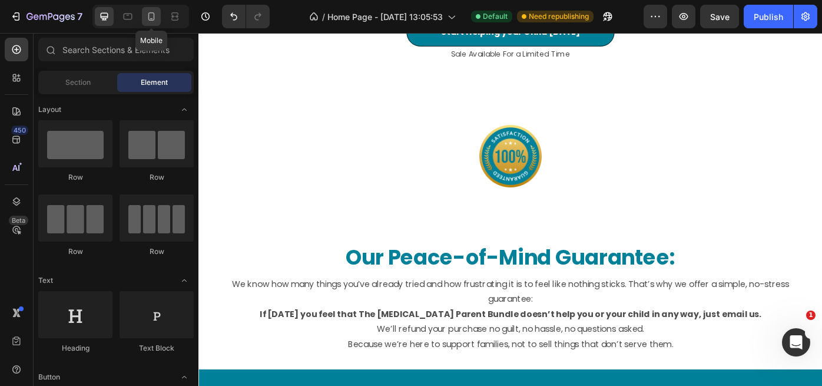
click at [150, 19] on icon at bounding box center [151, 17] width 12 height 12
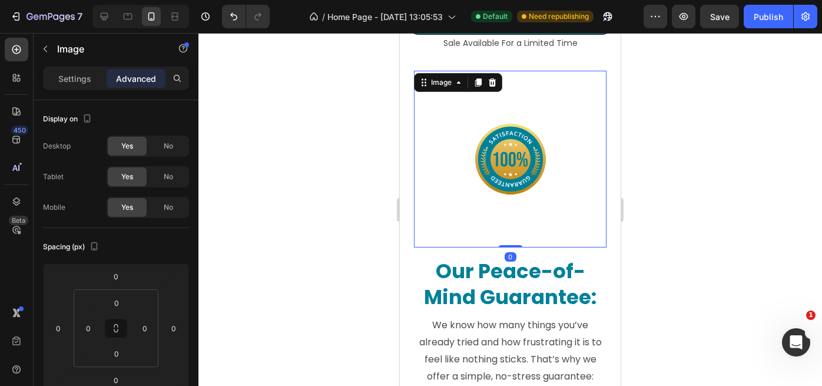
click at [539, 115] on img at bounding box center [510, 159] width 177 height 177
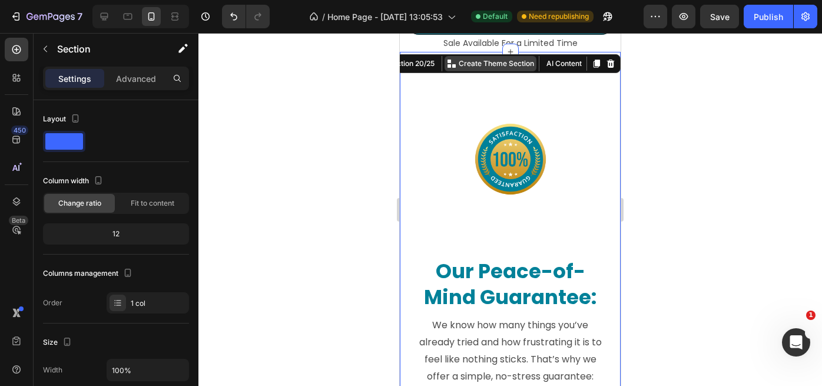
click at [456, 60] on div "Image Our Peace-of-Mind Guarantee: Heading We know how many things you’ve alrea…" at bounding box center [510, 296] width 221 height 489
click at [146, 83] on p "Advanced" at bounding box center [136, 78] width 40 height 12
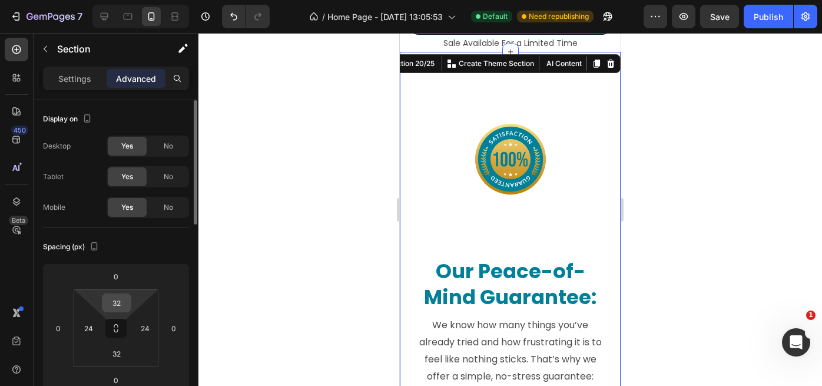
click at [120, 303] on input "32" at bounding box center [117, 303] width 24 height 18
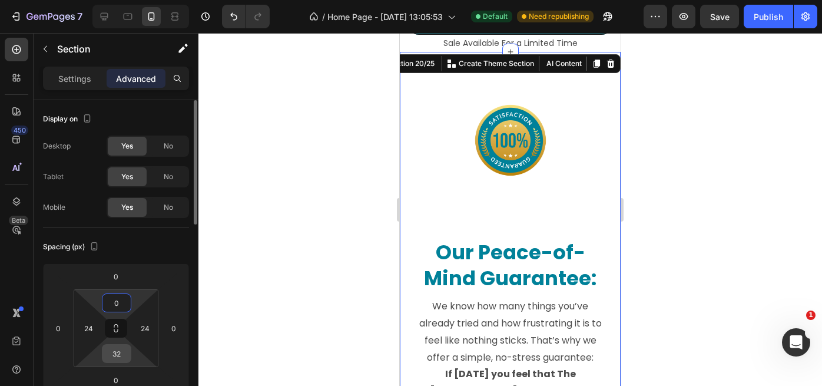
type input "0"
click at [124, 354] on input "32" at bounding box center [117, 353] width 24 height 18
type input "0"
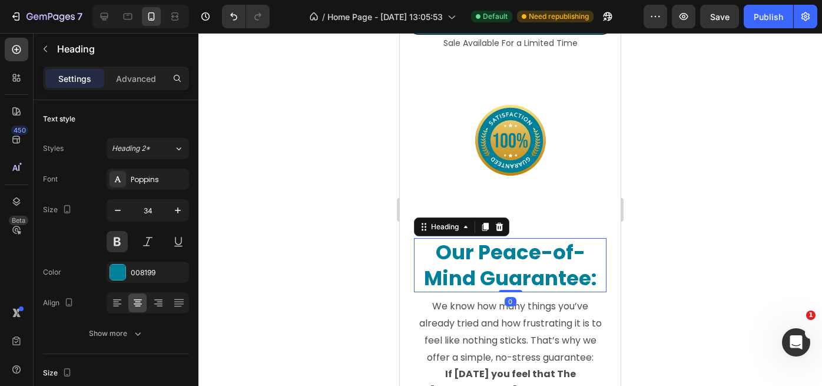
click at [520, 244] on h2 "Our Peace-of-Mind Guarantee:" at bounding box center [510, 265] width 193 height 54
click at [144, 77] on p "Advanced" at bounding box center [136, 78] width 40 height 12
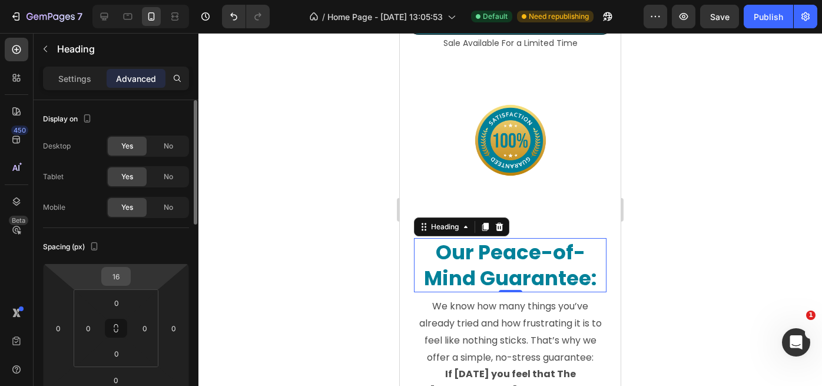
click at [120, 279] on input "16" at bounding box center [116, 276] width 24 height 18
type input "0"
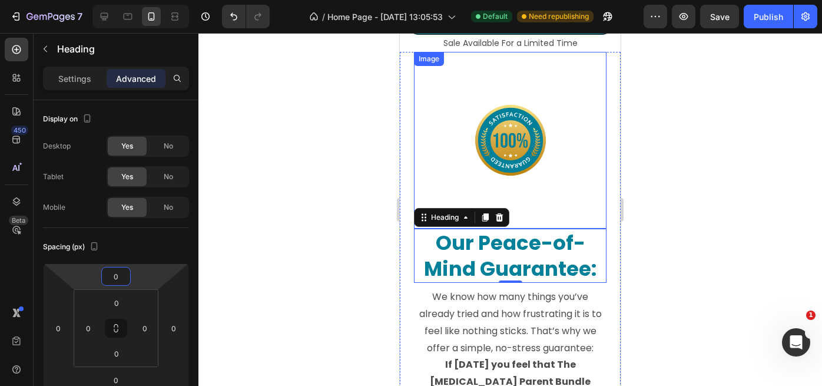
click at [691, 195] on div at bounding box center [510, 209] width 624 height 353
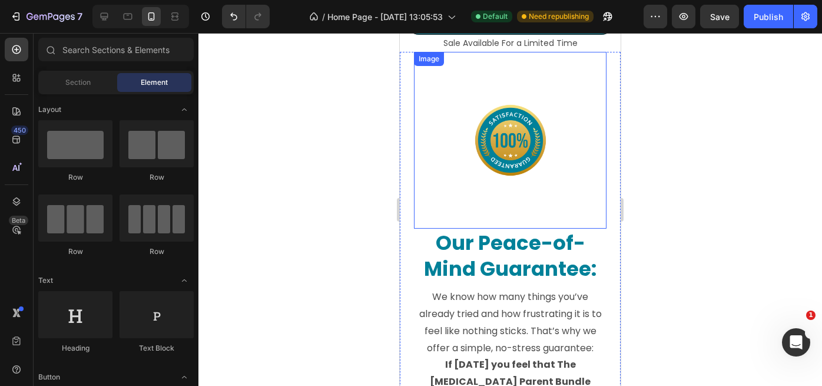
click at [691, 195] on div at bounding box center [510, 209] width 624 height 353
click at [434, 138] on img at bounding box center [510, 140] width 177 height 177
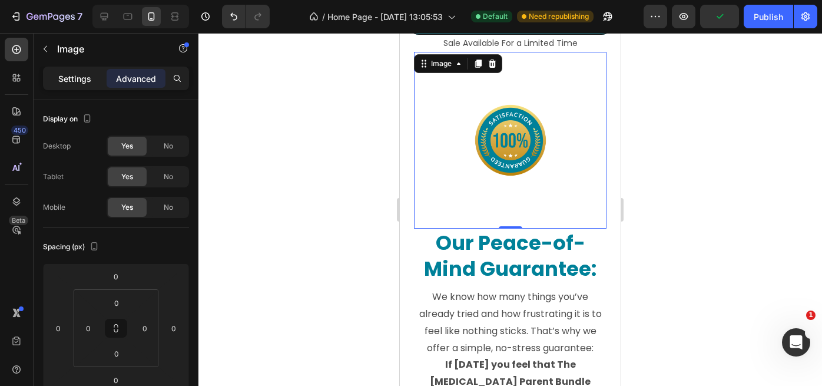
click at [81, 77] on p "Settings" at bounding box center [74, 78] width 33 height 12
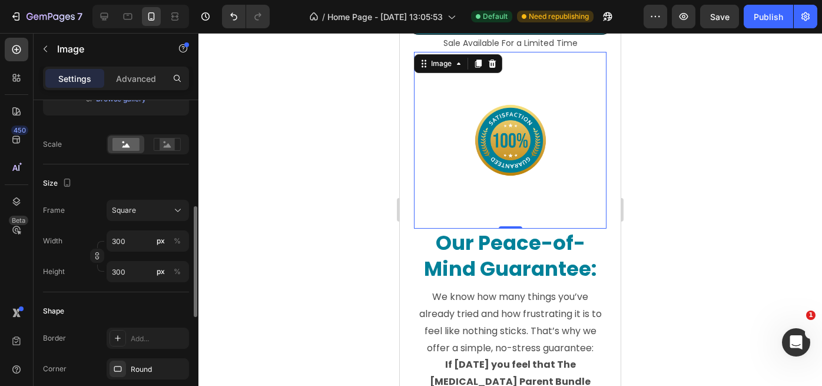
scroll to position [236, 0]
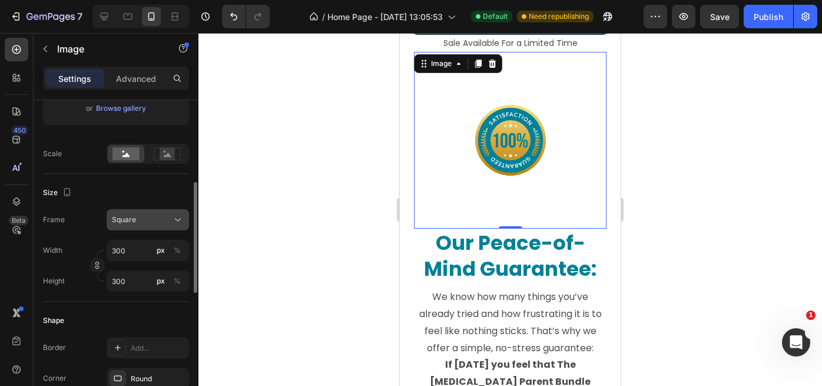
click at [175, 222] on icon at bounding box center [178, 220] width 12 height 12
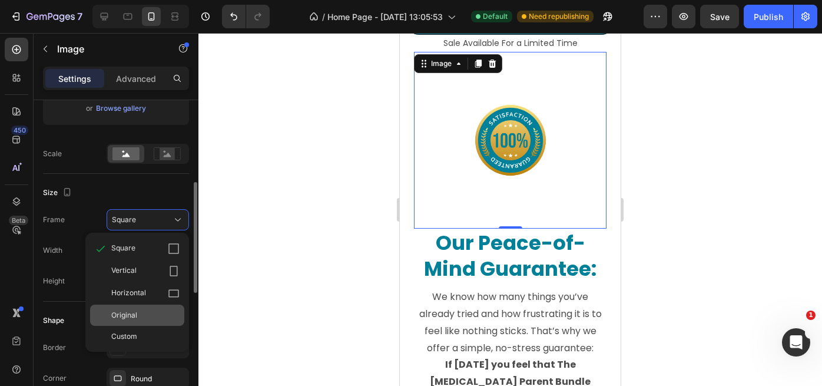
click at [138, 313] on div "Original" at bounding box center [145, 315] width 68 height 11
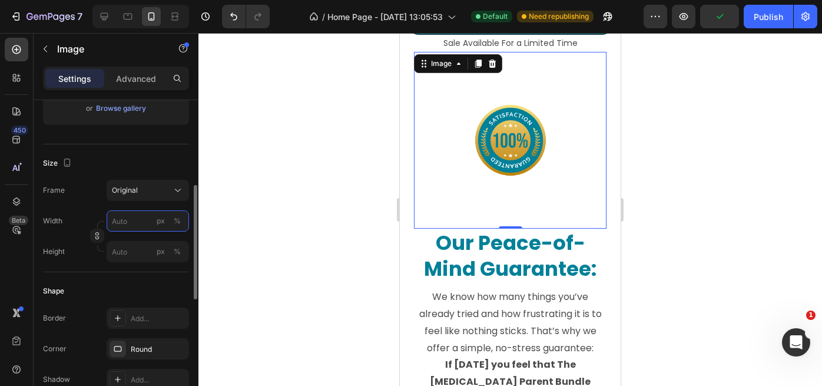
click at [129, 221] on input "px %" at bounding box center [148, 220] width 82 height 21
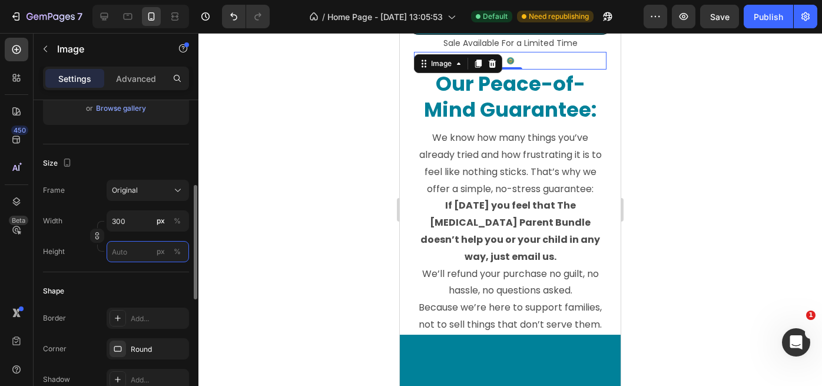
click at [131, 253] on input "px %" at bounding box center [148, 251] width 82 height 21
click at [132, 222] on input "30" at bounding box center [148, 220] width 82 height 21
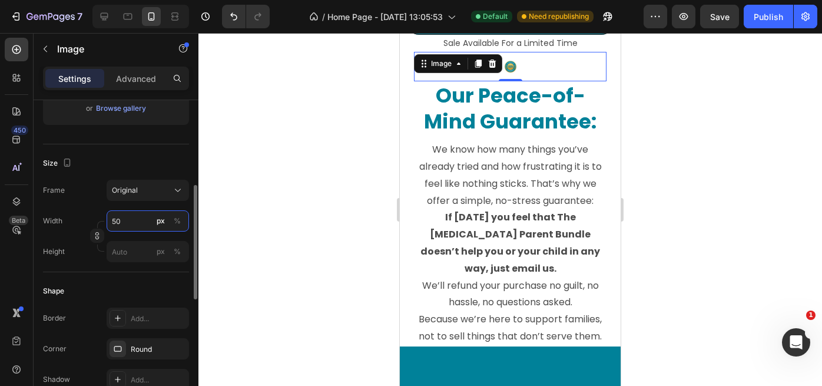
type input "5"
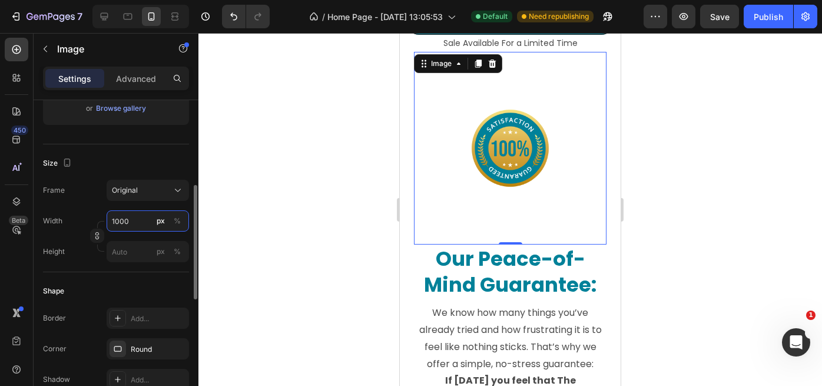
click at [124, 220] on input "1000" at bounding box center [148, 220] width 82 height 21
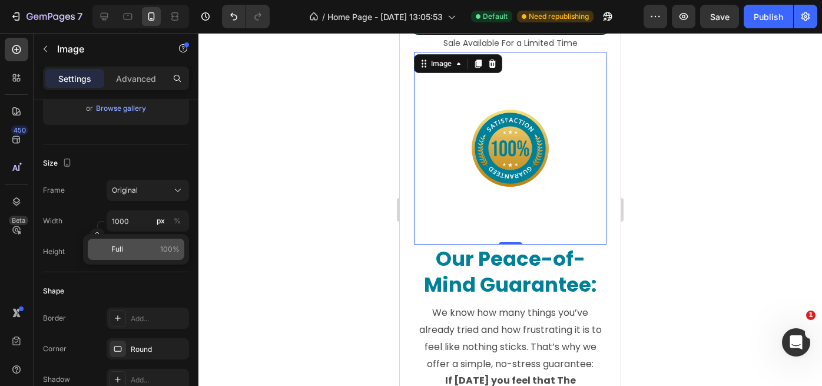
click at [120, 253] on span "Full" at bounding box center [117, 249] width 12 height 11
type input "100"
click at [734, 234] on div at bounding box center [510, 209] width 624 height 353
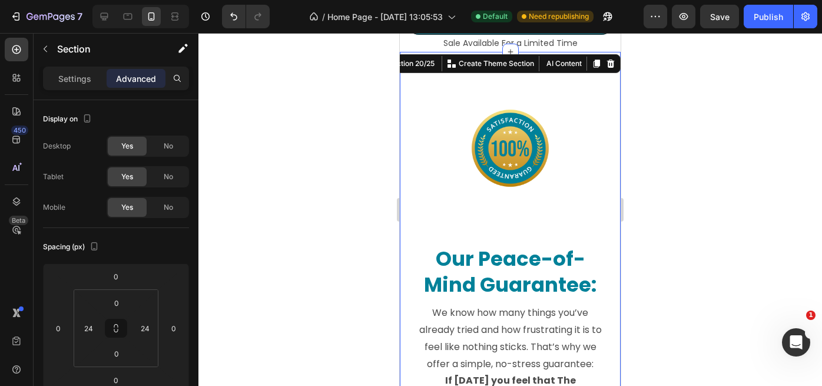
click at [610, 123] on div "Image Our Peace-of-Mind Guarantee: Heading We know how many things you’ve alrea…" at bounding box center [510, 281] width 221 height 458
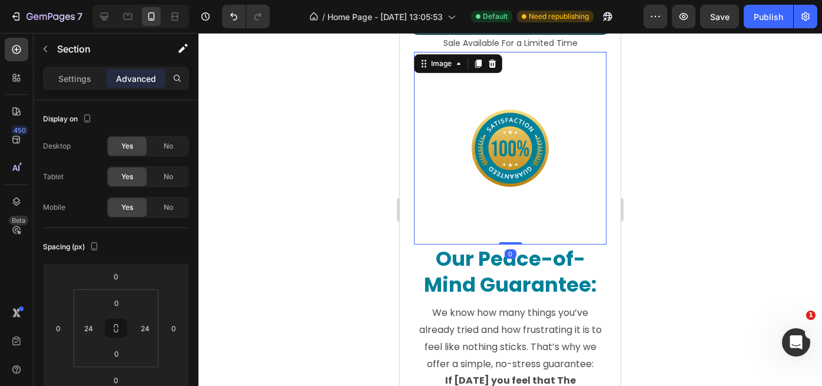
click at [450, 120] on img at bounding box center [510, 148] width 193 height 193
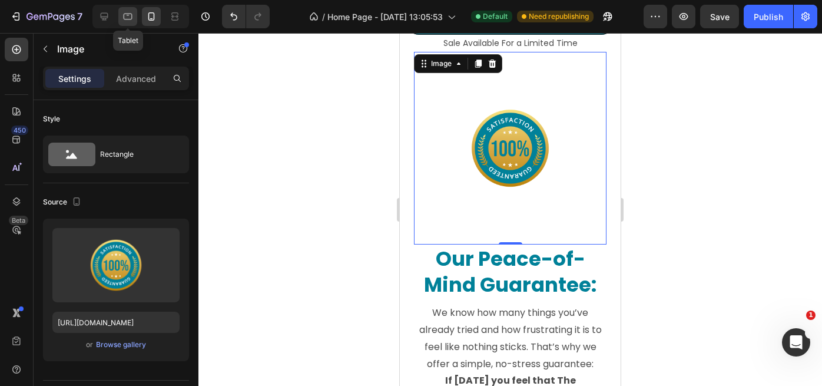
click at [125, 20] on icon at bounding box center [128, 17] width 12 height 12
type input "300"
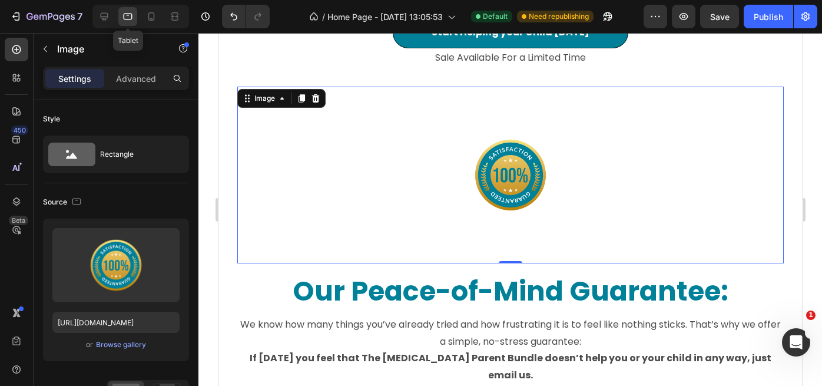
scroll to position [7533, 0]
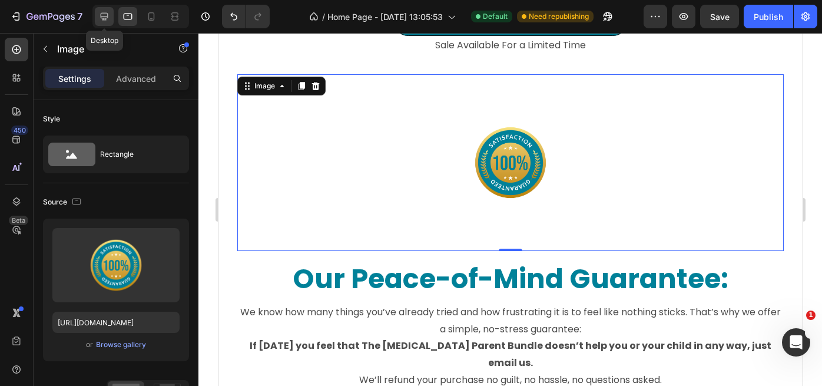
click at [101, 19] on icon at bounding box center [104, 17] width 12 height 12
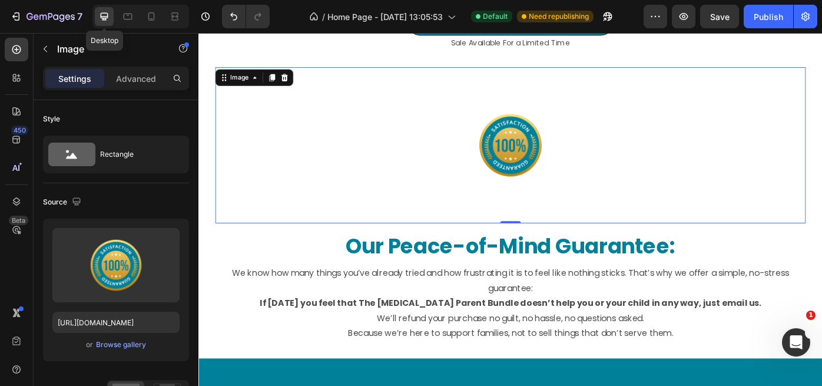
scroll to position [7530, 0]
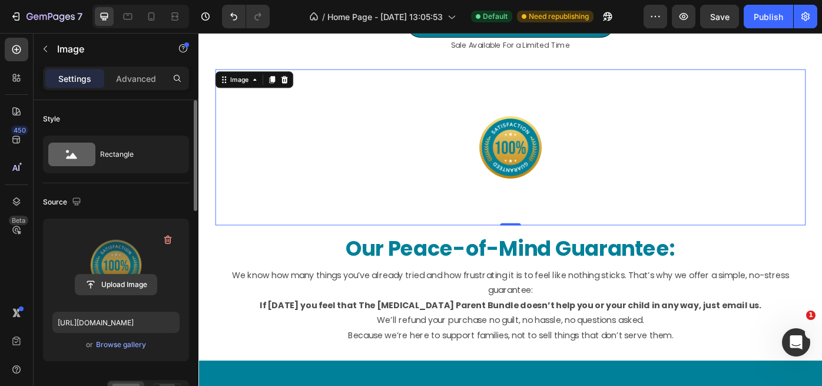
click at [124, 283] on input "file" at bounding box center [115, 284] width 81 height 20
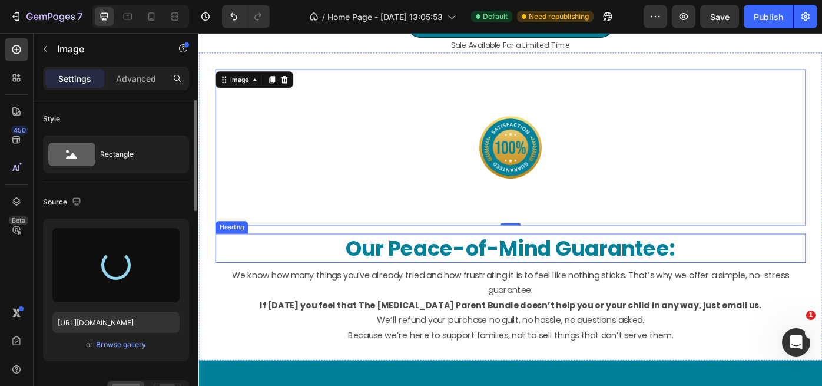
type input "https://cdn.shopify.com/s/files/1/0938/6980/1847/files/gempages_580901048072274…"
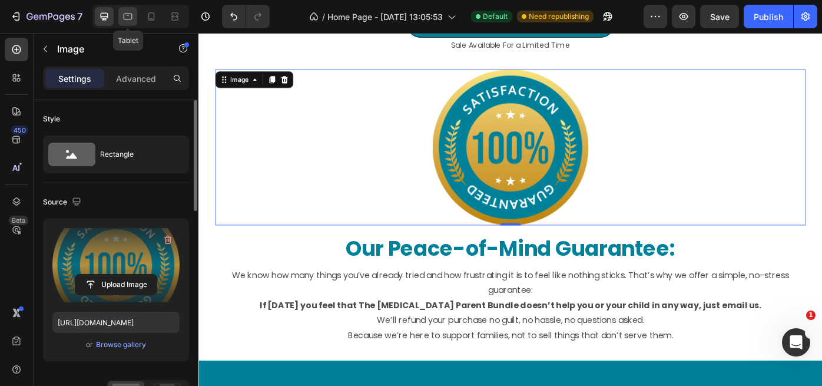
click at [127, 14] on icon at bounding box center [128, 17] width 9 height 6
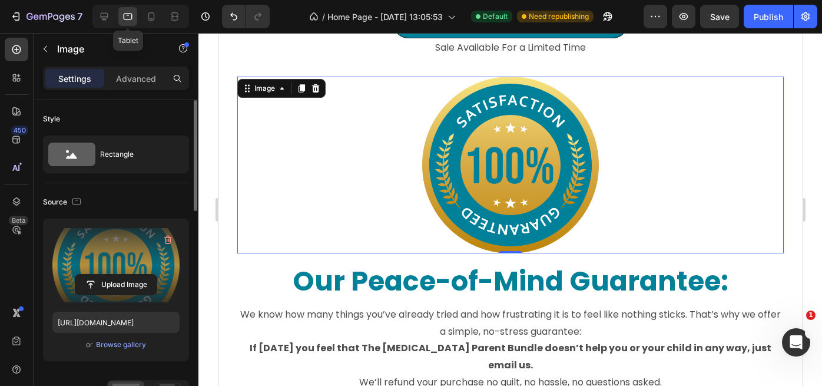
scroll to position [7533, 0]
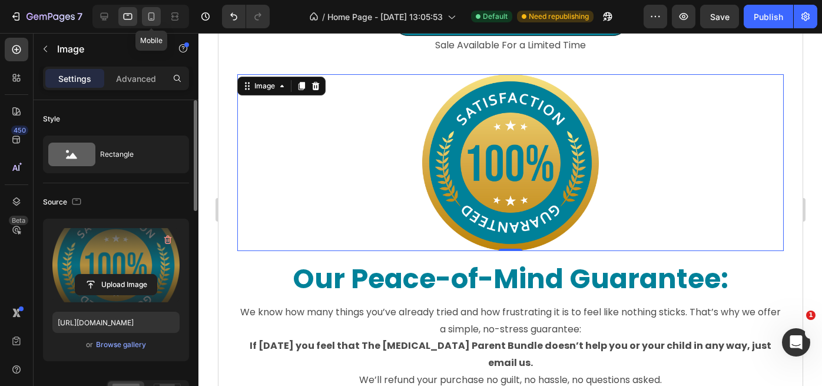
click at [151, 19] on icon at bounding box center [151, 16] width 6 height 8
type input "100"
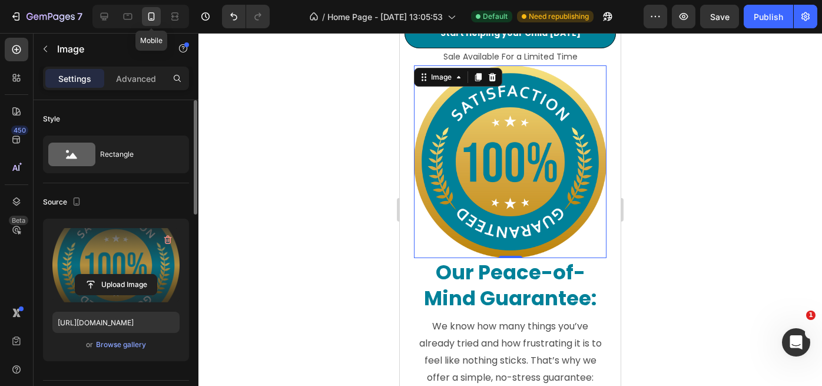
scroll to position [7498, 0]
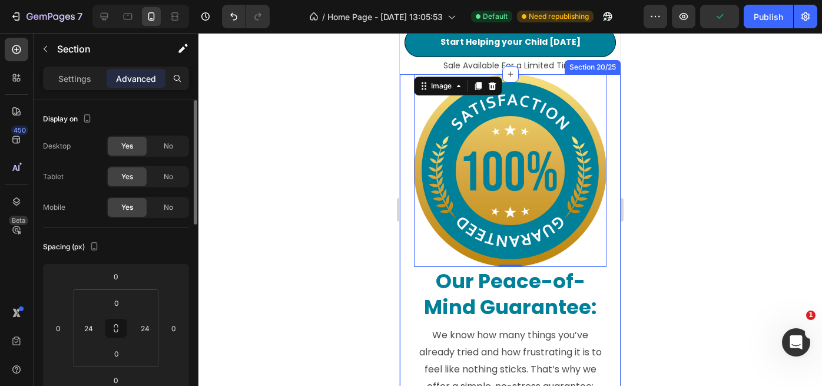
click at [611, 289] on div "Image 0 Our Peace-of-Mind Guarantee: Heading We know how many things you’ve alr…" at bounding box center [510, 303] width 221 height 458
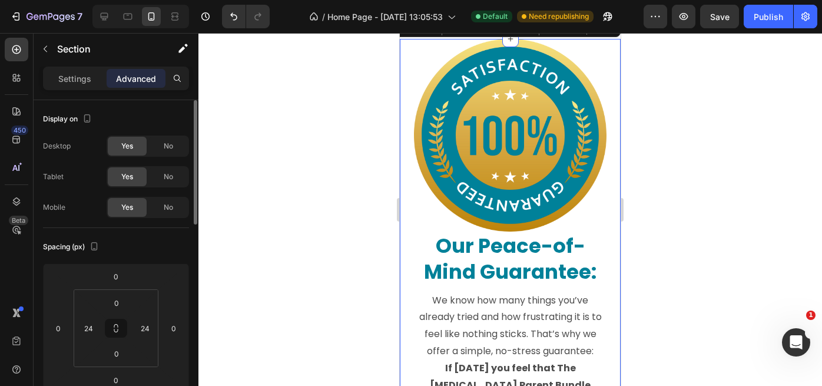
scroll to position [7473, 0]
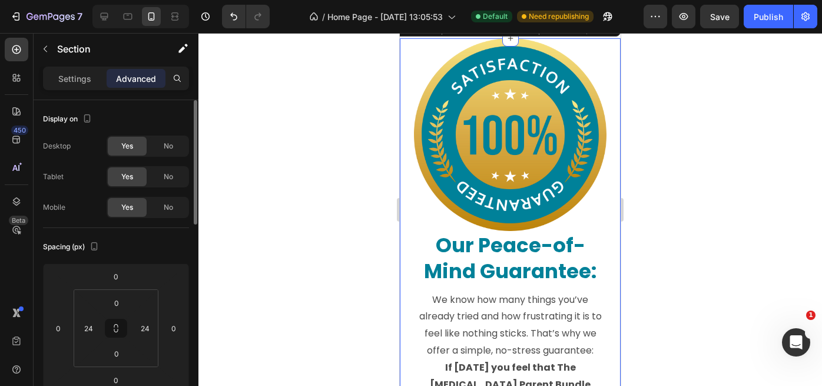
click at [679, 233] on div at bounding box center [510, 209] width 624 height 353
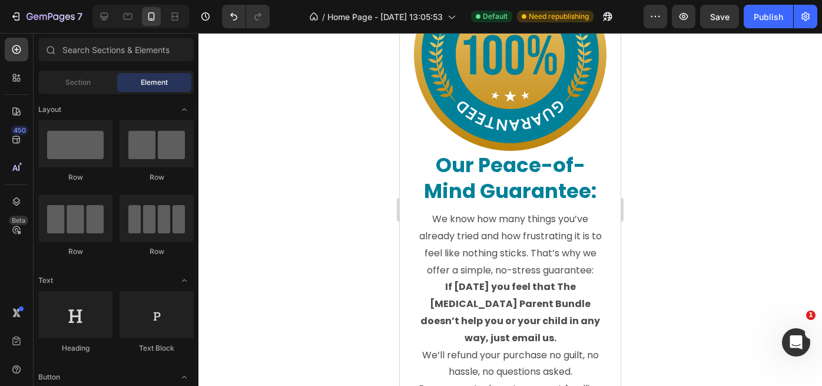
scroll to position [7597, 0]
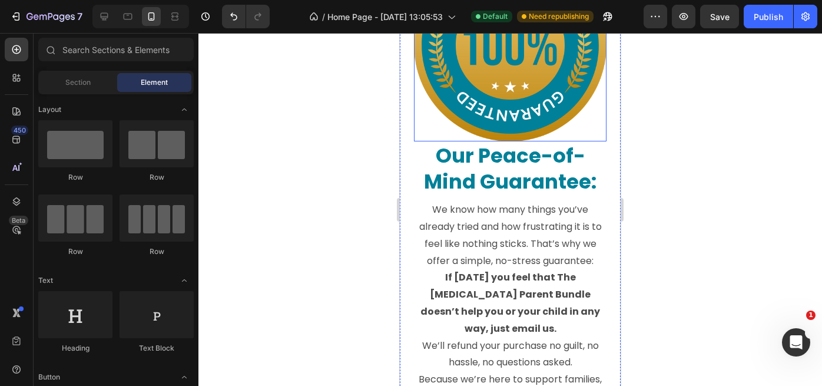
click at [523, 141] on img at bounding box center [510, 45] width 193 height 193
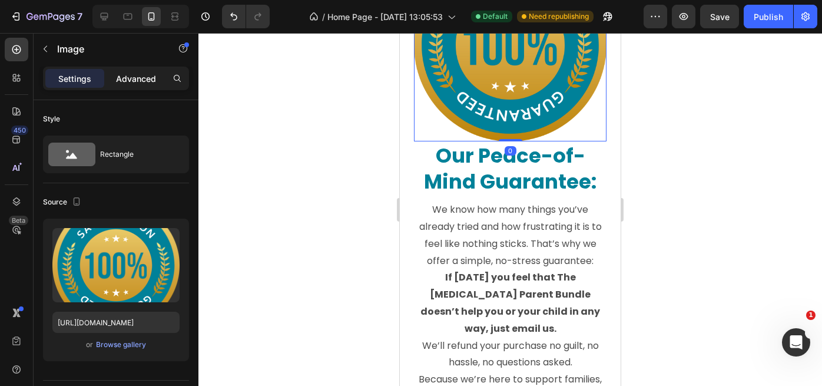
click at [130, 73] on p "Advanced" at bounding box center [136, 78] width 40 height 12
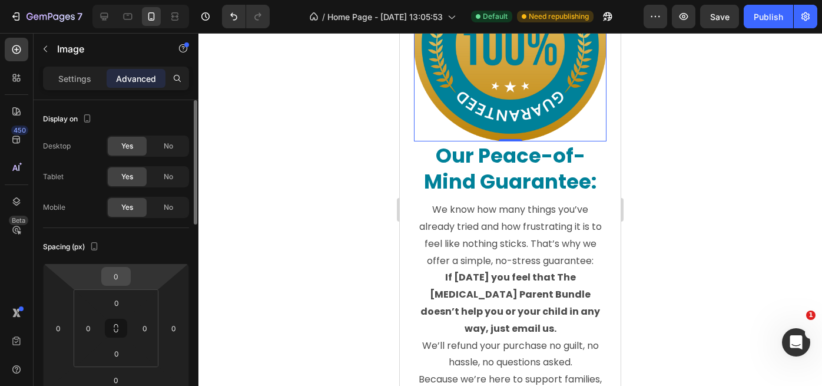
click at [122, 281] on input "0" at bounding box center [116, 276] width 24 height 18
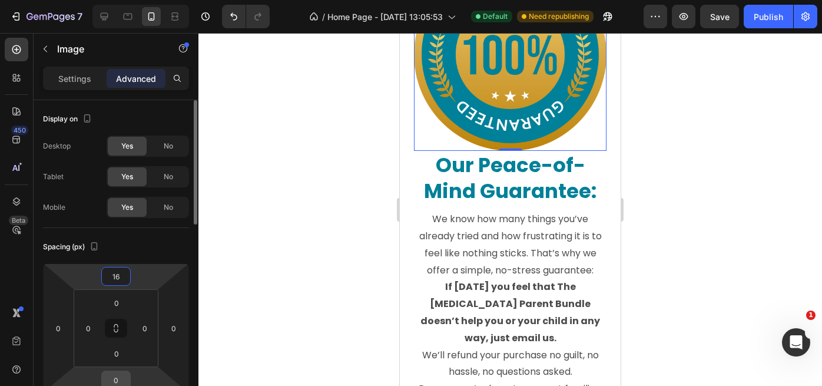
type input "16"
click at [120, 377] on input "0" at bounding box center [116, 380] width 24 height 18
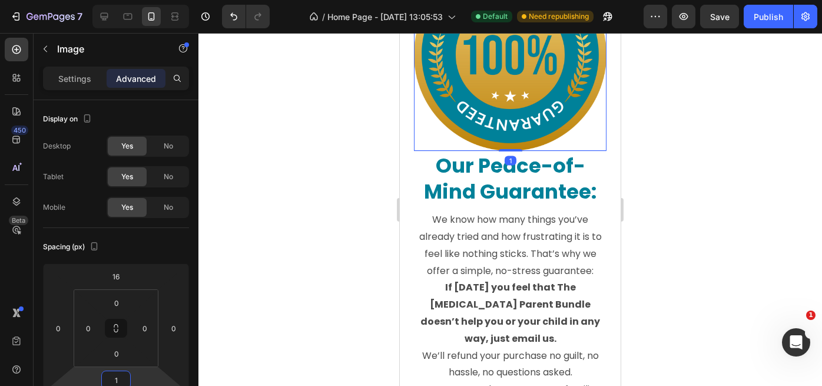
type input "16"
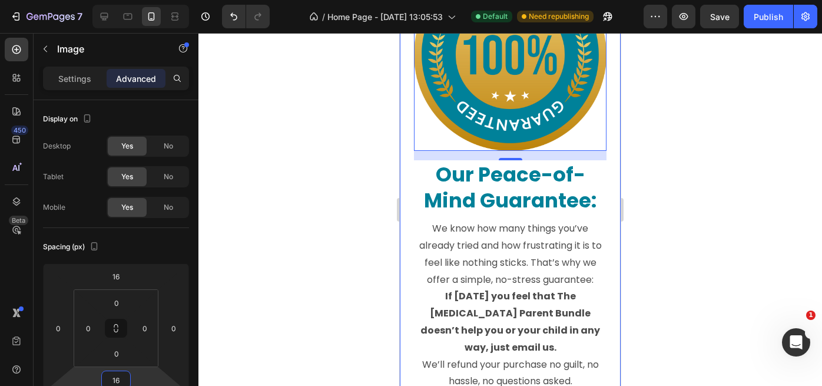
click at [412, 330] on div "Image 16 Our Peace-of-Mind Guarantee: Heading We know how many things you’ve al…" at bounding box center [510, 187] width 221 height 476
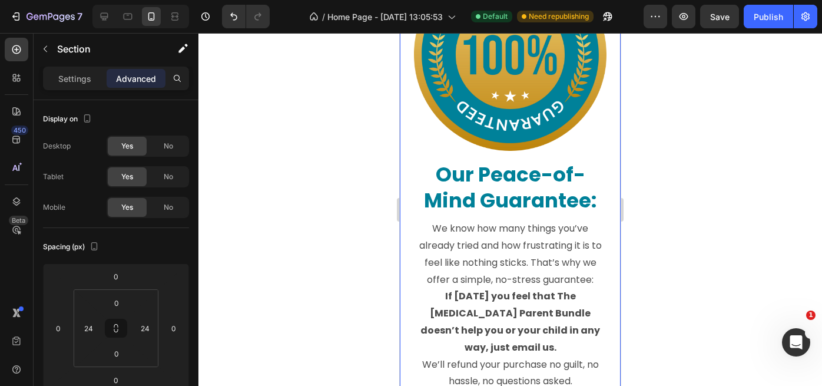
click at [672, 216] on div at bounding box center [510, 209] width 624 height 353
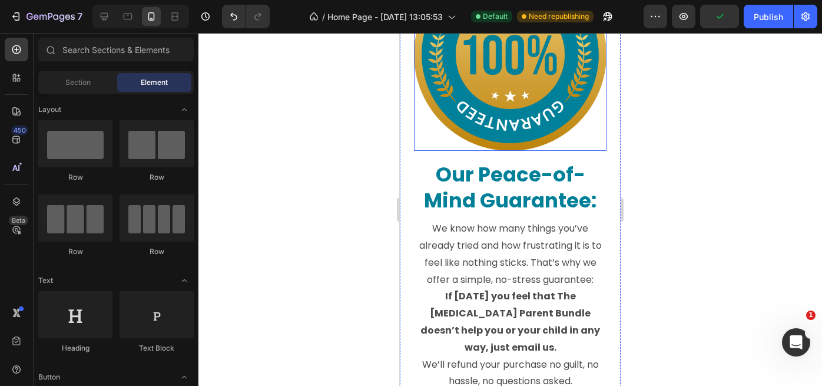
click at [541, 151] on img at bounding box center [510, 54] width 193 height 193
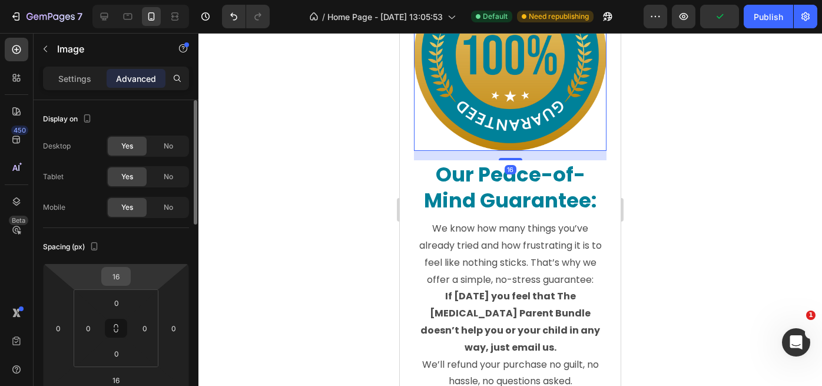
click at [120, 277] on input "16" at bounding box center [116, 276] width 24 height 18
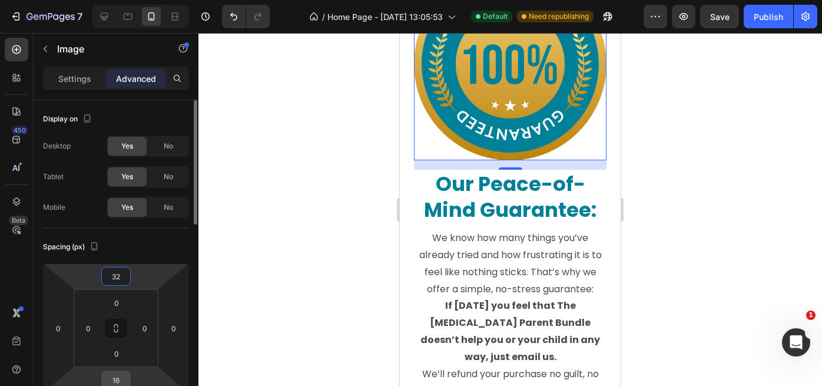
type input "32"
click at [124, 375] on input "16" at bounding box center [116, 380] width 24 height 18
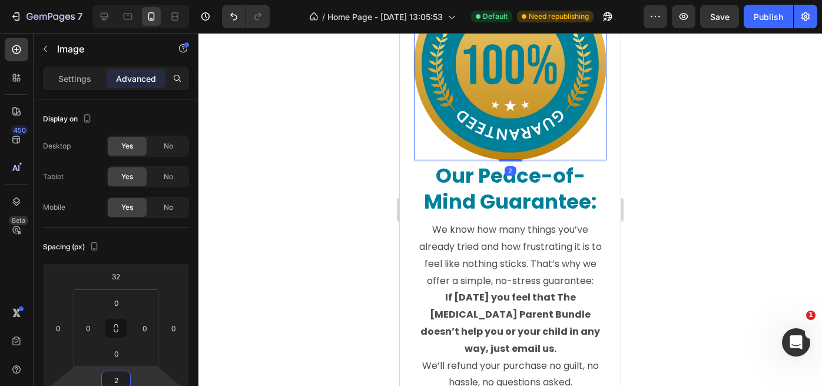
type input "24"
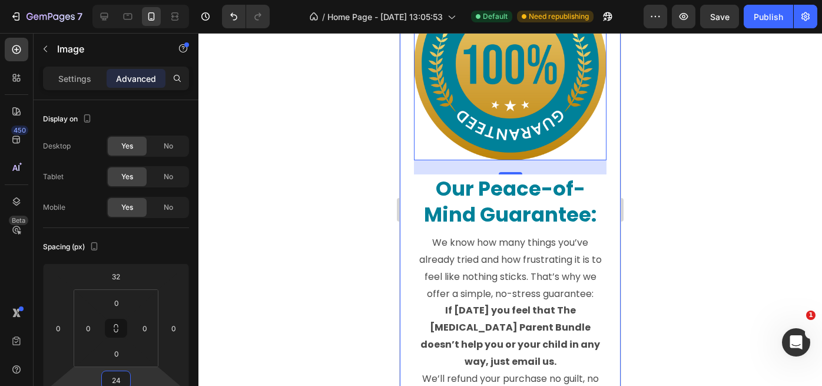
click at [409, 342] on div "Image 24 Our Peace-of-Mind Guarantee: Heading We know how many things you’ve al…" at bounding box center [510, 194] width 221 height 490
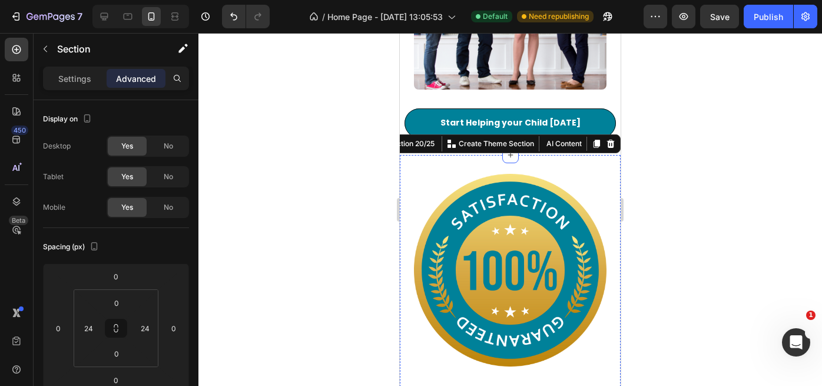
scroll to position [7582, 0]
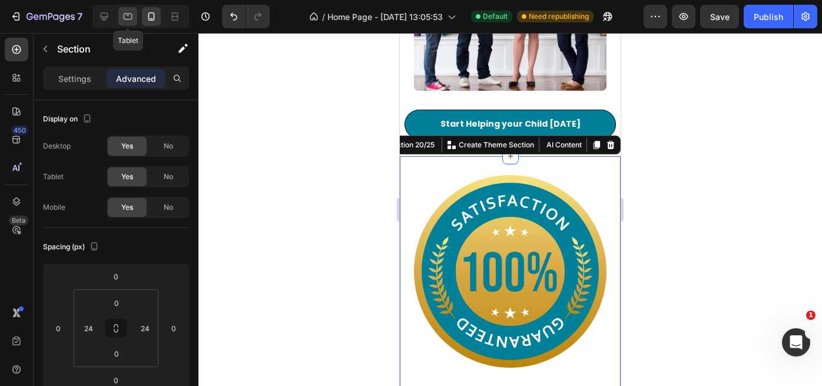
click at [130, 18] on icon at bounding box center [128, 17] width 12 height 12
type input "32"
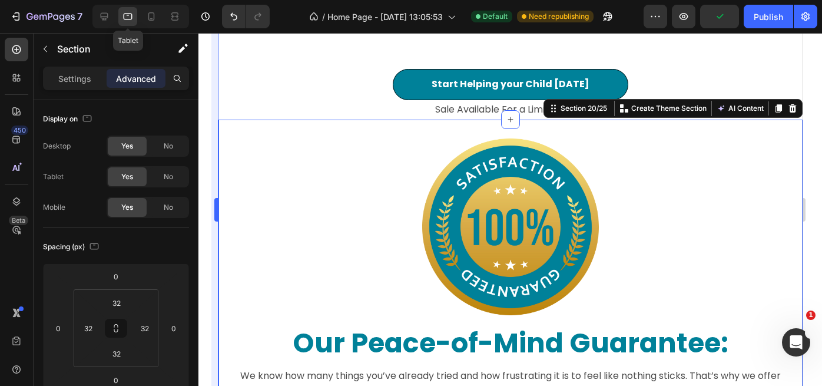
scroll to position [7553, 0]
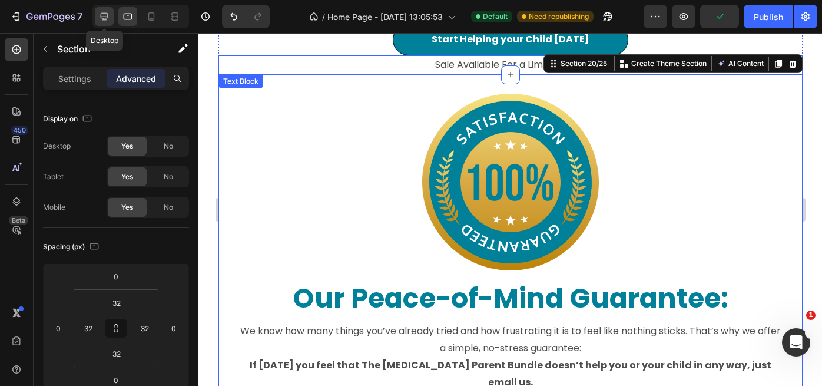
click at [105, 19] on icon at bounding box center [105, 17] width 8 height 8
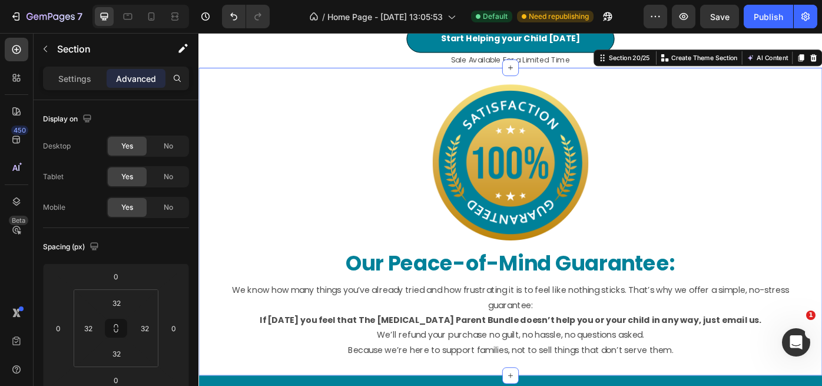
scroll to position [7552, 0]
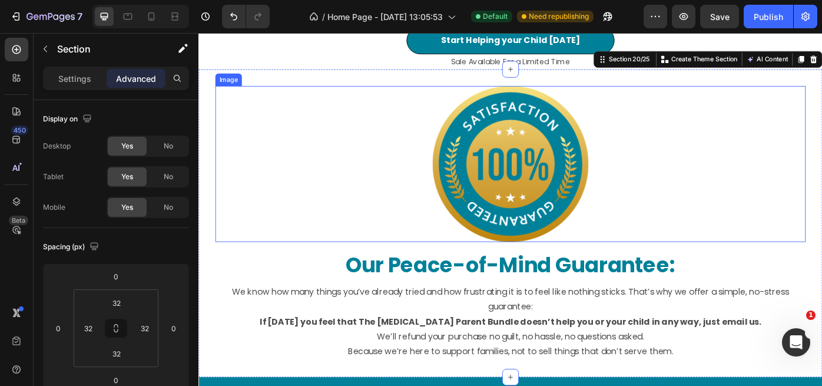
click at [574, 259] on img at bounding box center [551, 181] width 177 height 177
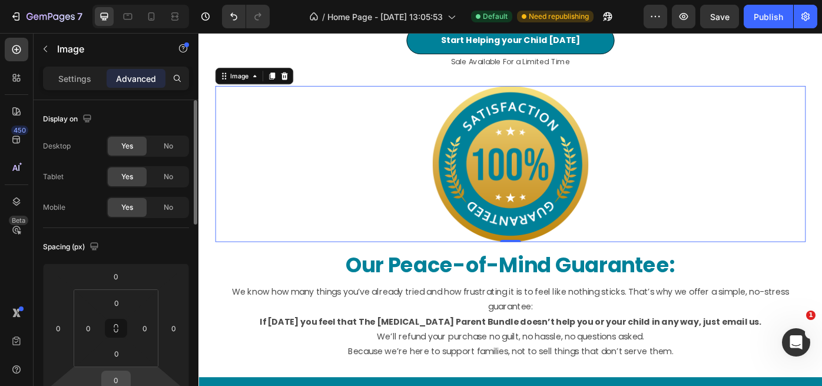
click at [127, 377] on input "0" at bounding box center [116, 380] width 24 height 18
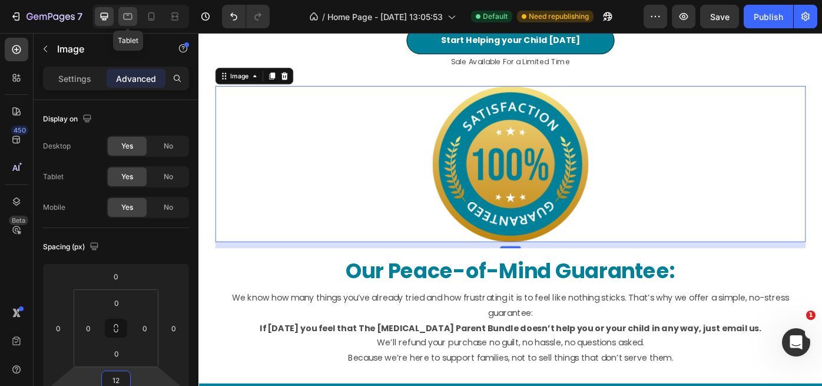
type input "12"
click at [131, 18] on icon at bounding box center [128, 17] width 9 height 6
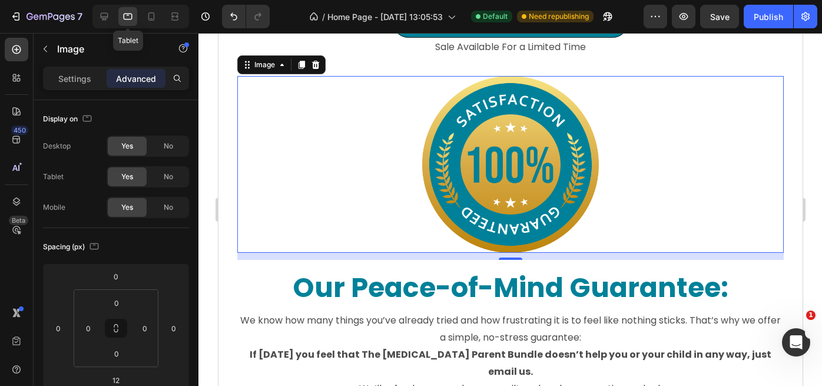
scroll to position [7572, 0]
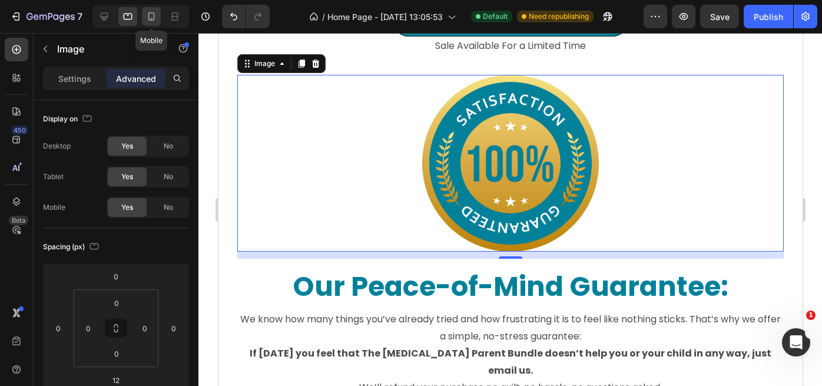
click at [152, 15] on icon at bounding box center [151, 17] width 12 height 12
type input "32"
type input "24"
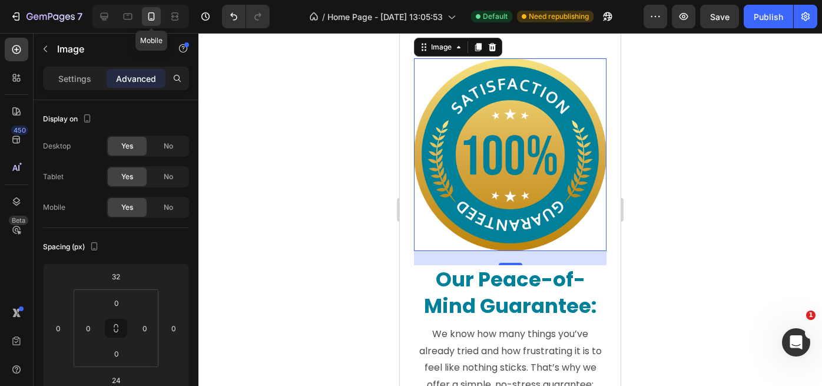
scroll to position [7556, 0]
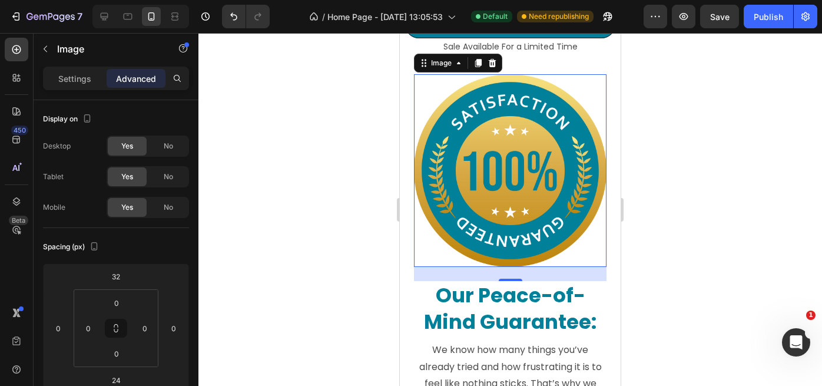
click at [712, 239] on div at bounding box center [510, 209] width 624 height 353
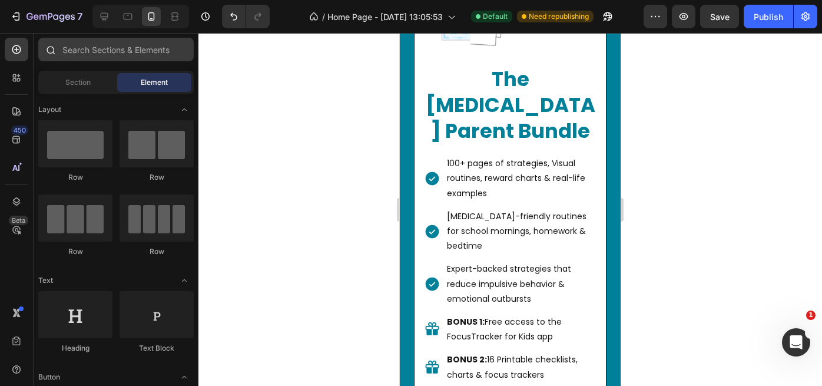
scroll to position [6323, 0]
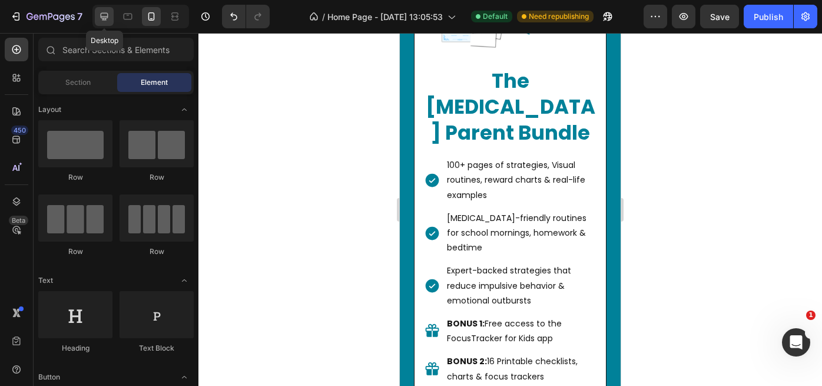
click at [102, 17] on icon at bounding box center [104, 17] width 12 height 12
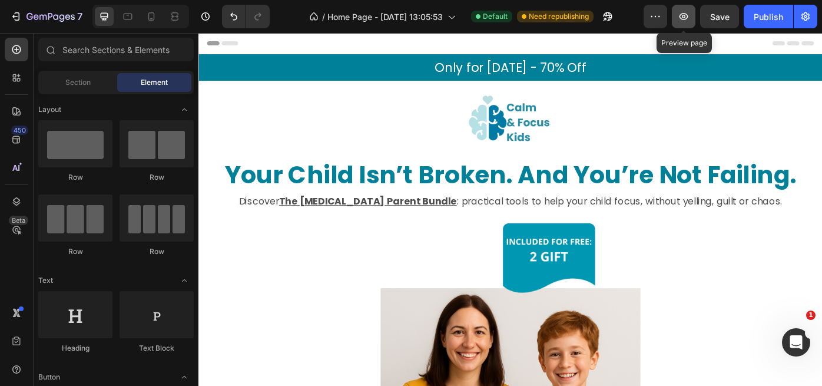
click at [679, 19] on icon "button" at bounding box center [684, 17] width 12 height 12
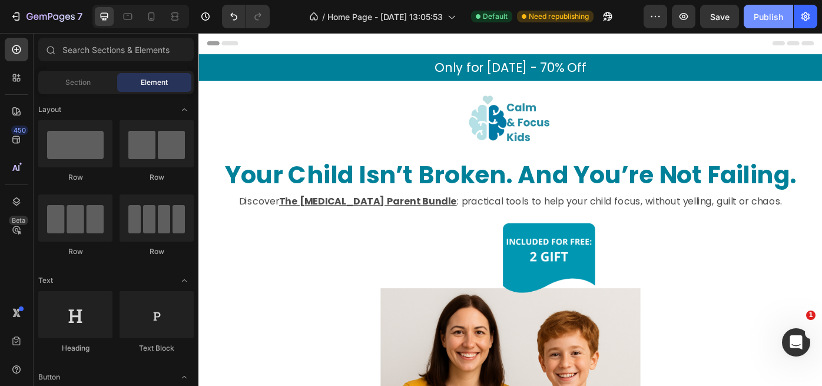
click at [761, 22] on div "Publish" at bounding box center [768, 17] width 29 height 12
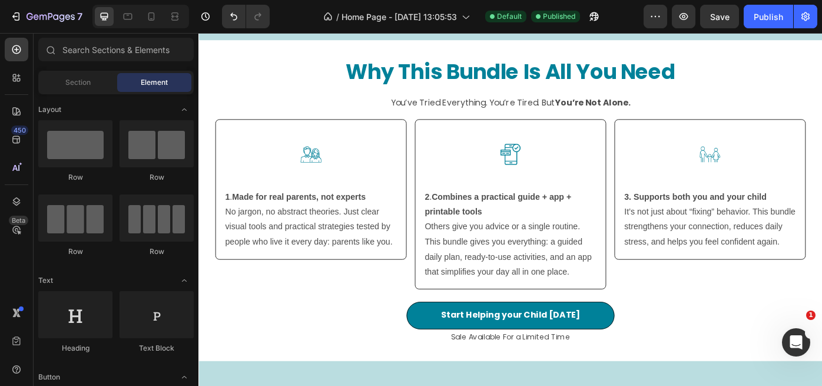
scroll to position [2532, 0]
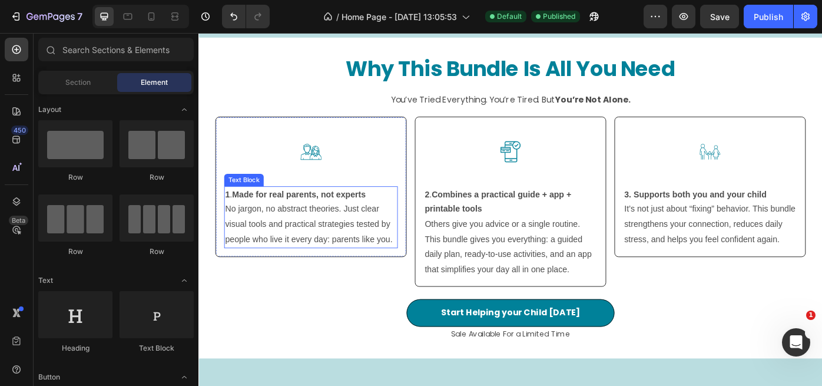
click at [297, 224] on p "1 . Made for real parents, not experts" at bounding box center [325, 216] width 194 height 17
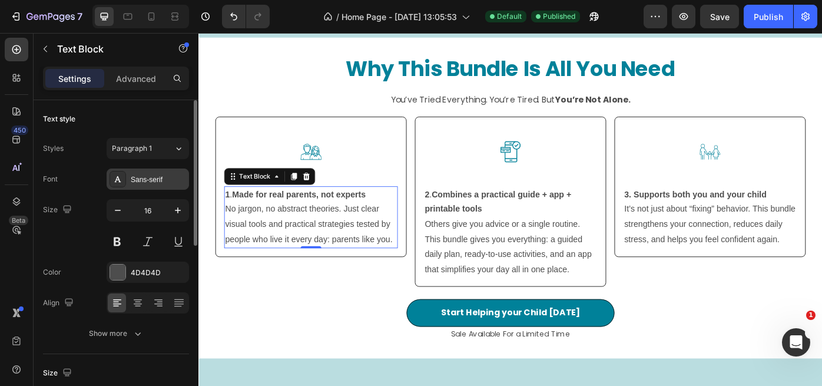
click at [167, 180] on div "Sans-serif" at bounding box center [158, 179] width 55 height 11
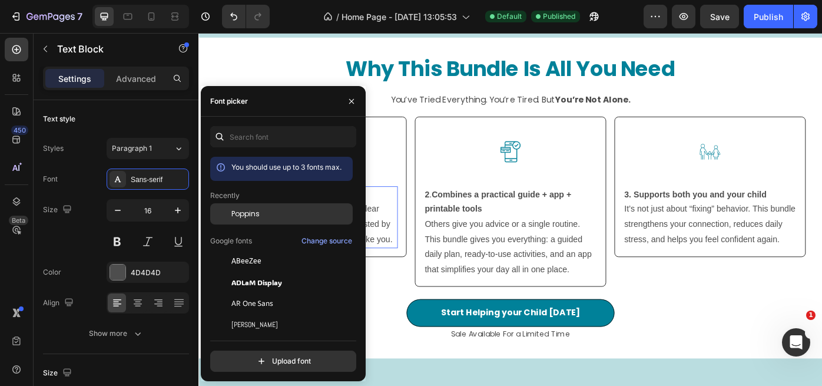
click at [256, 214] on span "Poppins" at bounding box center [245, 213] width 28 height 11
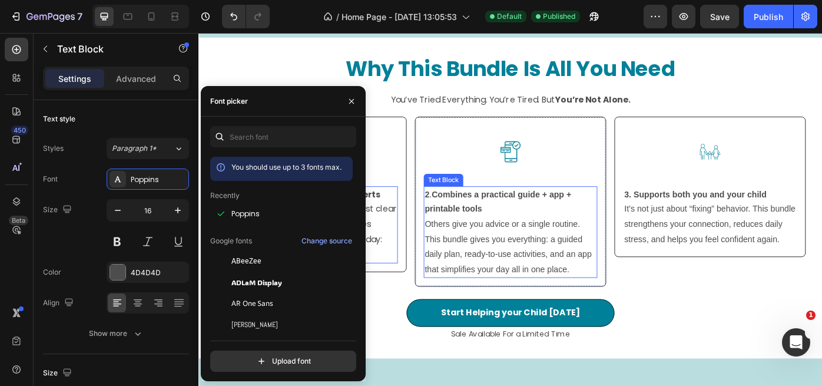
scroll to position [236, 0]
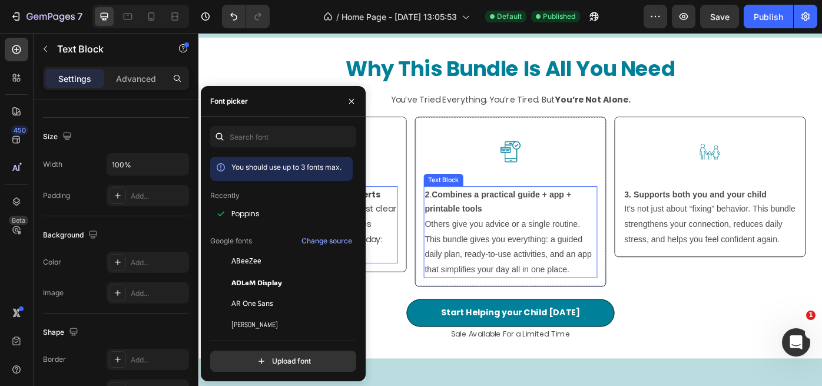
click at [508, 244] on p "Others give you advice or a single routine. This bundle gives you everything: a…" at bounding box center [552, 275] width 194 height 68
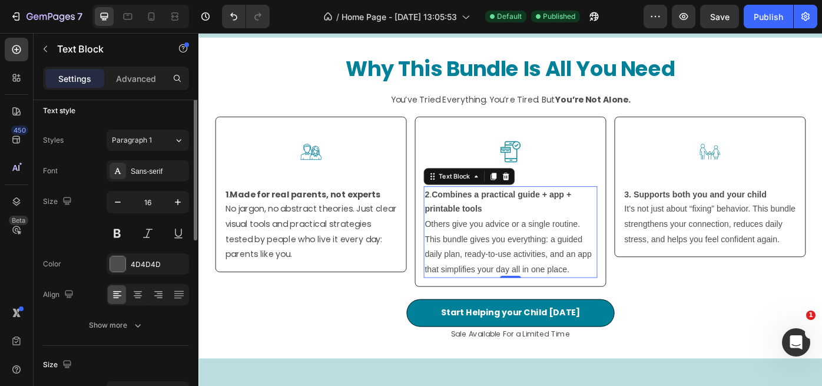
scroll to position [0, 0]
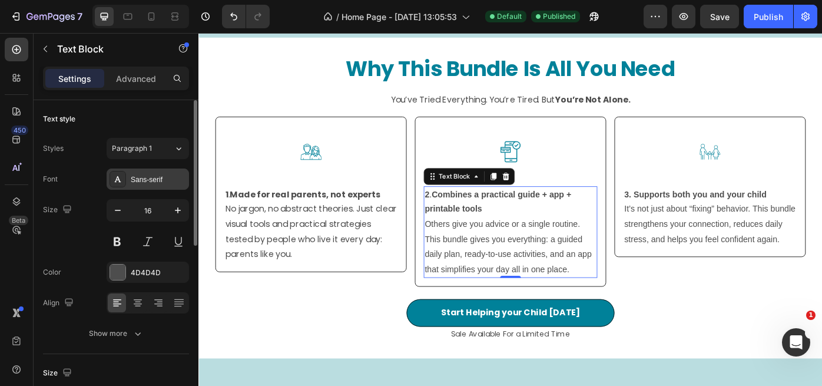
click at [163, 180] on div "Sans-serif" at bounding box center [158, 179] width 55 height 11
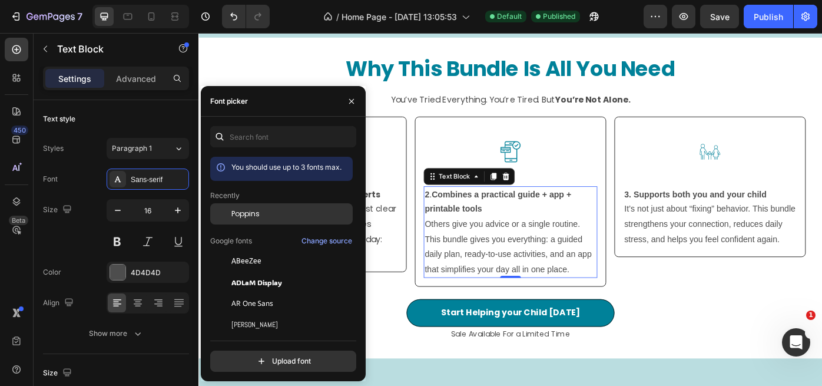
click at [262, 210] on div "Poppins" at bounding box center [290, 213] width 119 height 11
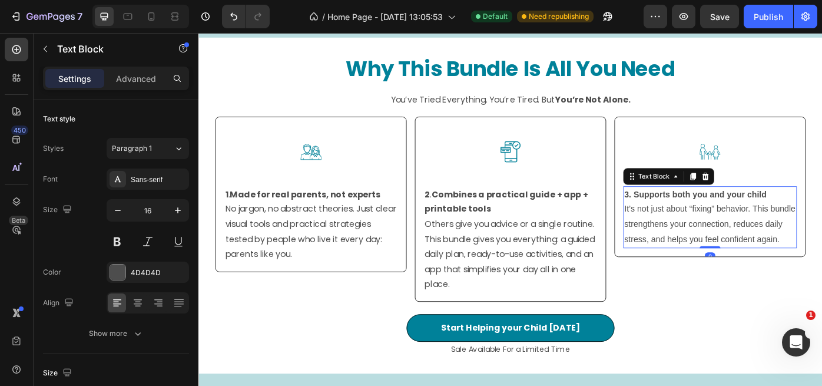
click at [731, 237] on p "It’s not just about “fixing” behavior. This bundle strengthens your connection,…" at bounding box center [778, 249] width 194 height 51
click at [170, 180] on div "Sans-serif" at bounding box center [158, 179] width 55 height 11
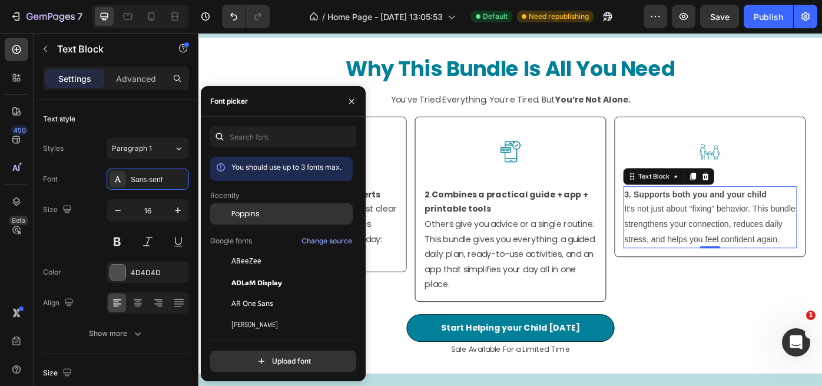
click at [272, 214] on div "Poppins" at bounding box center [290, 213] width 119 height 11
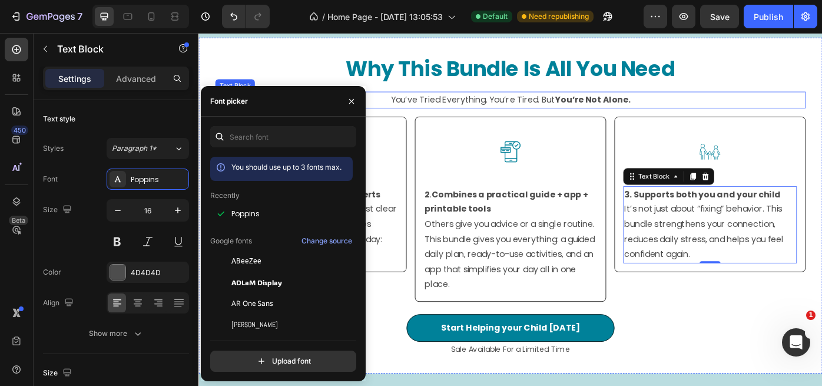
click at [469, 107] on p "You’ve Tried Everything. You’re Tired. But You’re Not Alone." at bounding box center [551, 109] width 667 height 17
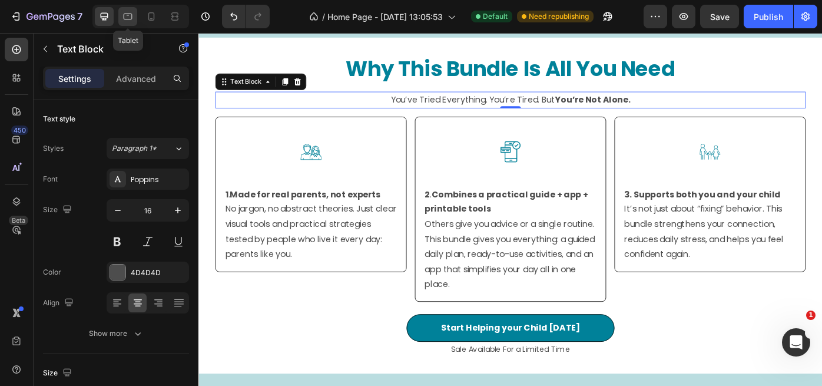
click at [127, 21] on icon at bounding box center [128, 17] width 12 height 12
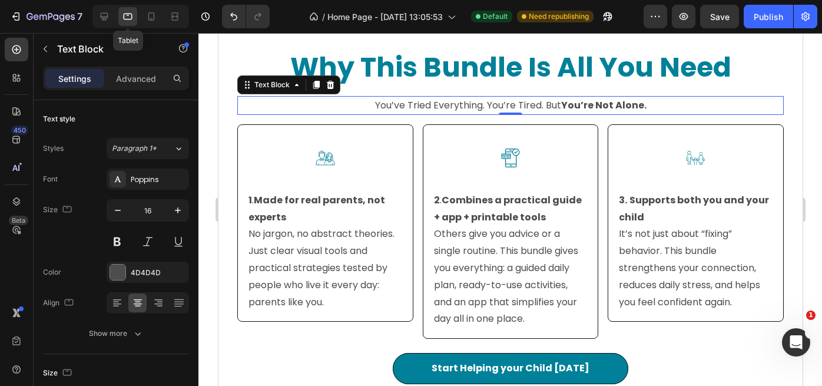
scroll to position [2554, 0]
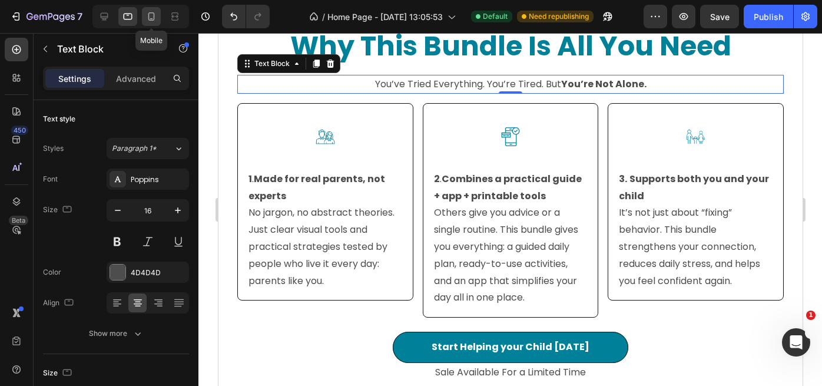
click at [147, 21] on icon at bounding box center [151, 17] width 12 height 12
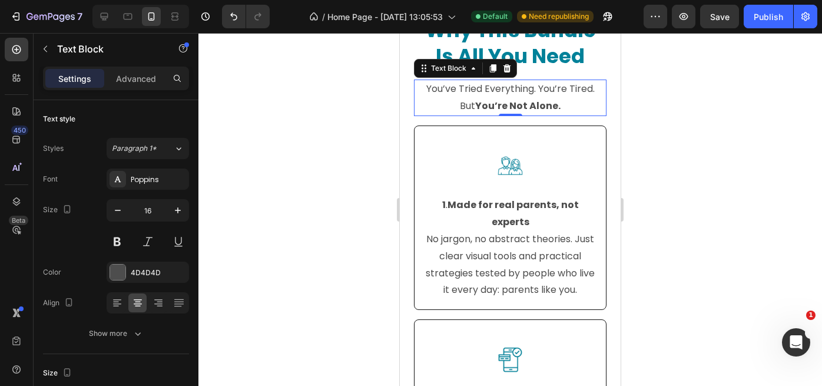
scroll to position [2559, 0]
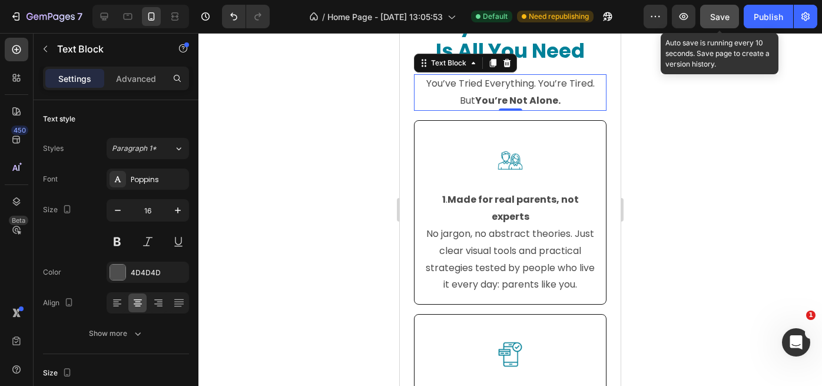
click at [721, 20] on span "Save" at bounding box center [719, 17] width 19 height 10
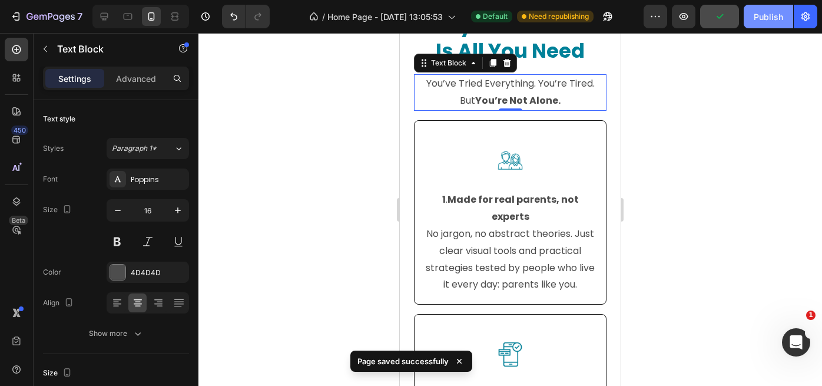
click at [763, 18] on div "Publish" at bounding box center [768, 17] width 29 height 12
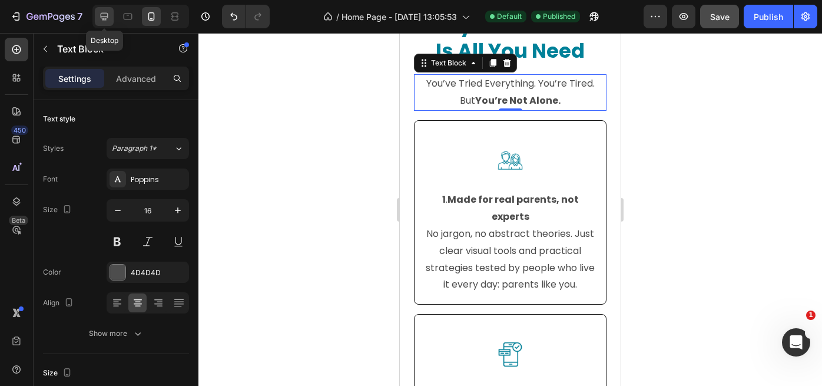
click at [104, 15] on icon at bounding box center [104, 17] width 12 height 12
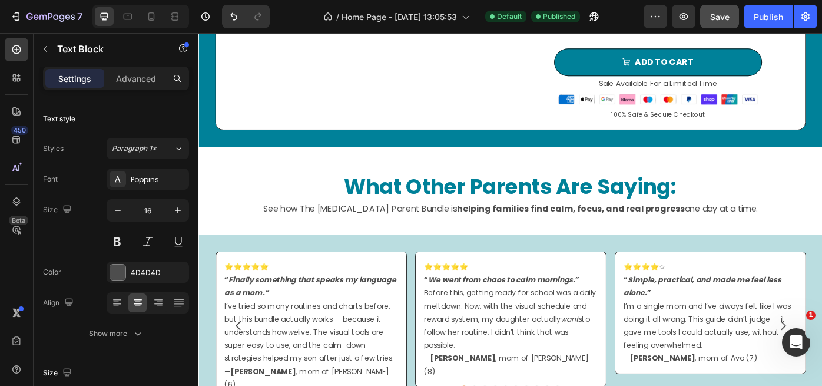
scroll to position [6511, 0]
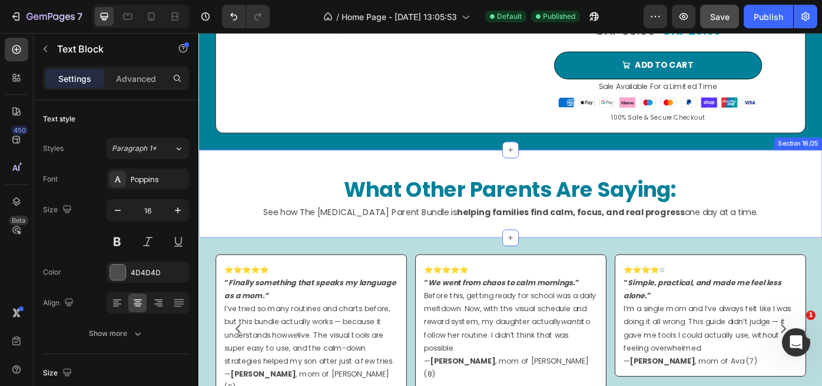
click at [258, 165] on div "What Other Parents Are Saying: Heading See how The ADHD Parent Bundle is helpin…" at bounding box center [551, 215] width 707 height 100
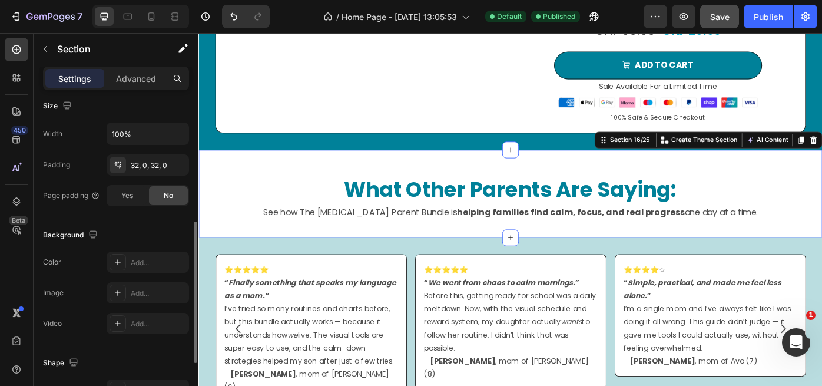
scroll to position [275, 0]
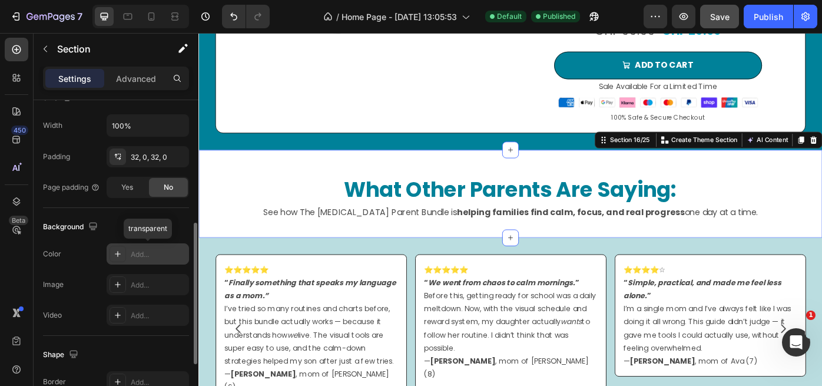
click at [126, 251] on div "Add..." at bounding box center [148, 253] width 82 height 21
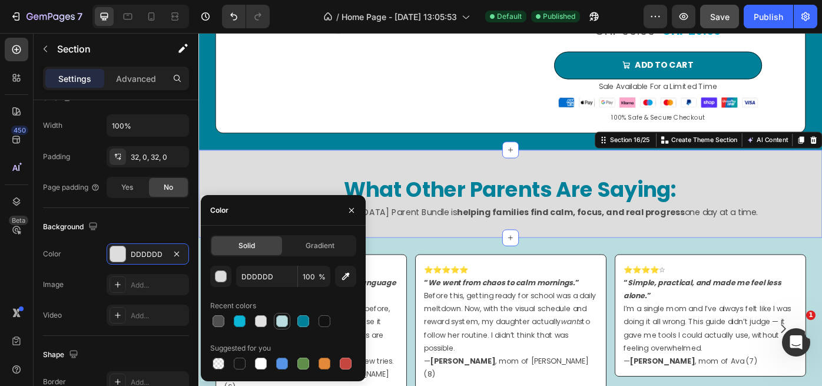
click at [284, 321] on div at bounding box center [282, 321] width 12 height 12
type input "BADDE0"
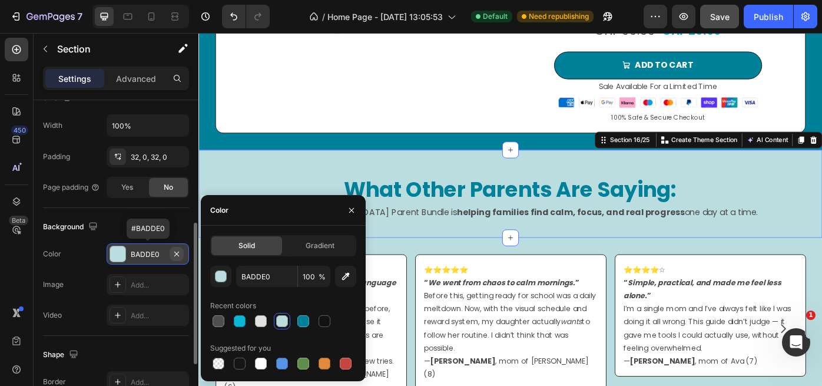
click at [177, 252] on icon "button" at bounding box center [176, 253] width 9 height 9
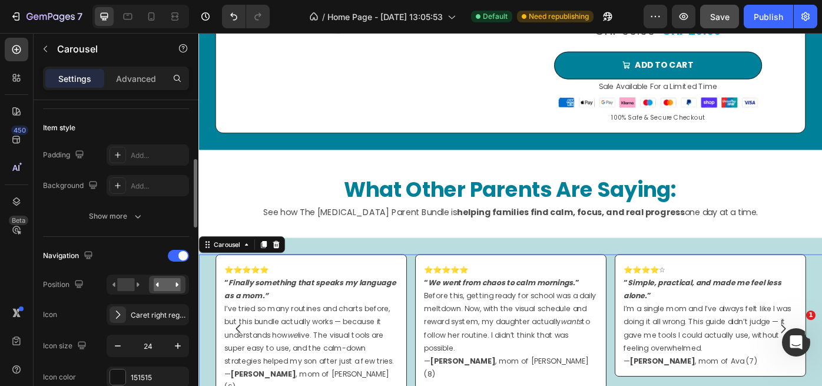
click at [208, 296] on div "⭐⭐⭐⭐⭐ “ Finally something that speaks my language as a mom.” I’ve tried so many…" at bounding box center [551, 368] width 707 height 168
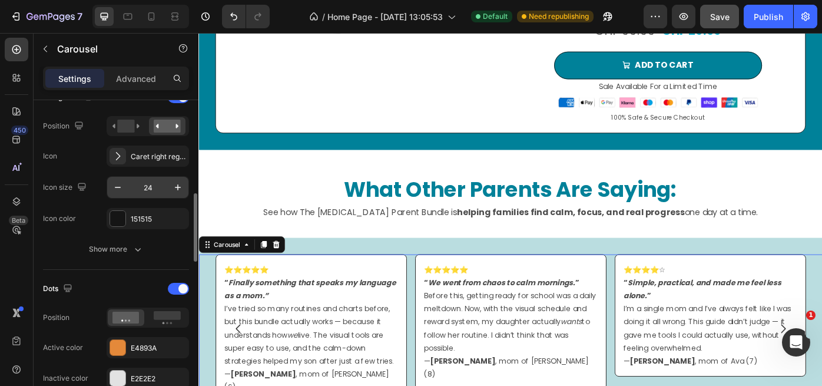
scroll to position [438, 0]
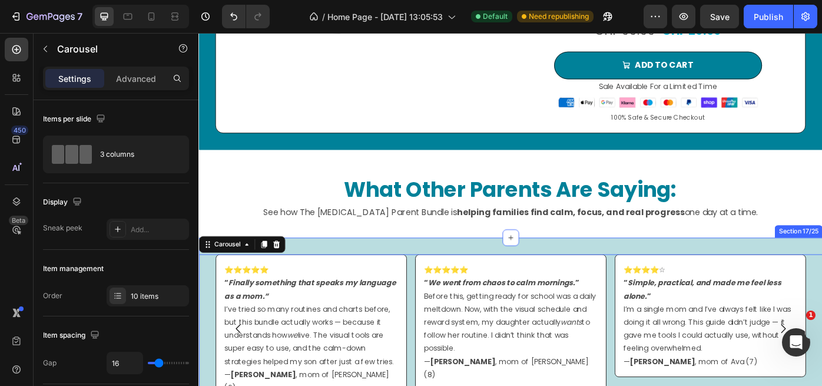
scroll to position [438, 0]
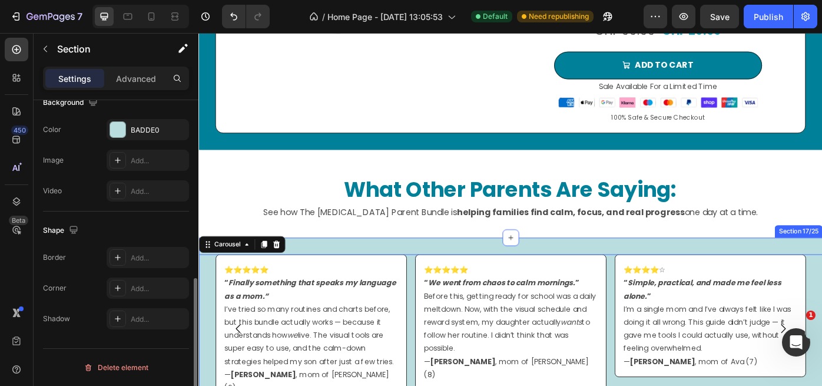
click at [226, 385] on div "⭐⭐⭐⭐⭐ “ Finally something that speaks my language as a mom.” I’ve tried so many…" at bounding box center [551, 368] width 707 height 206
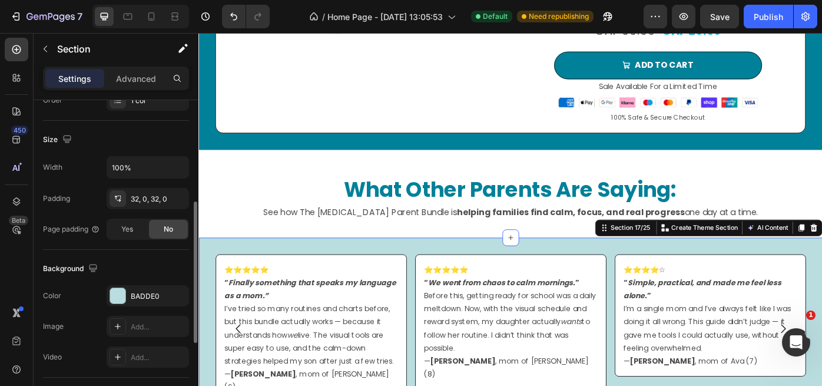
scroll to position [234, 0]
click at [179, 292] on icon "button" at bounding box center [176, 294] width 9 height 9
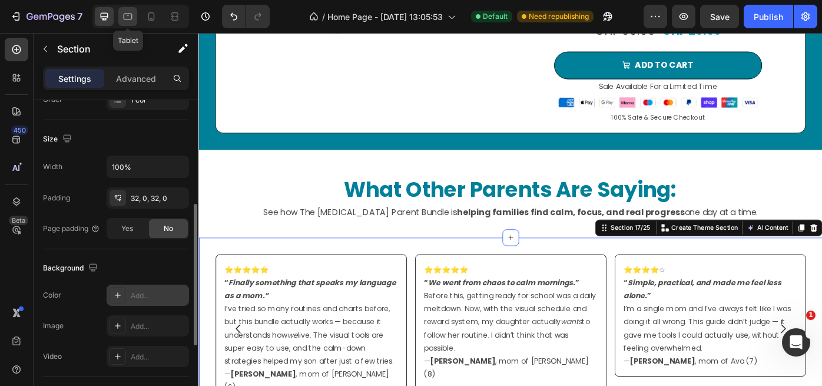
click at [126, 23] on div at bounding box center [127, 16] width 19 height 19
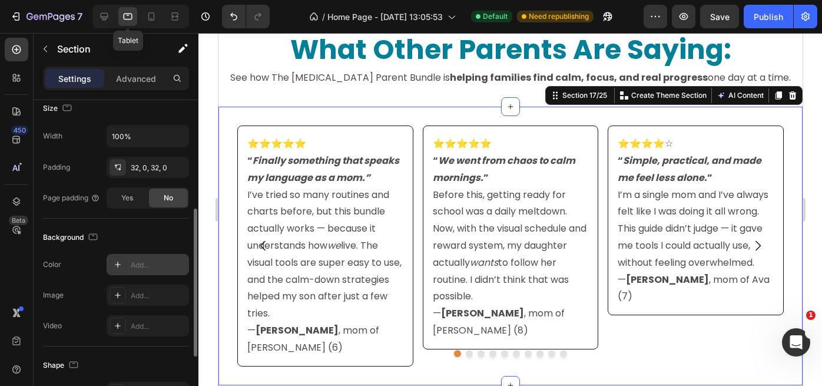
scroll to position [6747, 0]
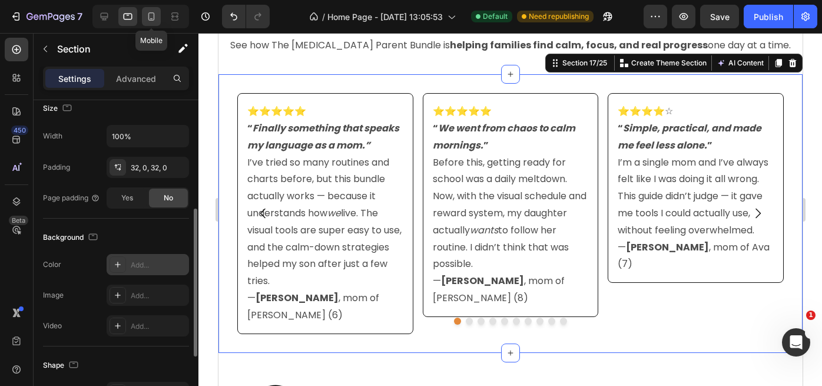
click at [154, 20] on icon at bounding box center [151, 17] width 12 height 12
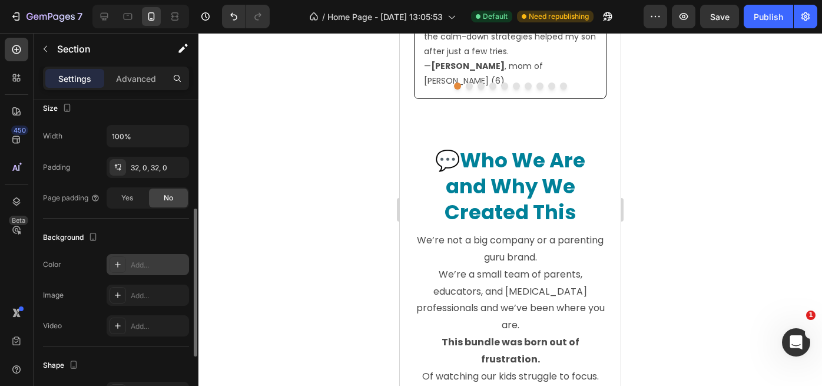
scroll to position [6953, 0]
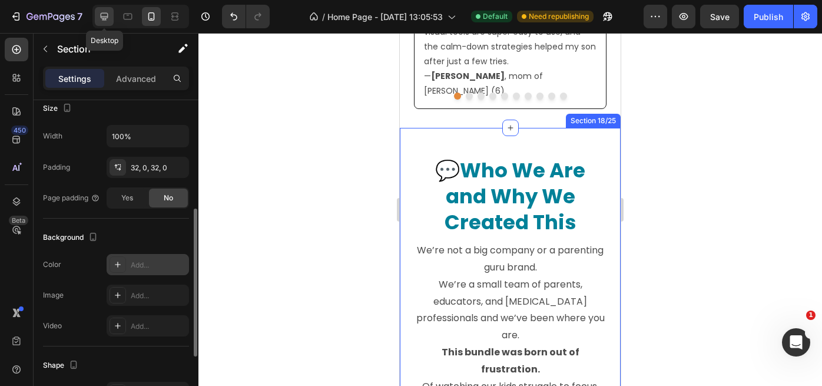
click at [111, 16] on div at bounding box center [104, 16] width 19 height 19
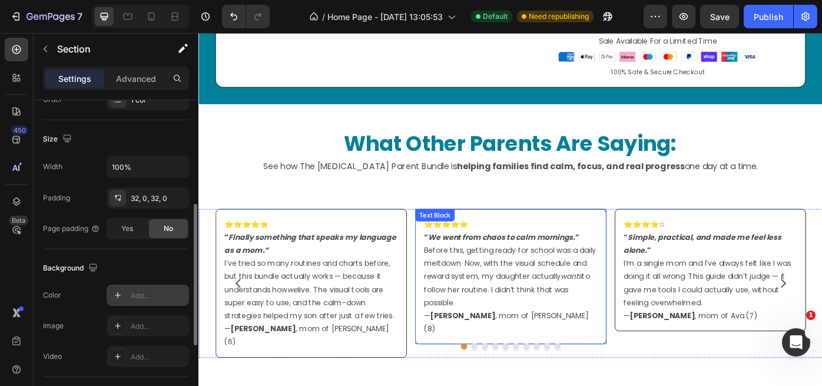
scroll to position [6557, 0]
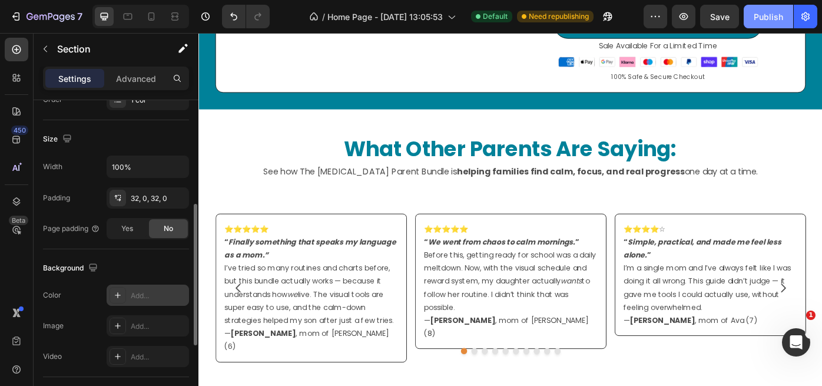
click at [775, 21] on div "Publish" at bounding box center [768, 17] width 29 height 12
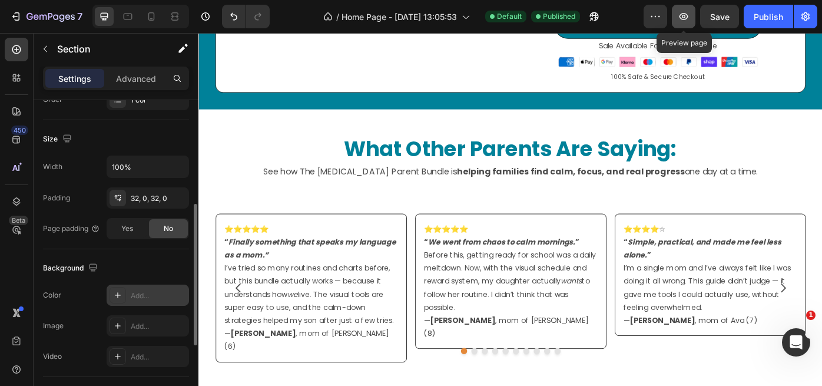
click at [682, 17] on icon "button" at bounding box center [684, 17] width 12 height 12
click at [155, 20] on icon at bounding box center [151, 17] width 12 height 12
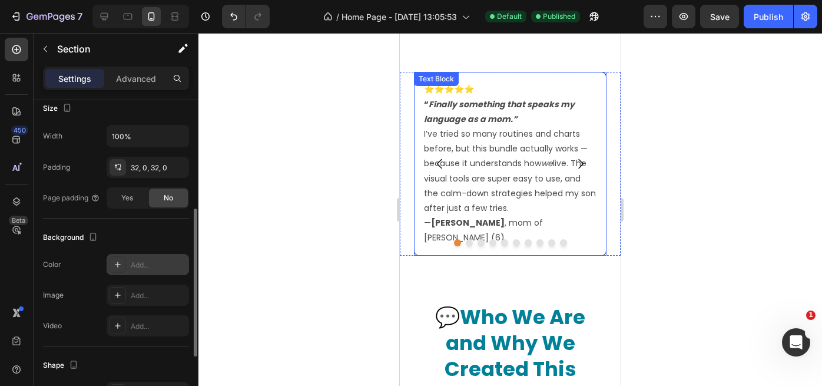
scroll to position [6989, 0]
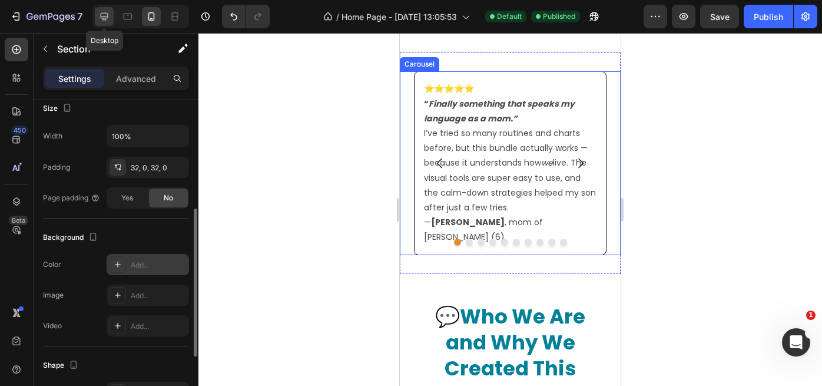
click at [107, 17] on icon at bounding box center [105, 17] width 8 height 8
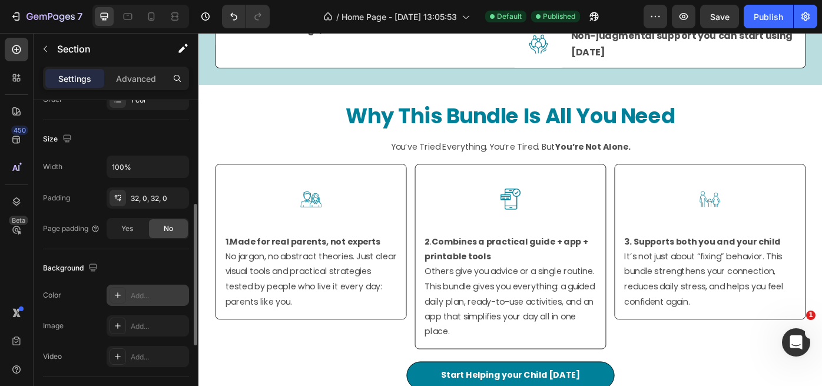
scroll to position [2481, 0]
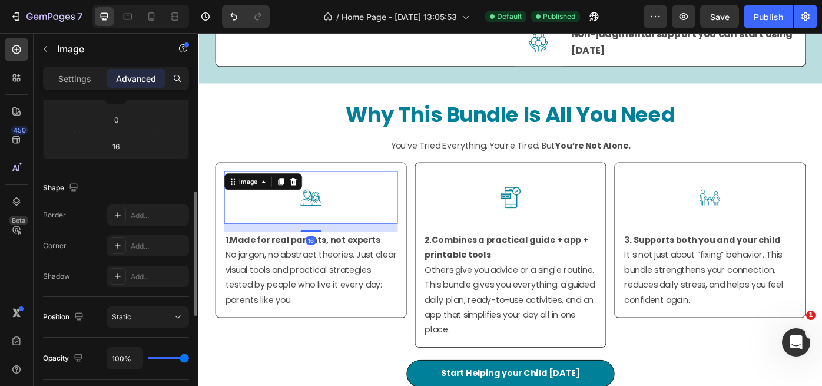
click at [383, 208] on div at bounding box center [325, 219] width 197 height 59
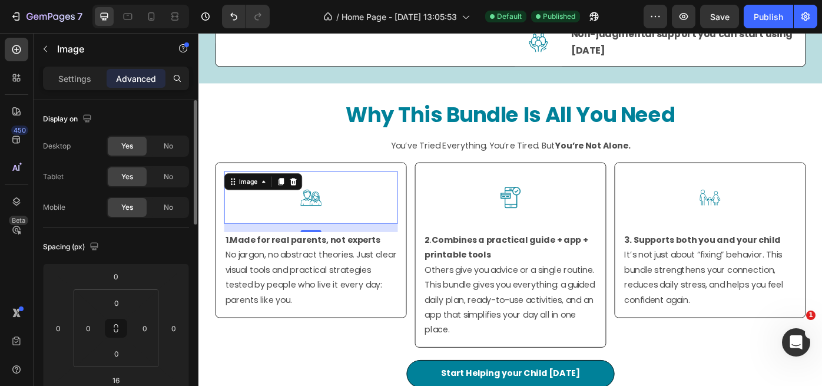
click at [331, 223] on img at bounding box center [325, 219] width 59 height 59
click at [66, 81] on p "Settings" at bounding box center [74, 78] width 33 height 12
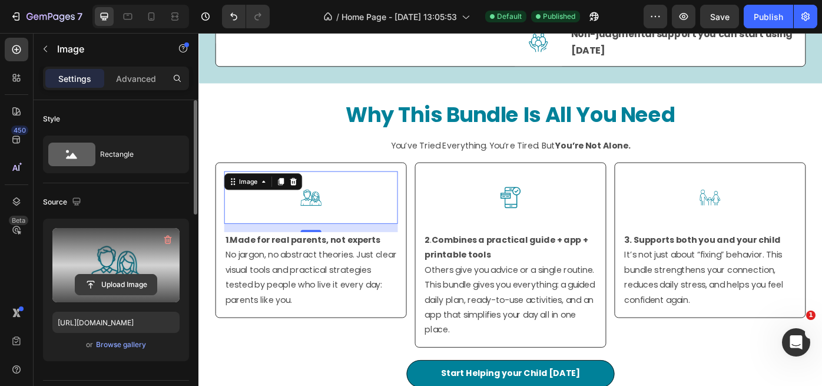
click at [126, 283] on input "file" at bounding box center [115, 284] width 81 height 20
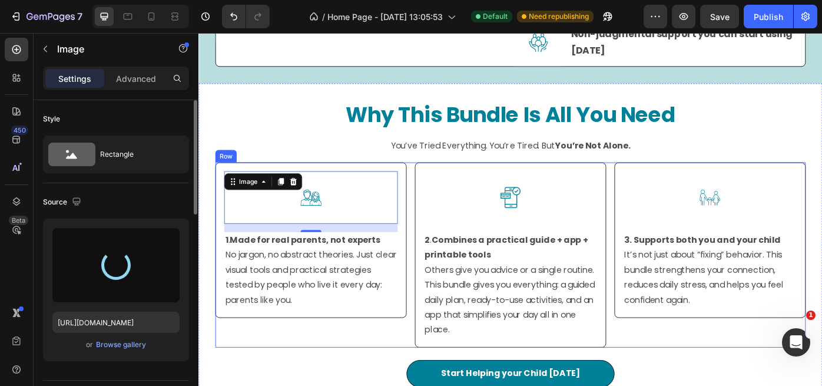
type input "[URL][DOMAIN_NAME]"
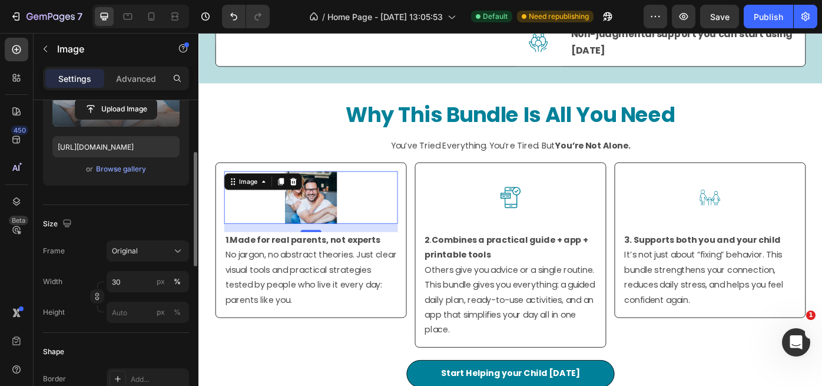
scroll to position [177, 0]
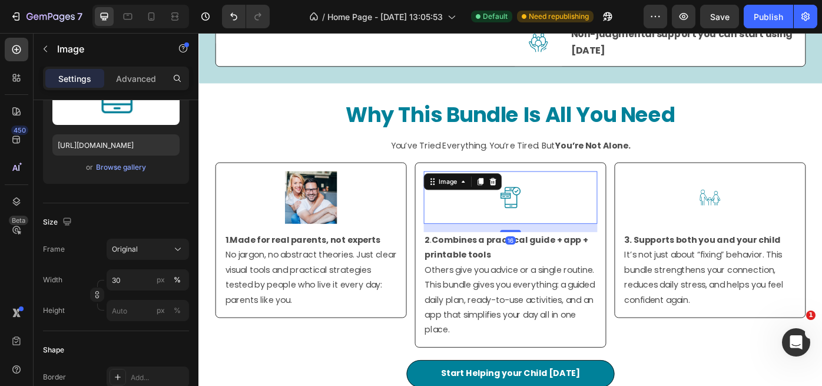
click at [559, 217] on img at bounding box center [551, 219] width 59 height 59
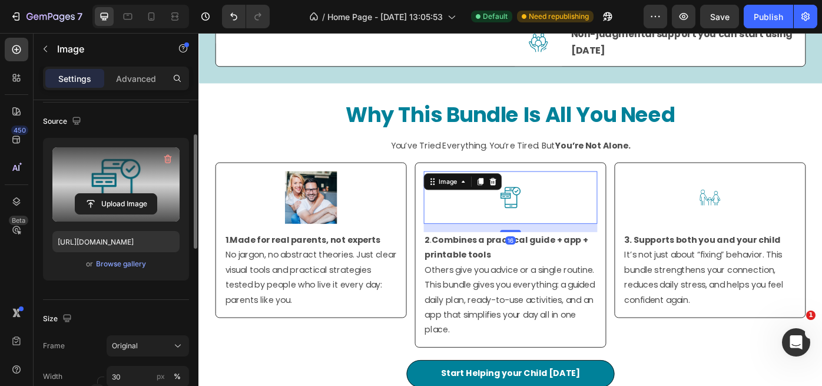
scroll to position [76, 0]
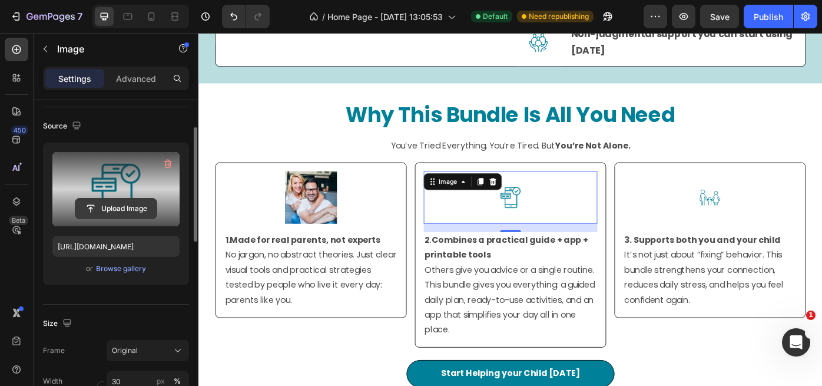
click at [133, 212] on input "file" at bounding box center [115, 208] width 81 height 20
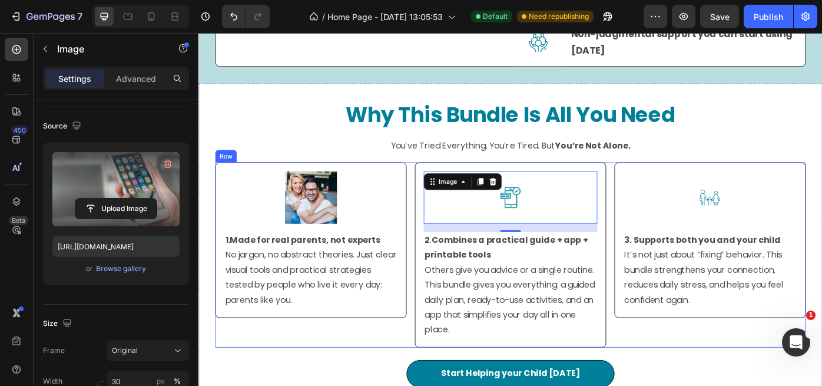
type input "[URL][DOMAIN_NAME]"
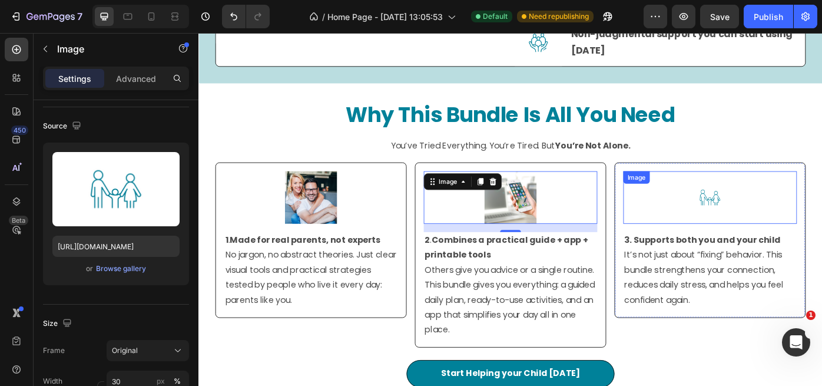
click at [804, 212] on img at bounding box center [777, 219] width 59 height 59
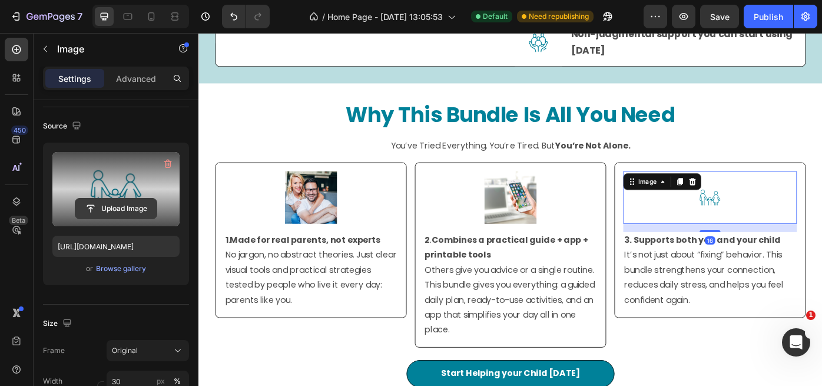
click at [138, 205] on input "file" at bounding box center [115, 208] width 81 height 20
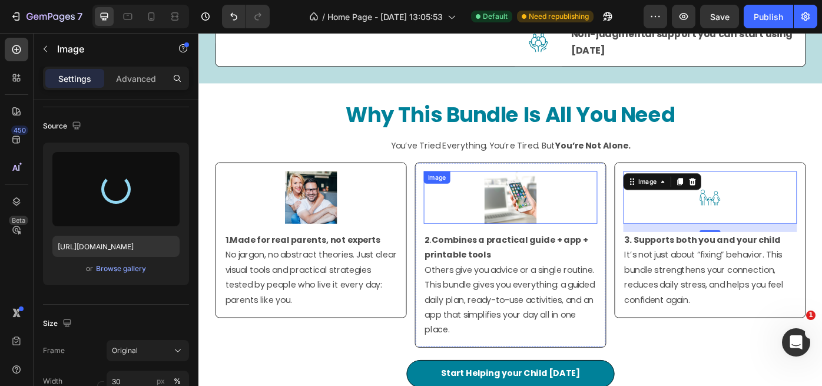
type input "[URL][DOMAIN_NAME]"
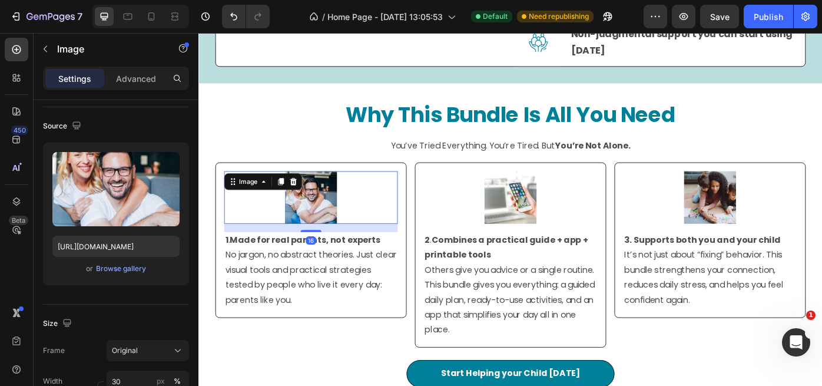
click at [374, 220] on div at bounding box center [325, 219] width 197 height 59
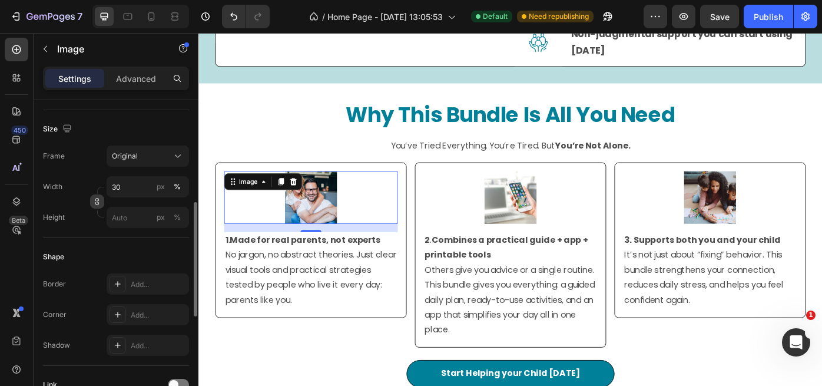
scroll to position [274, 0]
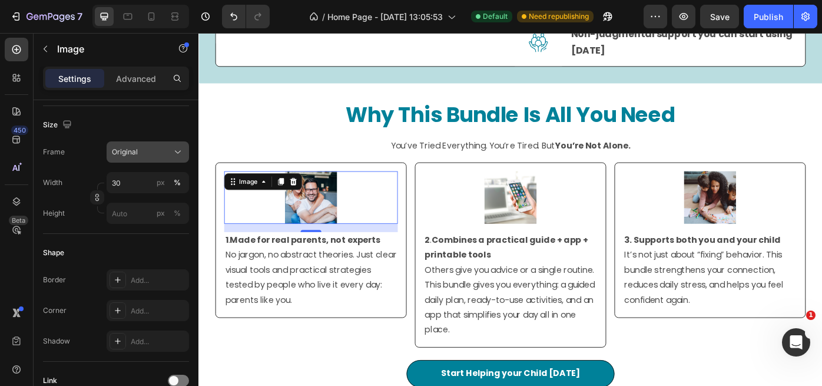
click at [176, 155] on icon at bounding box center [178, 152] width 12 height 12
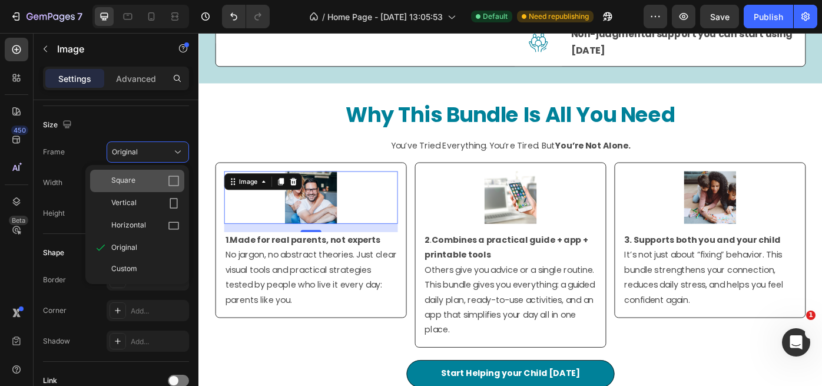
click at [152, 183] on div "Square" at bounding box center [145, 181] width 68 height 12
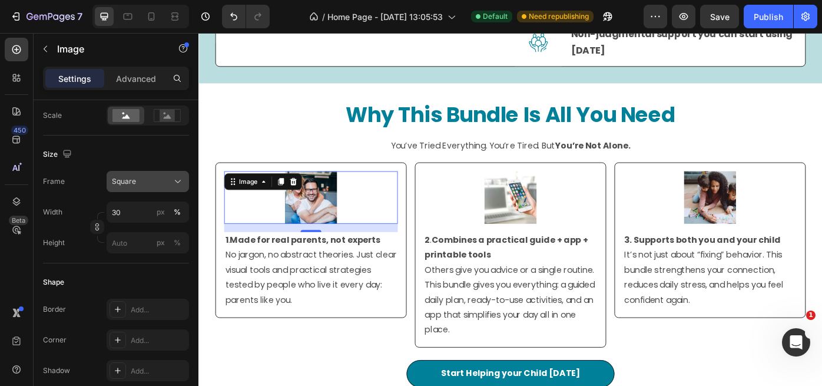
click at [183, 181] on icon at bounding box center [178, 181] width 12 height 12
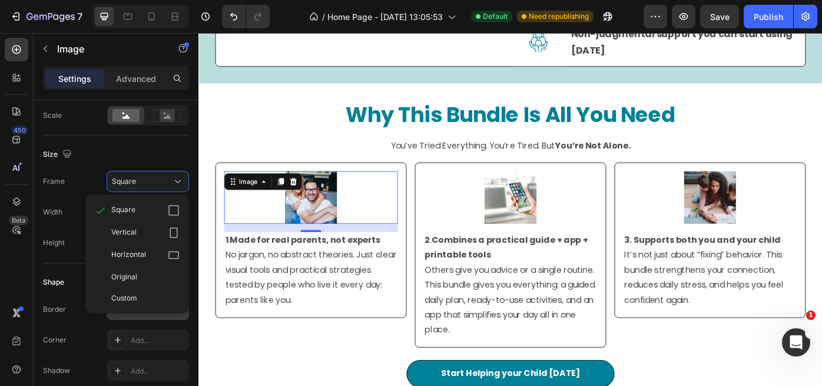
click at [138, 274] on div "Original" at bounding box center [145, 276] width 68 height 11
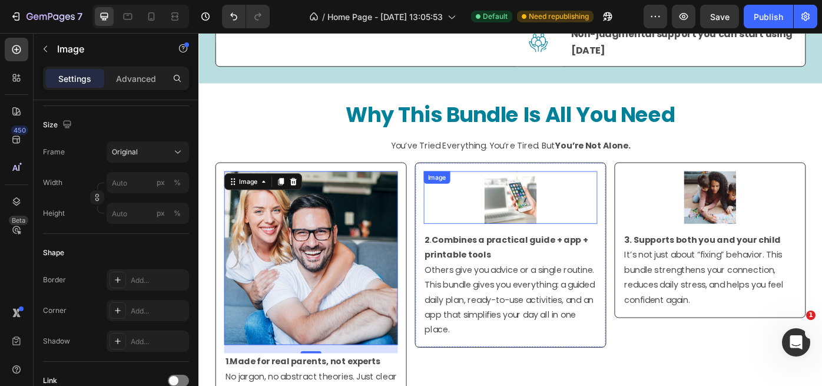
click at [552, 223] on img at bounding box center [551, 219] width 59 height 59
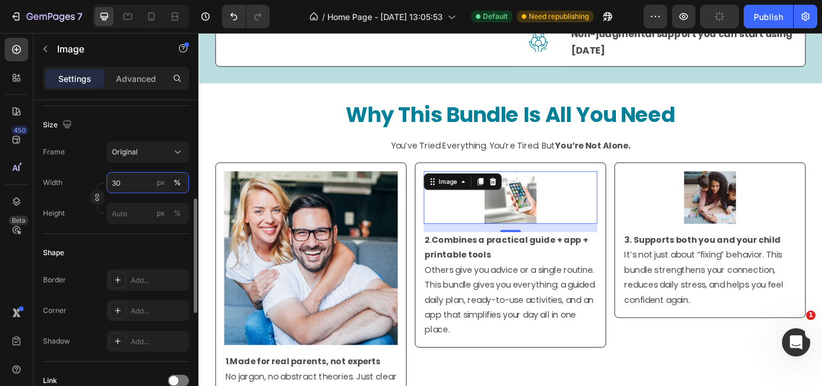
click at [121, 183] on input "30" at bounding box center [148, 182] width 82 height 21
click at [176, 154] on icon at bounding box center [178, 152] width 12 height 12
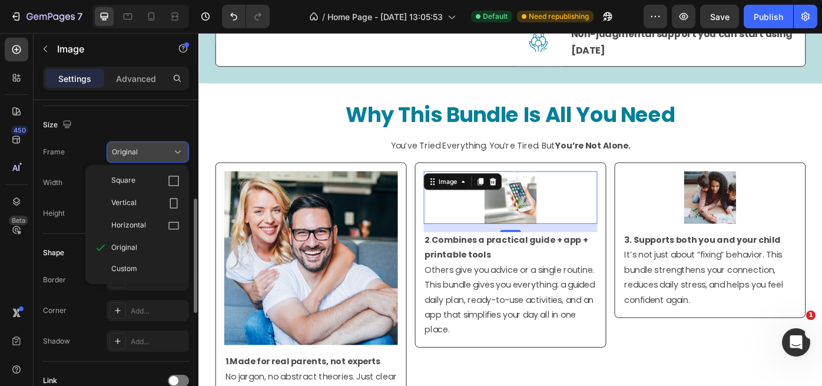
click at [147, 178] on div "Square" at bounding box center [145, 181] width 68 height 12
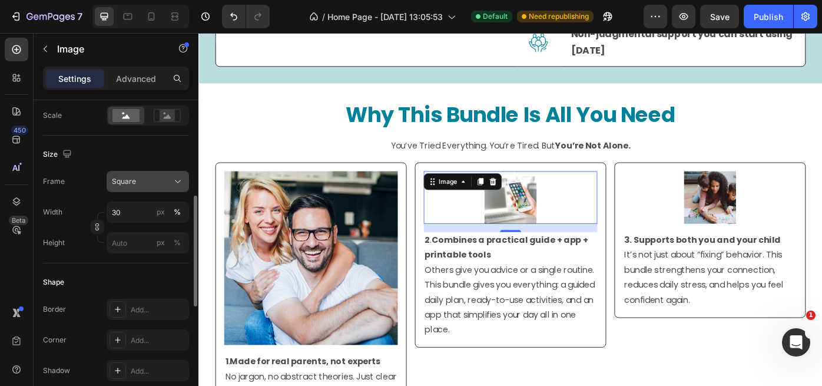
click at [171, 179] on div "Square" at bounding box center [148, 181] width 72 height 12
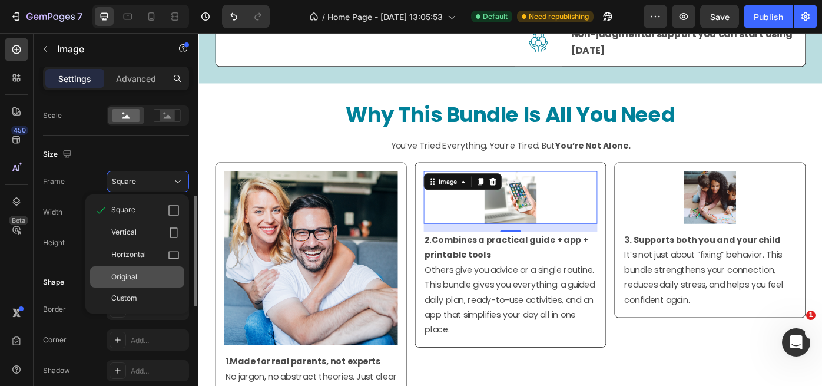
click at [146, 271] on div "Original" at bounding box center [145, 276] width 68 height 11
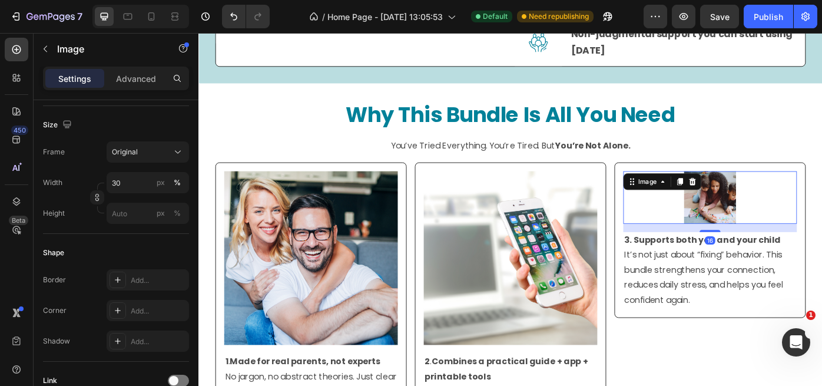
click at [774, 207] on img at bounding box center [777, 219] width 59 height 59
click at [181, 148] on icon at bounding box center [178, 152] width 12 height 12
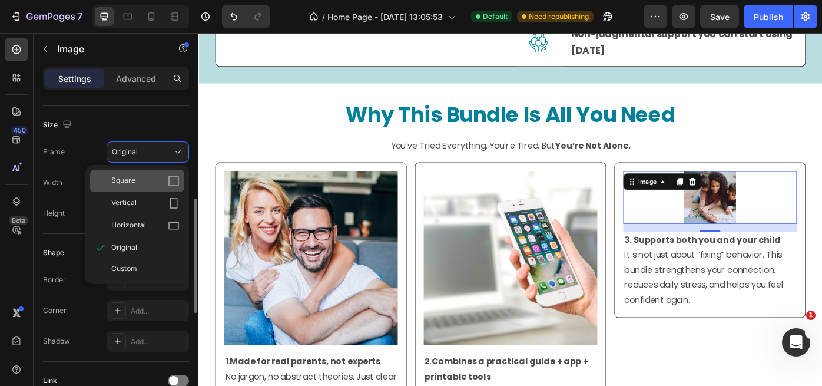
click at [151, 177] on div "Square" at bounding box center [145, 181] width 68 height 12
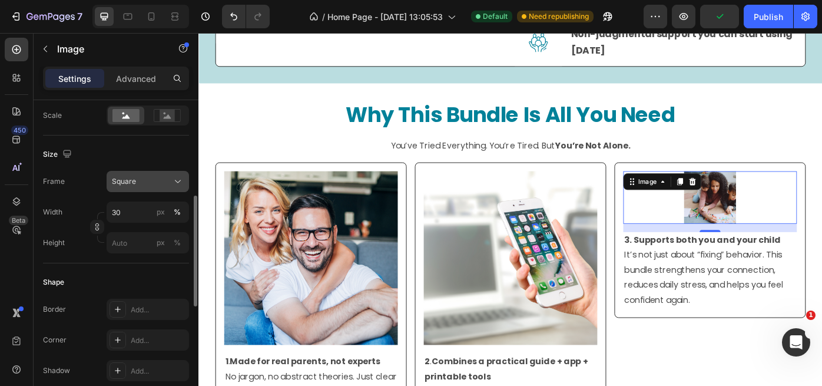
click at [180, 182] on icon at bounding box center [178, 181] width 12 height 12
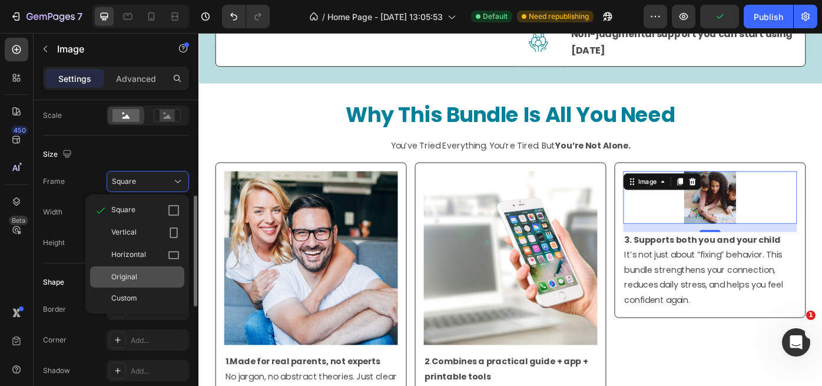
click at [144, 271] on div "Original" at bounding box center [145, 276] width 68 height 11
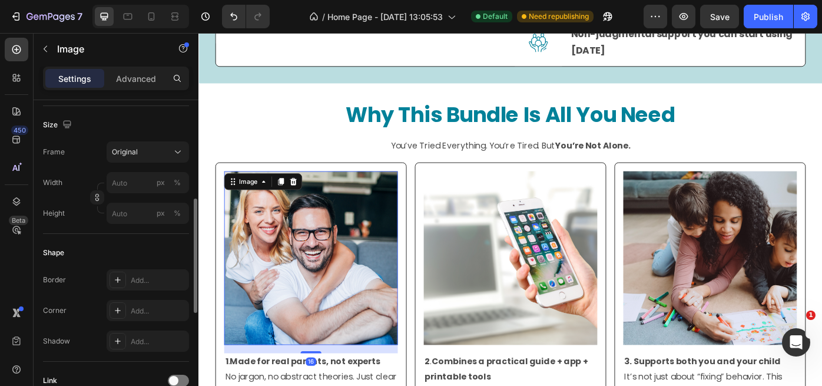
click at [336, 216] on img at bounding box center [325, 288] width 197 height 197
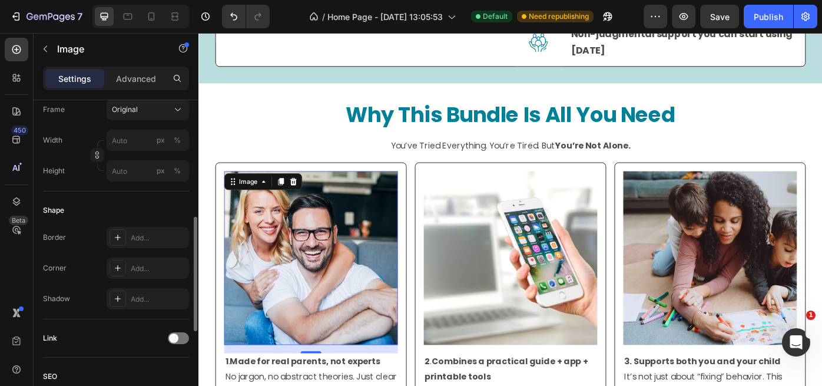
scroll to position [332, 0]
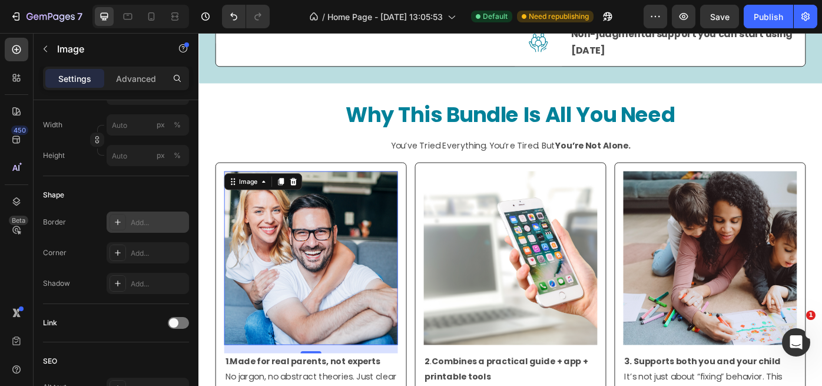
click at [118, 221] on icon at bounding box center [117, 221] width 9 height 9
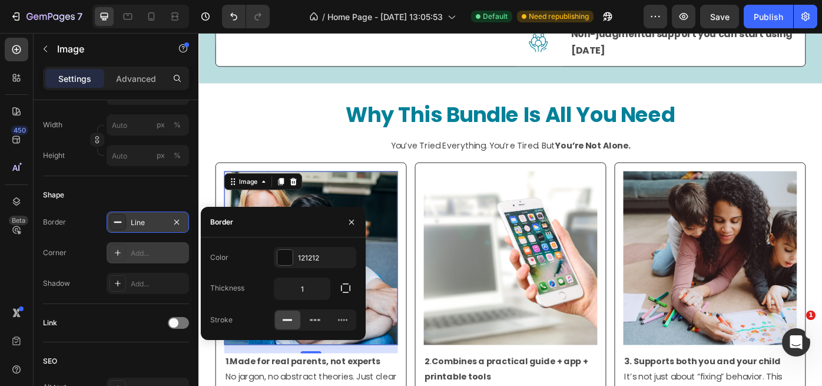
click at [117, 253] on icon at bounding box center [118, 253] width 6 height 6
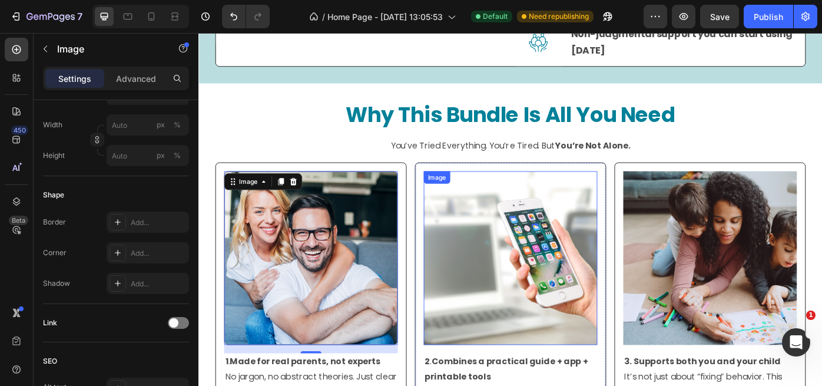
click at [484, 244] on img at bounding box center [551, 288] width 197 height 197
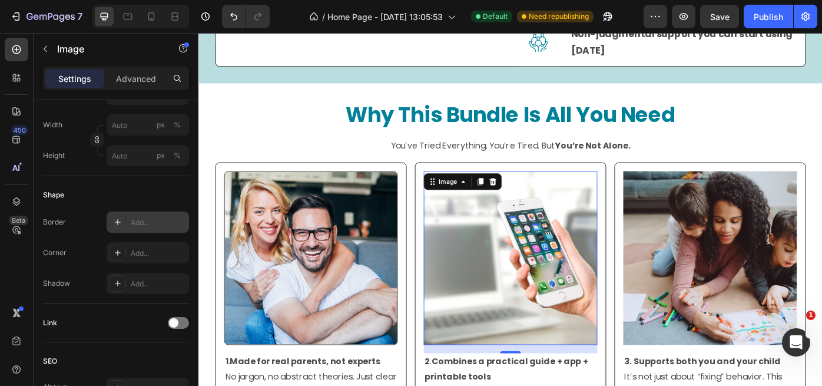
click at [120, 226] on icon at bounding box center [117, 221] width 9 height 9
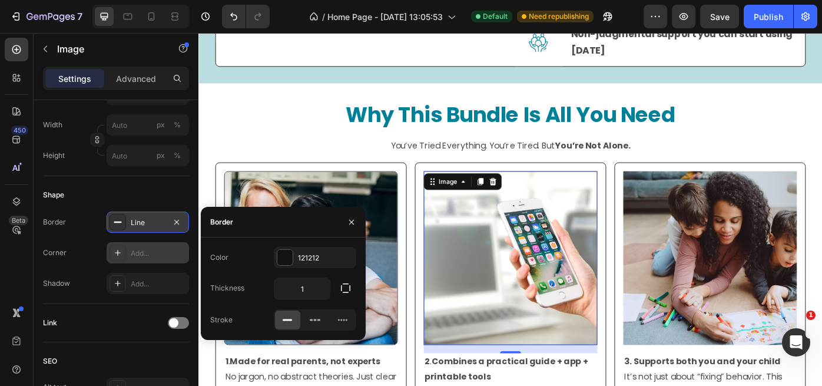
click at [118, 256] on icon at bounding box center [117, 252] width 9 height 9
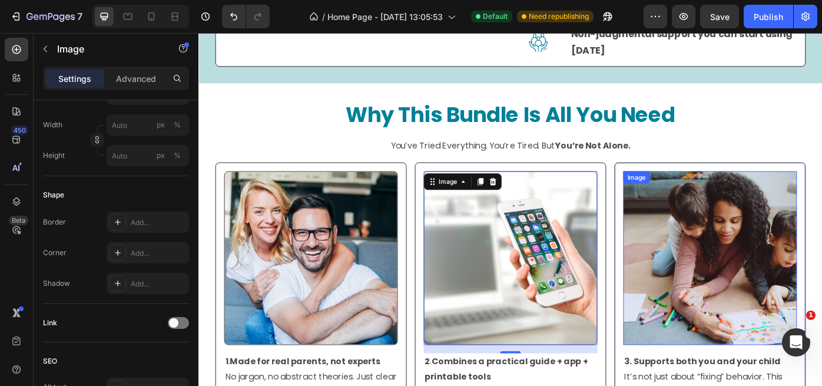
click at [711, 261] on img at bounding box center [777, 288] width 197 height 197
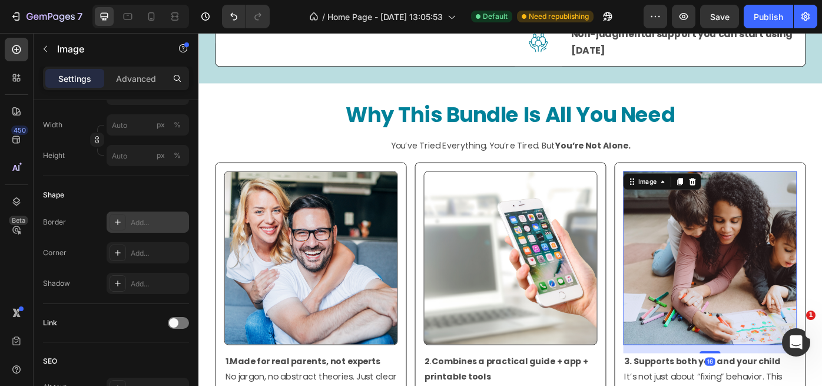
click at [122, 221] on div at bounding box center [118, 222] width 16 height 16
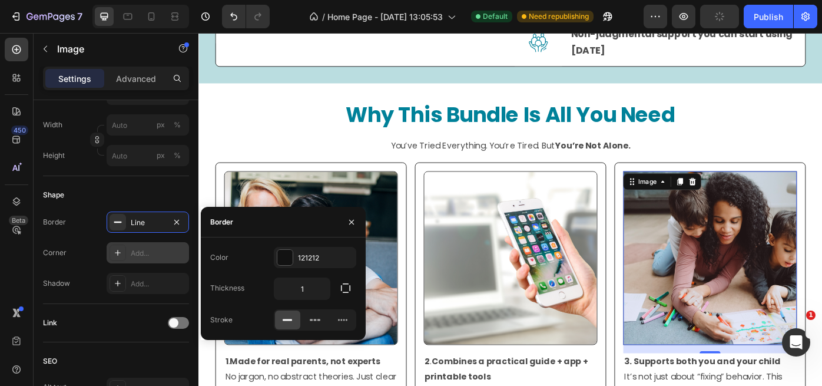
click at [120, 251] on icon at bounding box center [117, 252] width 9 height 9
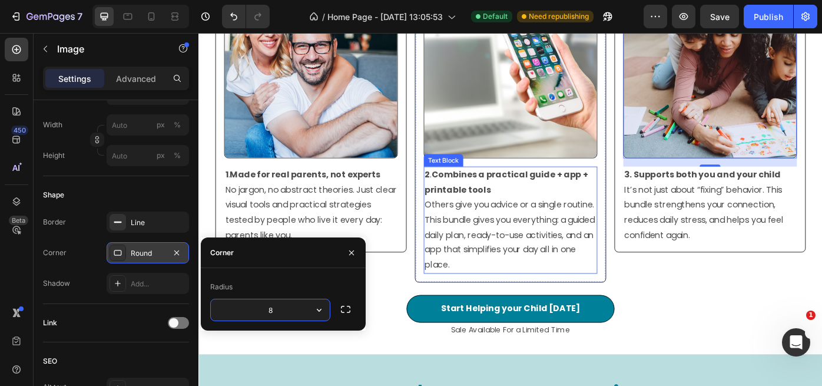
scroll to position [2694, 0]
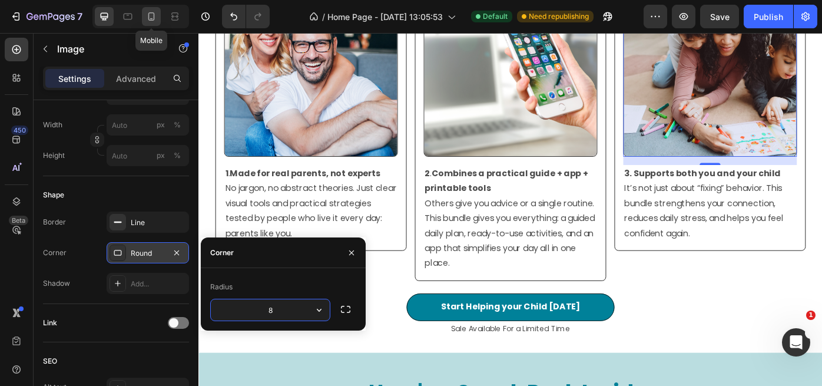
click at [156, 19] on icon at bounding box center [151, 17] width 12 height 12
type input "35"
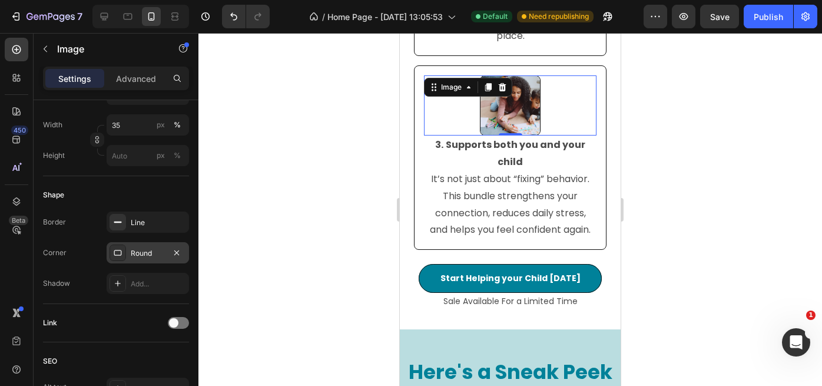
scroll to position [3045, 0]
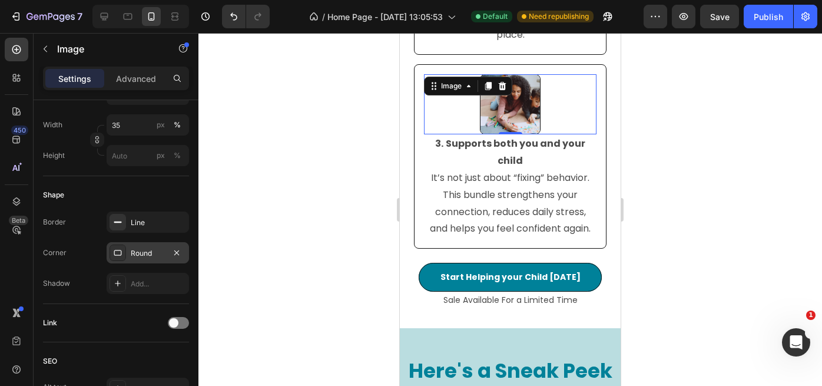
click at [667, 161] on div at bounding box center [510, 209] width 624 height 353
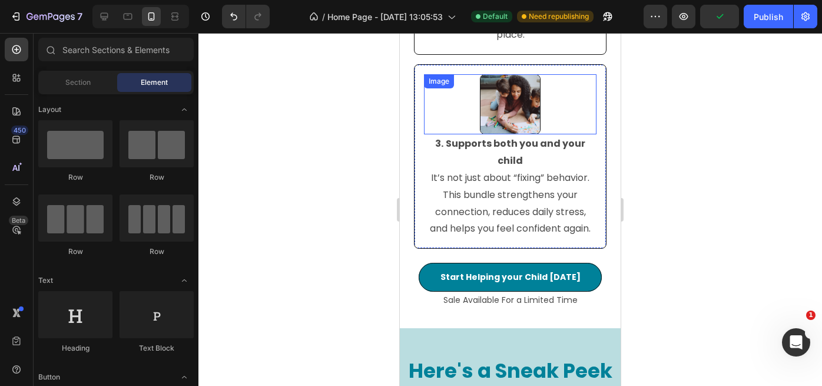
click at [504, 98] on img at bounding box center [510, 104] width 61 height 61
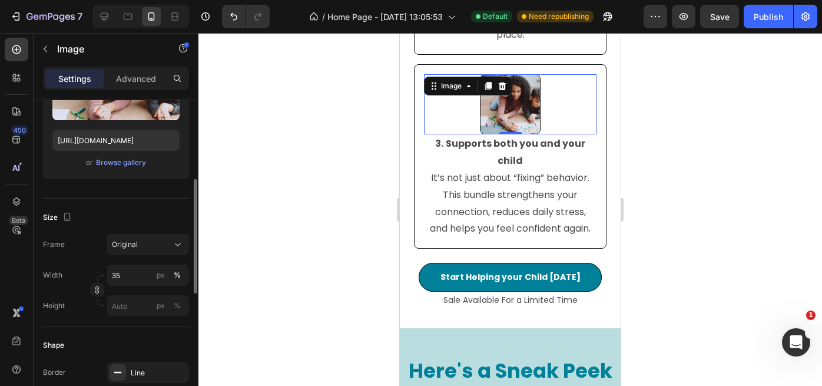
scroll to position [206, 0]
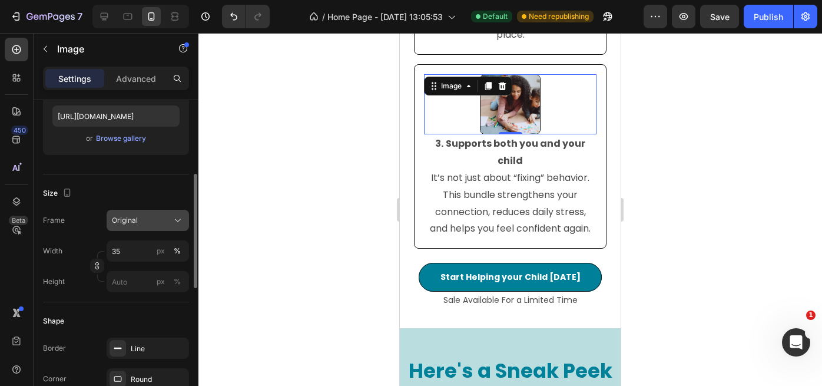
click at [180, 221] on icon at bounding box center [178, 220] width 12 height 12
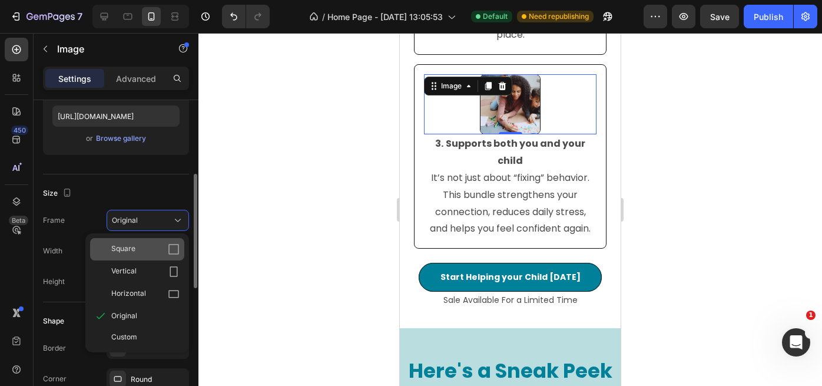
click at [148, 250] on div "Square" at bounding box center [145, 249] width 68 height 12
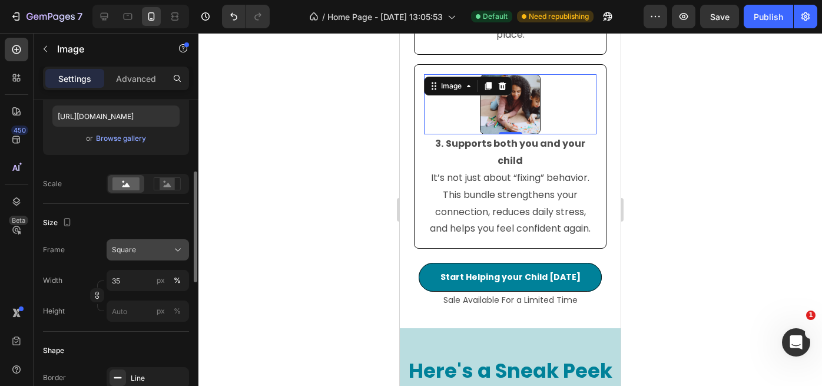
click at [177, 247] on icon at bounding box center [178, 250] width 12 height 12
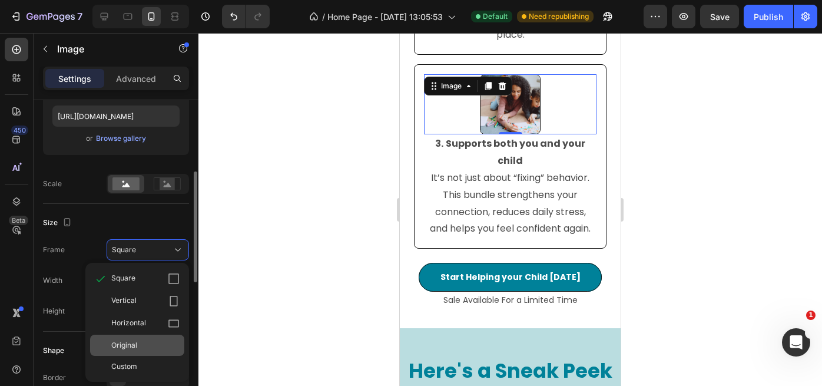
click at [138, 347] on div "Original" at bounding box center [145, 345] width 68 height 11
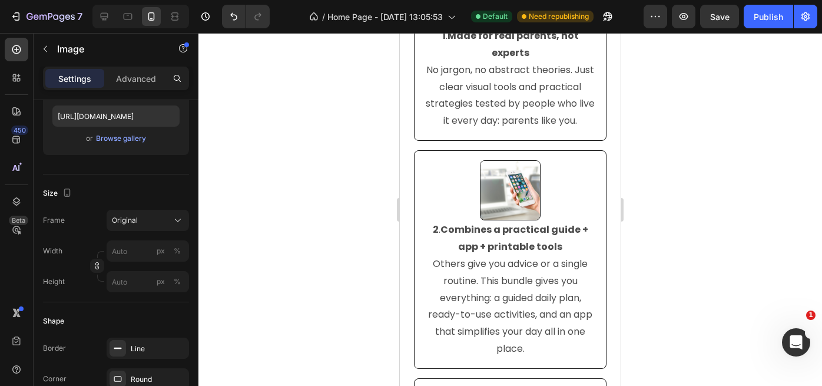
scroll to position [2725, 0]
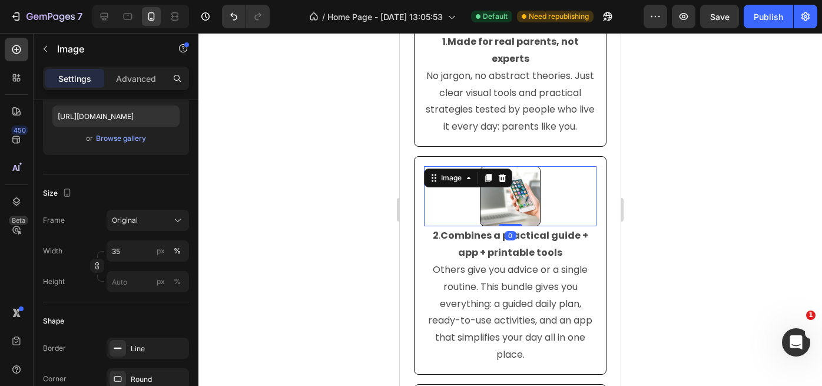
click at [510, 205] on img at bounding box center [510, 196] width 61 height 61
click at [178, 215] on icon at bounding box center [178, 220] width 12 height 12
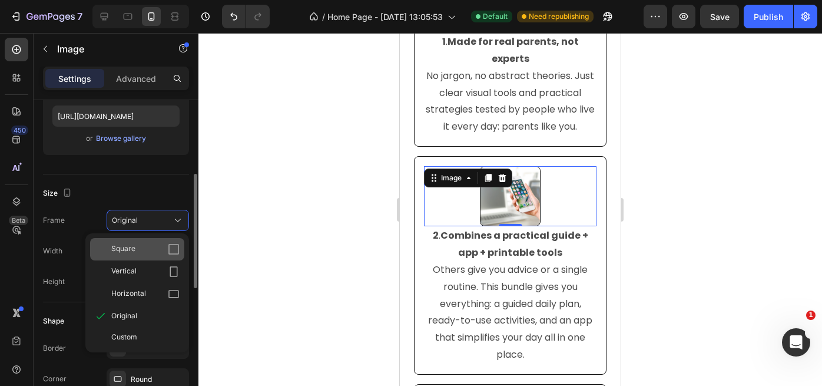
click at [142, 249] on div "Square" at bounding box center [145, 249] width 68 height 12
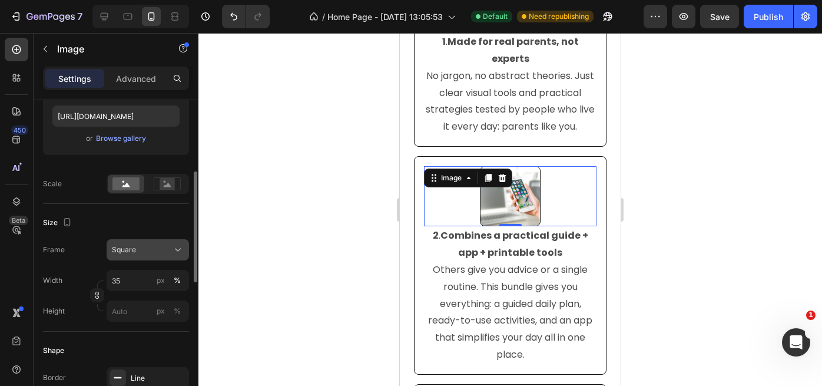
click at [175, 247] on icon at bounding box center [178, 250] width 12 height 12
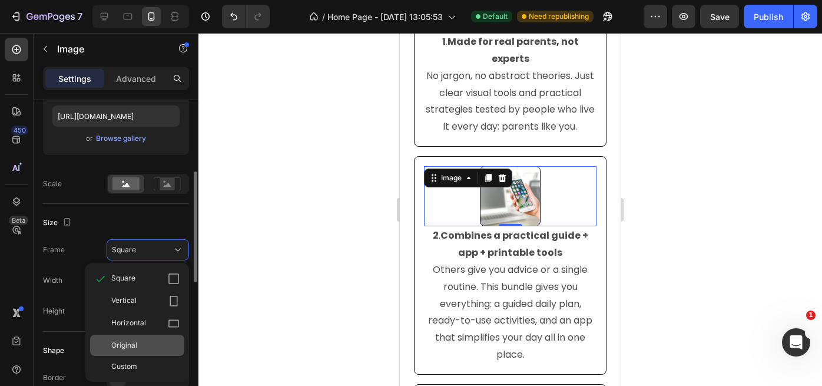
click at [136, 342] on span "Original" at bounding box center [124, 345] width 26 height 11
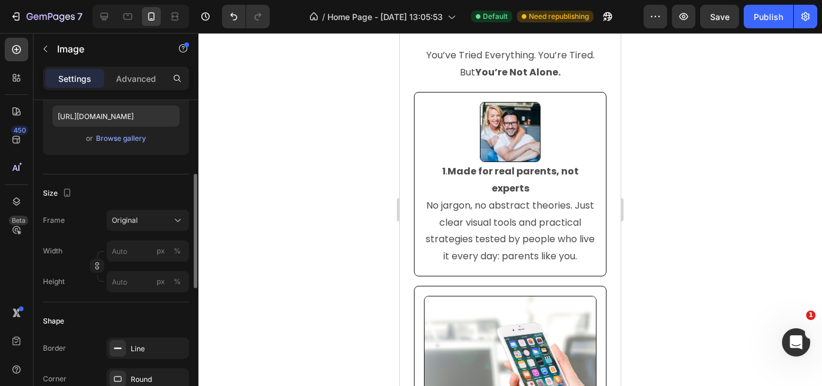
scroll to position [3204, 0]
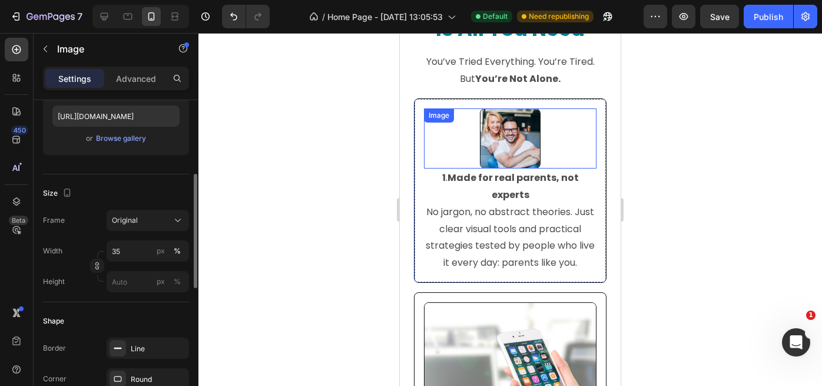
click at [523, 148] on img at bounding box center [510, 138] width 61 height 61
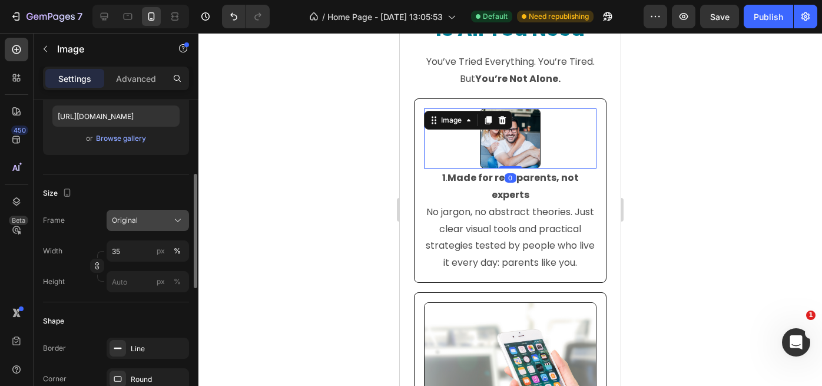
click at [177, 216] on icon at bounding box center [178, 220] width 12 height 12
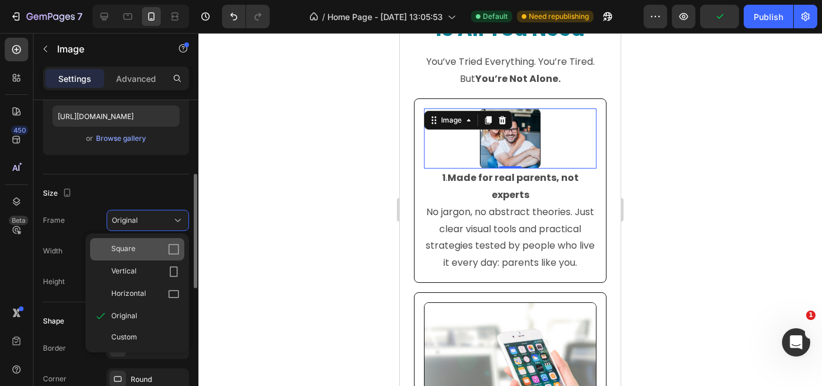
click at [141, 244] on div "Square" at bounding box center [145, 249] width 68 height 12
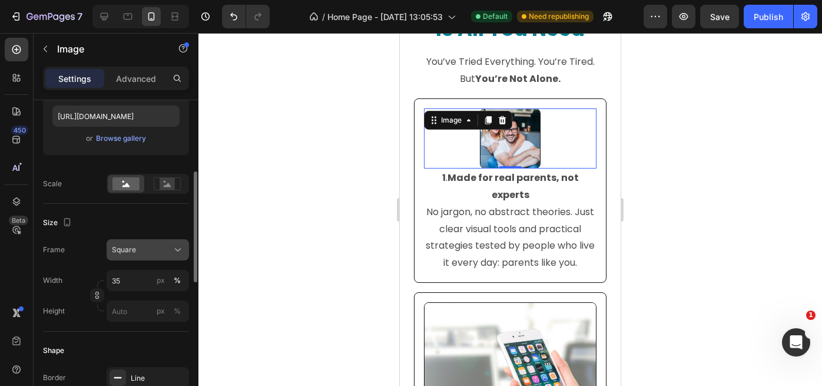
click at [172, 249] on icon at bounding box center [178, 250] width 12 height 12
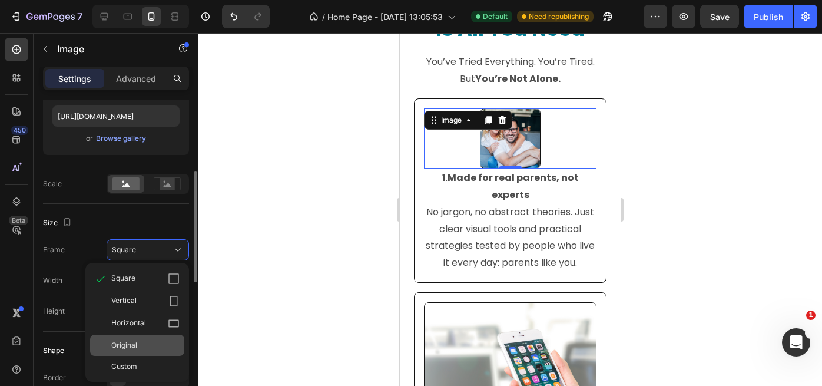
click at [140, 341] on div "Original" at bounding box center [145, 345] width 68 height 11
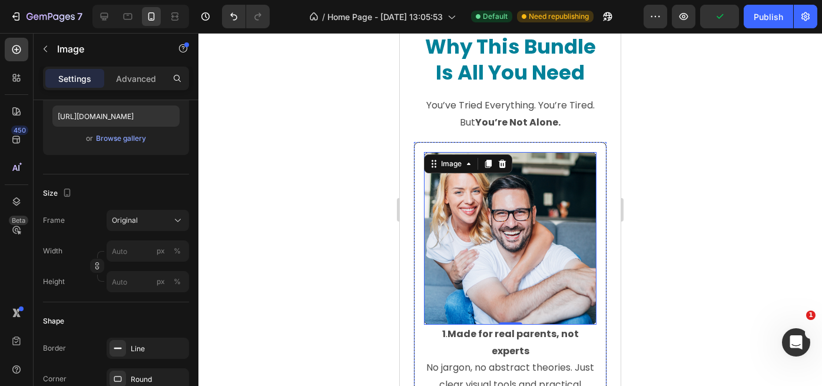
scroll to position [3160, 0]
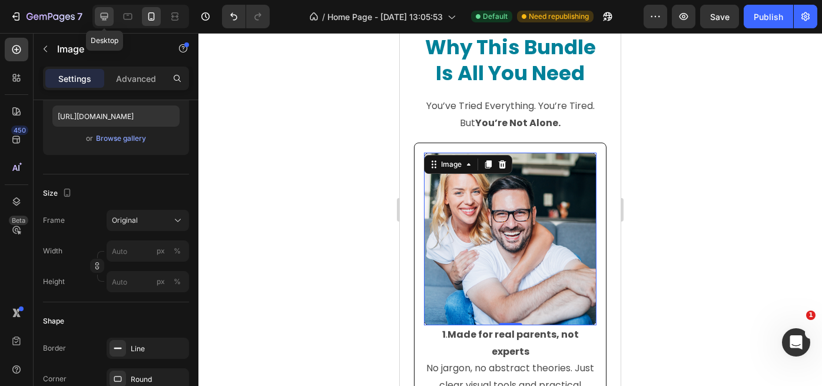
click at [103, 18] on icon at bounding box center [105, 17] width 8 height 8
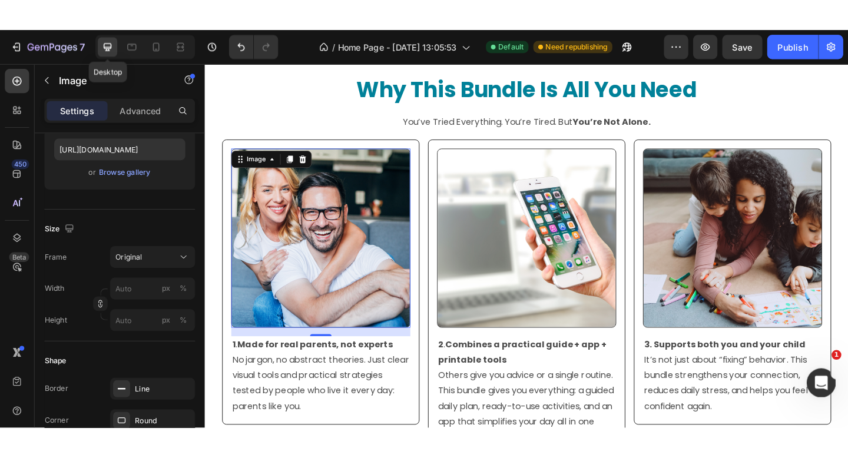
scroll to position [3211, 0]
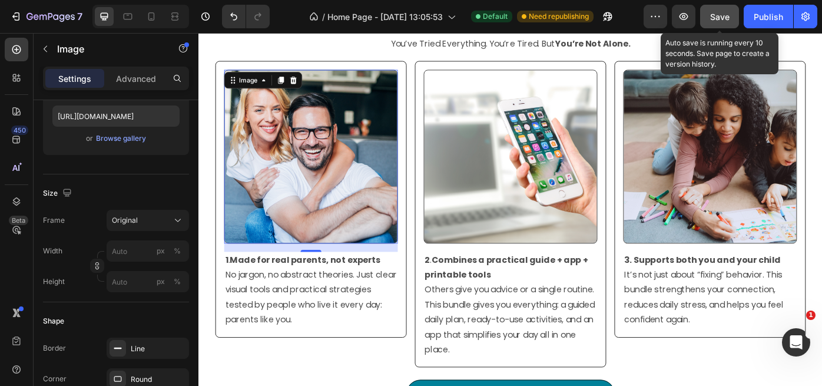
click at [722, 18] on span "Save" at bounding box center [719, 17] width 19 height 10
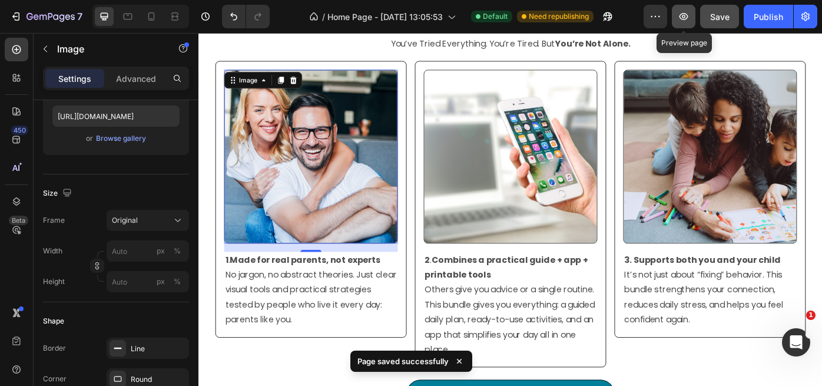
click at [688, 19] on icon "button" at bounding box center [684, 17] width 12 height 12
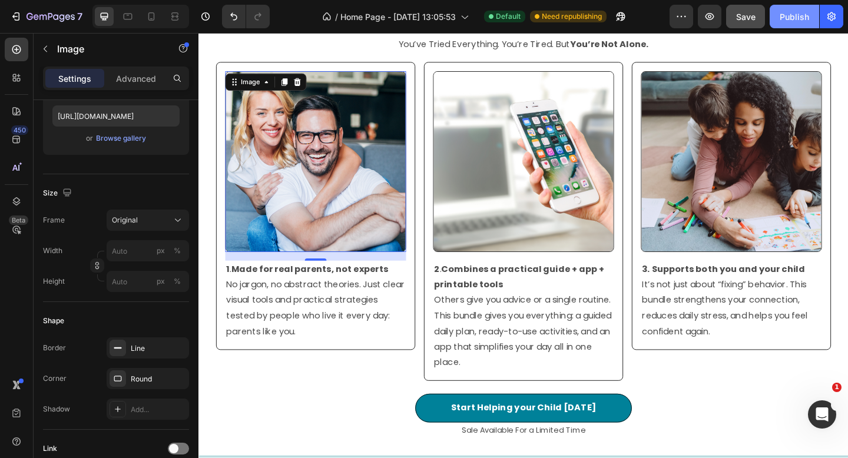
click at [791, 22] on div "Publish" at bounding box center [794, 17] width 29 height 12
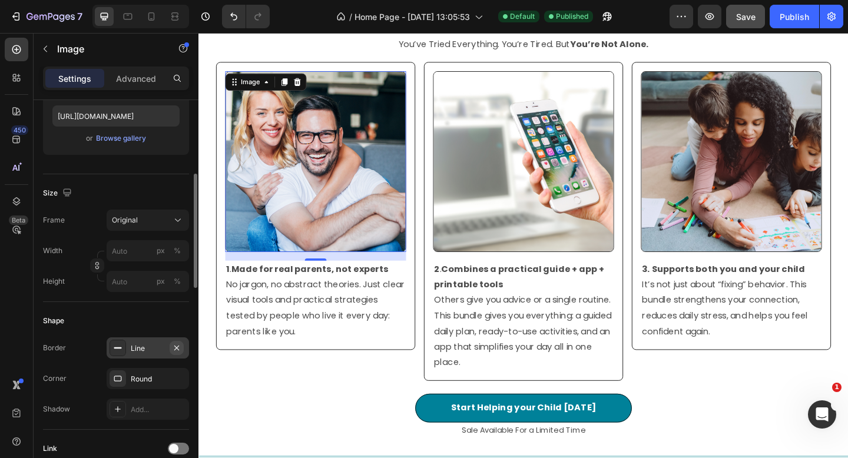
click at [176, 349] on icon "button" at bounding box center [176, 347] width 9 height 9
click at [545, 209] on img at bounding box center [551, 173] width 197 height 197
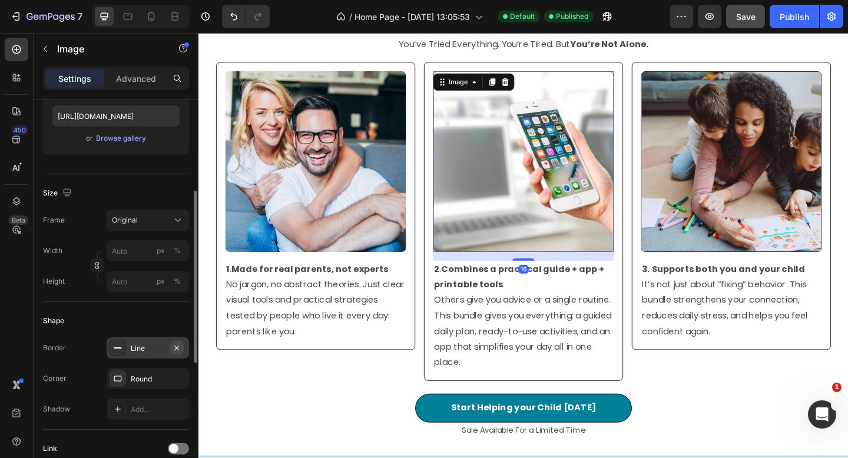
click at [180, 347] on icon "button" at bounding box center [176, 347] width 9 height 9
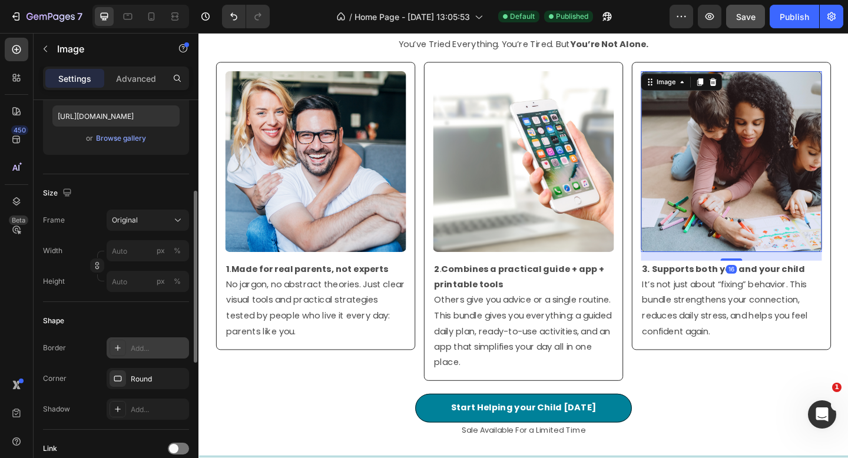
click at [721, 213] on img at bounding box center [777, 173] width 197 height 197
click at [180, 347] on icon "button" at bounding box center [176, 347] width 9 height 9
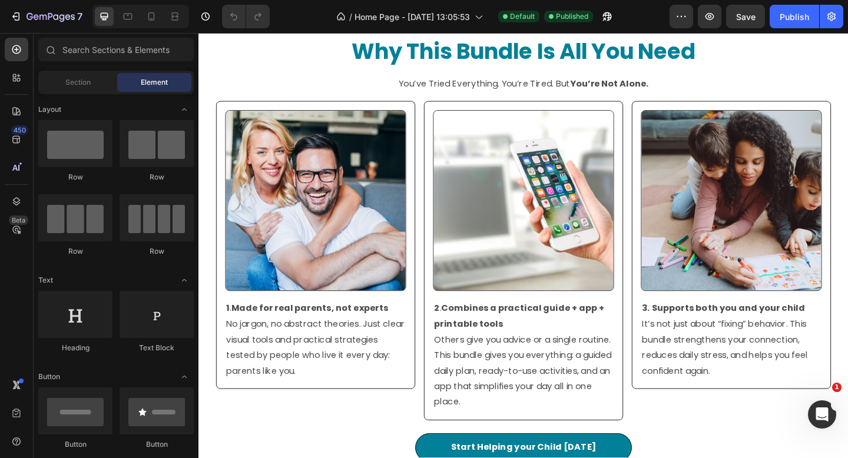
scroll to position [2554, 0]
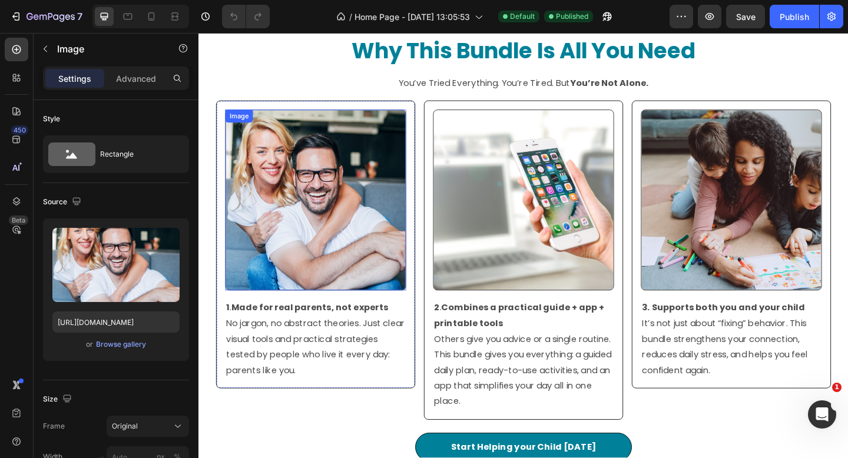
click at [321, 241] on img at bounding box center [325, 215] width 197 height 197
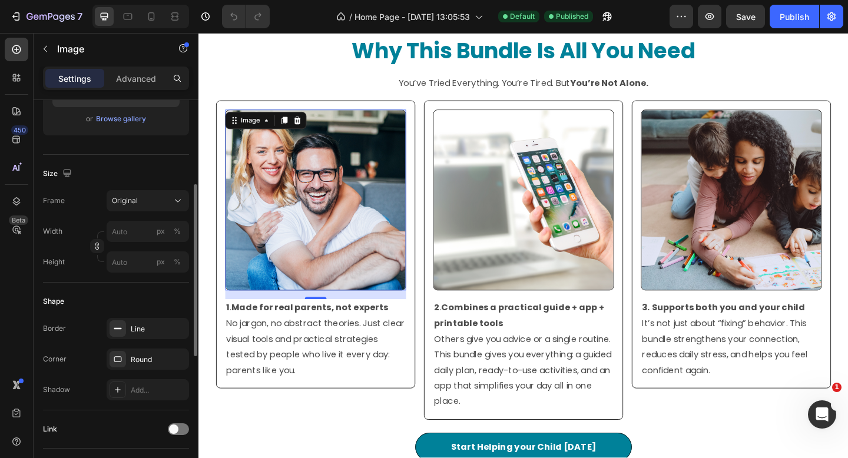
scroll to position [234, 0]
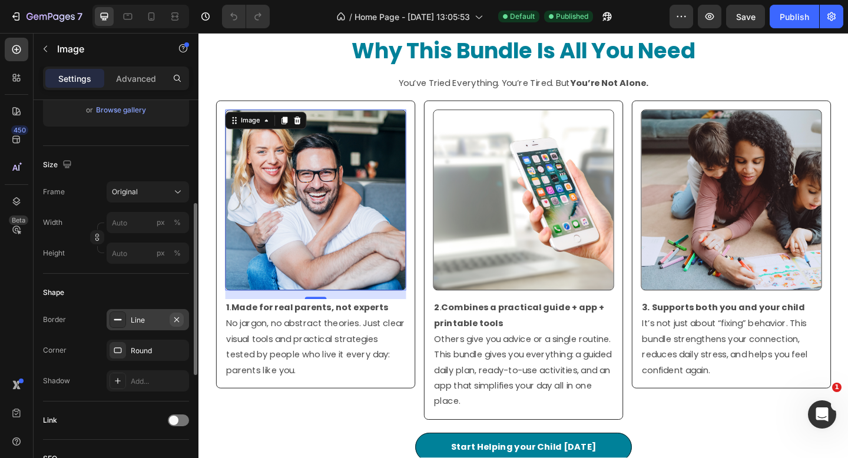
click at [176, 321] on icon "button" at bounding box center [176, 319] width 9 height 9
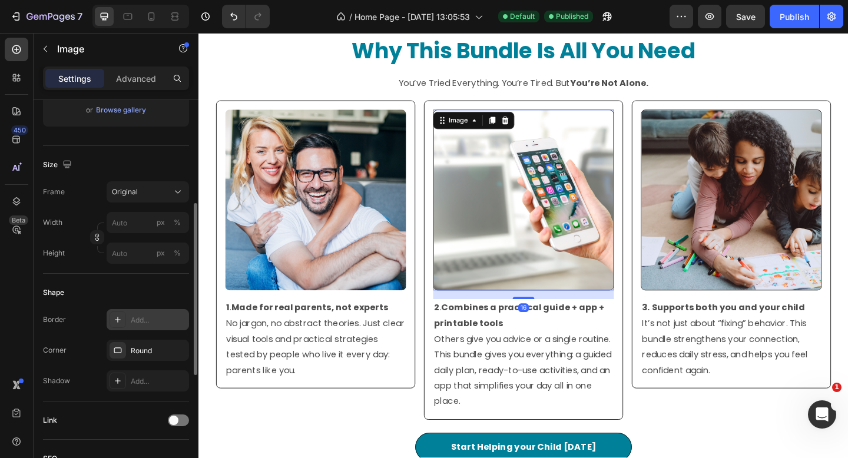
click at [538, 242] on img at bounding box center [551, 215] width 197 height 197
click at [178, 321] on icon "button" at bounding box center [176, 319] width 5 height 5
click at [712, 284] on img at bounding box center [777, 215] width 197 height 197
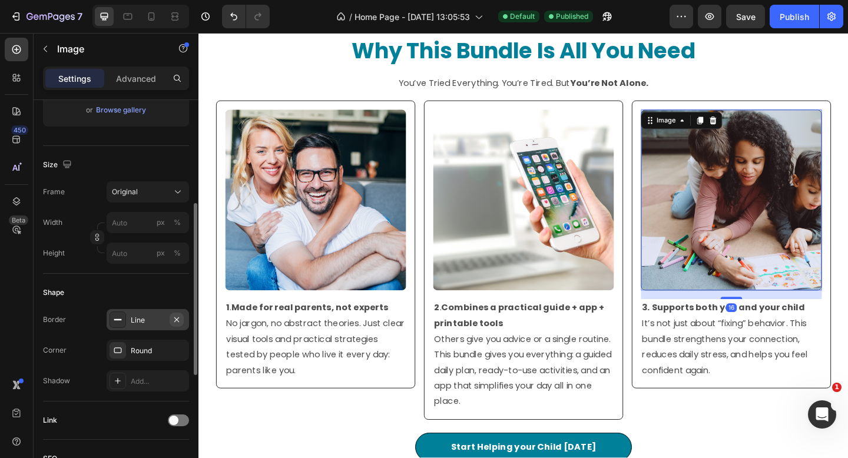
click at [177, 317] on icon "button" at bounding box center [176, 319] width 9 height 9
click at [129, 15] on icon at bounding box center [128, 17] width 9 height 6
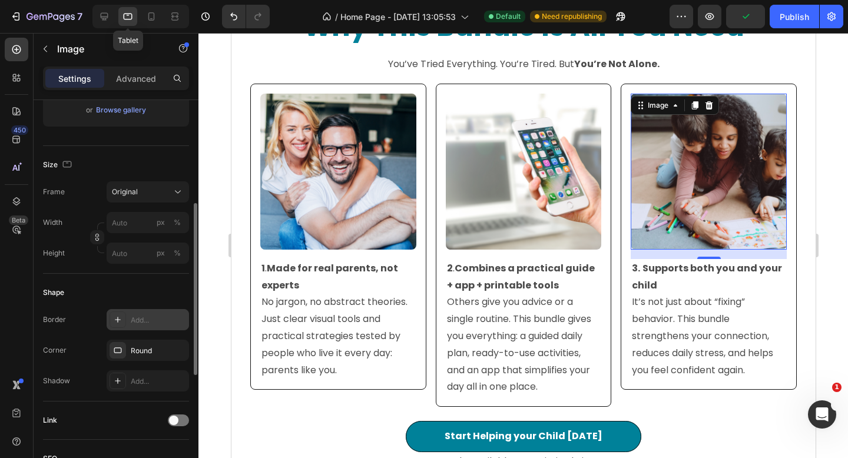
scroll to position [2601, 0]
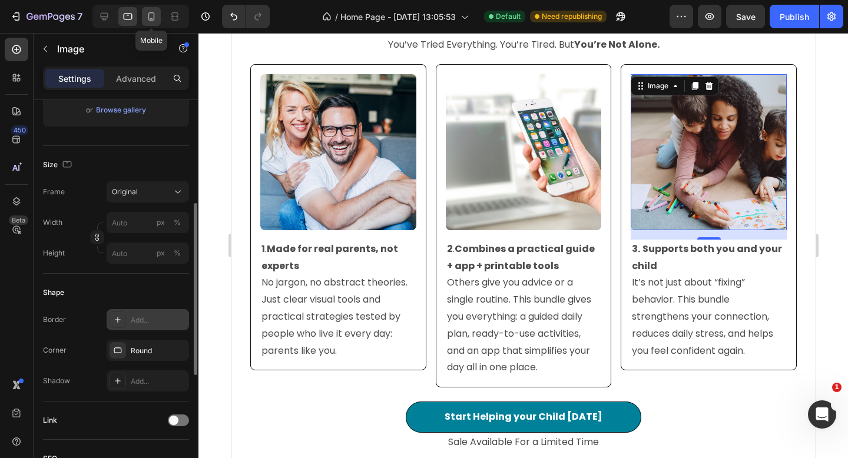
click at [151, 16] on icon at bounding box center [151, 17] width 12 height 12
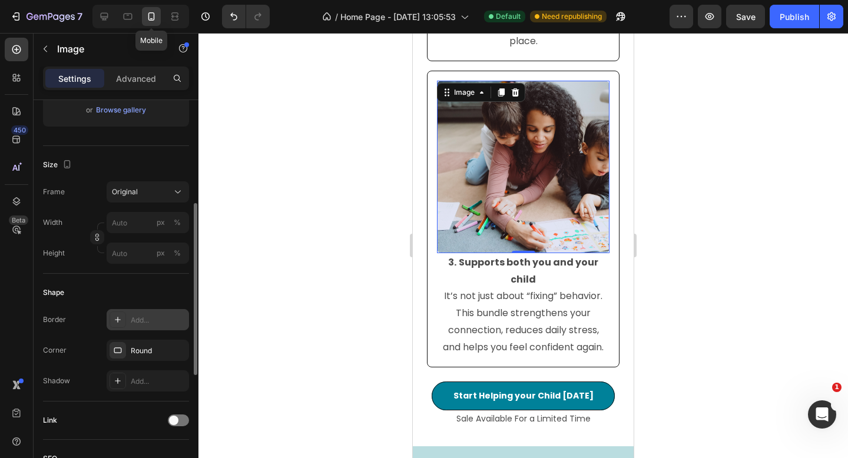
scroll to position [3269, 0]
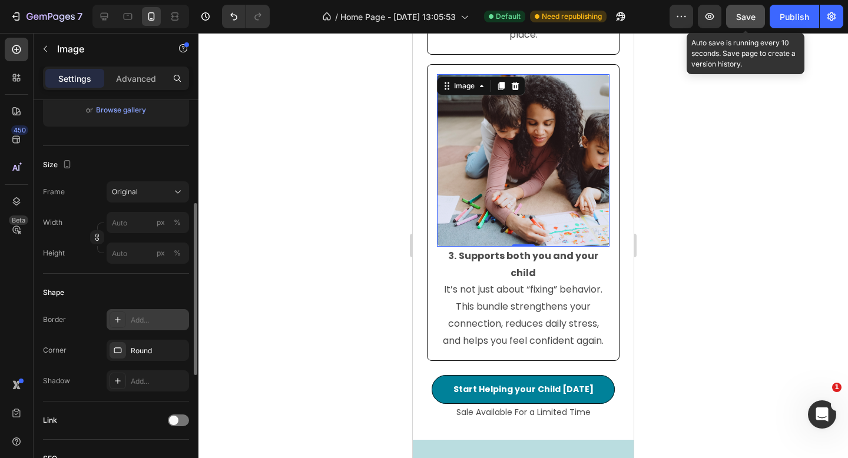
click at [744, 24] on button "Save" at bounding box center [745, 17] width 39 height 24
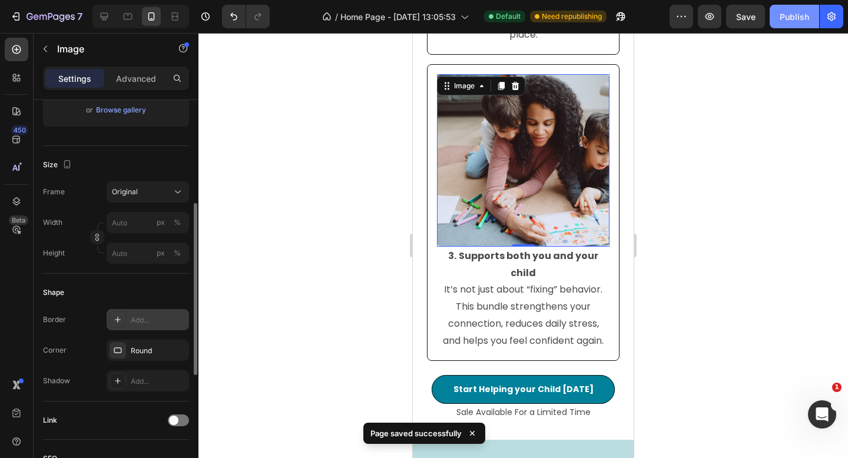
click at [791, 21] on div "Publish" at bounding box center [794, 17] width 29 height 12
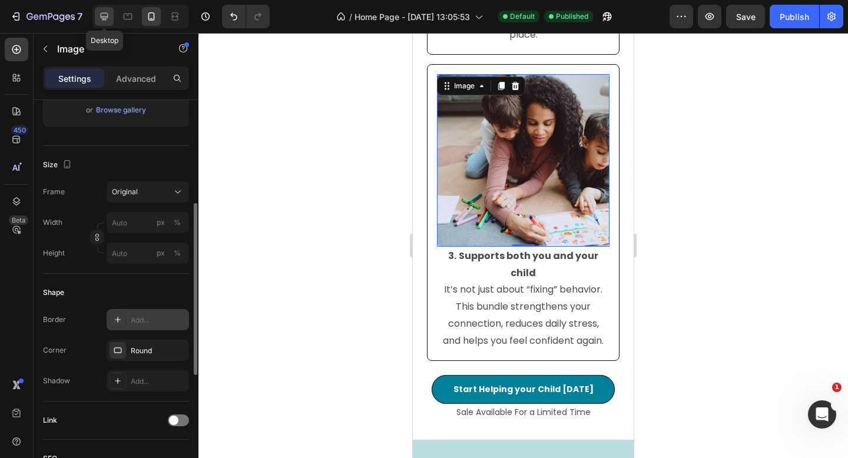
click at [108, 16] on icon at bounding box center [104, 17] width 12 height 12
